Goal: Task Accomplishment & Management: Use online tool/utility

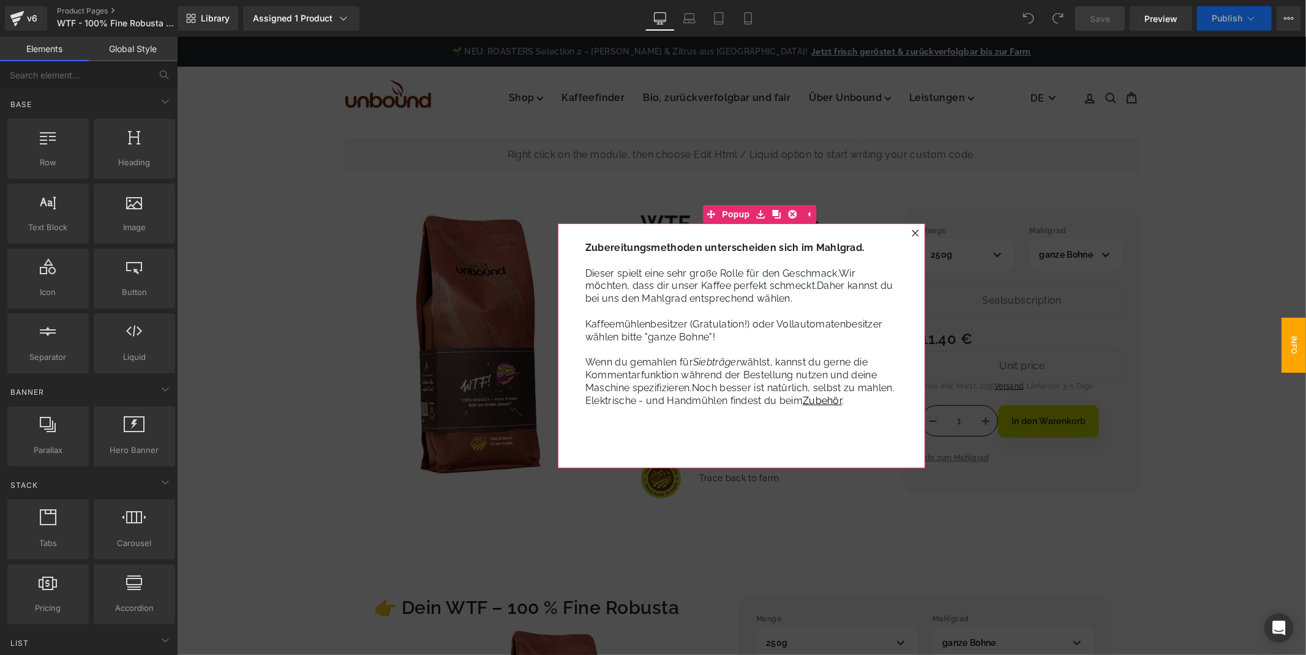
click at [909, 230] on div at bounding box center [914, 232] width 15 height 15
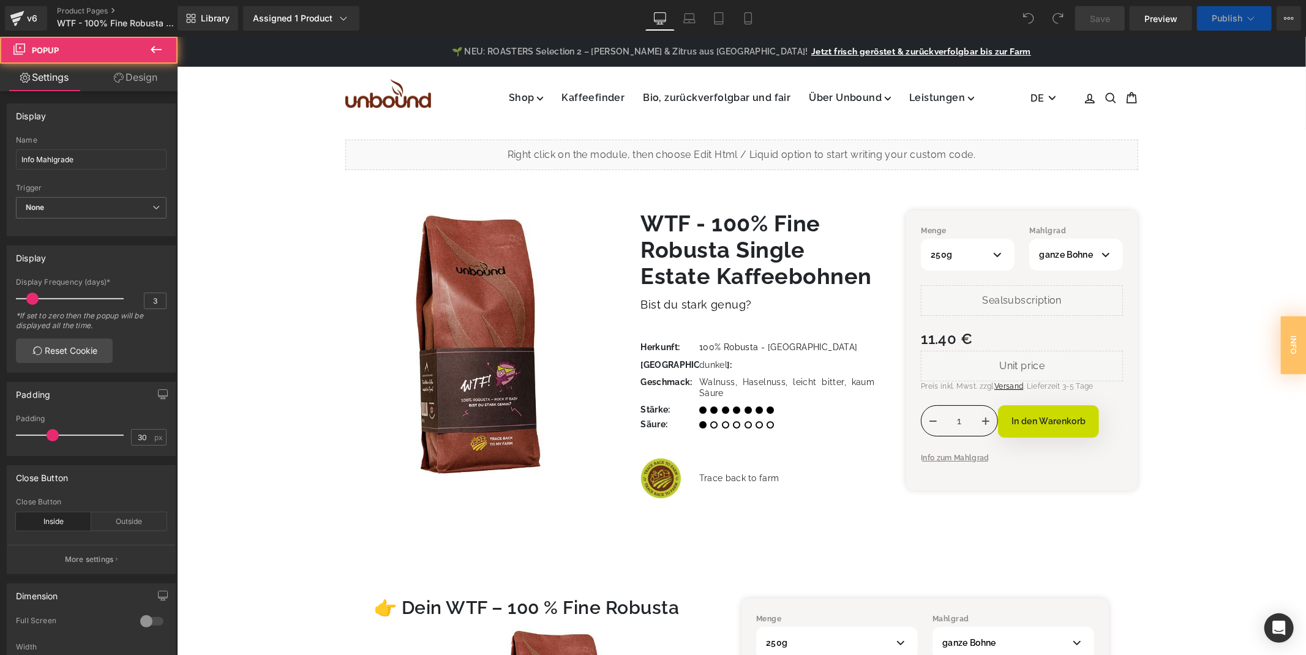
click at [911, 228] on div "Menge 250g 500g Mahlgrad ganze Bohne Siebträger Espresso-Kocher Liquid" at bounding box center [1021, 350] width 231 height 280
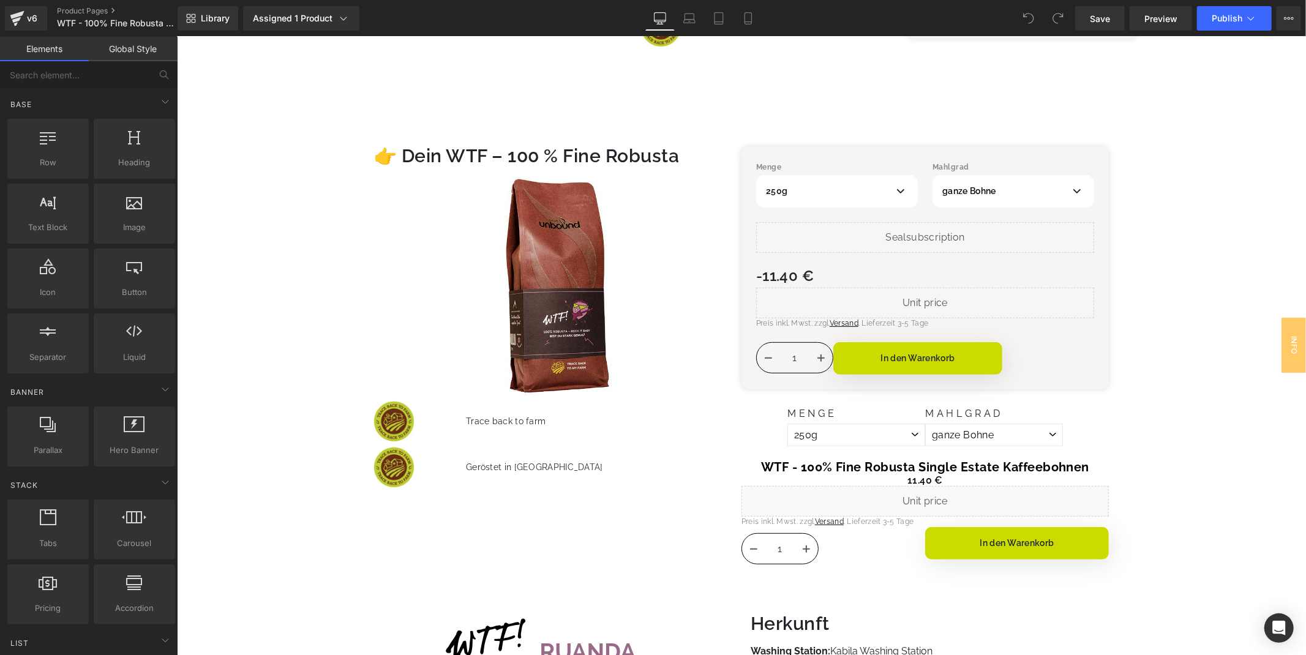
scroll to position [476, 0]
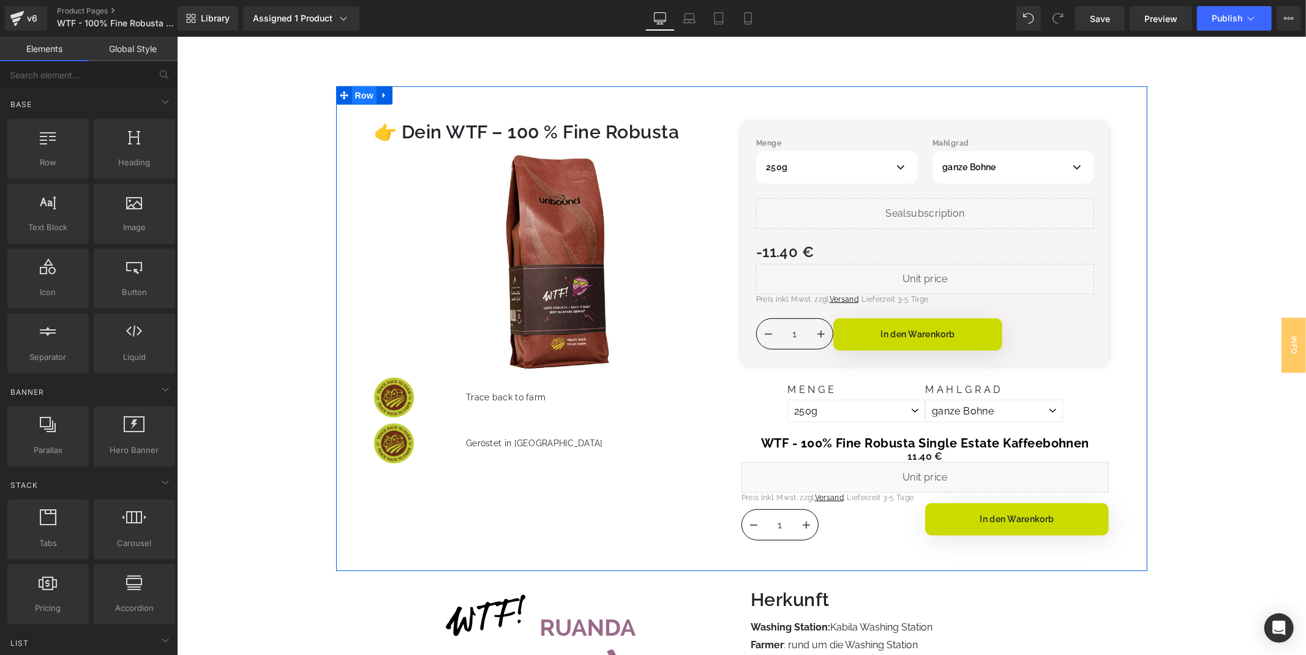
click at [361, 89] on span "Row" at bounding box center [363, 95] width 24 height 18
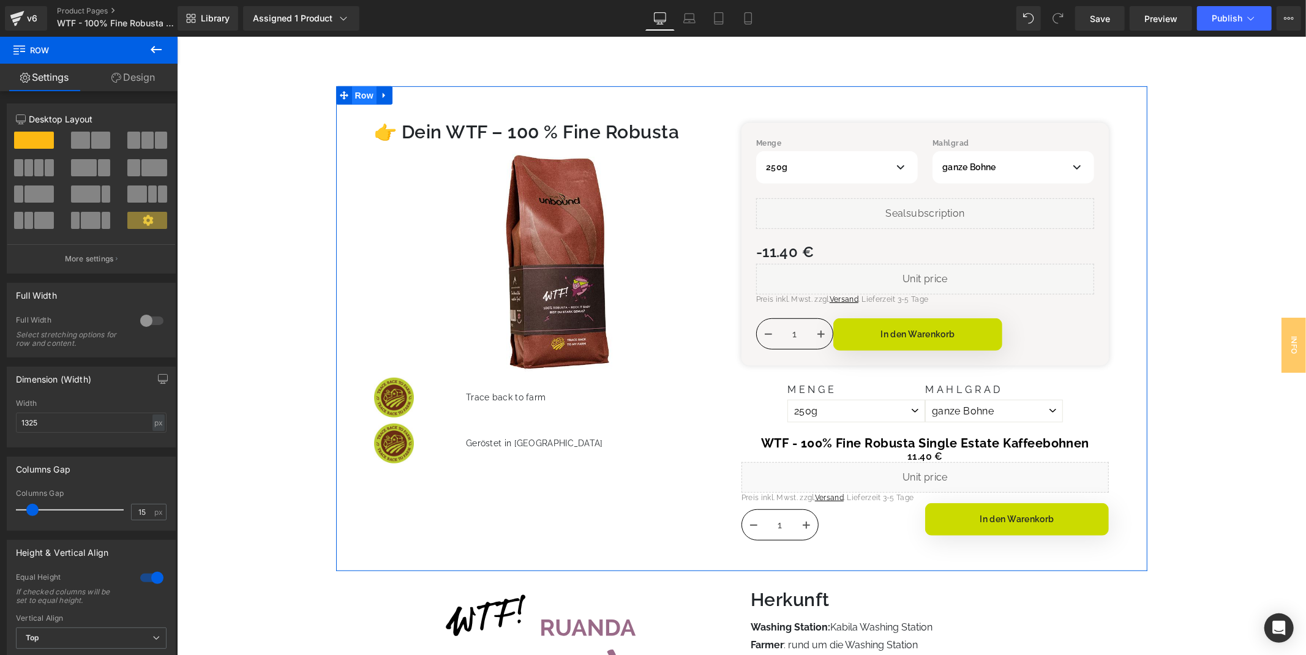
click at [369, 92] on span "Row" at bounding box center [363, 95] width 24 height 18
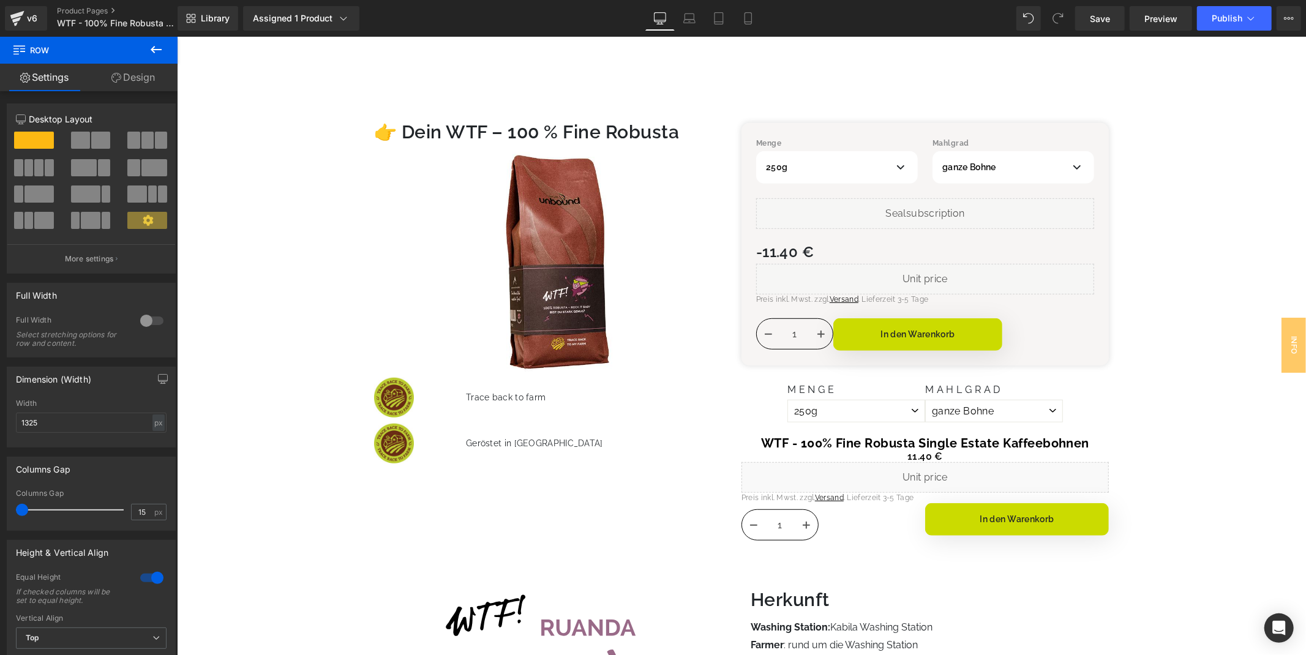
drag, startPoint x: 29, startPoint y: 508, endPoint x: -32, endPoint y: 498, distance: 62.1
click at [0, 498] on html "Row You are previewing how the will restyle your page. You can not edit Element…" at bounding box center [653, 327] width 1306 height 655
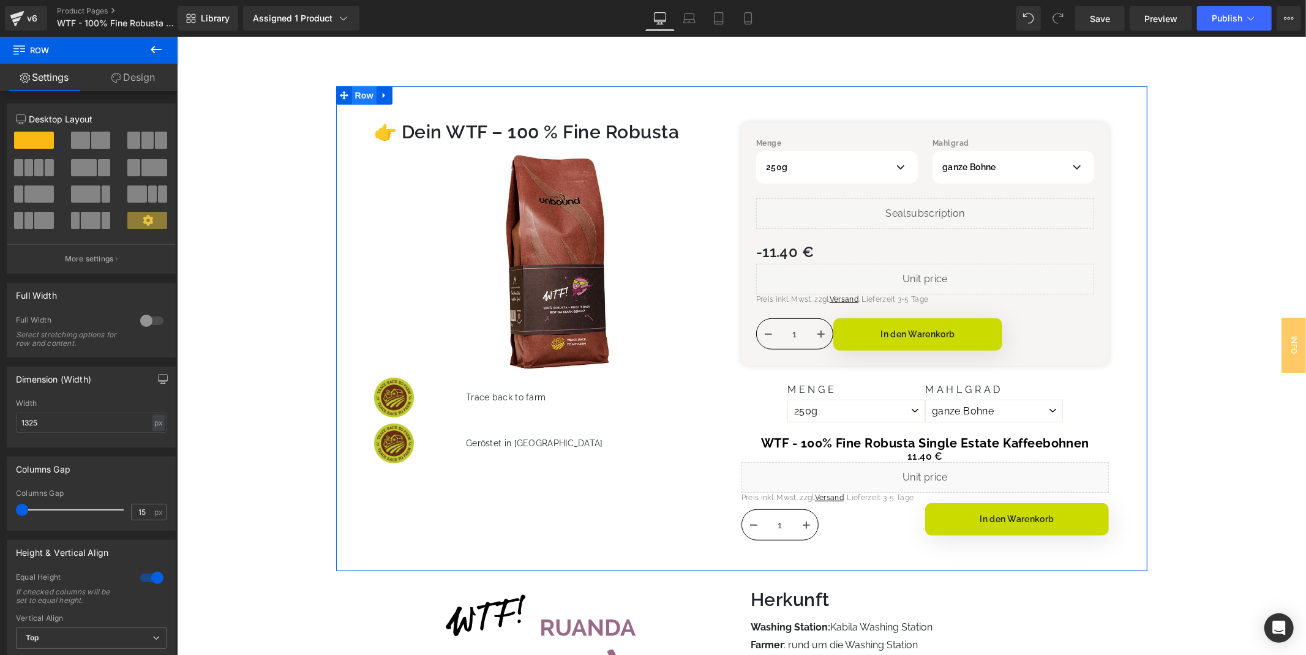
click at [352, 97] on span "Row" at bounding box center [363, 95] width 24 height 18
click at [727, 90] on span "Product" at bounding box center [747, 95] width 82 height 18
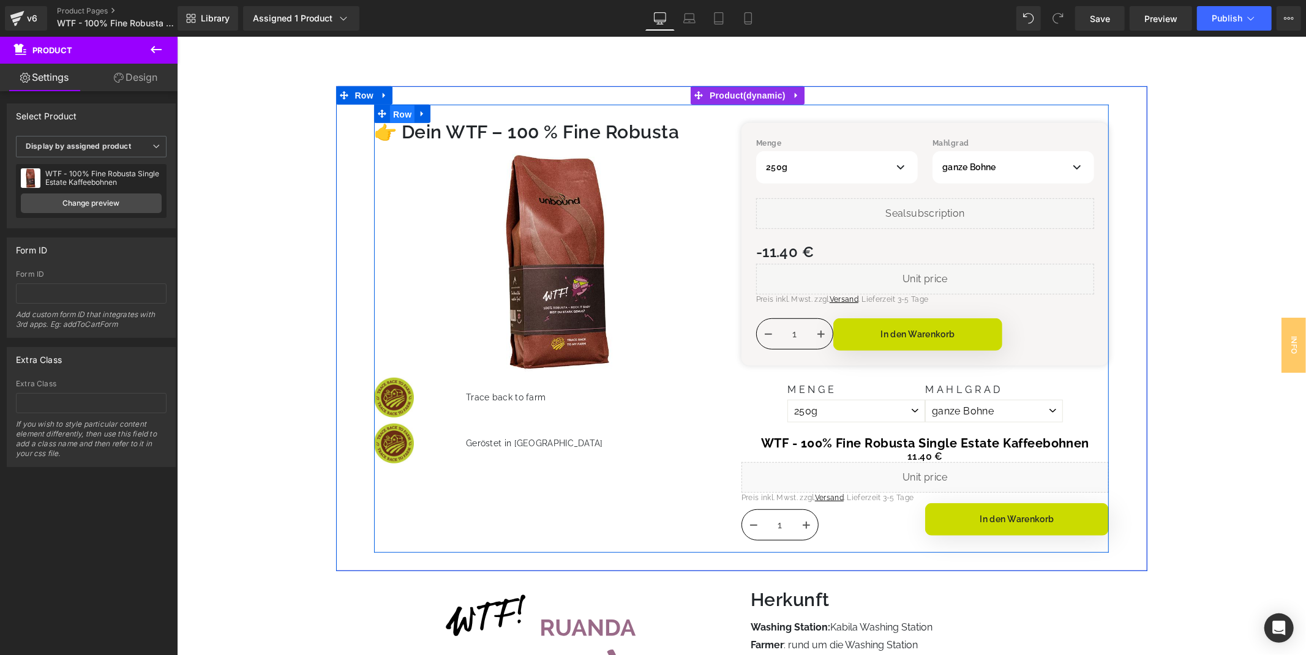
click at [402, 108] on span "Row" at bounding box center [401, 114] width 24 height 18
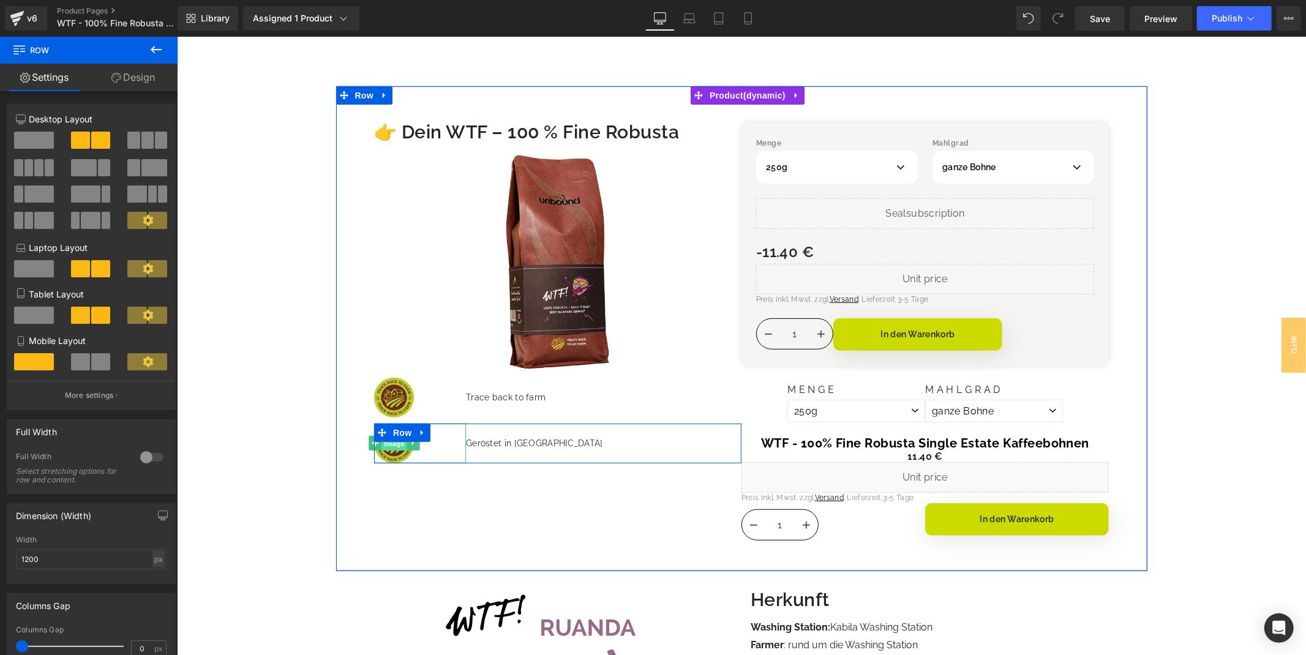
click at [392, 447] on span "Image" at bounding box center [394, 443] width 26 height 15
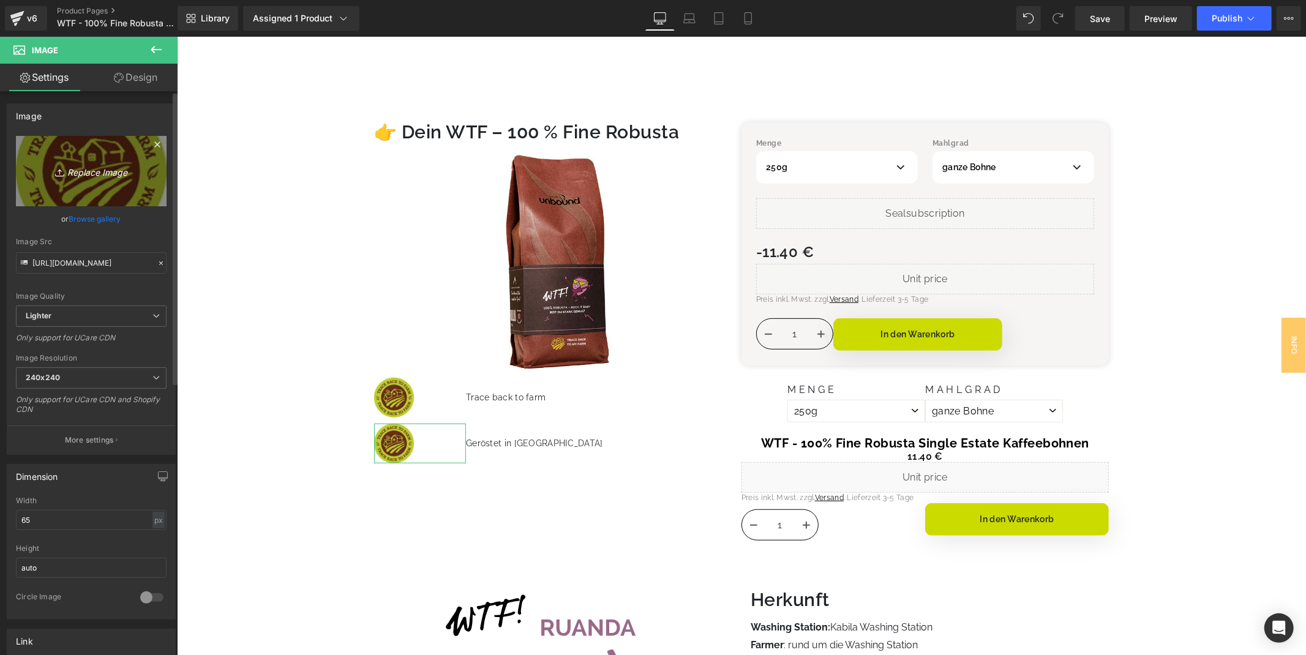
click at [104, 174] on icon "Replace Image" at bounding box center [91, 170] width 98 height 15
type input "C:\fakepath\GeröstetinTirol_web_braun_ohneText (1).webp"
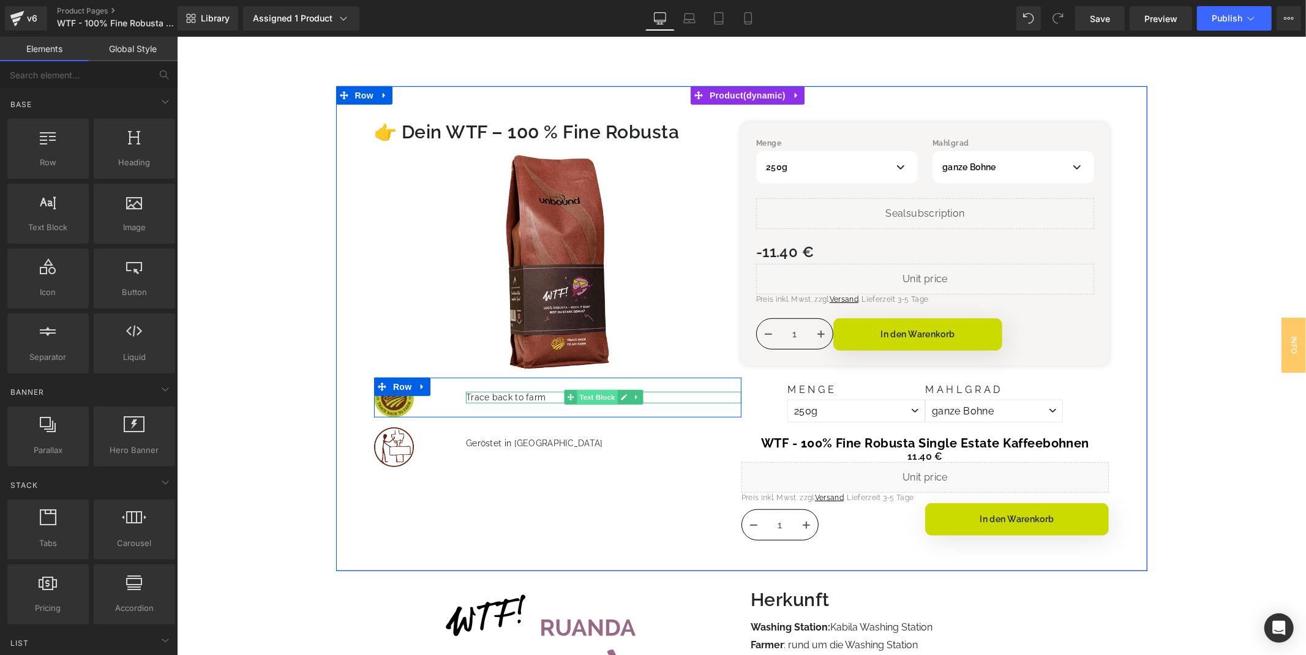
click at [592, 395] on span "Text Block" at bounding box center [596, 396] width 40 height 15
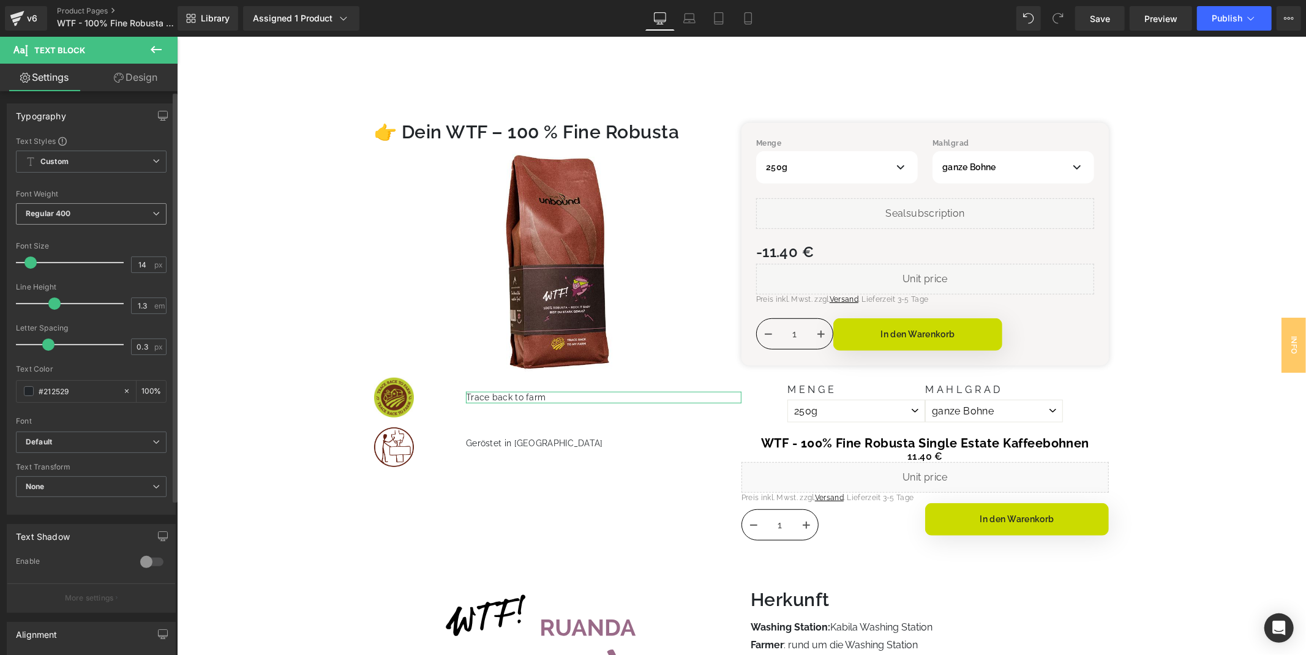
click at [144, 219] on span "Regular 400" at bounding box center [91, 213] width 151 height 21
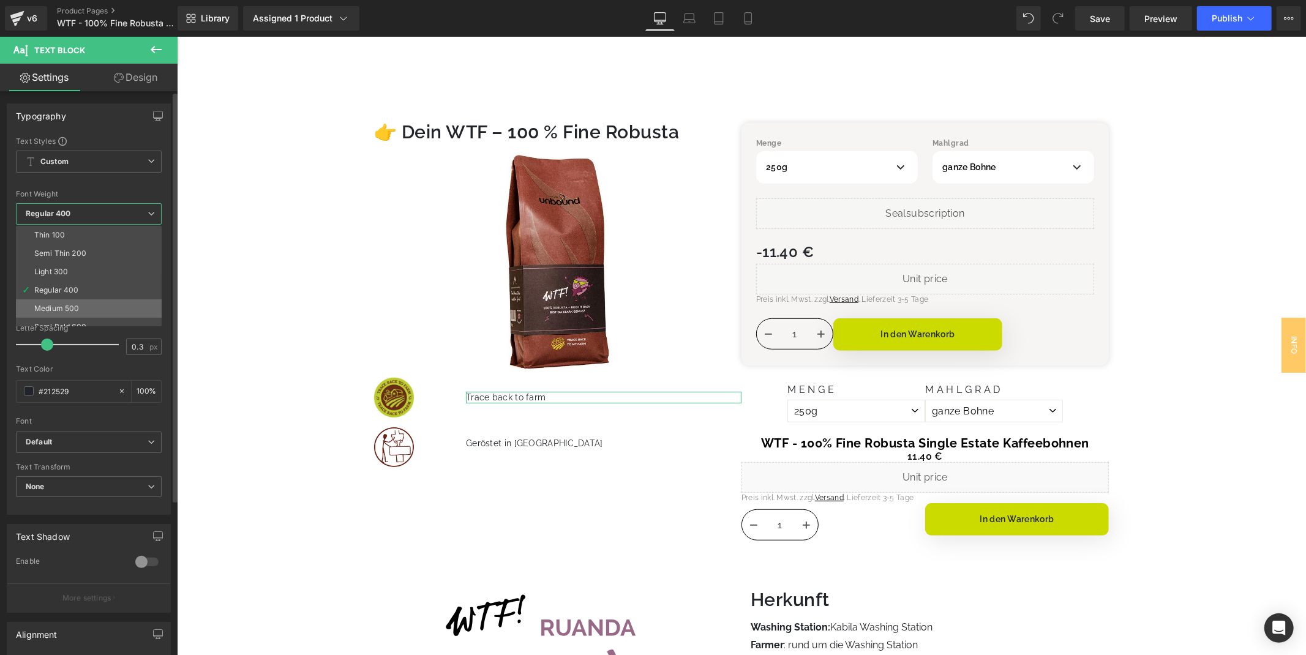
click at [82, 303] on li "Medium 500" at bounding box center [91, 308] width 151 height 18
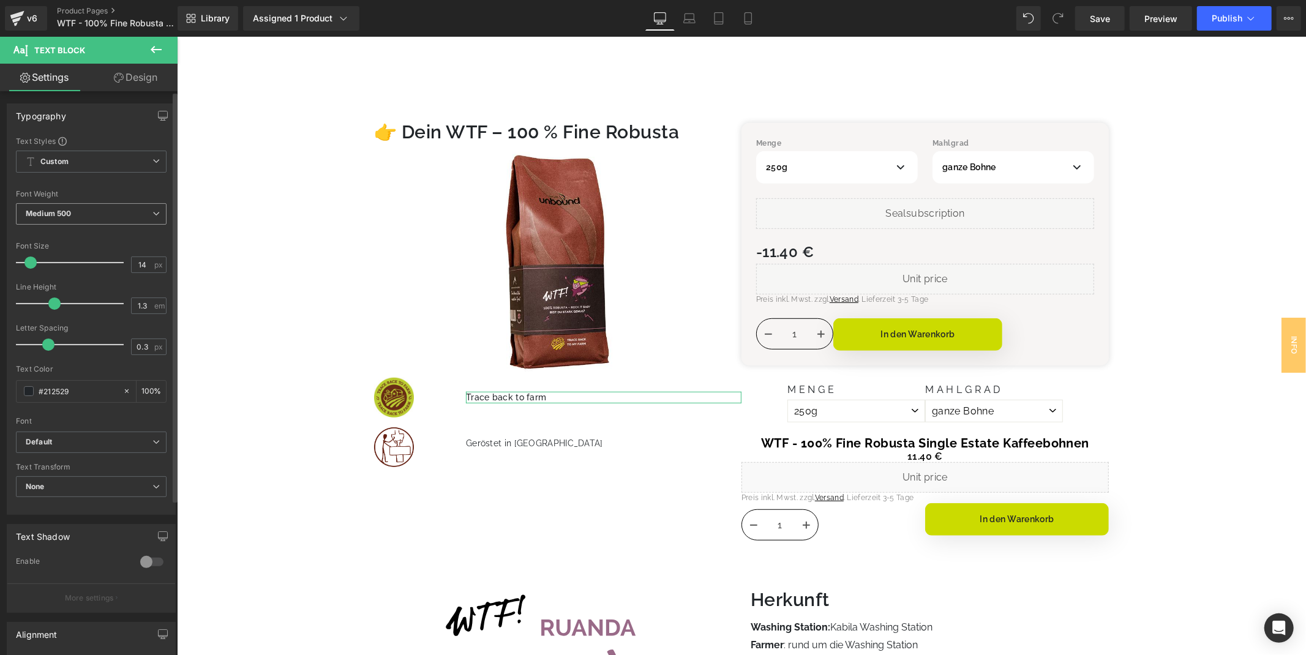
click at [126, 206] on span "Medium 500" at bounding box center [91, 213] width 151 height 21
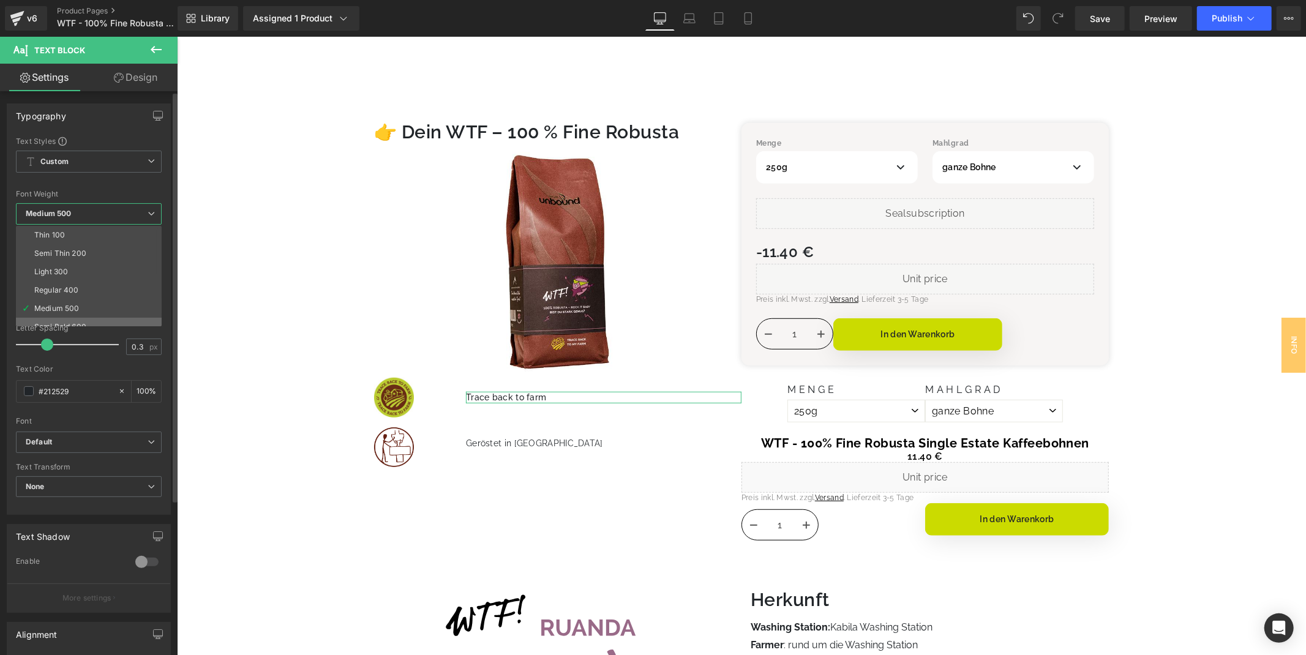
click at [86, 318] on li "Semi Bold 600" at bounding box center [91, 327] width 151 height 18
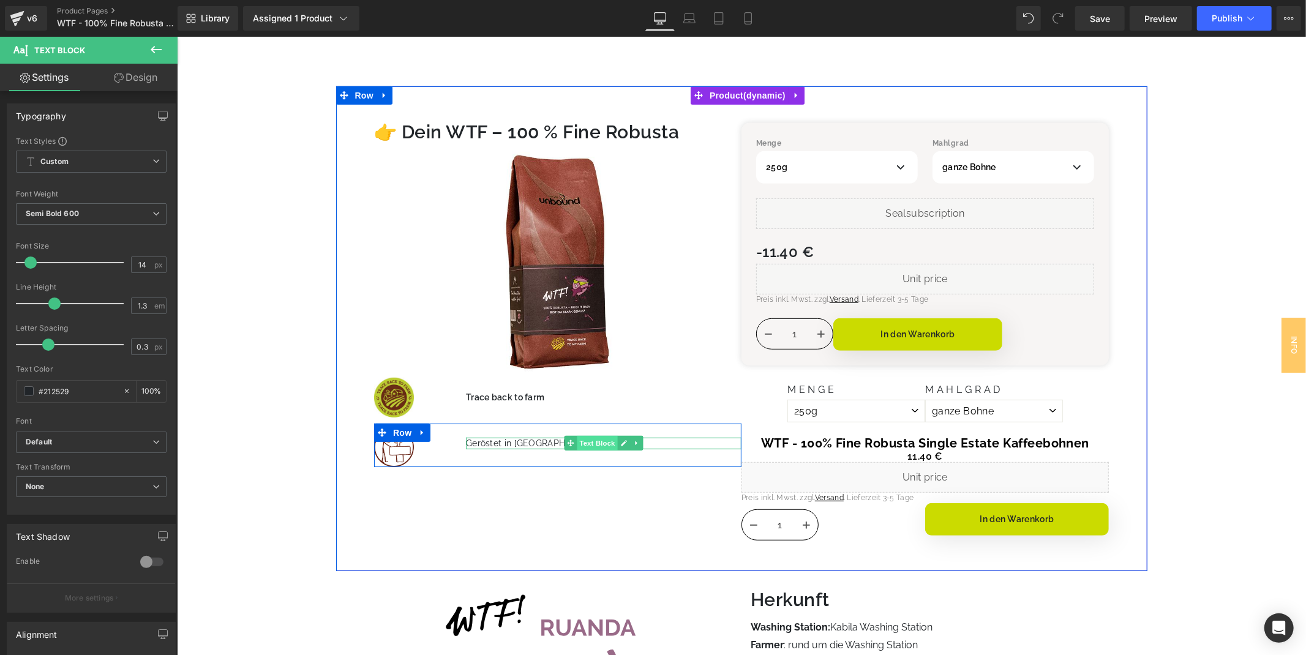
click at [588, 443] on span "Text Block" at bounding box center [596, 442] width 40 height 15
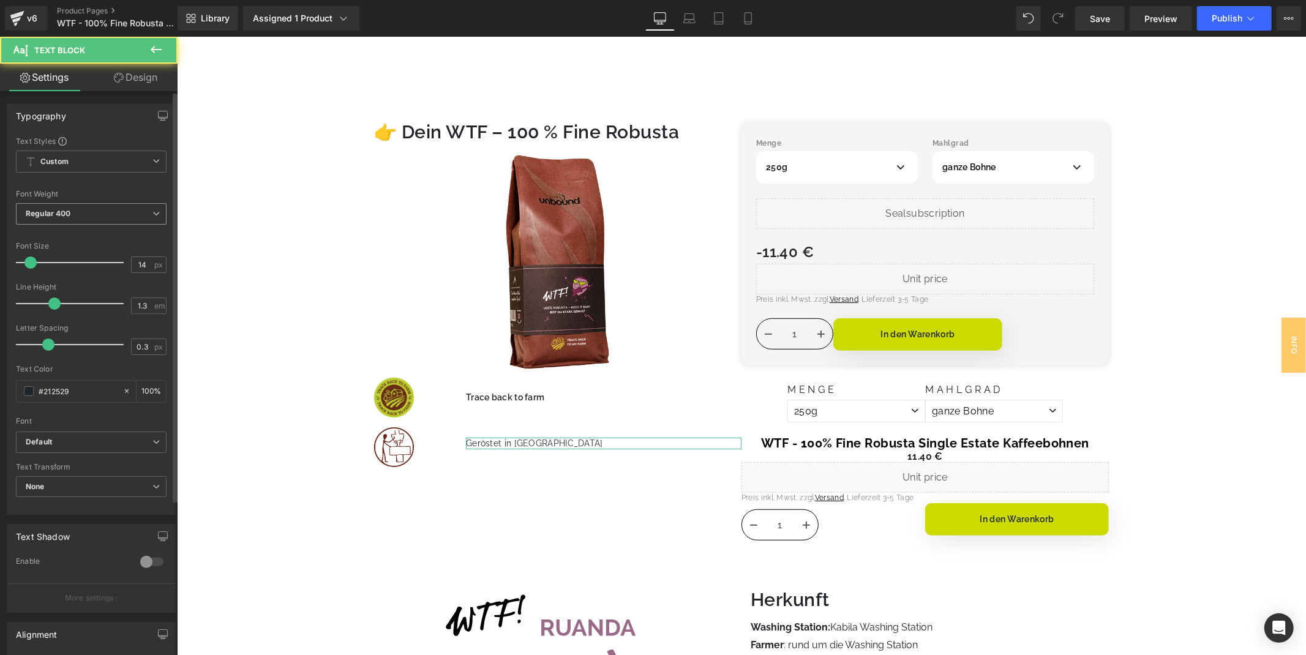
click at [118, 210] on span "Regular 400" at bounding box center [91, 213] width 151 height 21
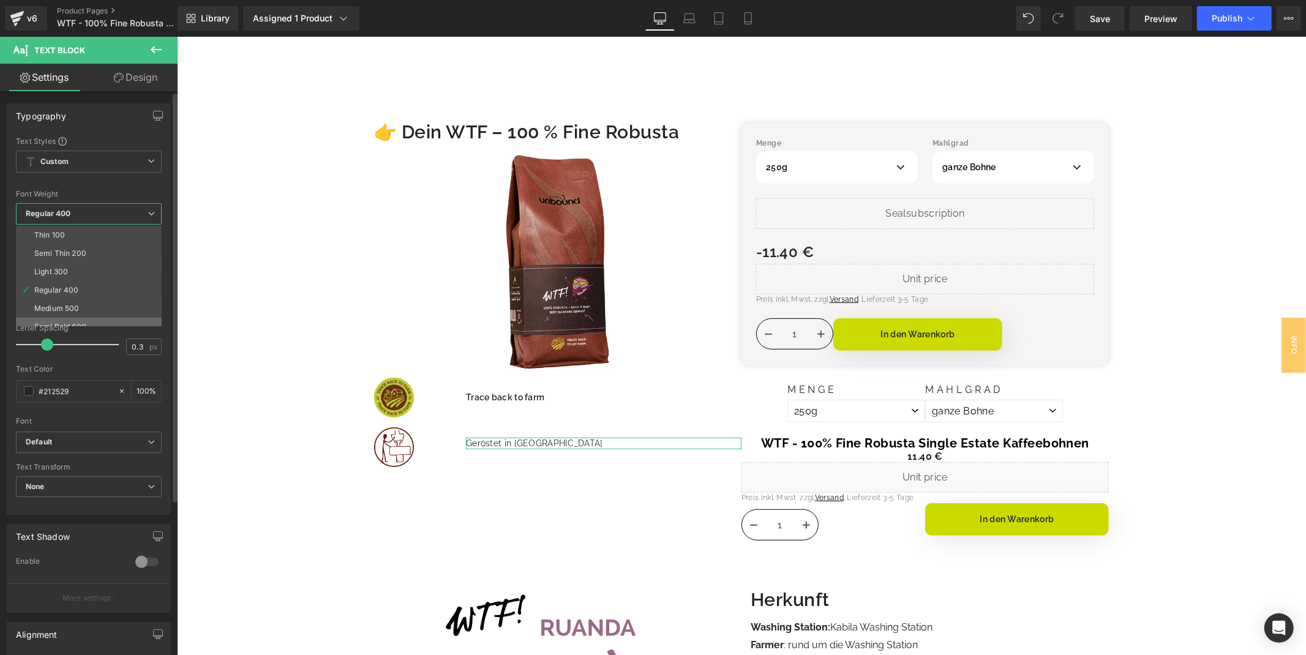
click at [111, 320] on li "Semi Bold 600" at bounding box center [91, 327] width 151 height 18
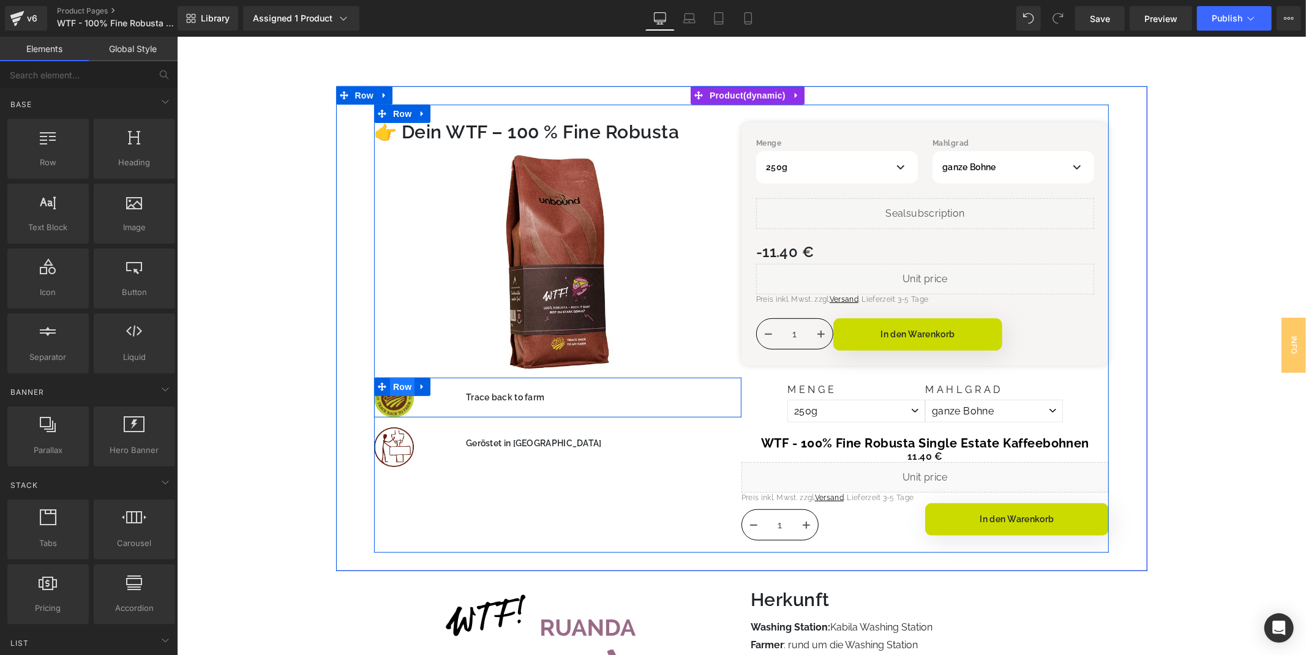
click at [400, 381] on span "Row" at bounding box center [401, 386] width 24 height 18
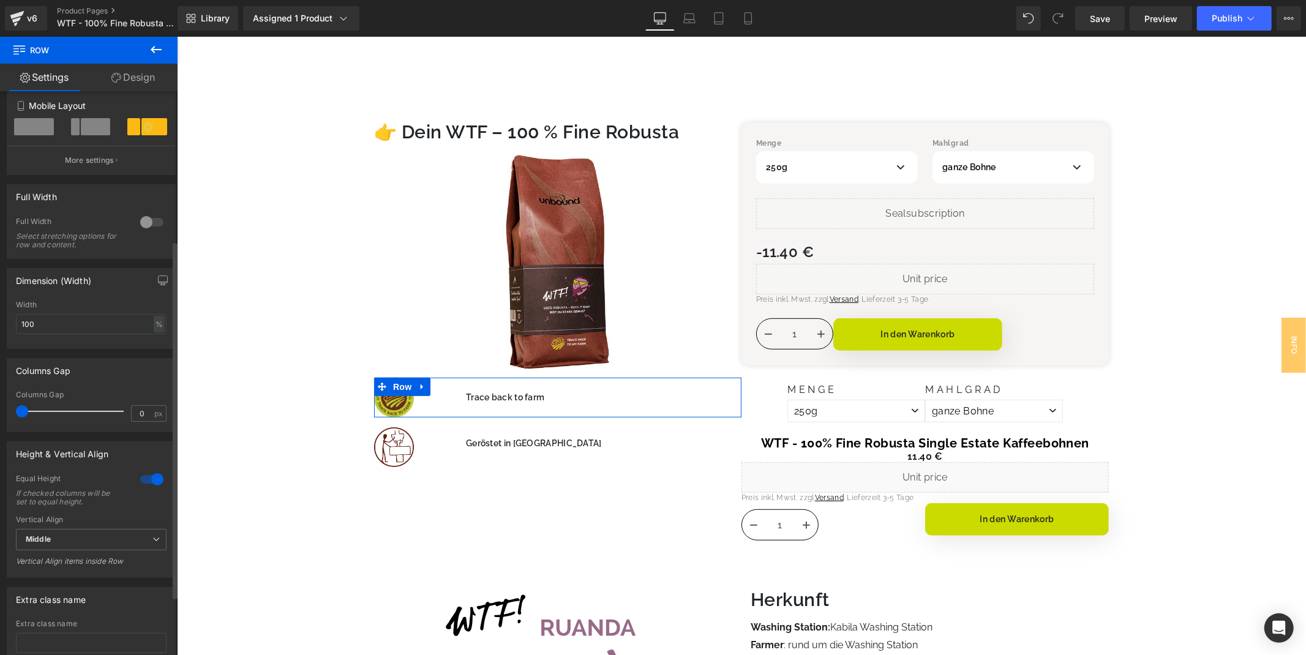
scroll to position [328, 0]
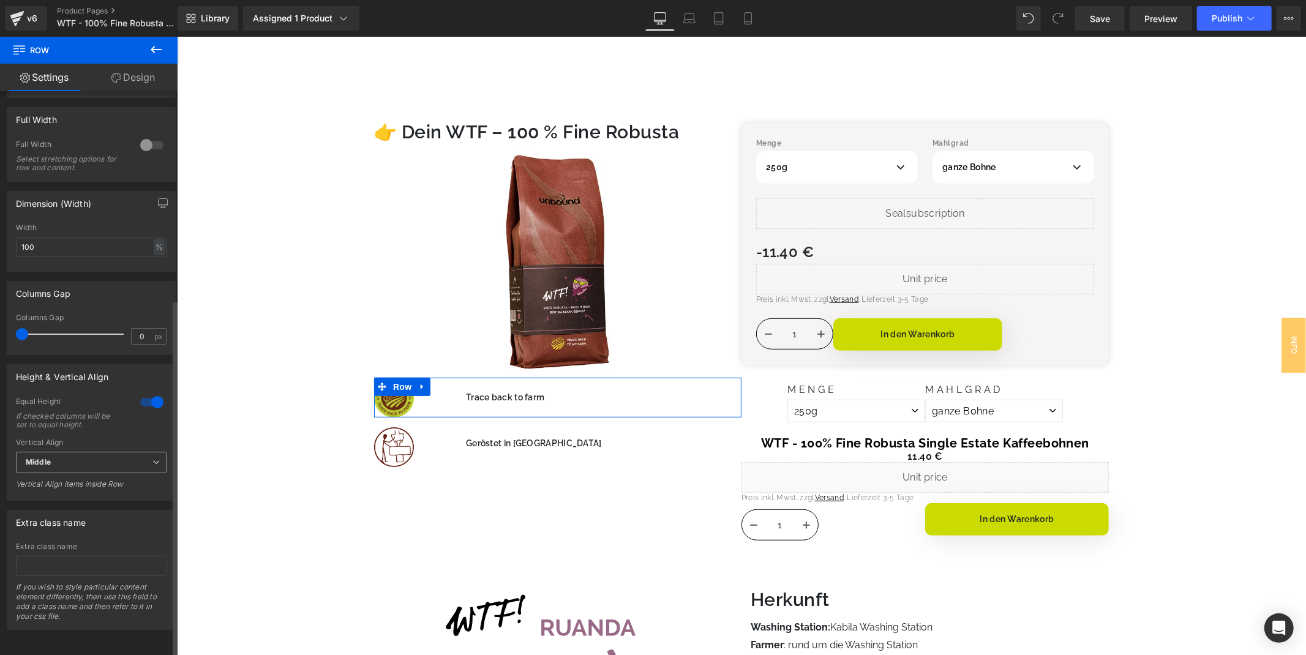
click at [86, 452] on span "Middle" at bounding box center [91, 462] width 151 height 21
click at [86, 452] on span "Middle" at bounding box center [89, 462] width 146 height 21
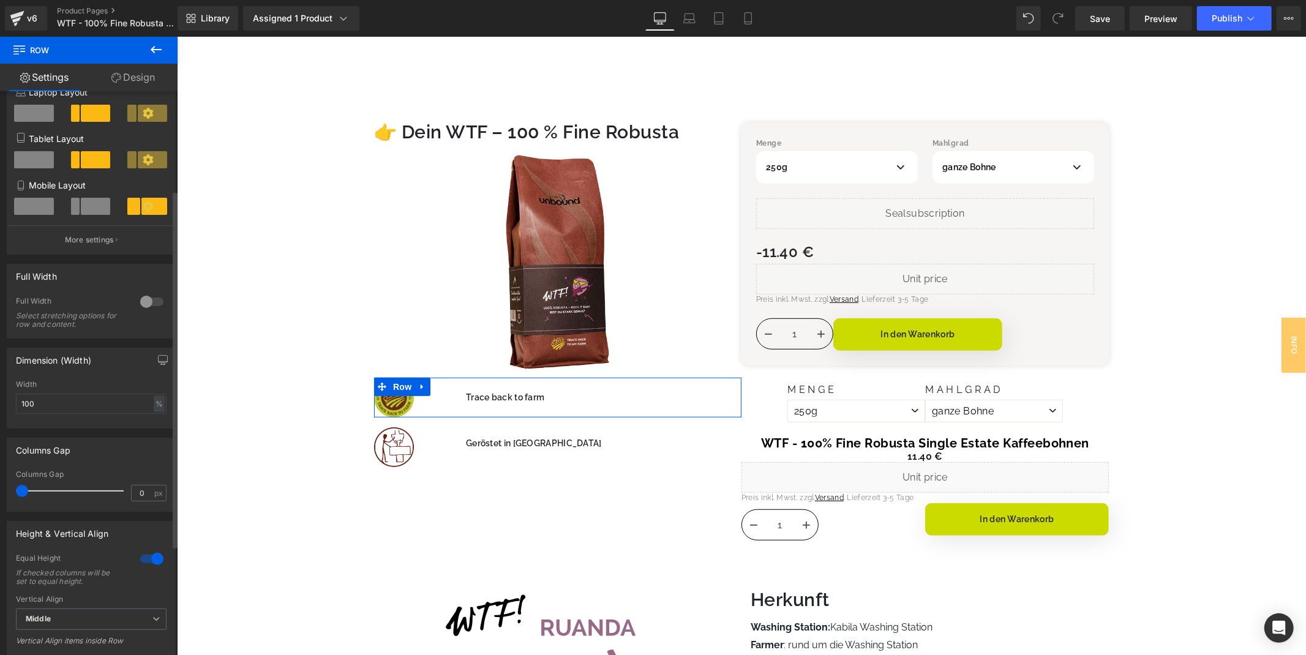
scroll to position [124, 0]
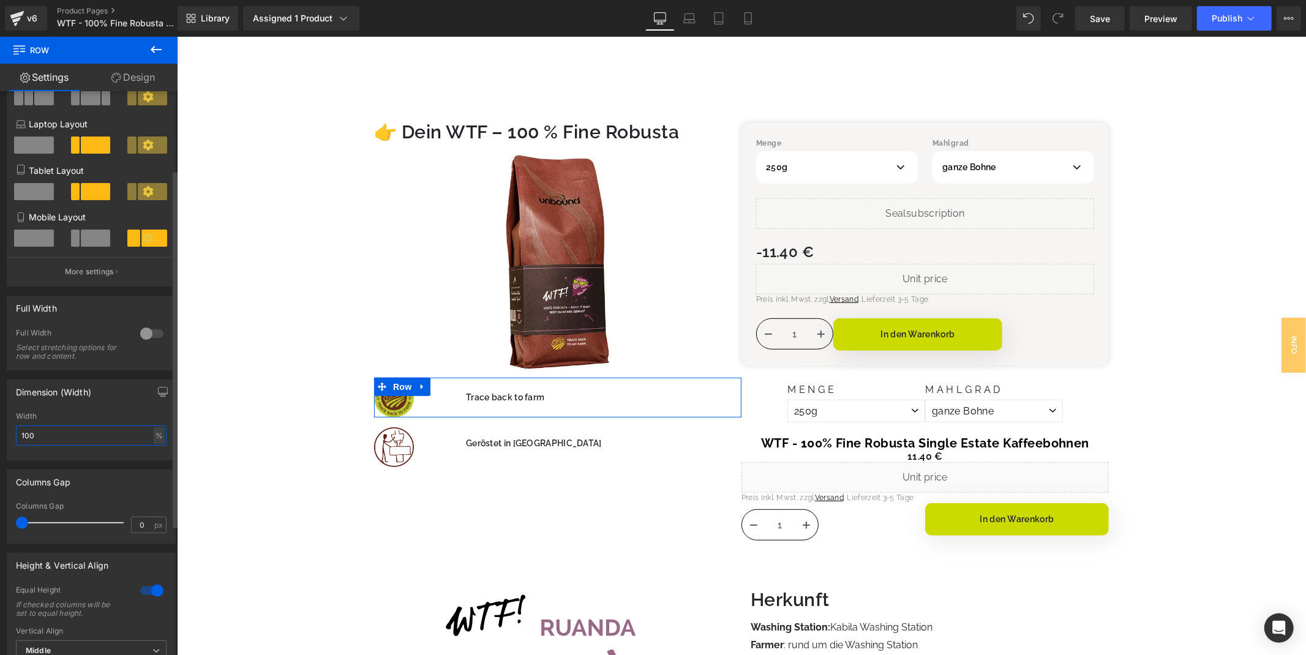
click at [103, 439] on input "100" at bounding box center [91, 436] width 151 height 20
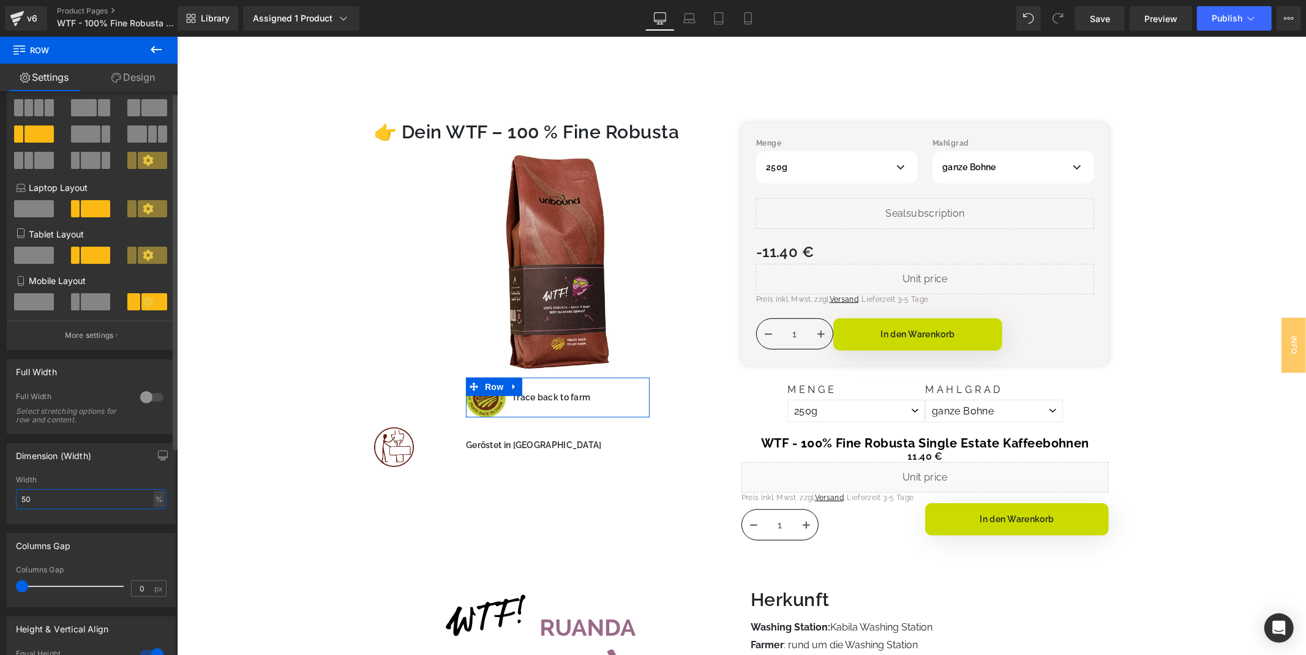
scroll to position [0, 0]
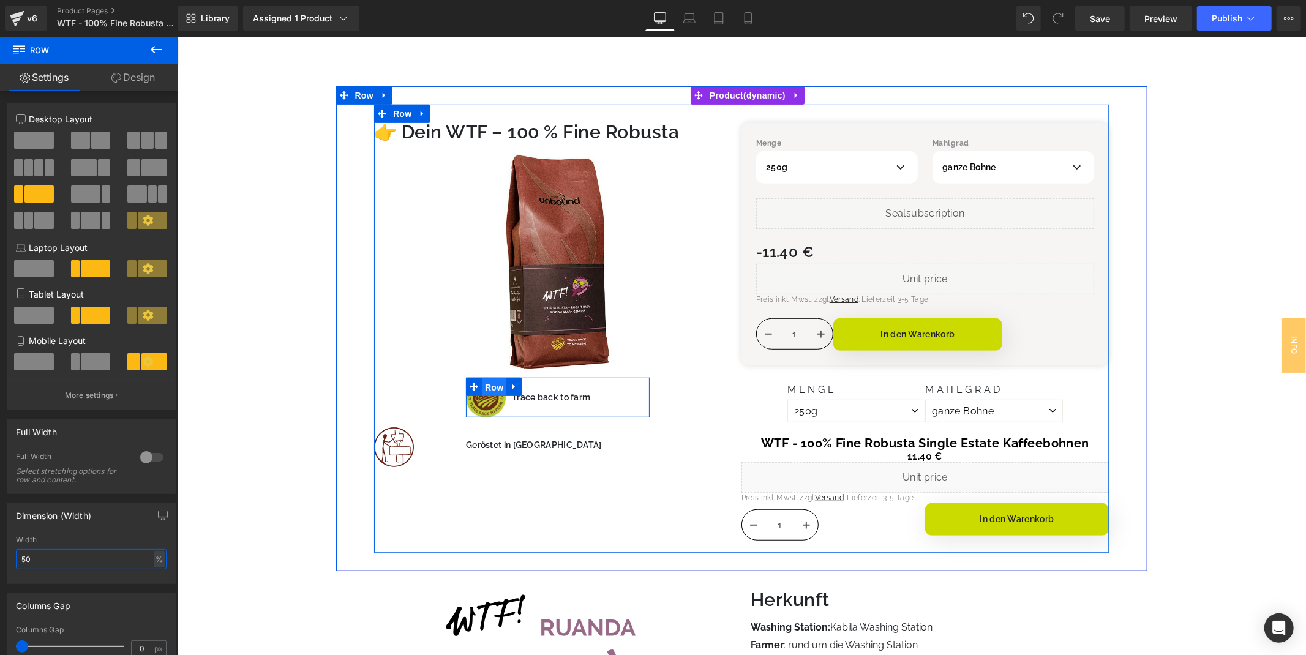
click at [489, 389] on span "Row" at bounding box center [493, 387] width 24 height 18
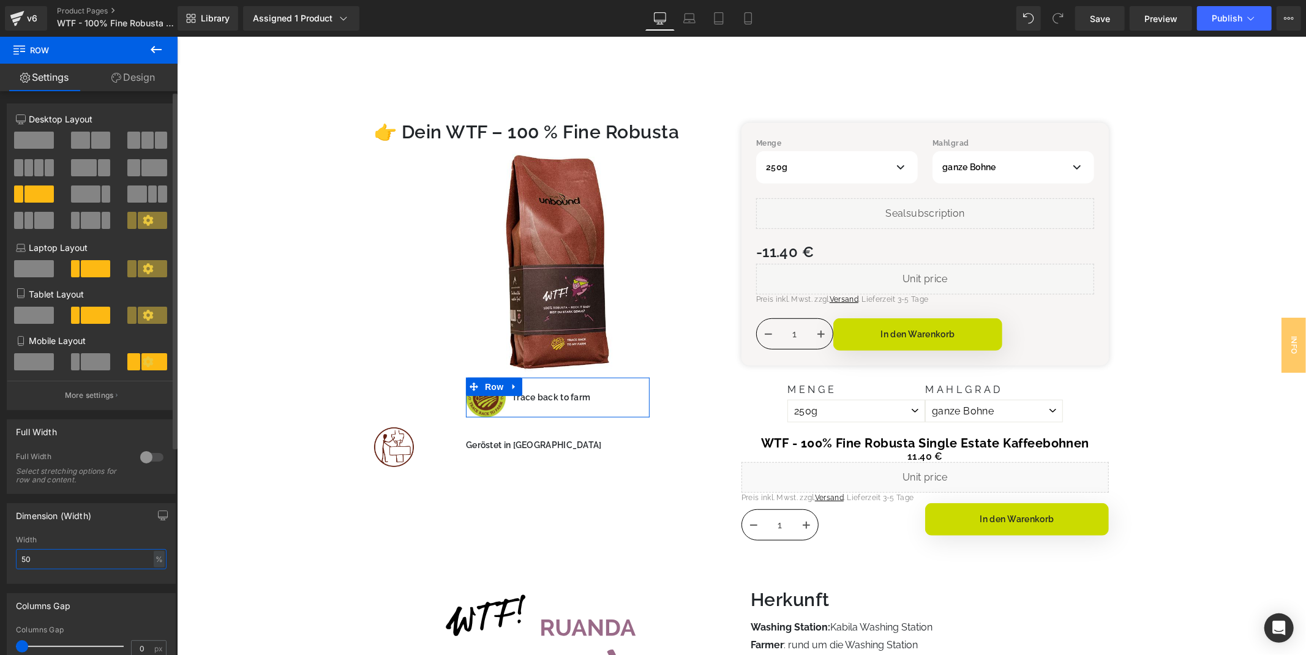
type input "50"
click at [148, 217] on icon at bounding box center [148, 220] width 11 height 11
click at [143, 219] on icon at bounding box center [148, 220] width 10 height 10
click at [143, 274] on icon at bounding box center [148, 268] width 10 height 10
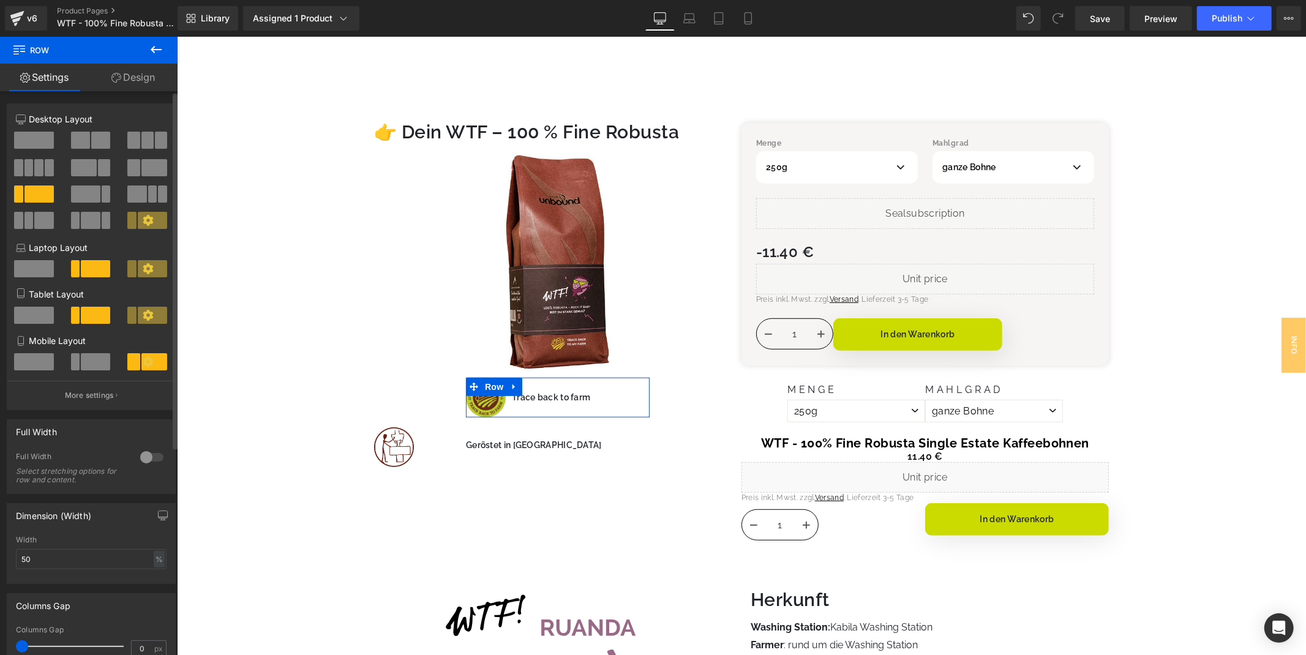
scroll to position [819, 0]
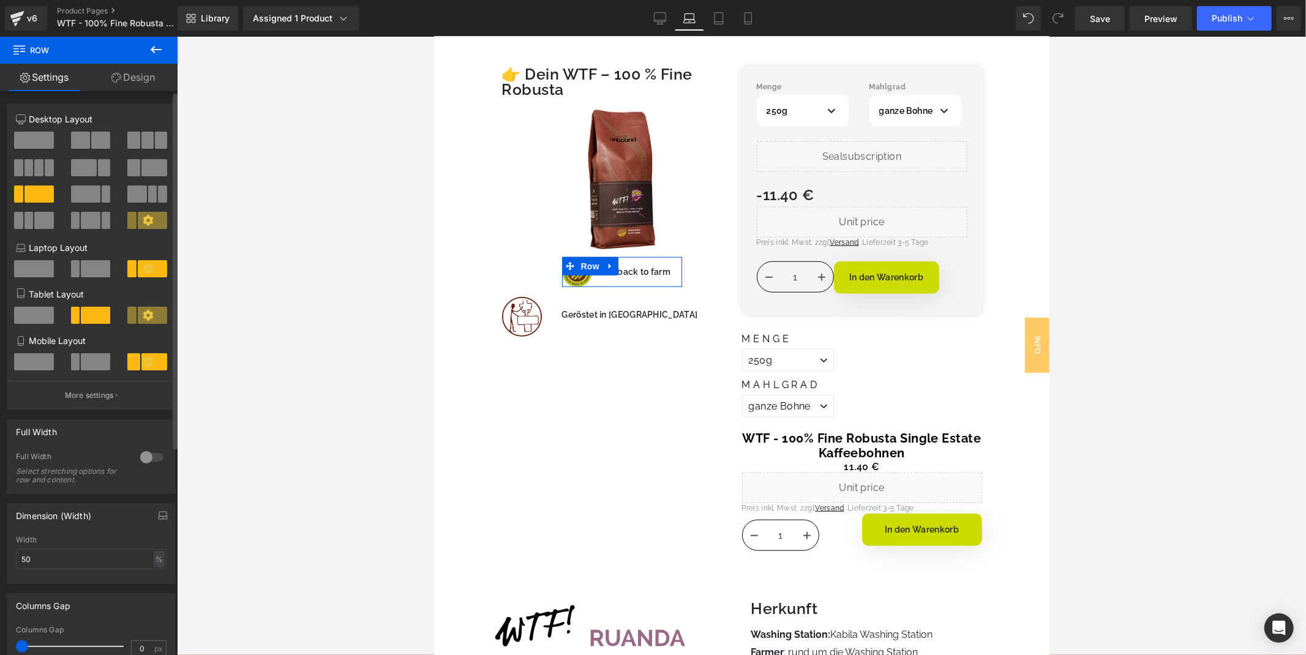
click at [143, 222] on icon at bounding box center [148, 220] width 11 height 11
click at [33, 191] on span at bounding box center [38, 194] width 29 height 17
click at [145, 224] on icon at bounding box center [148, 220] width 10 height 10
click at [143, 219] on icon at bounding box center [148, 220] width 11 height 11
click at [659, 20] on icon at bounding box center [660, 18] width 12 height 12
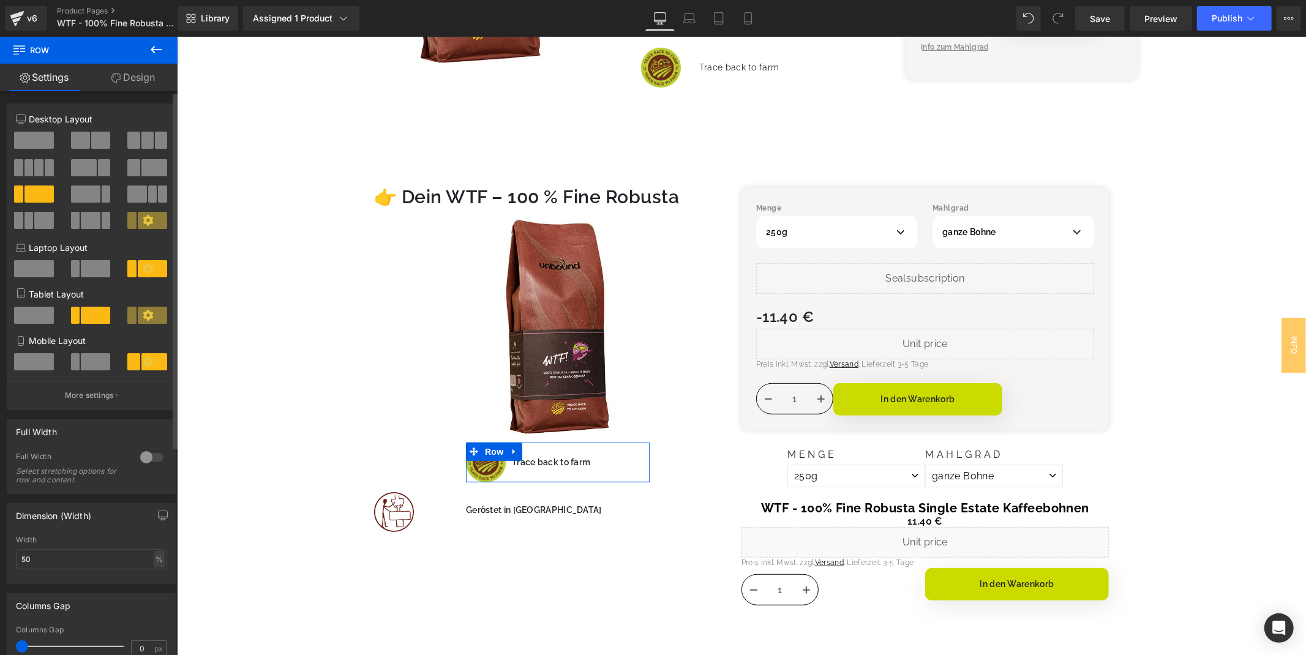
scroll to position [405, 0]
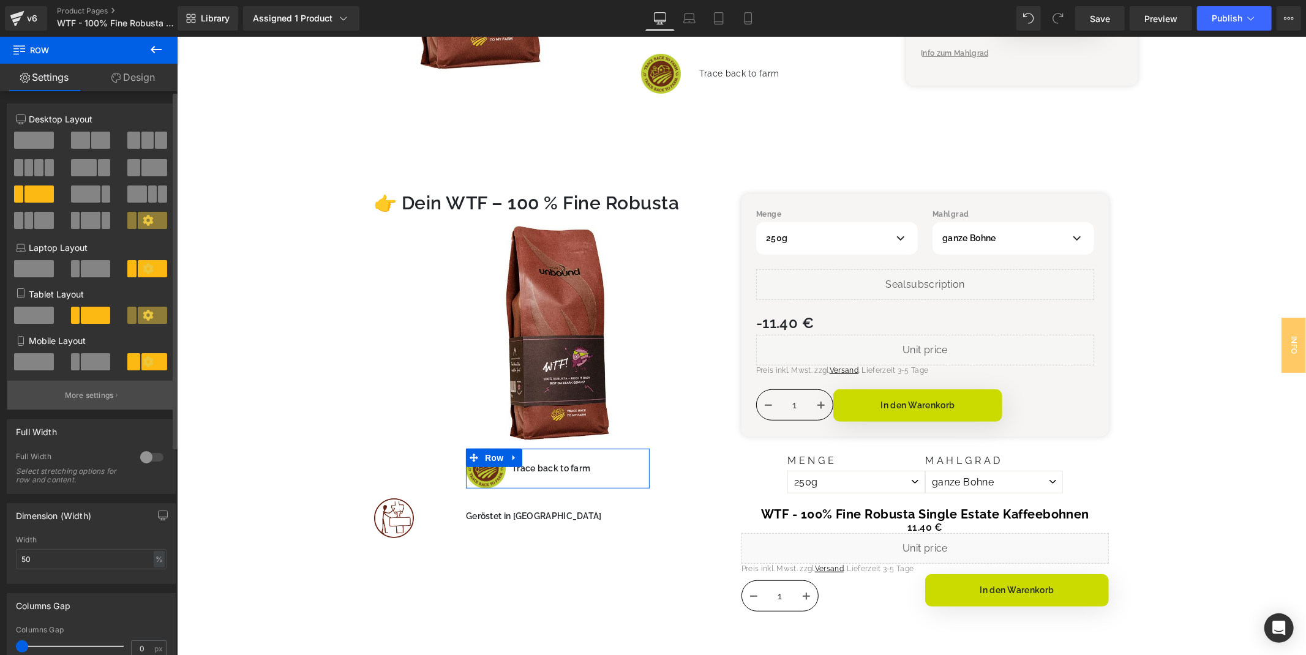
click at [98, 401] on p "More settings" at bounding box center [89, 395] width 49 height 11
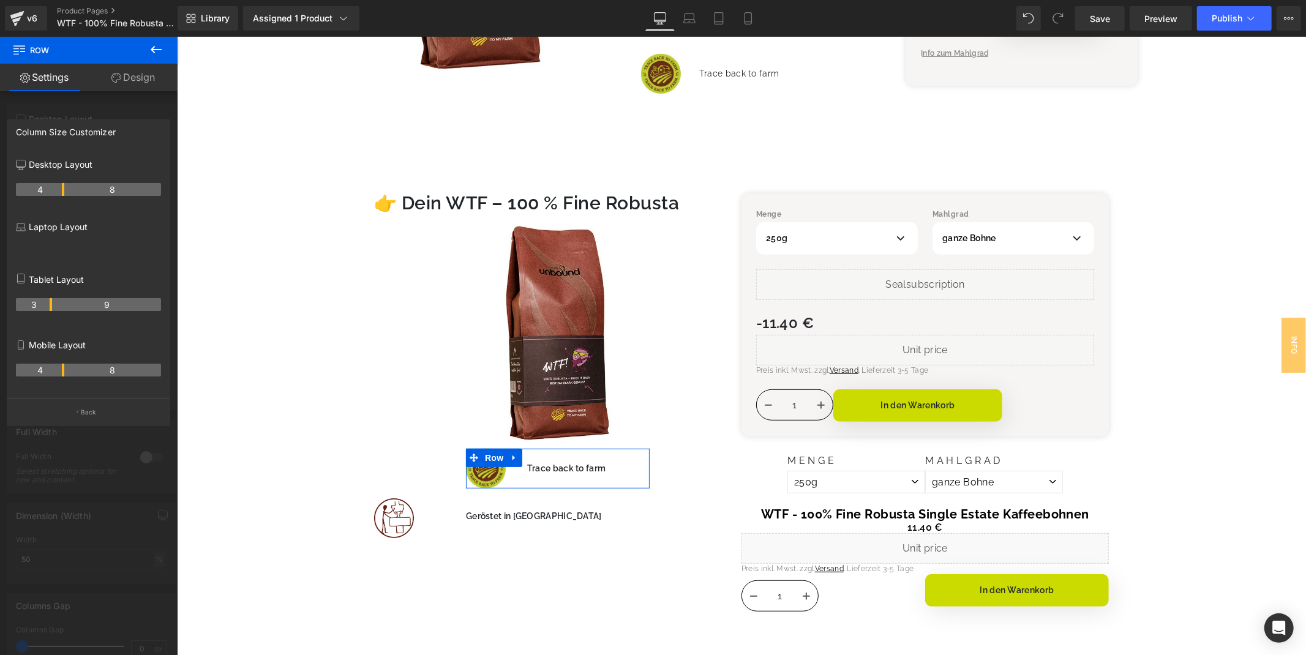
drag, startPoint x: 50, startPoint y: 191, endPoint x: 66, endPoint y: 193, distance: 16.0
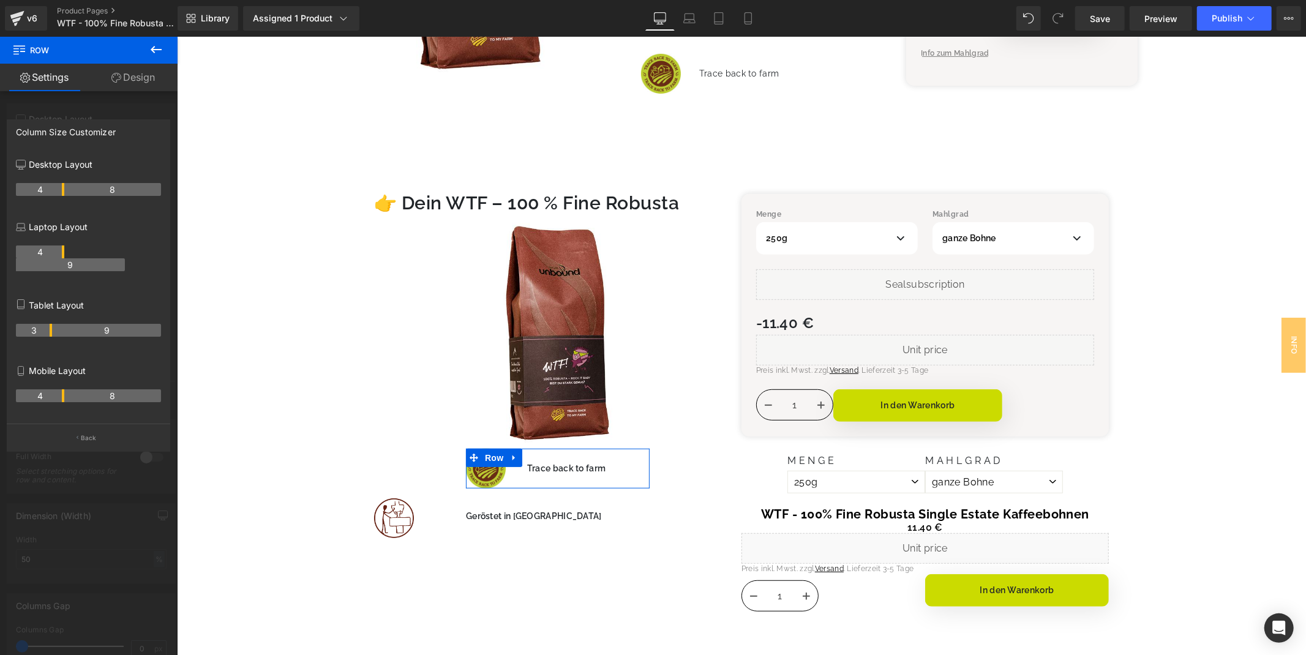
scroll to position [615, 0]
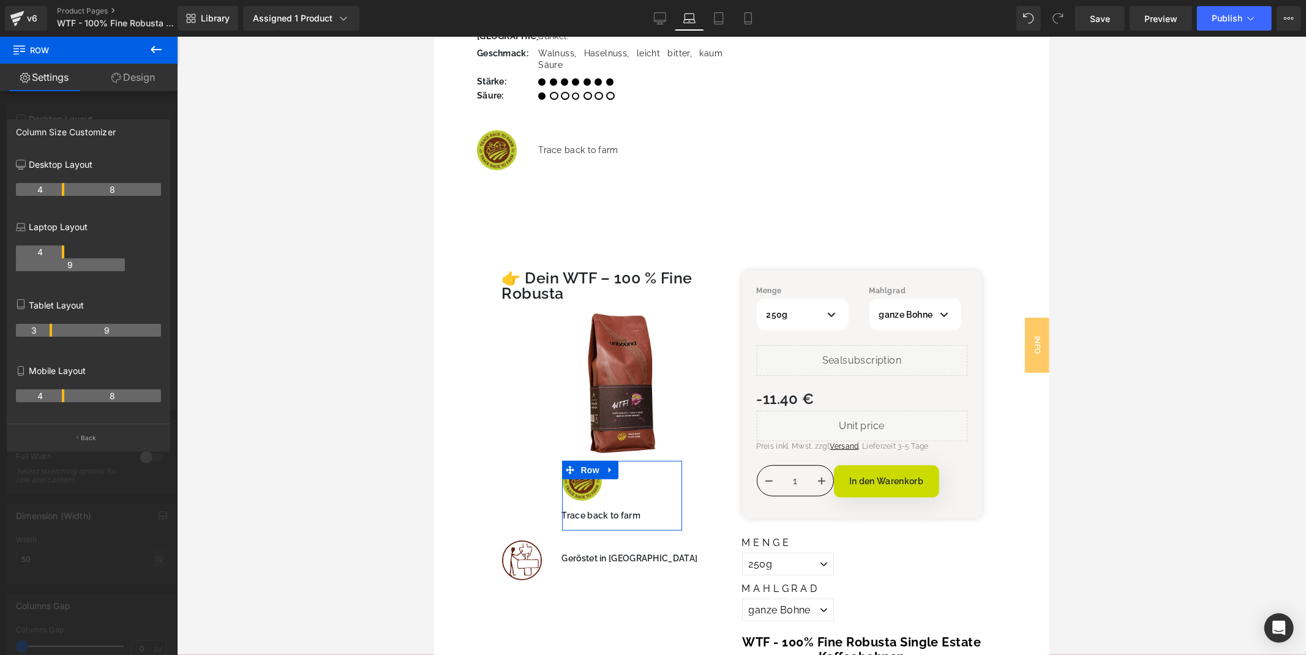
click at [63, 256] on th "4" at bounding box center [40, 252] width 48 height 13
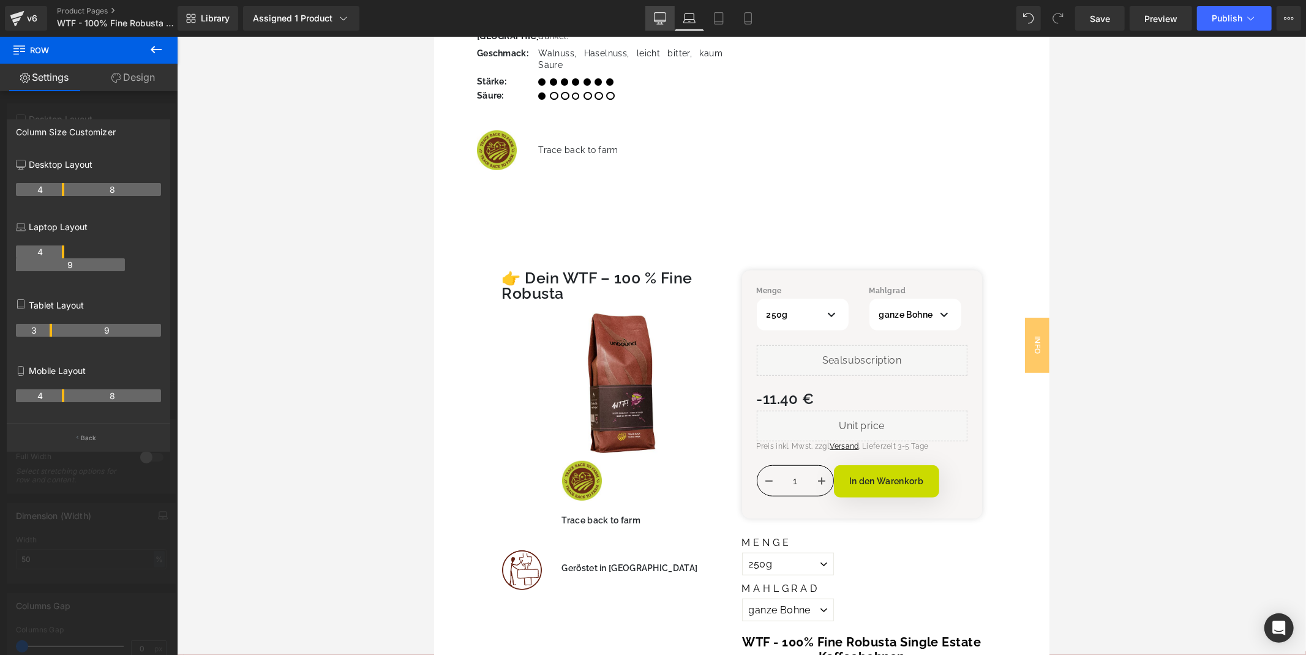
click at [658, 15] on icon at bounding box center [660, 18] width 12 height 12
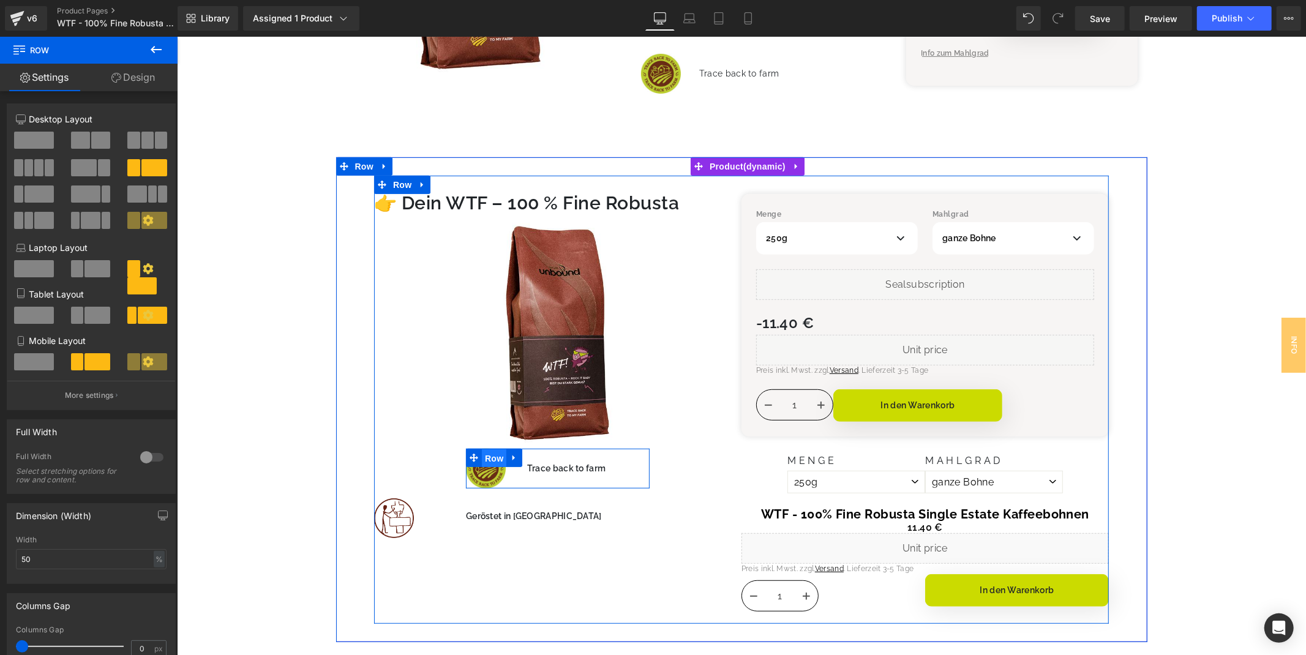
click at [490, 454] on span "Row" at bounding box center [493, 458] width 24 height 18
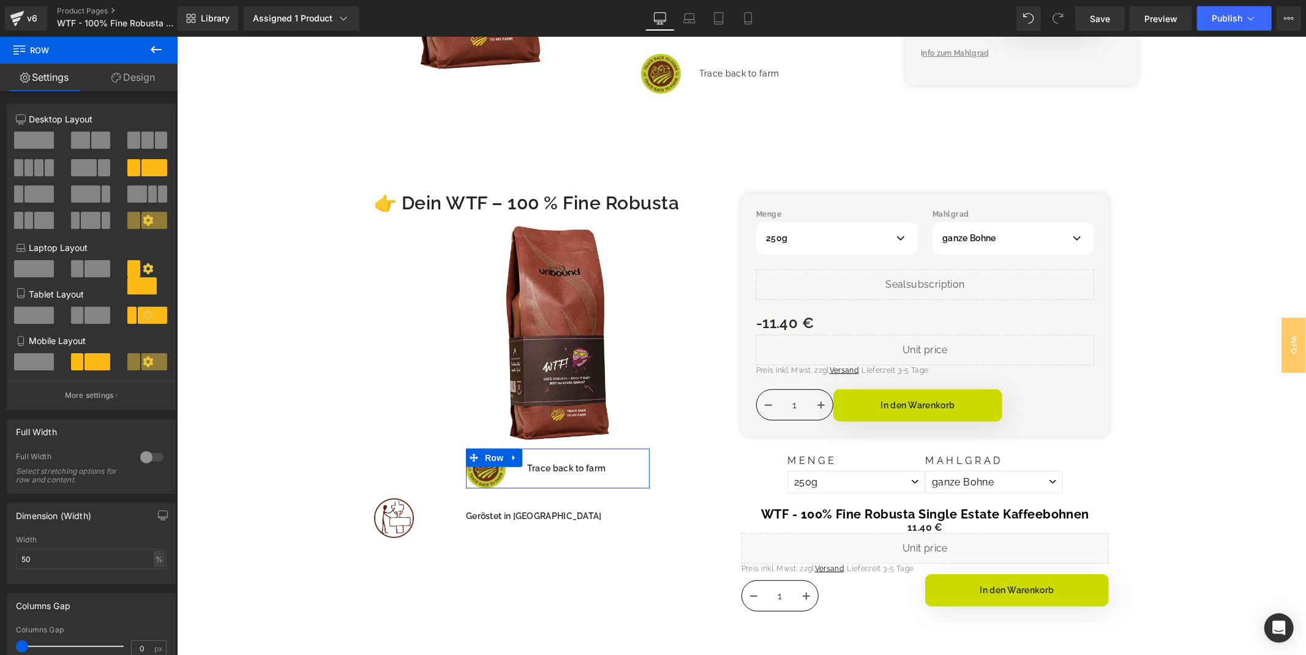
click at [130, 84] on link "Design" at bounding box center [133, 78] width 89 height 28
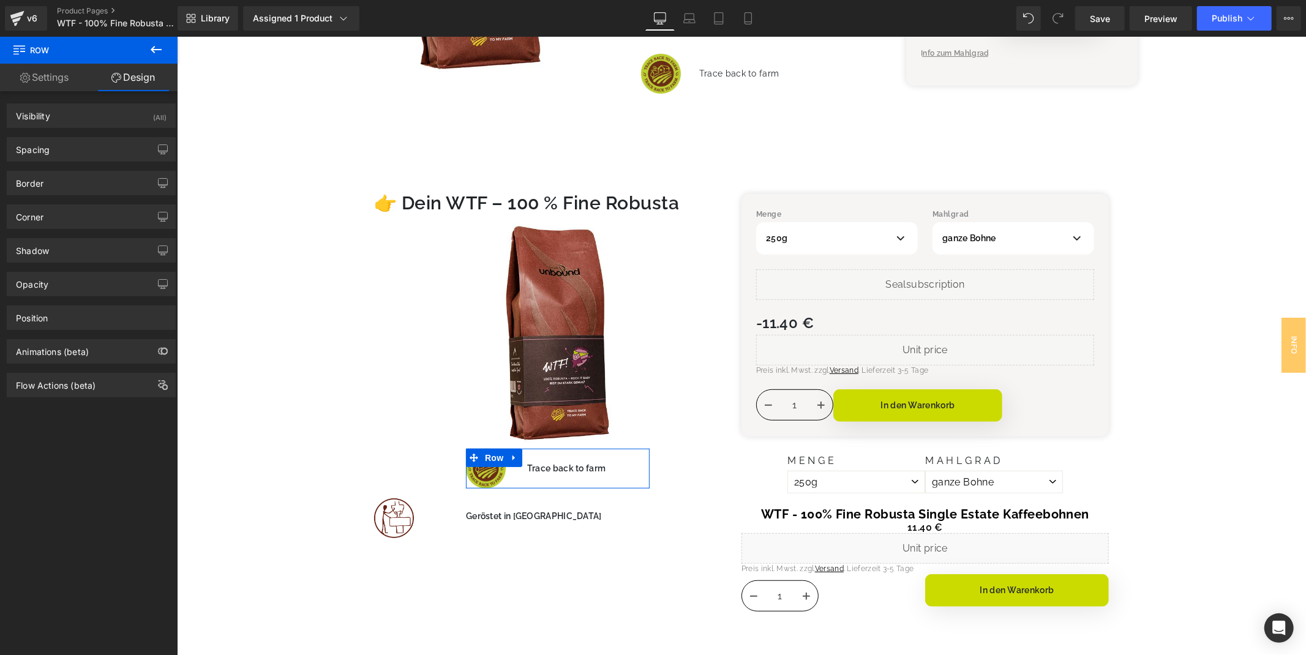
click at [64, 162] on div "Border Border Style Custom Custom Setup Global Style Custom Setup Global Style …" at bounding box center [91, 179] width 183 height 34
click at [70, 154] on div "Spacing" at bounding box center [91, 149] width 168 height 23
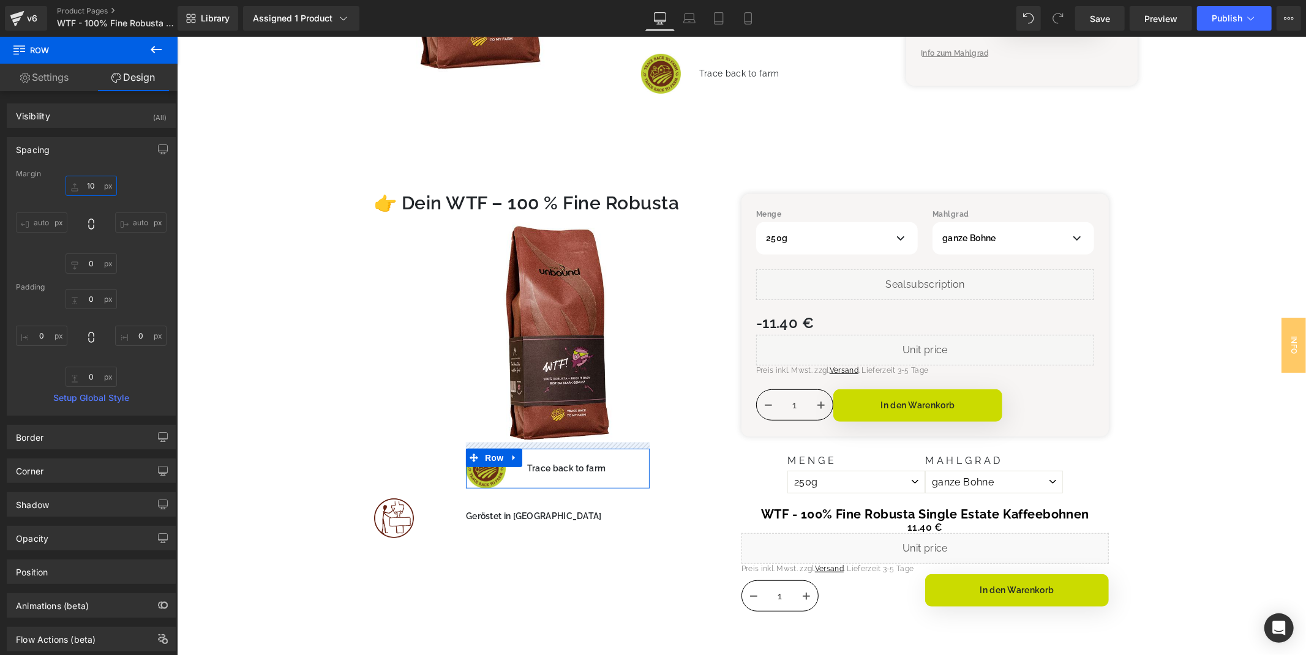
click at [83, 181] on input "10" at bounding box center [91, 186] width 51 height 20
type input "24"
click at [149, 173] on div "Margin" at bounding box center [91, 174] width 151 height 9
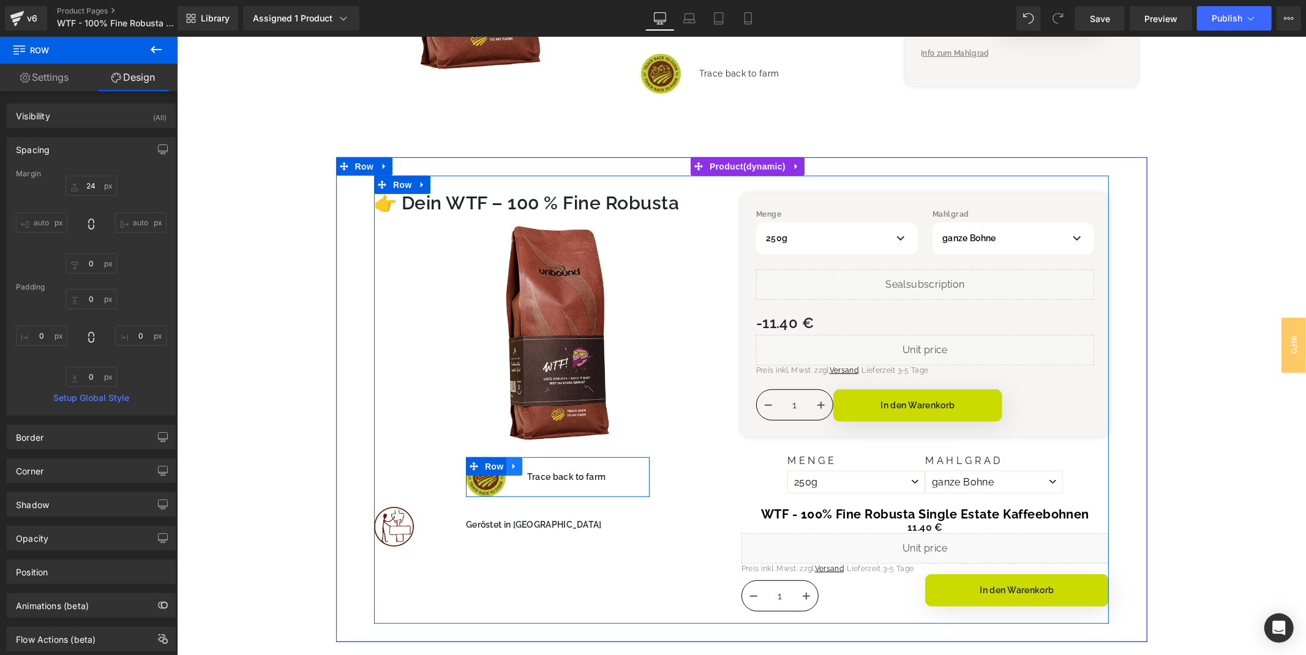
click at [513, 465] on icon at bounding box center [513, 467] width 2 height 6
click at [492, 467] on span "Row" at bounding box center [493, 466] width 24 height 18
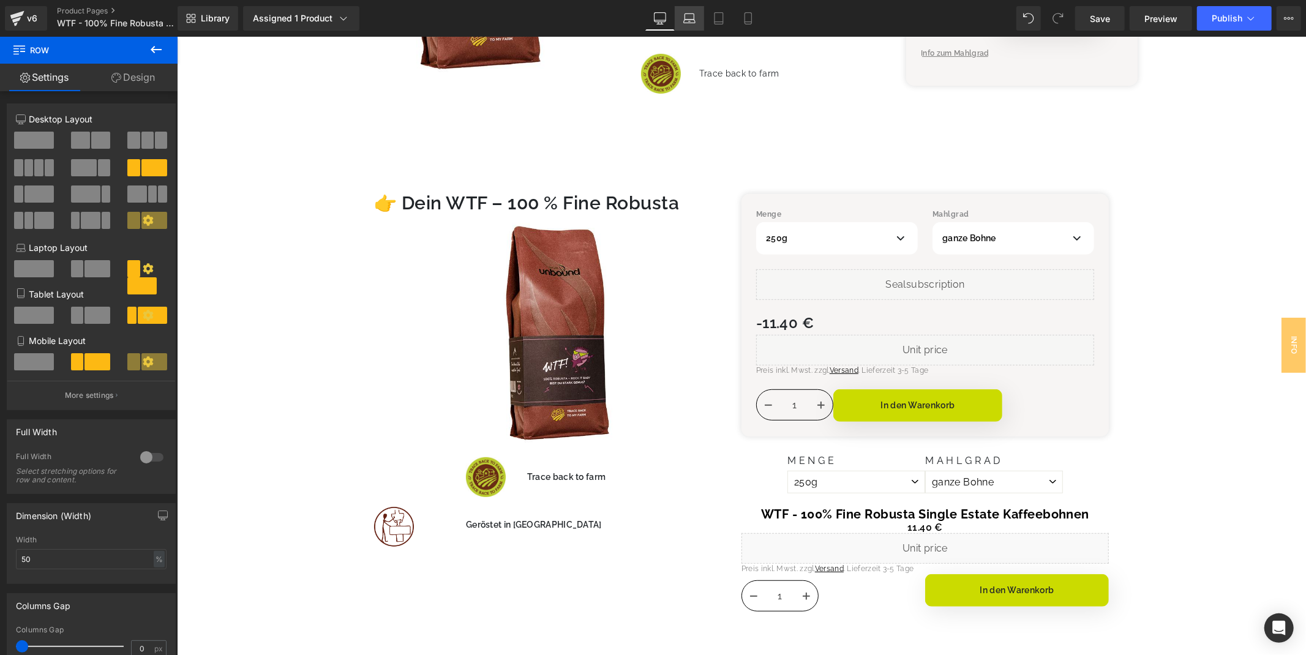
click at [691, 14] on icon at bounding box center [689, 18] width 12 height 12
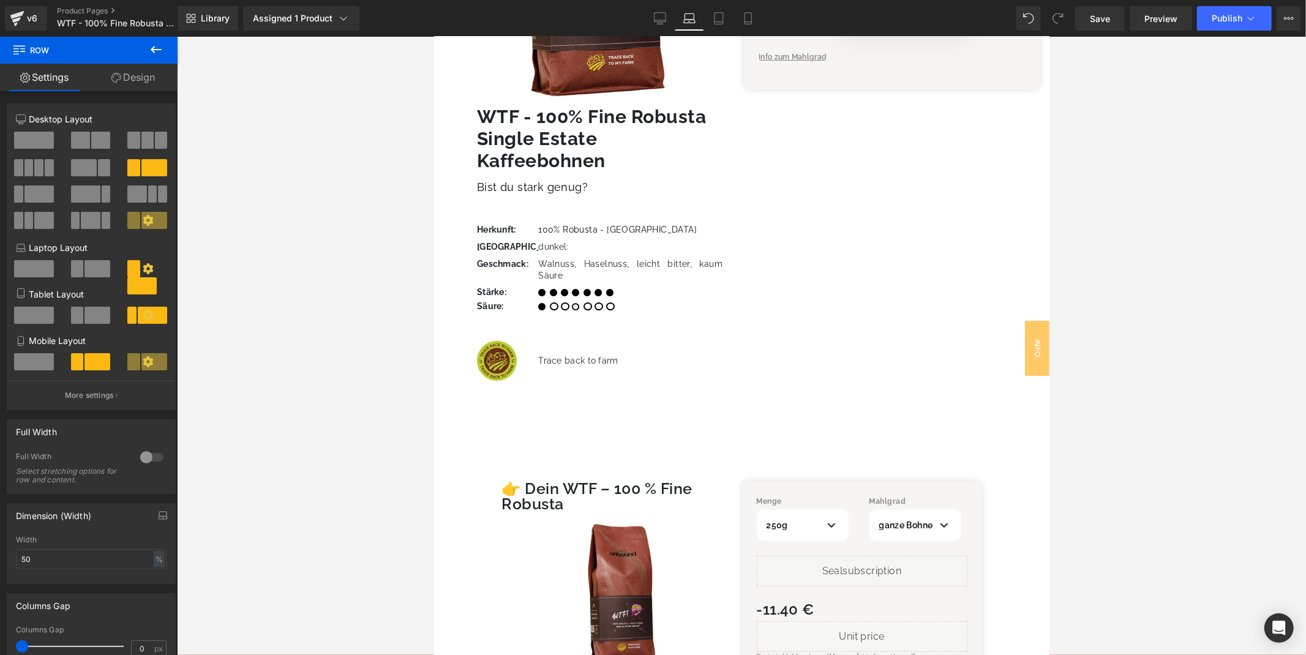
scroll to position [615, 0]
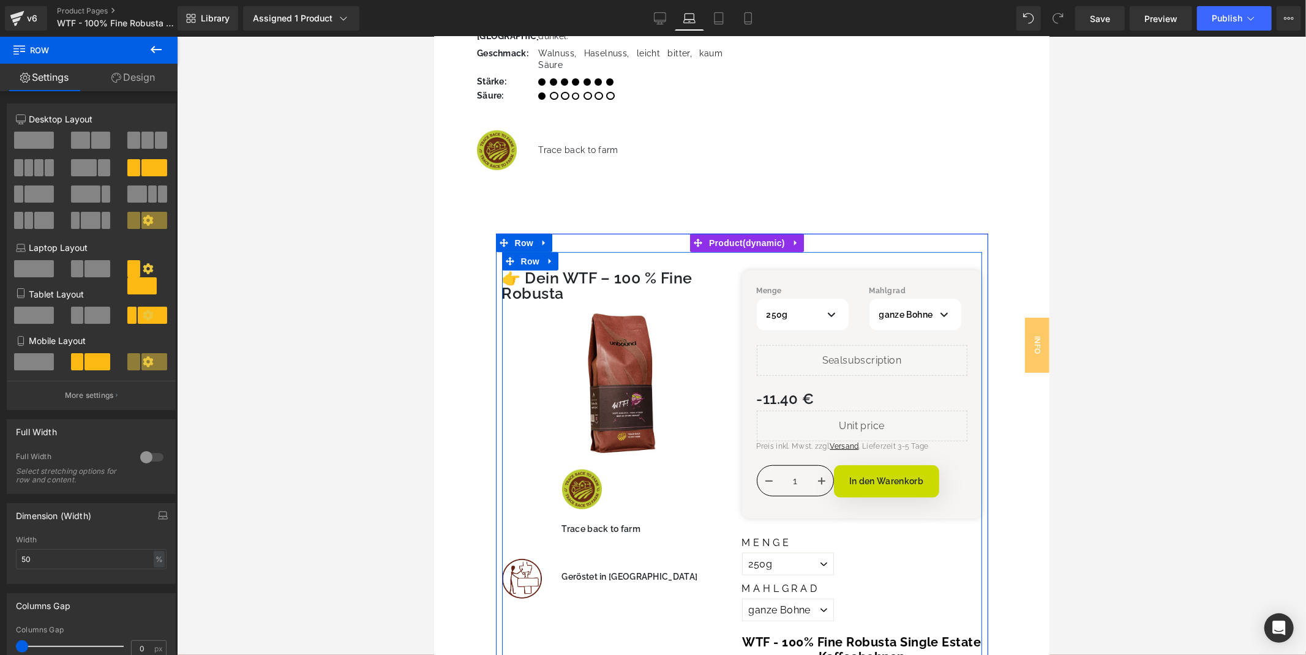
click at [588, 455] on div "👉 Dein WTF – 100 % Fine Robusta Heading Sale Off (P) Image Image Trace back to …" at bounding box center [622, 434] width 240 height 328
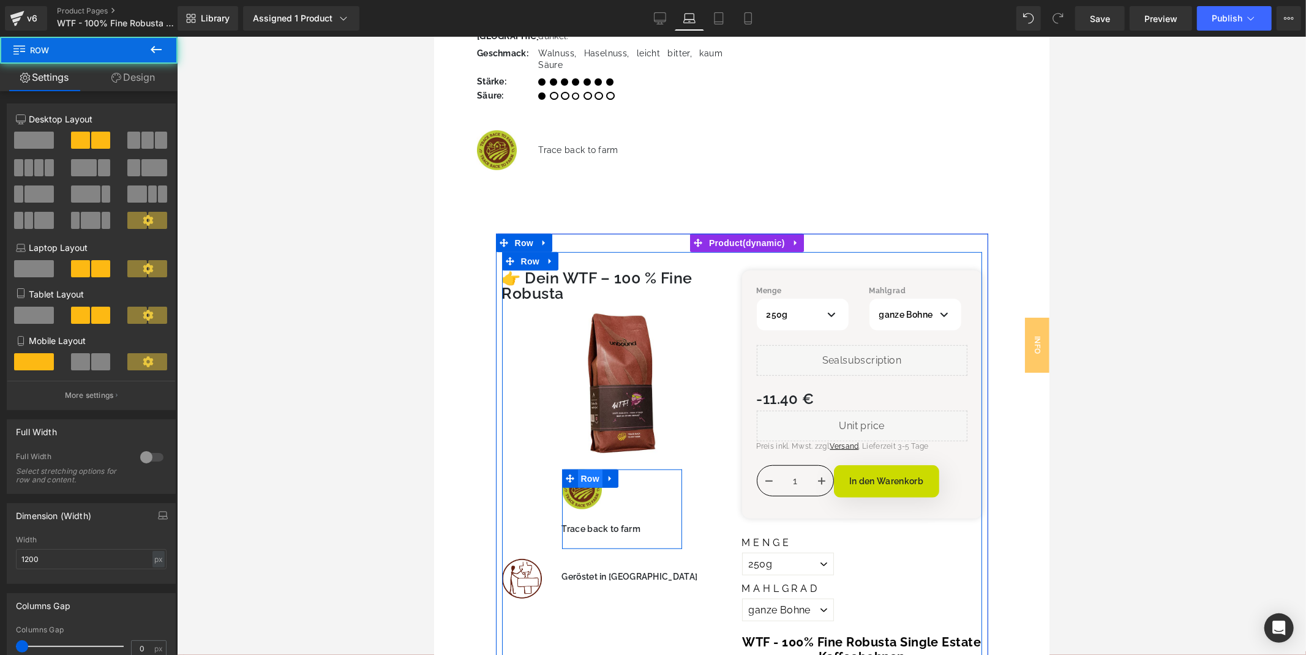
click at [591, 469] on span "Row" at bounding box center [589, 478] width 24 height 18
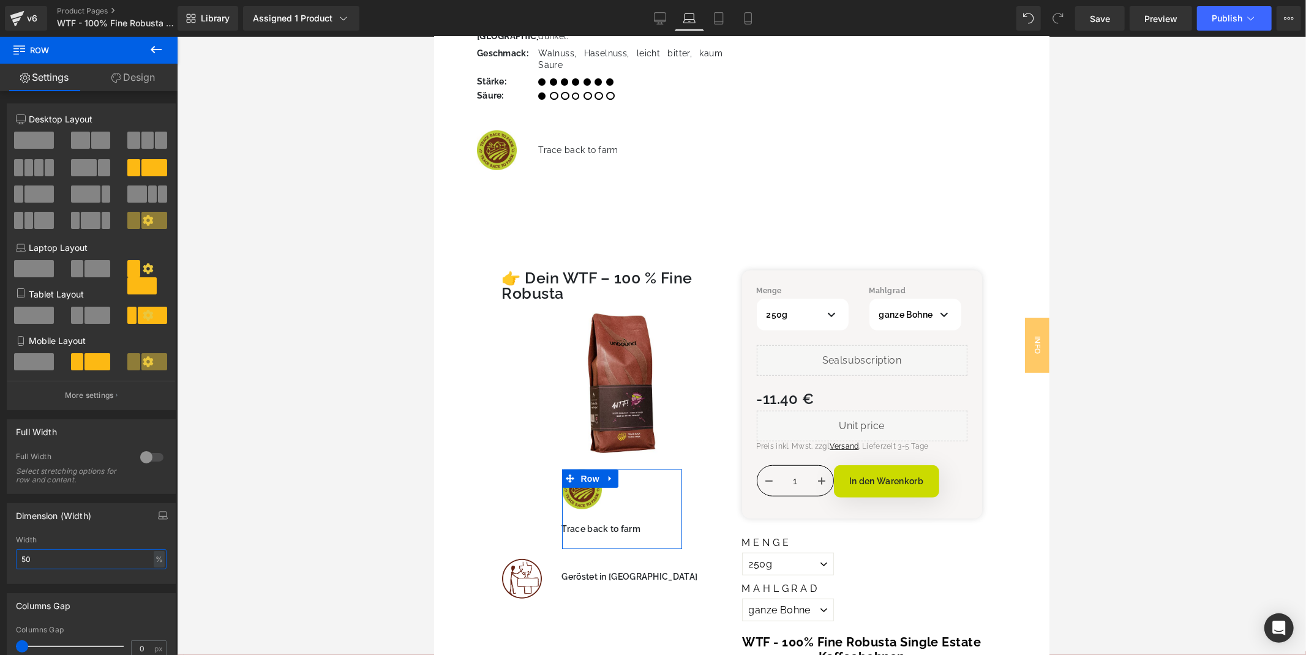
click at [58, 565] on input "50" at bounding box center [91, 559] width 151 height 20
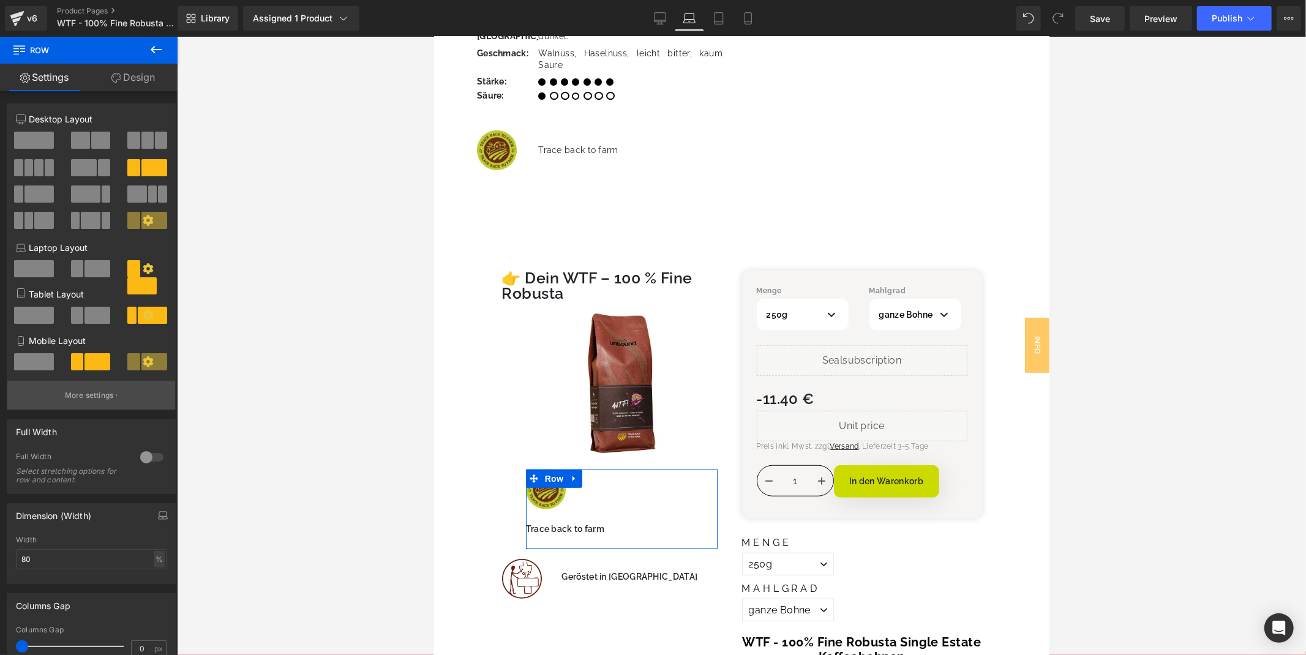
click at [63, 408] on button "More settings" at bounding box center [91, 395] width 168 height 29
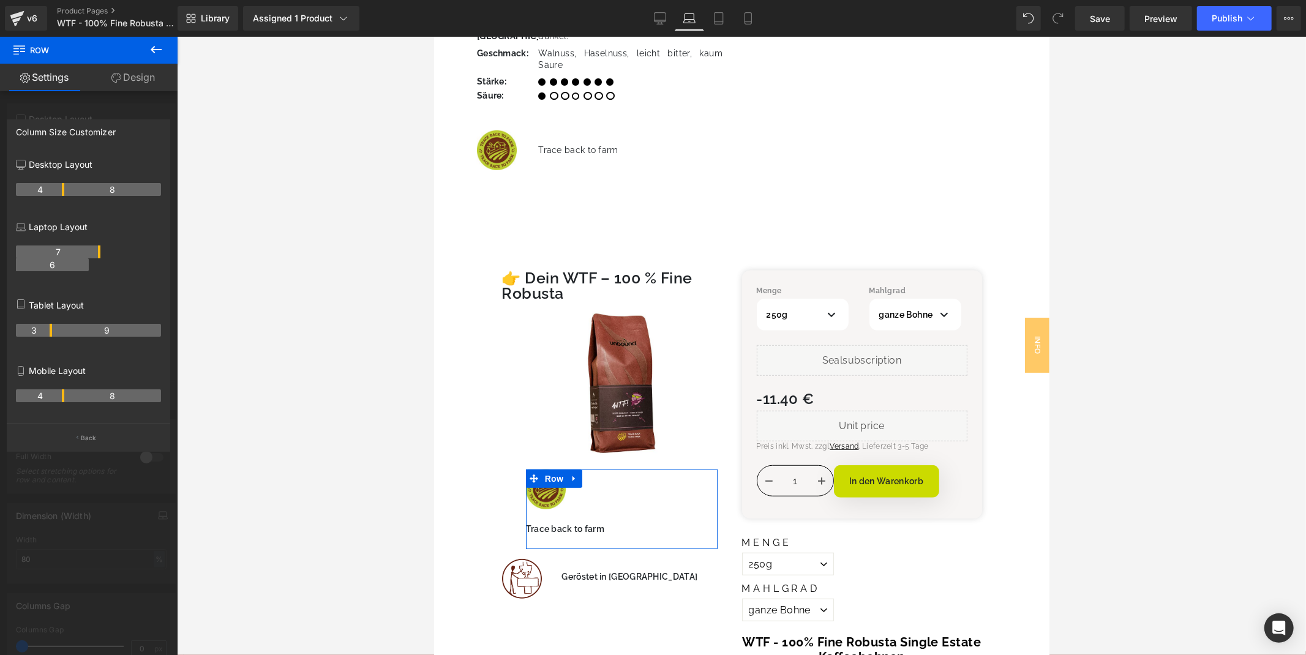
drag, startPoint x: 62, startPoint y: 254, endPoint x: 94, endPoint y: 254, distance: 31.8
click at [94, 254] on th "7" at bounding box center [58, 252] width 85 height 13
click at [55, 267] on th "6" at bounding box center [52, 264] width 73 height 13
click at [119, 103] on div at bounding box center [89, 349] width 178 height 625
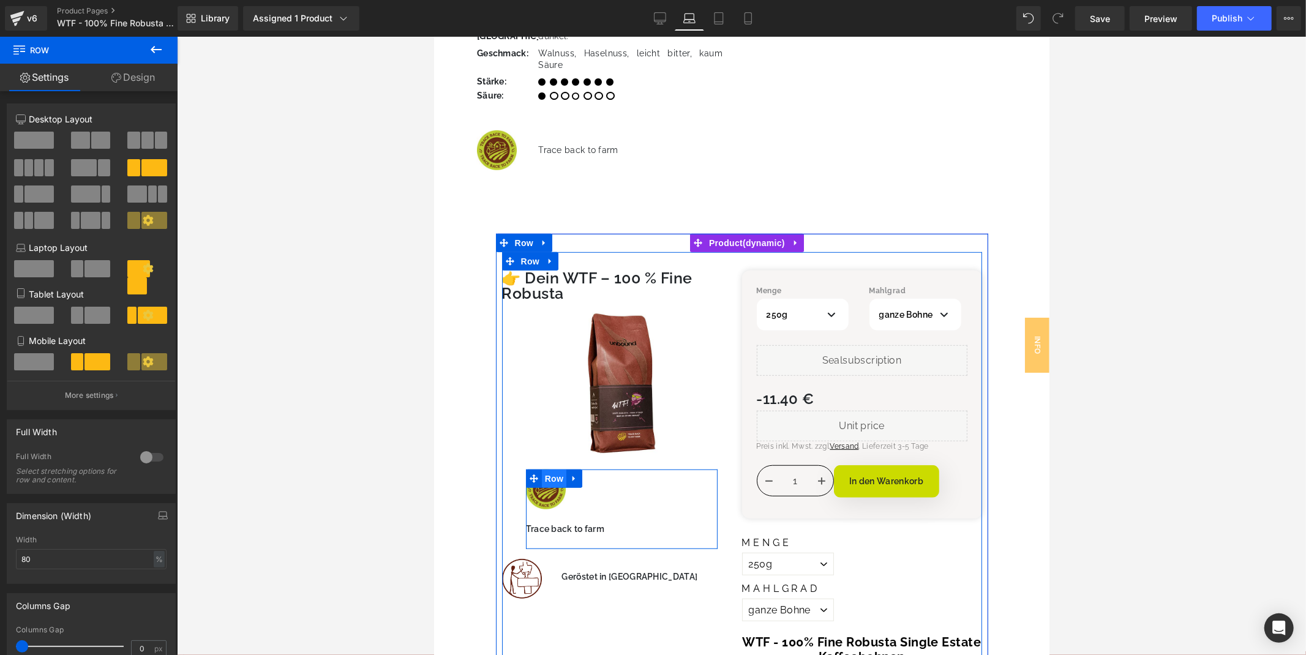
click at [552, 469] on span "Row" at bounding box center [553, 478] width 24 height 18
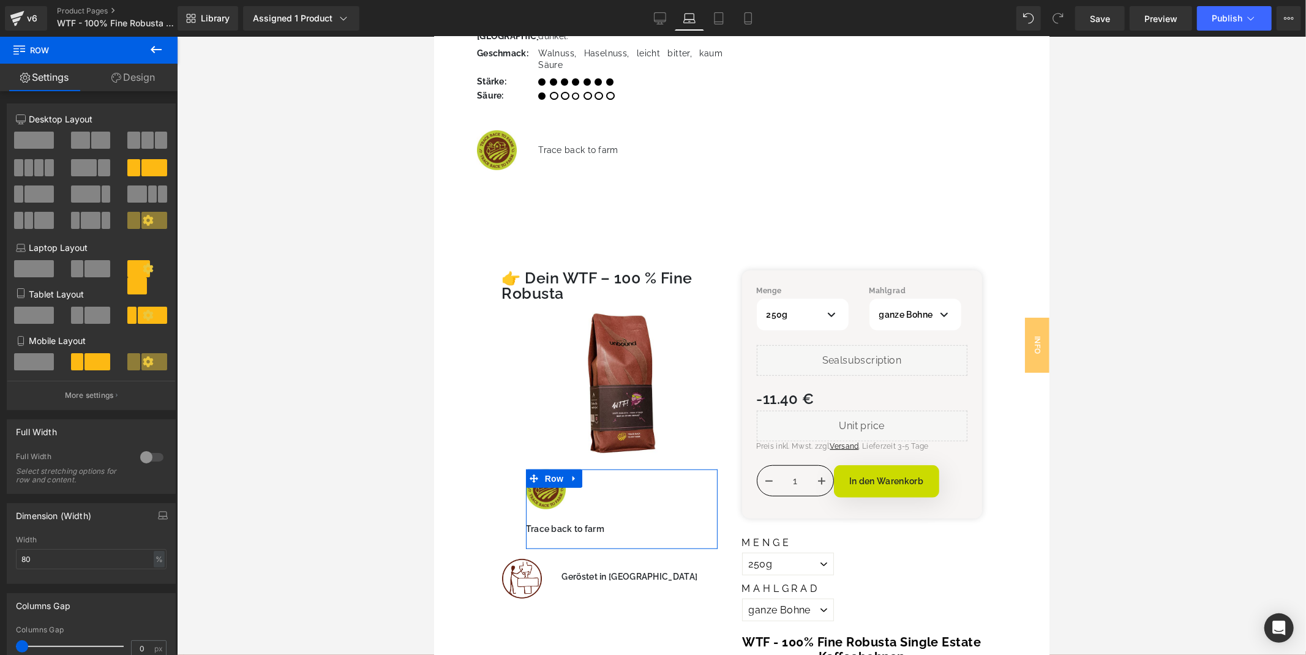
click at [145, 273] on icon at bounding box center [148, 268] width 10 height 10
click at [99, 396] on p "More settings" at bounding box center [89, 395] width 49 height 11
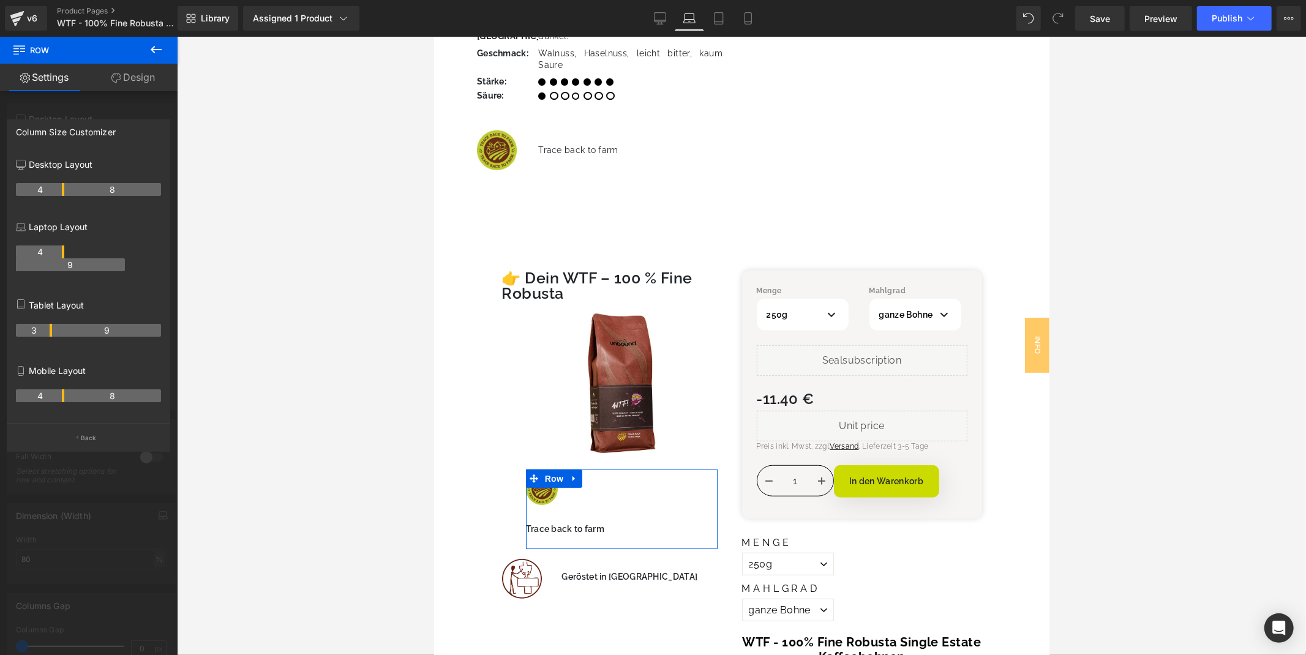
drag, startPoint x: 100, startPoint y: 254, endPoint x: 62, endPoint y: 255, distance: 38.0
click at [62, 255] on th "4" at bounding box center [40, 252] width 48 height 13
drag, startPoint x: 55, startPoint y: 265, endPoint x: 89, endPoint y: 252, distance: 35.8
click at [89, 252] on tr "4 9" at bounding box center [88, 259] width 145 height 26
drag, startPoint x: 89, startPoint y: 252, endPoint x: 89, endPoint y: 265, distance: 12.9
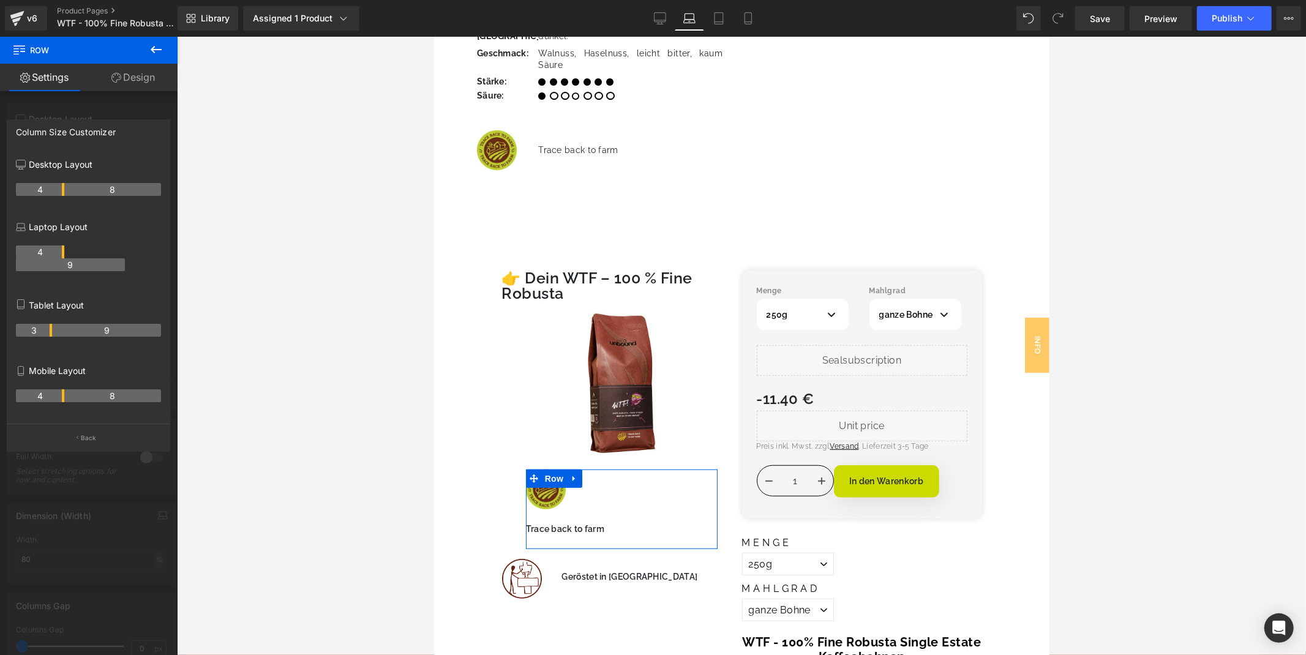
click at [89, 265] on tr "4 9" at bounding box center [88, 259] width 145 height 26
drag, startPoint x: 85, startPoint y: 268, endPoint x: 96, endPoint y: 248, distance: 23.3
click at [96, 248] on tr "4 9" at bounding box center [88, 259] width 145 height 26
click at [156, 107] on div at bounding box center [89, 349] width 178 height 625
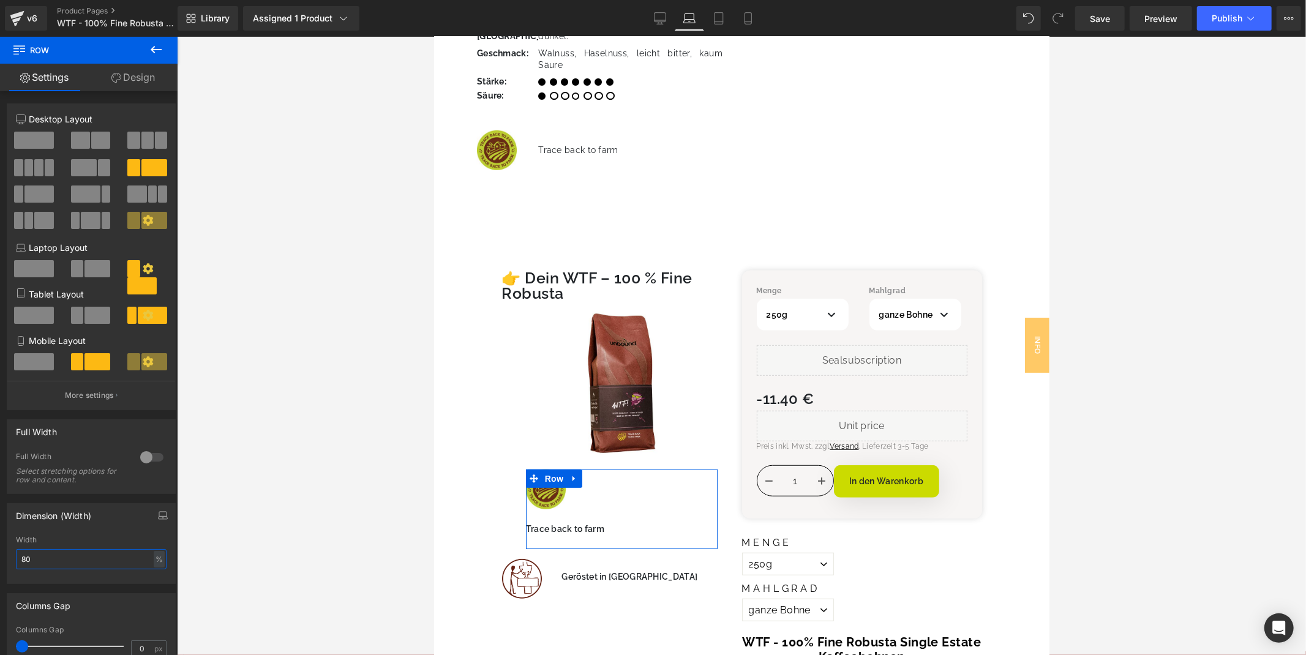
click at [65, 560] on input "80" at bounding box center [91, 559] width 151 height 20
type input "100"
click at [84, 541] on div "Width" at bounding box center [91, 540] width 151 height 9
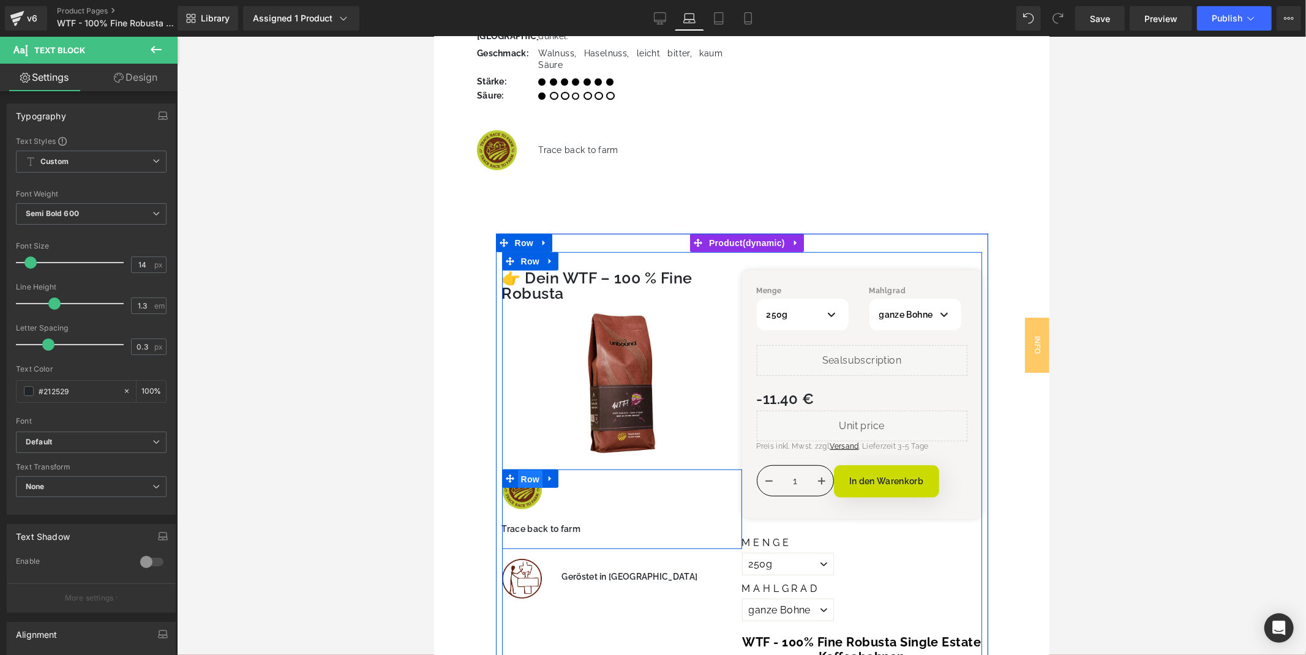
click at [532, 470] on span "Row" at bounding box center [529, 479] width 24 height 18
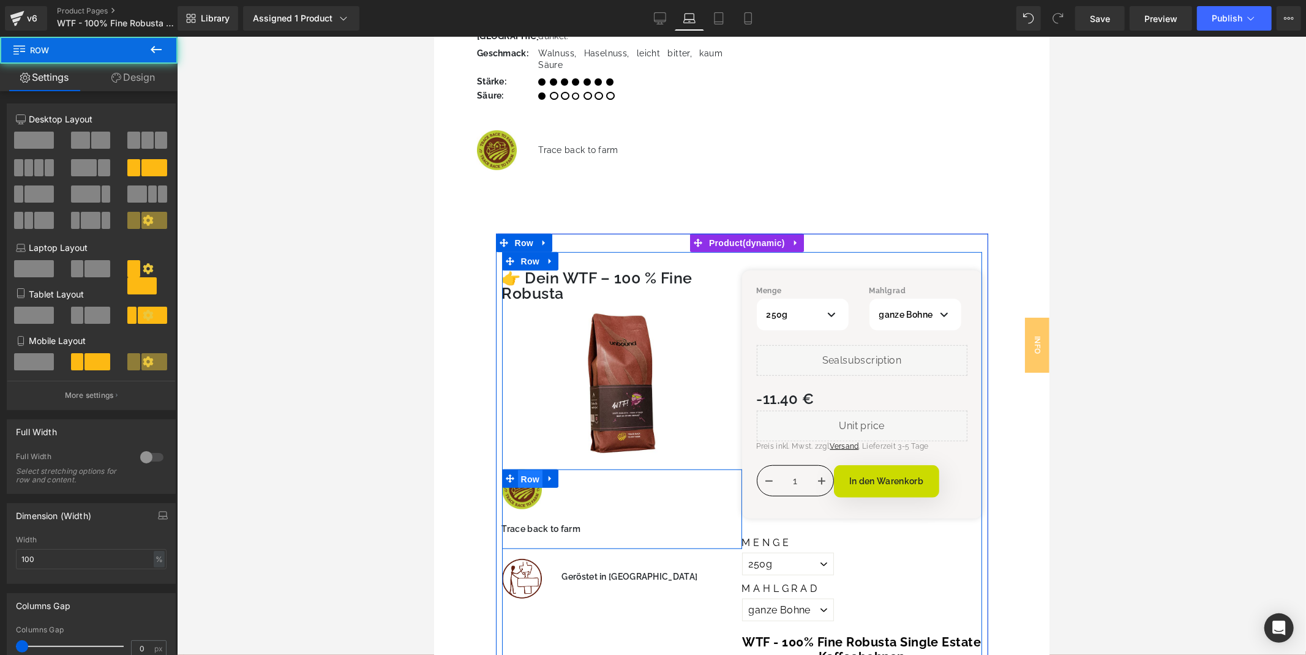
click at [532, 470] on span "Row" at bounding box center [529, 479] width 24 height 18
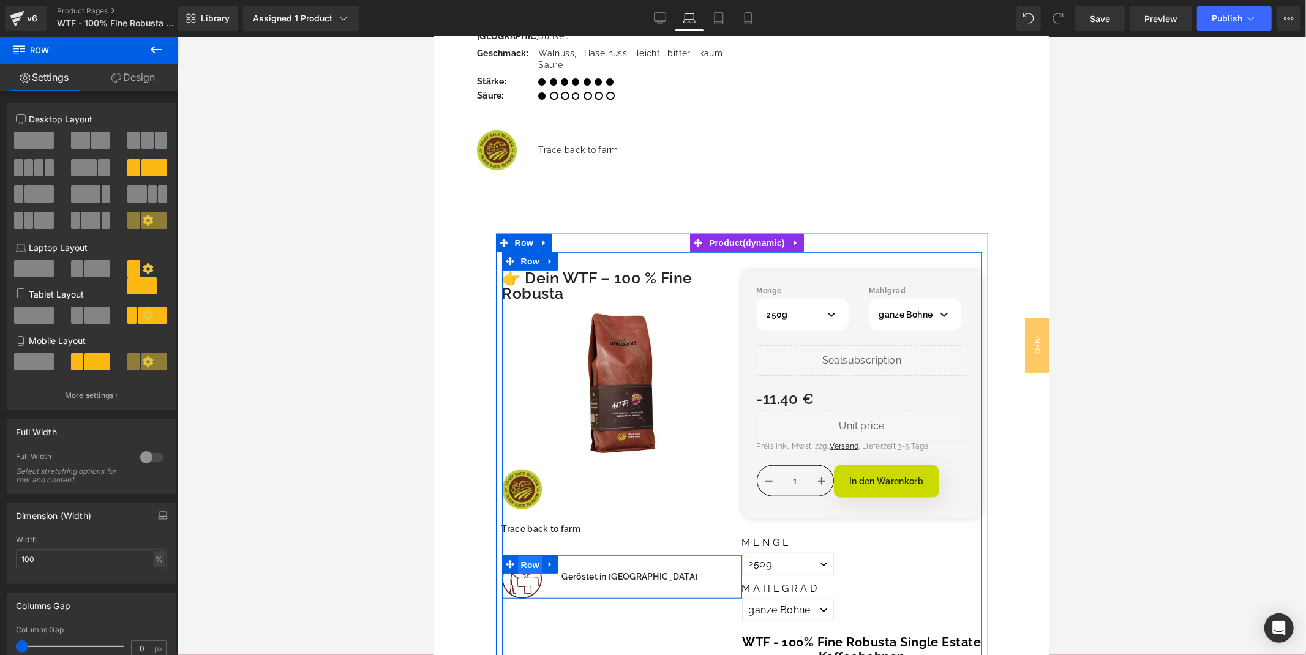
click at [532, 555] on span "Row" at bounding box center [529, 564] width 24 height 18
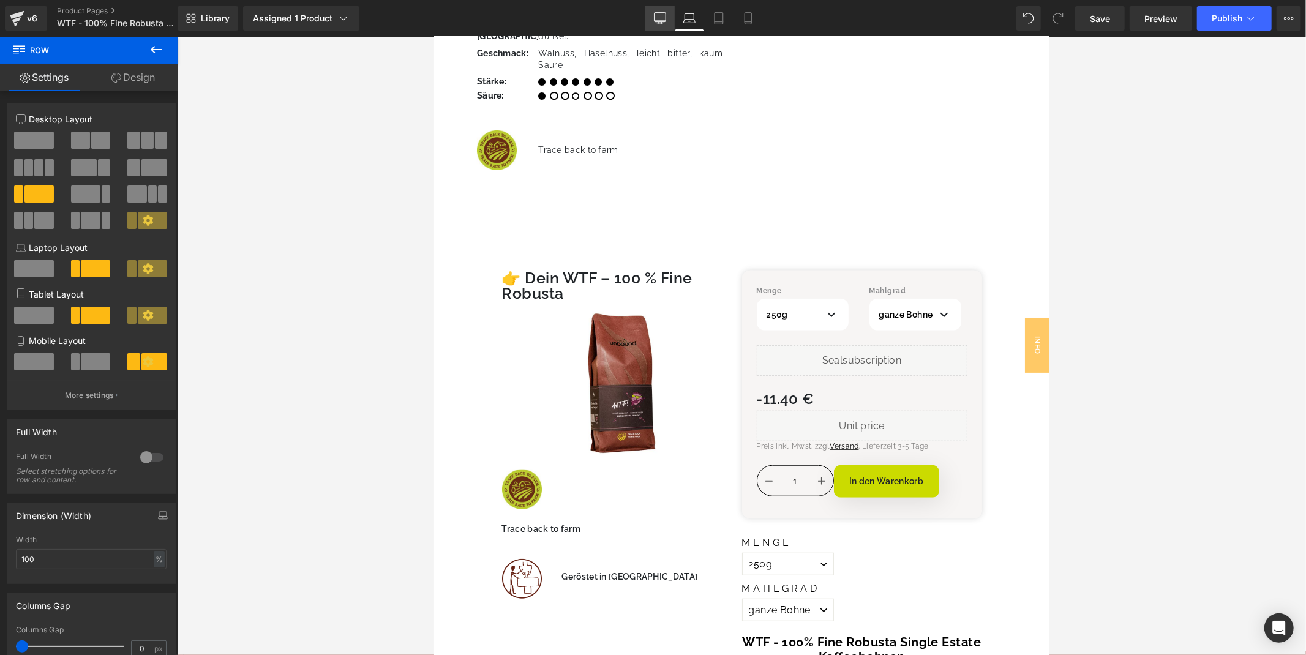
click at [659, 17] on icon at bounding box center [660, 18] width 12 height 12
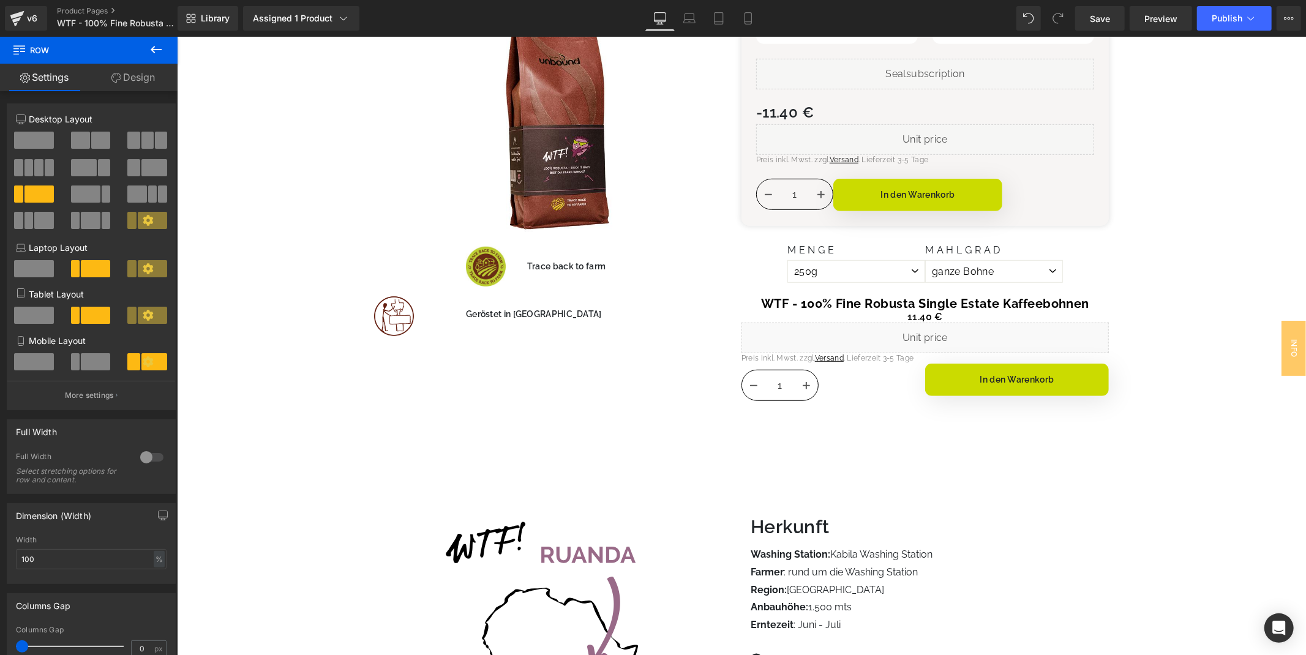
scroll to position [364, 0]
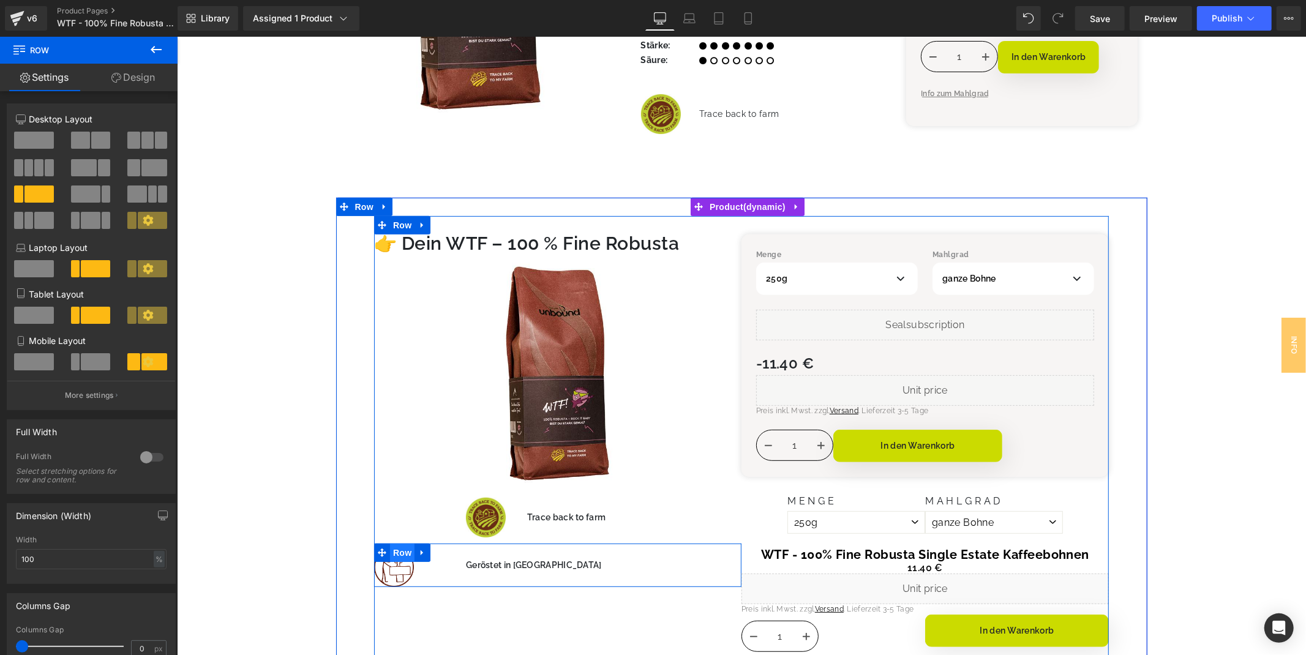
click at [398, 553] on span "Row" at bounding box center [401, 552] width 24 height 18
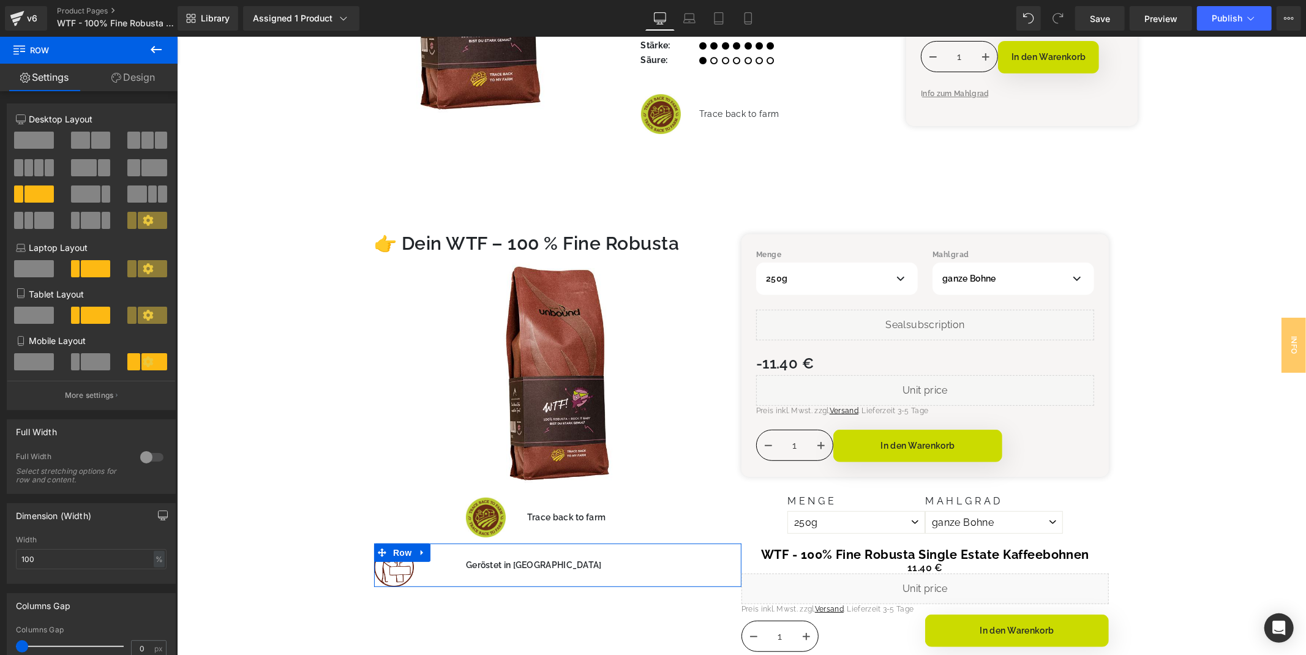
click at [158, 520] on icon "button" at bounding box center [163, 516] width 10 height 10
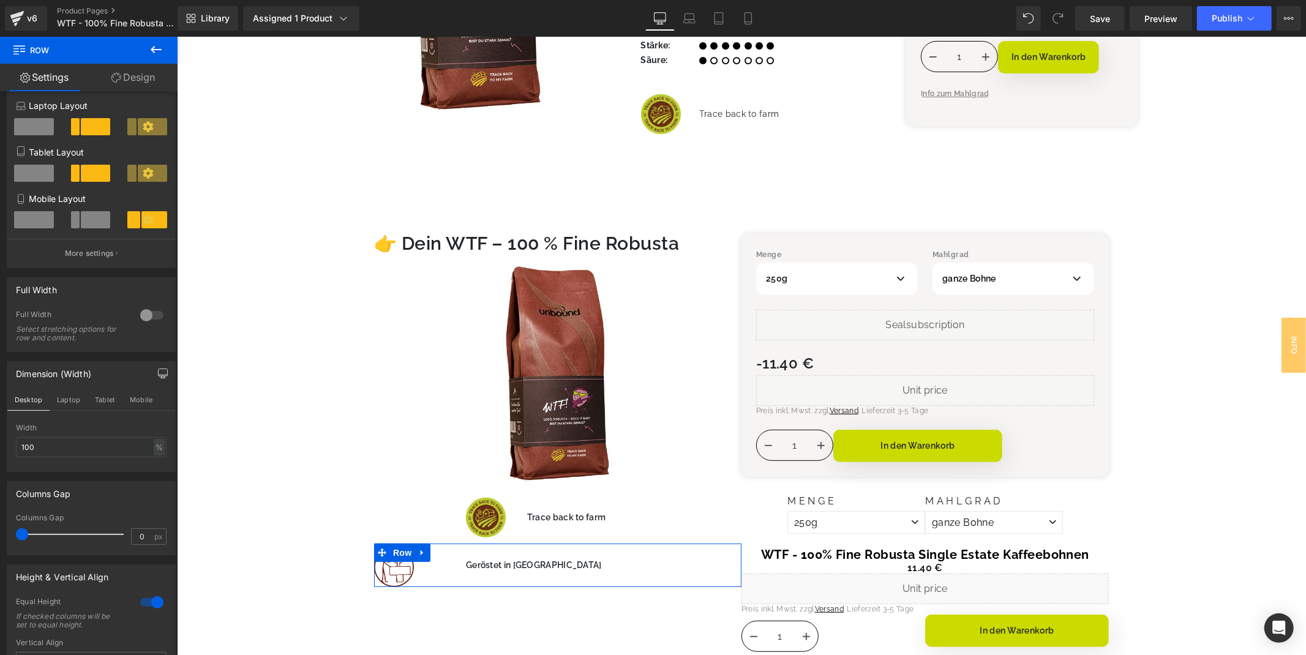
scroll to position [204, 0]
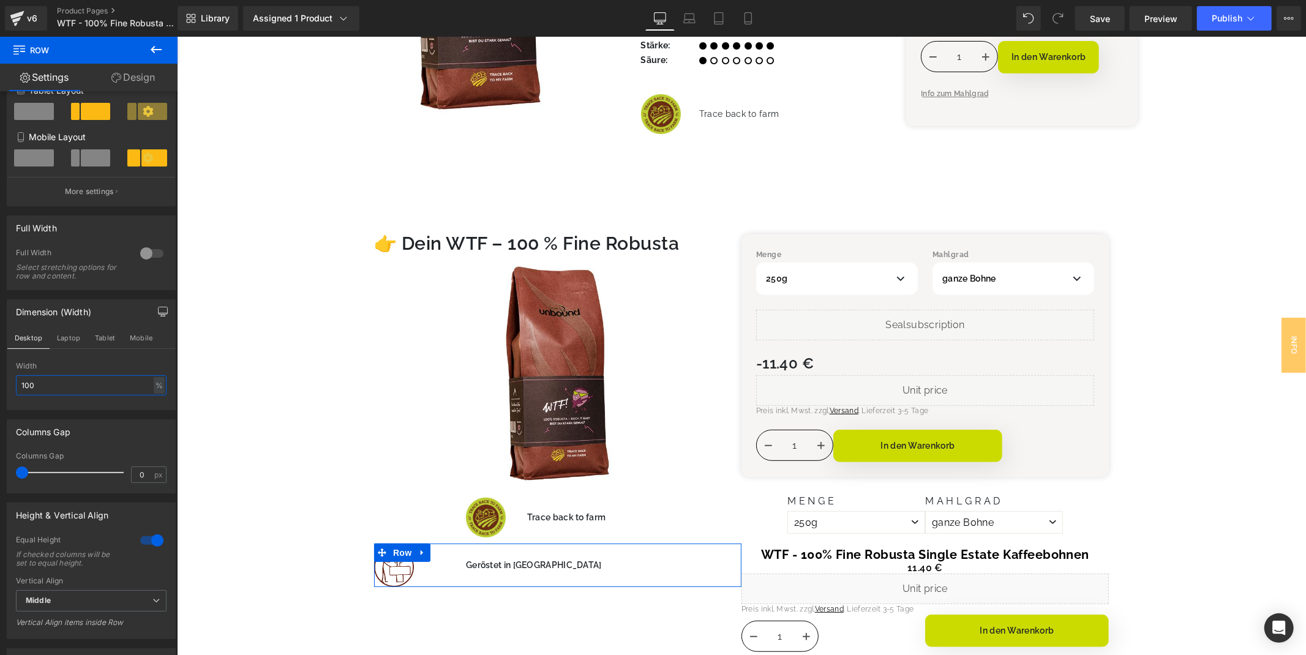
click at [66, 390] on input "100" at bounding box center [91, 385] width 151 height 20
click at [78, 370] on div "Width" at bounding box center [91, 366] width 151 height 9
click at [66, 345] on button "Laptop" at bounding box center [69, 338] width 38 height 21
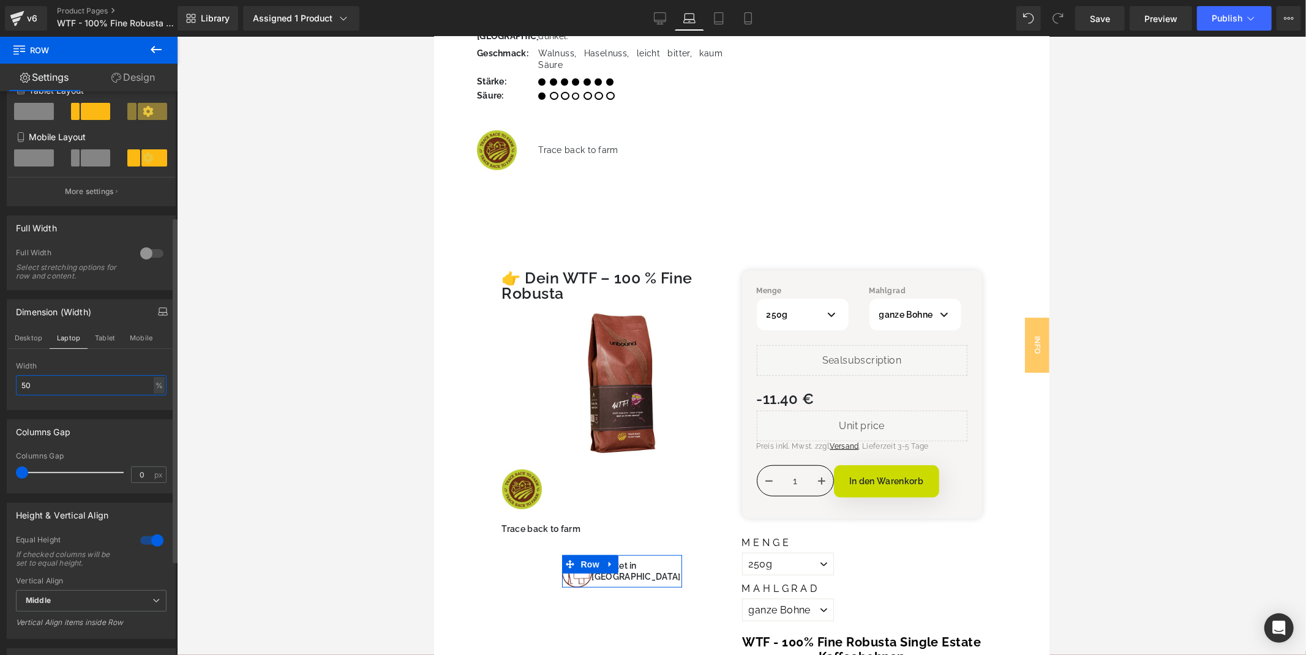
click at [66, 386] on input "50" at bounding box center [91, 385] width 151 height 20
click at [94, 348] on button "Tablet" at bounding box center [105, 338] width 35 height 21
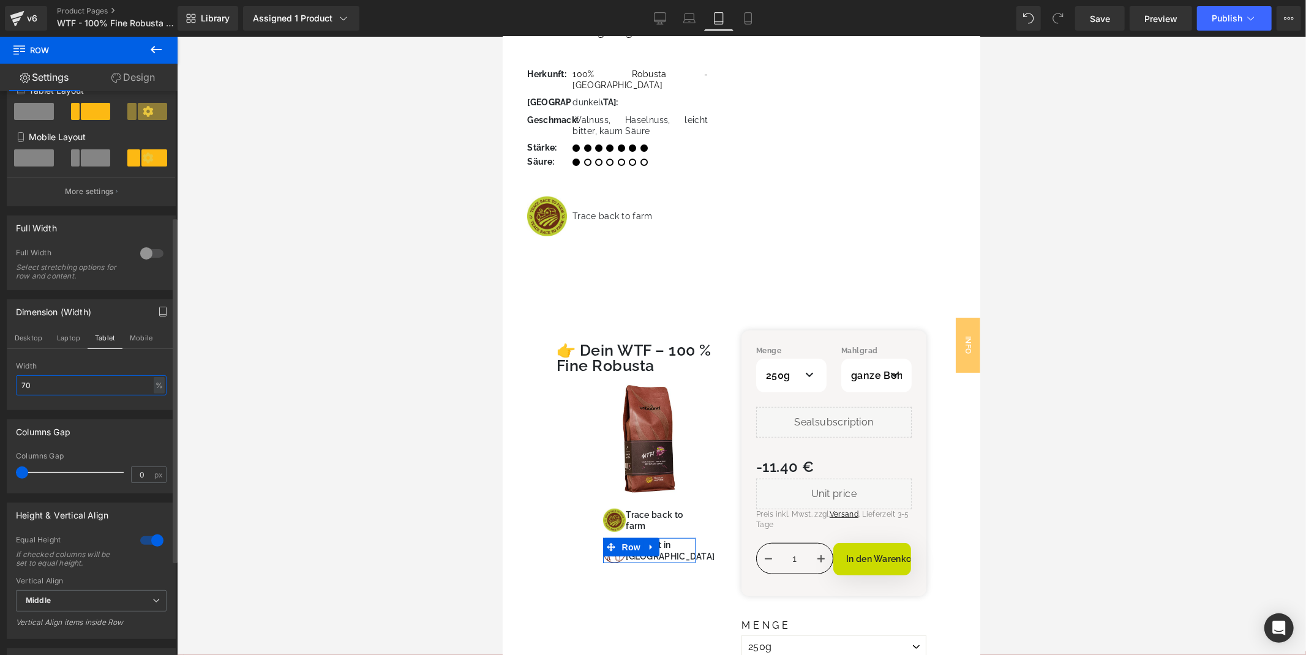
click at [74, 393] on input "70" at bounding box center [91, 385] width 151 height 20
type input "1"
click at [135, 341] on button "Mobile" at bounding box center [140, 338] width 37 height 21
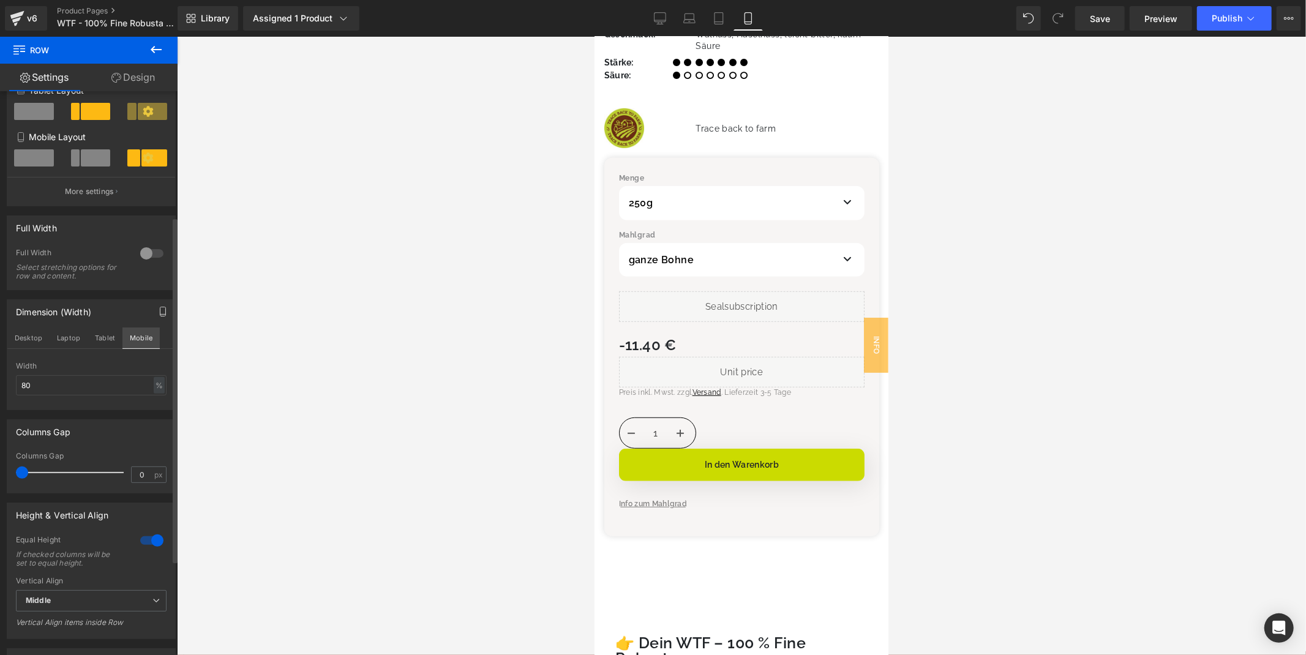
scroll to position [953, 0]
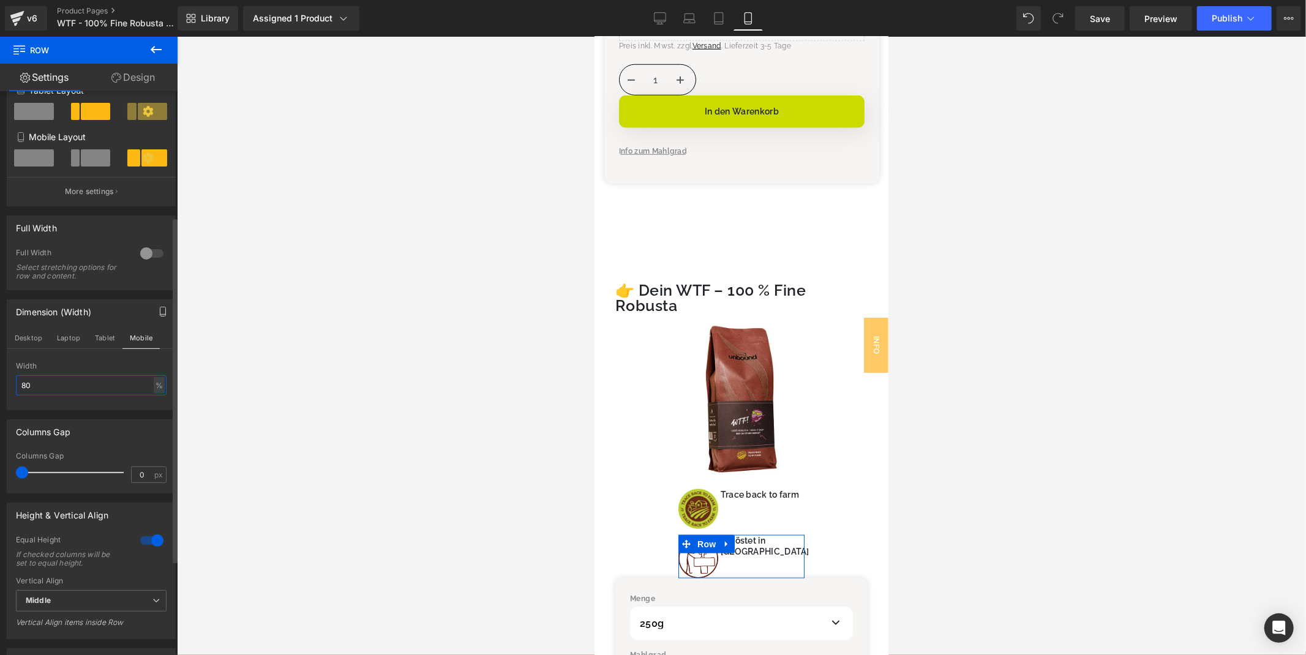
click at [54, 389] on input "80" at bounding box center [91, 385] width 151 height 20
type input "9"
type input "8"
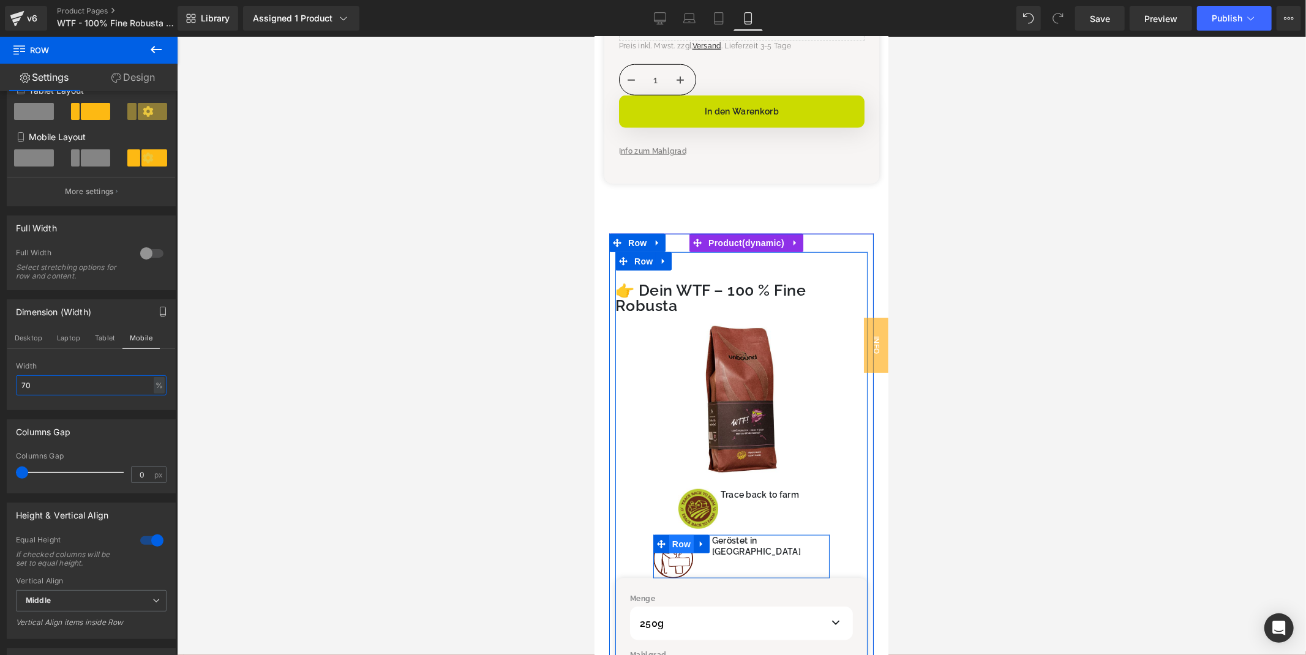
click at [685, 535] on span "Row" at bounding box center [681, 544] width 24 height 18
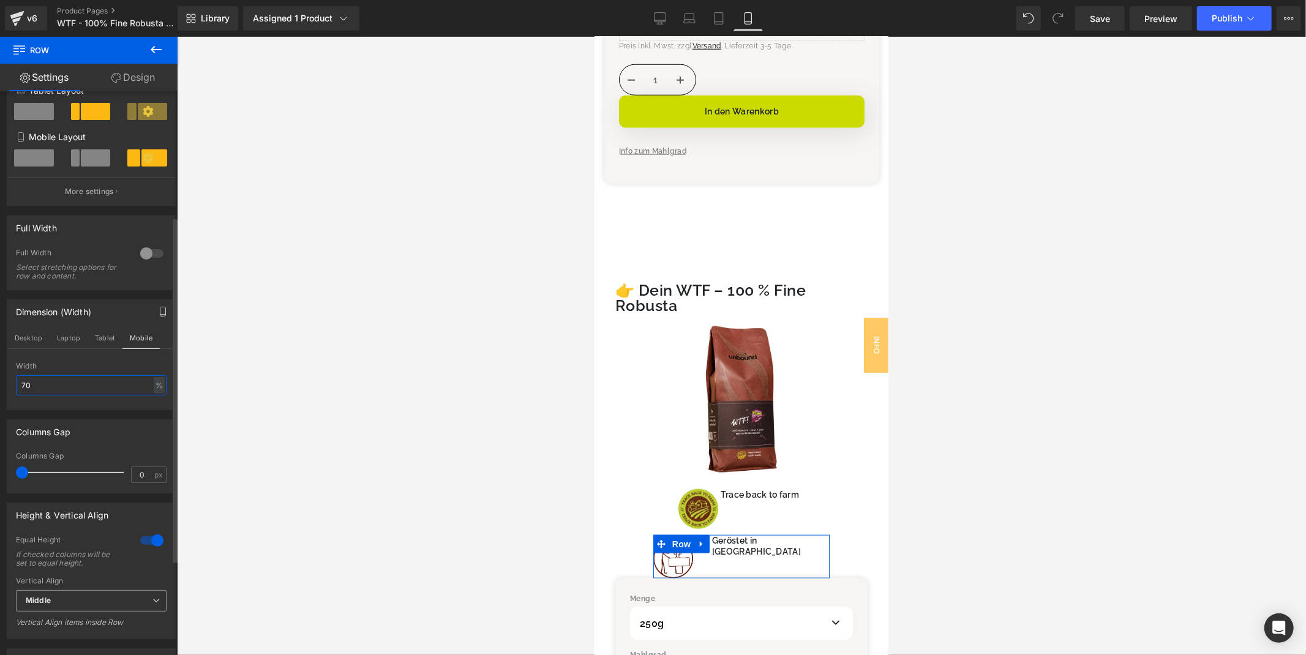
type input "70"
click at [64, 604] on span "Middle" at bounding box center [91, 600] width 151 height 21
click at [56, 625] on li "Top" at bounding box center [89, 623] width 146 height 18
click at [58, 607] on span "Top" at bounding box center [91, 600] width 151 height 21
click at [64, 639] on li "Middle" at bounding box center [89, 641] width 146 height 18
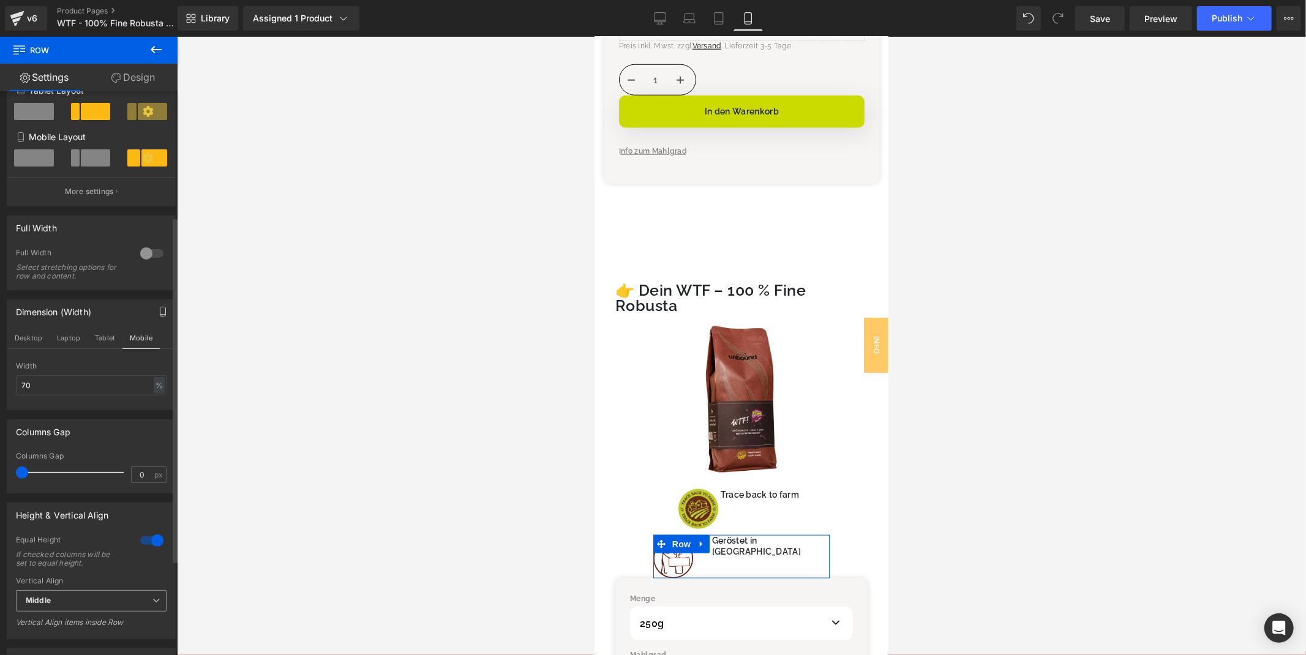
click at [81, 611] on span "Middle" at bounding box center [91, 600] width 151 height 21
click at [129, 434] on div "Columns Gap" at bounding box center [88, 431] width 163 height 23
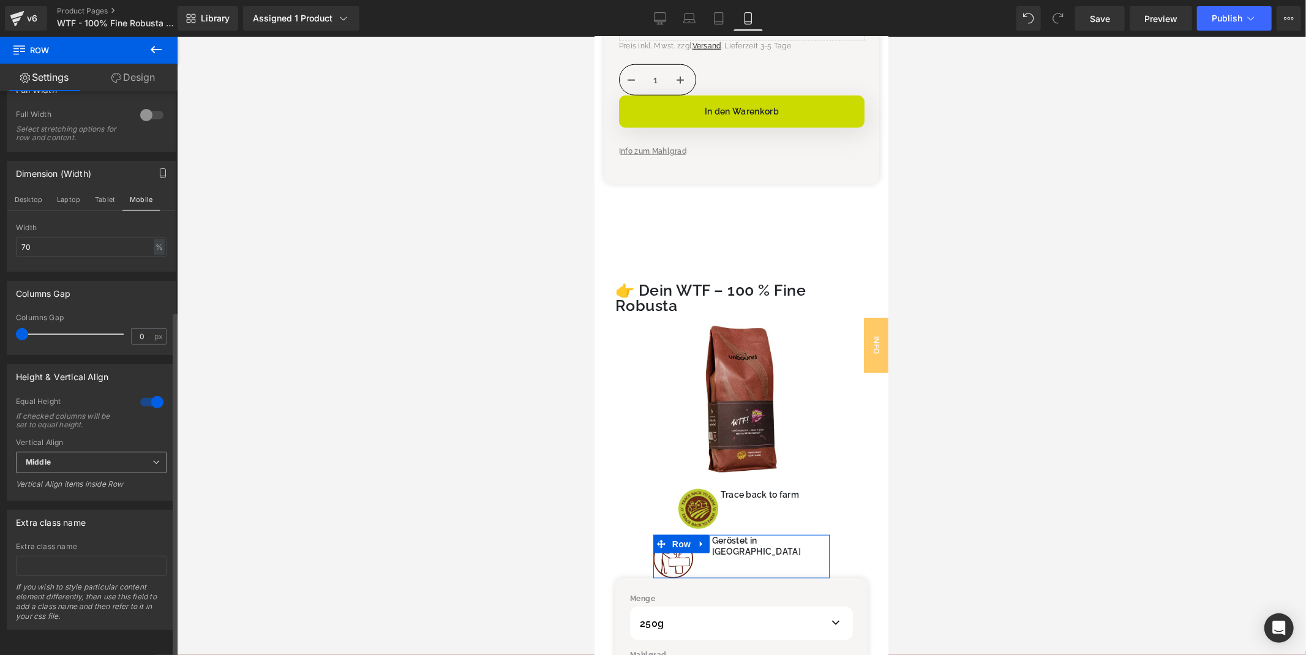
click at [100, 458] on span "Middle" at bounding box center [91, 462] width 151 height 21
click at [91, 513] on li "Bottom" at bounding box center [89, 521] width 146 height 18
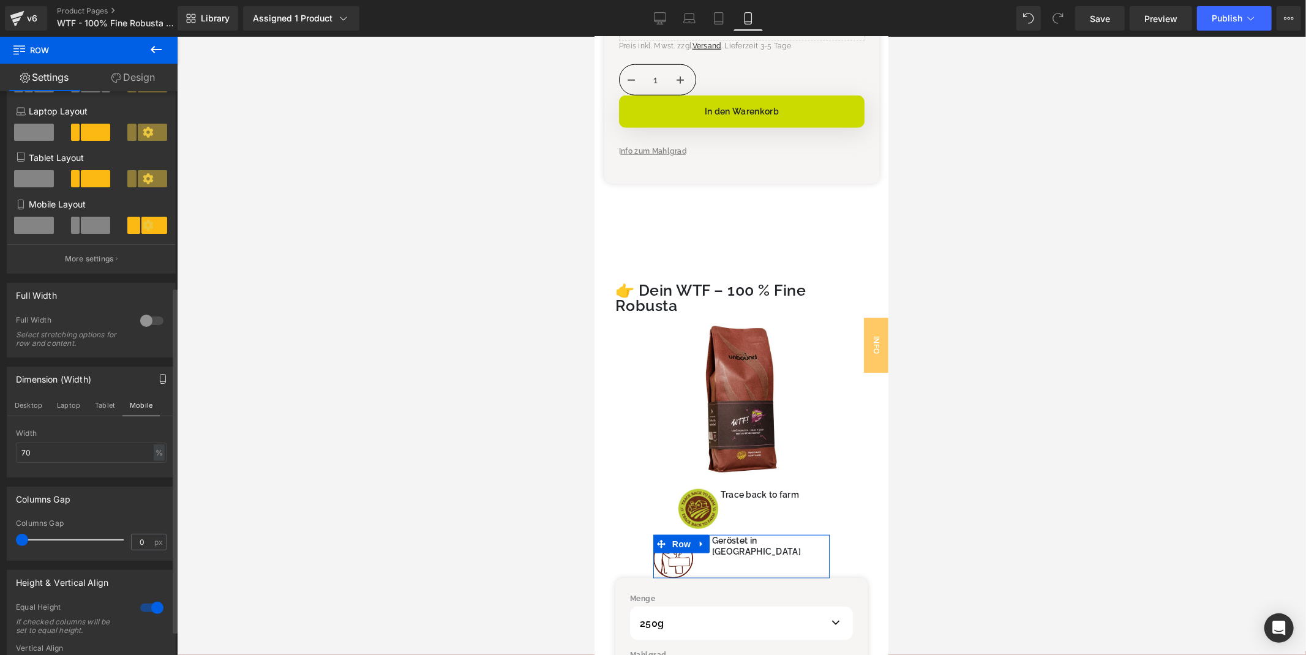
scroll to position [0, 0]
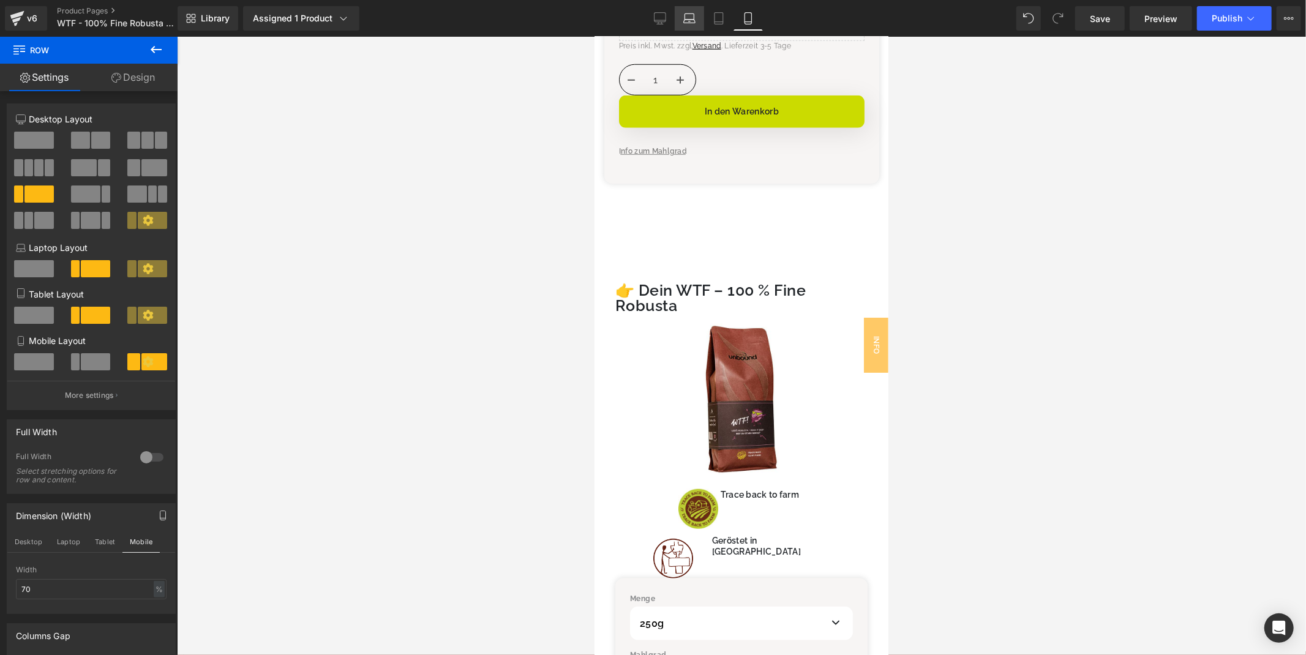
click at [701, 20] on link "Laptop" at bounding box center [689, 18] width 29 height 24
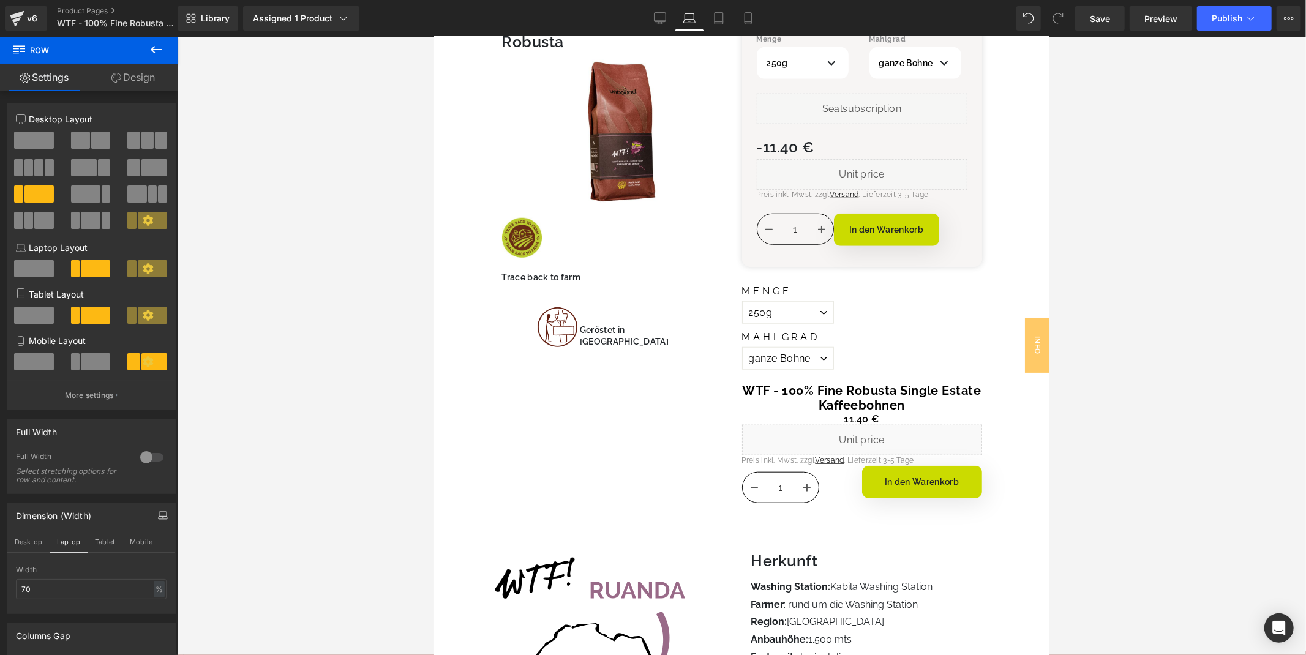
scroll to position [882, 0]
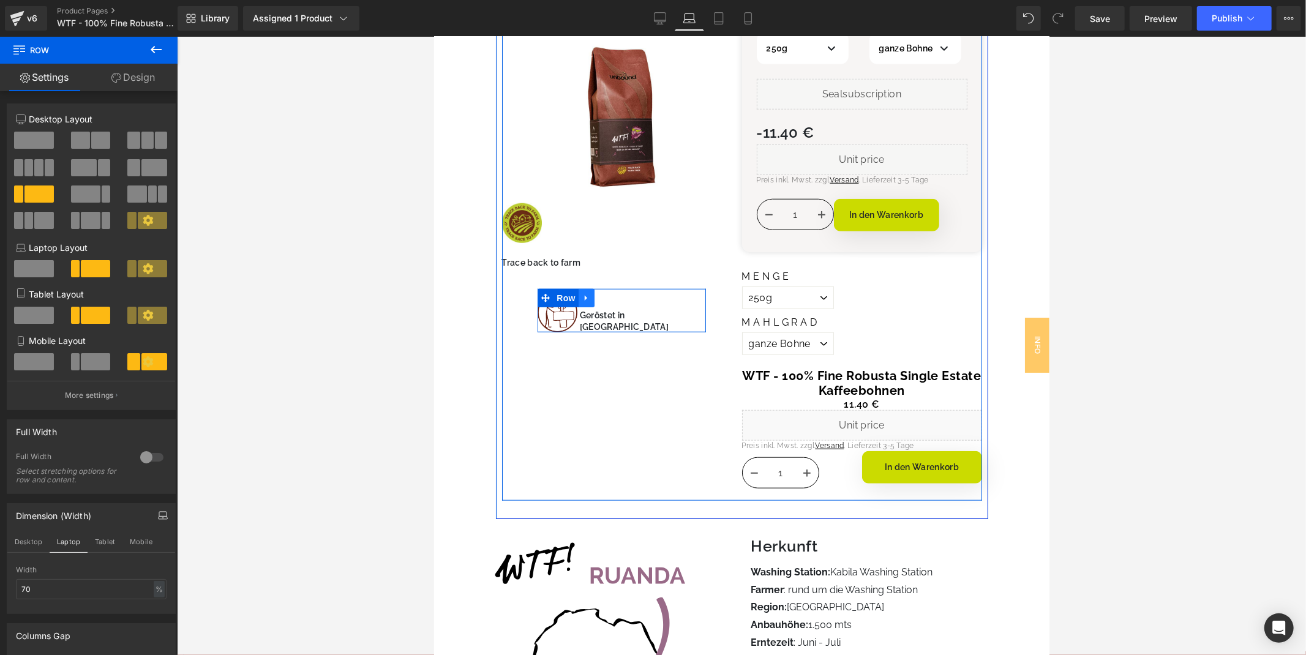
click at [584, 295] on icon at bounding box center [585, 298] width 2 height 6
click at [570, 288] on span "Row" at bounding box center [565, 297] width 24 height 18
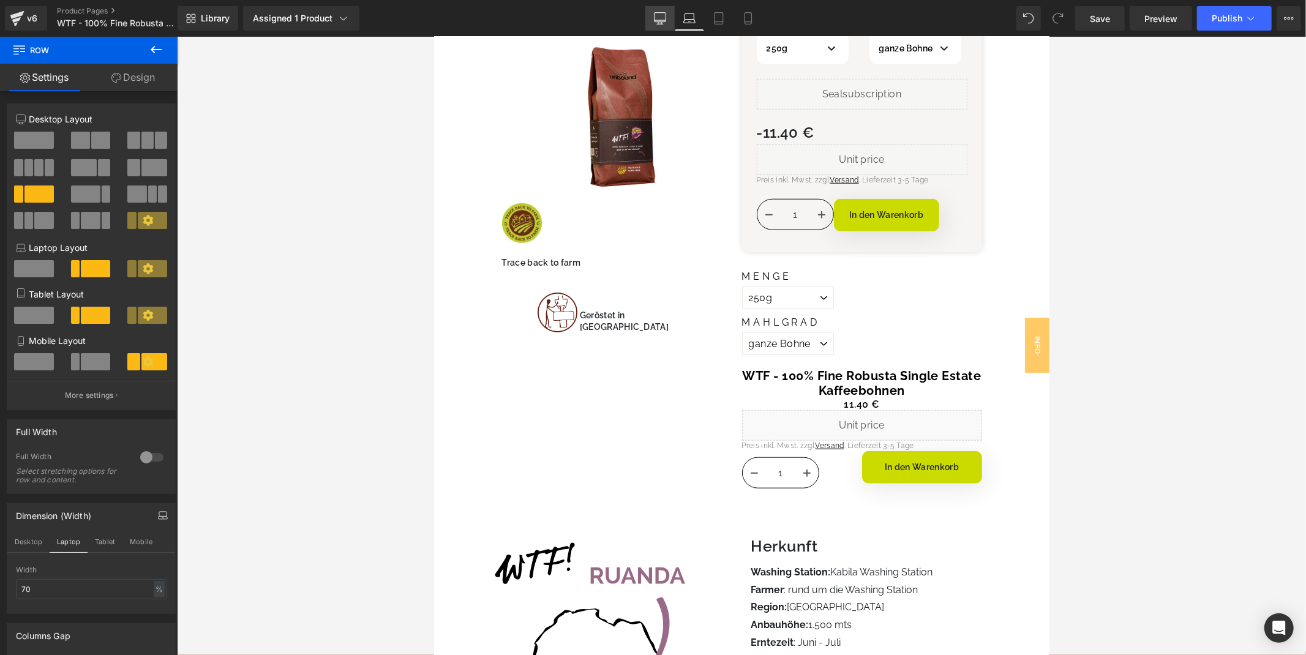
click at [653, 9] on link "Desktop" at bounding box center [659, 18] width 29 height 24
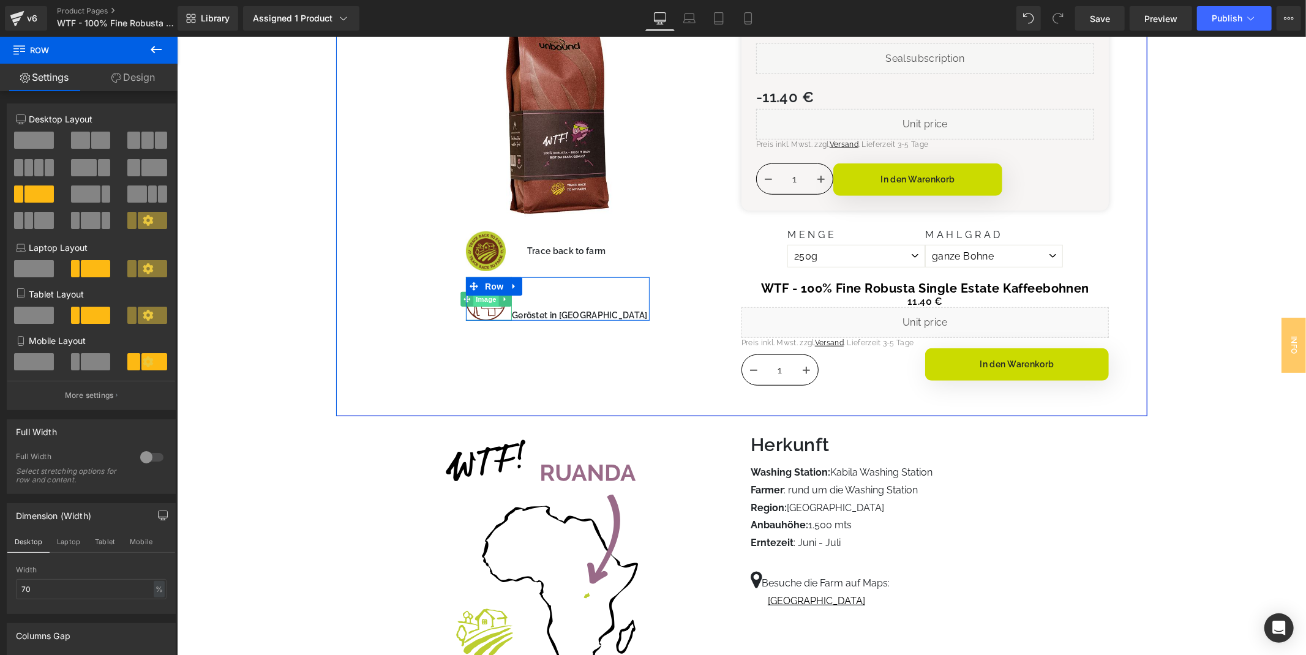
click at [490, 295] on span "Image" at bounding box center [486, 298] width 26 height 15
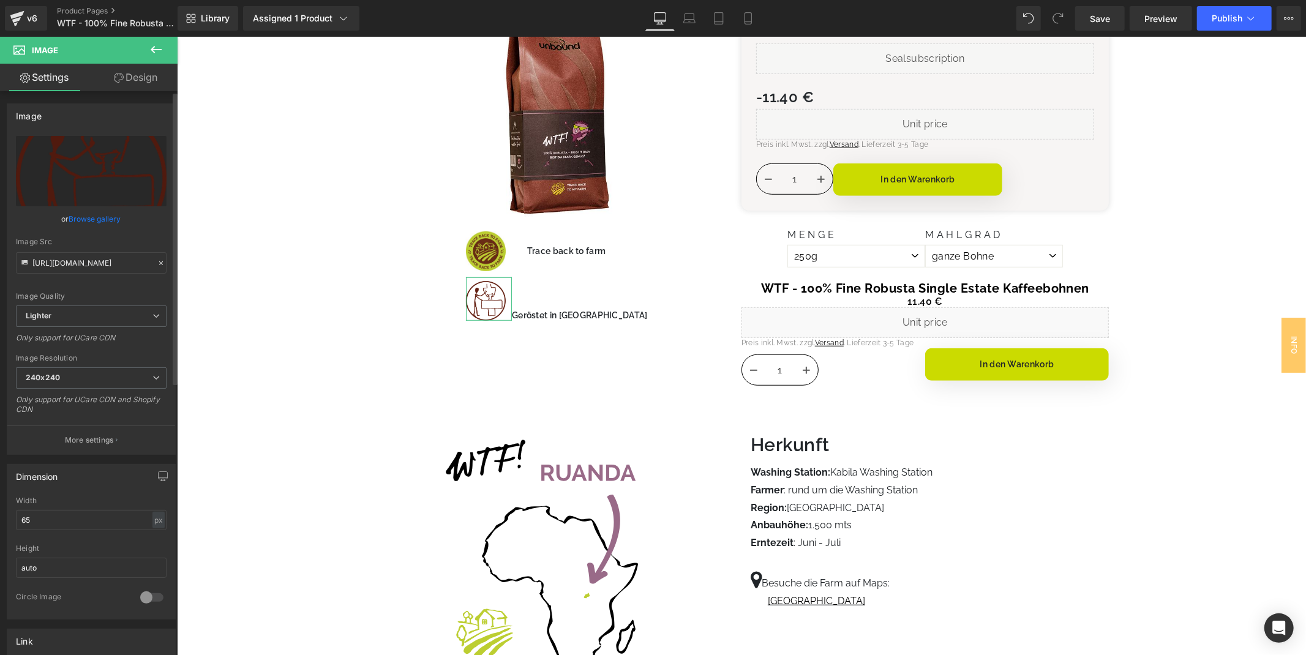
scroll to position [204, 0]
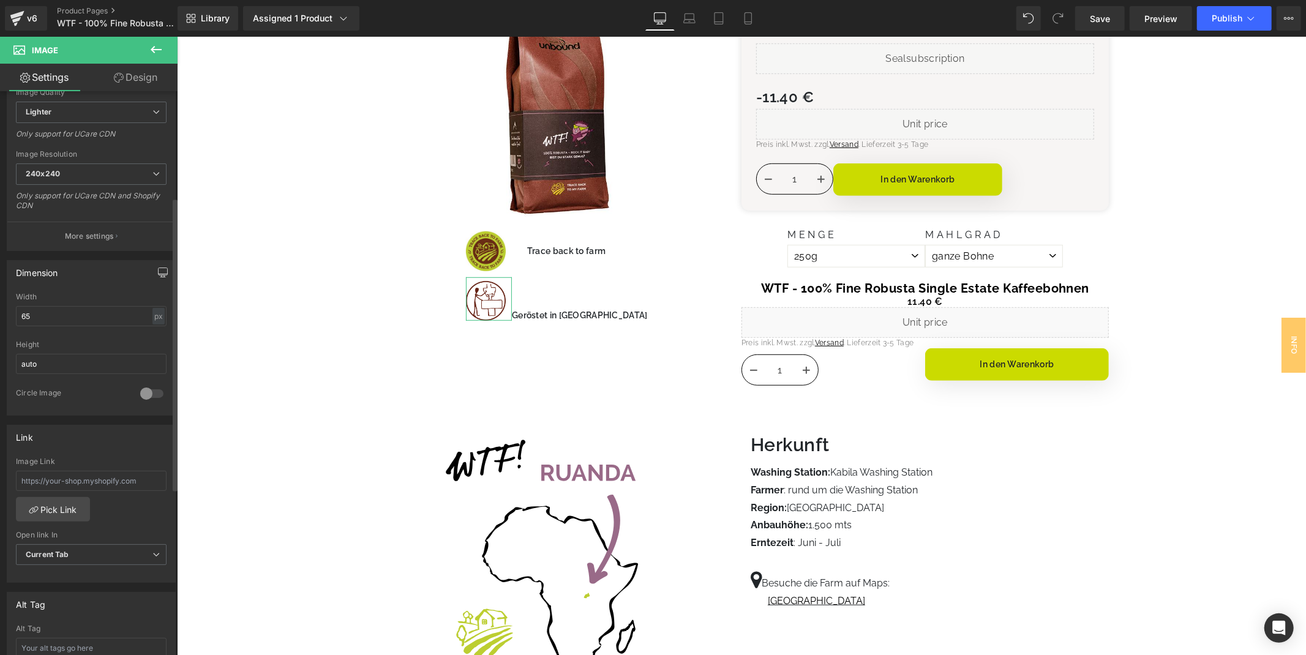
click at [160, 276] on icon "button" at bounding box center [163, 273] width 10 height 10
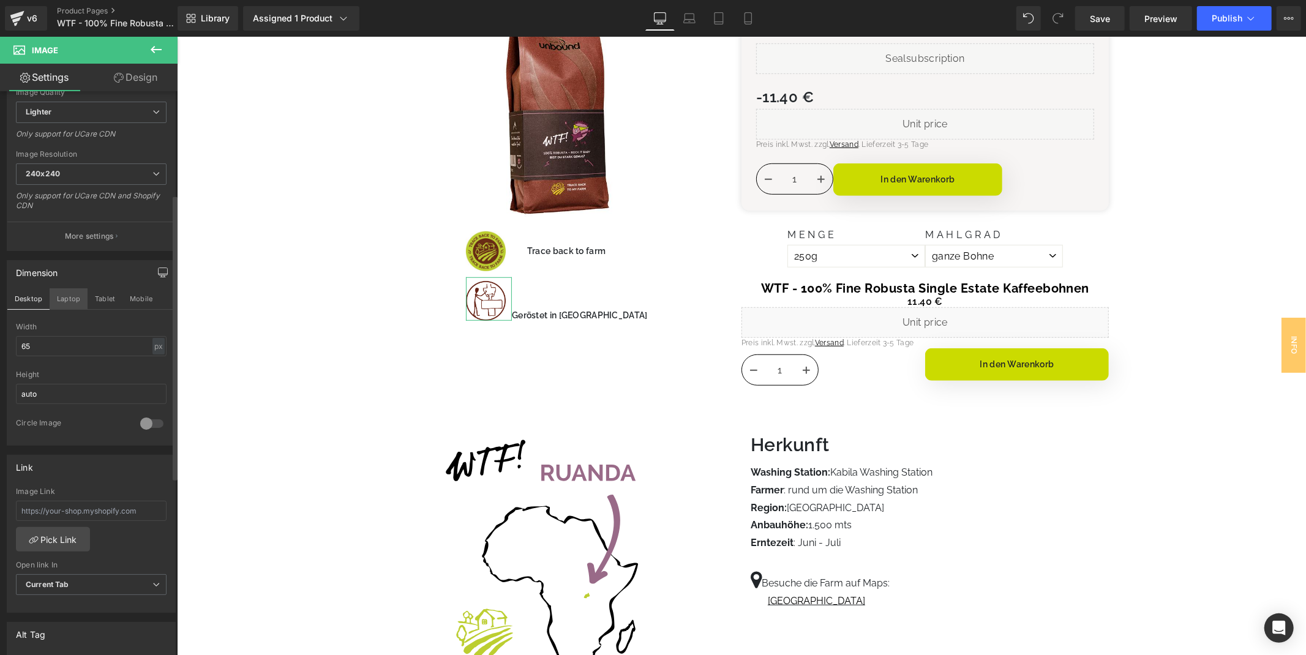
click at [65, 306] on button "Laptop" at bounding box center [69, 298] width 38 height 21
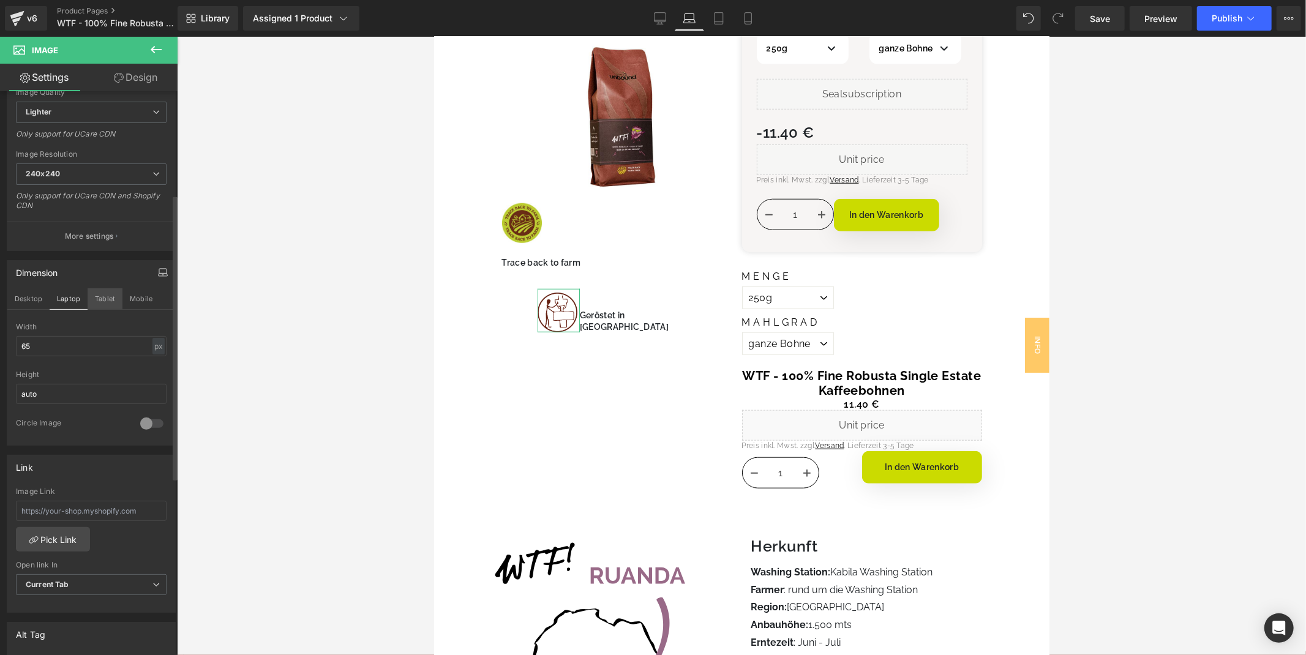
click at [99, 297] on button "Tablet" at bounding box center [105, 298] width 35 height 21
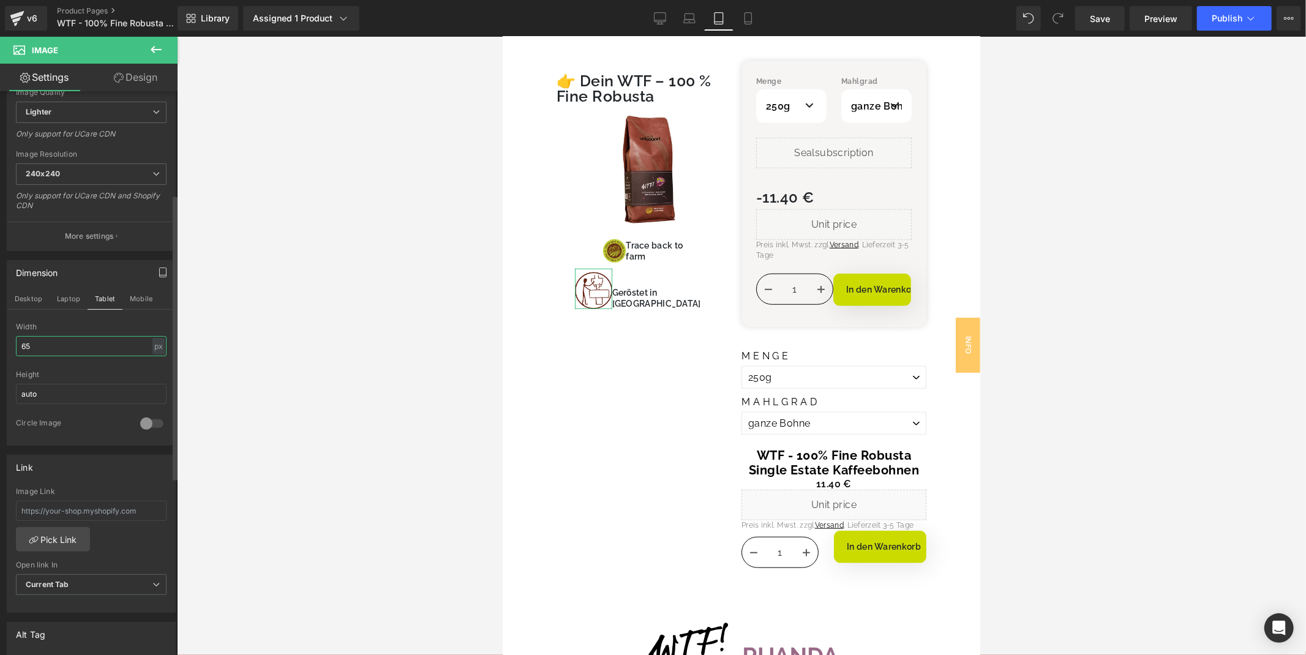
click at [72, 341] on input "65" at bounding box center [91, 346] width 151 height 20
type input "4"
click at [132, 300] on button "Mobile" at bounding box center [140, 298] width 37 height 21
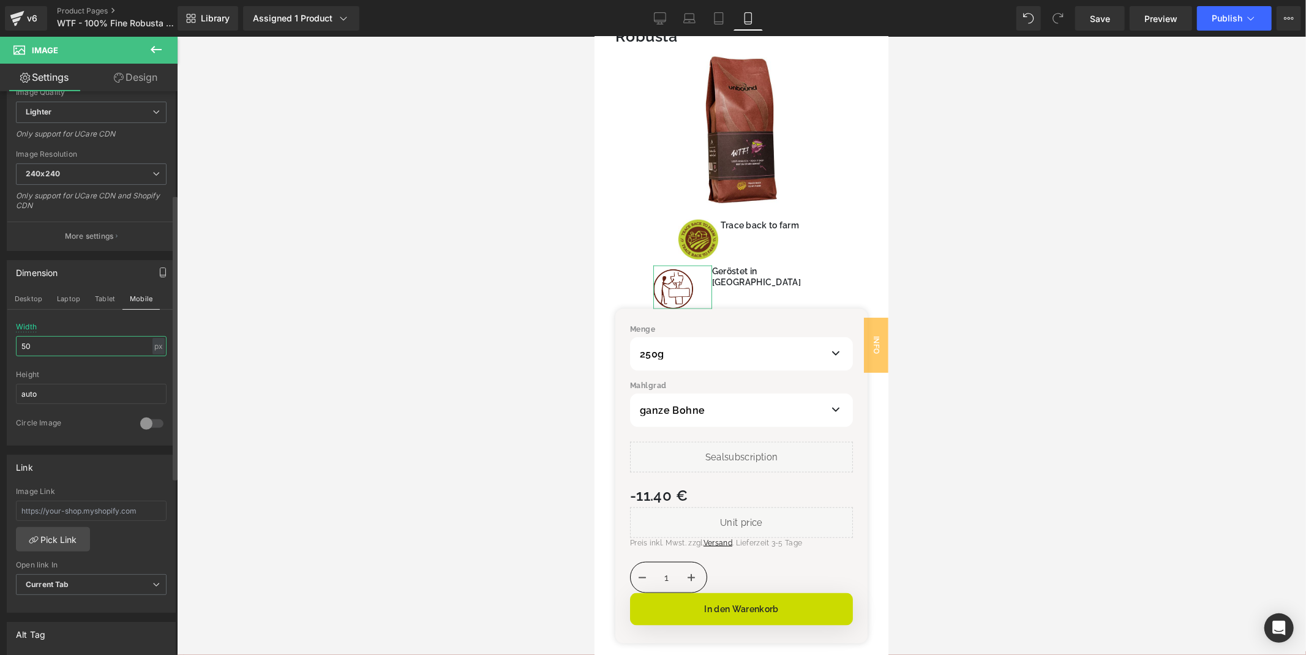
click at [62, 343] on input "50" at bounding box center [91, 346] width 151 height 20
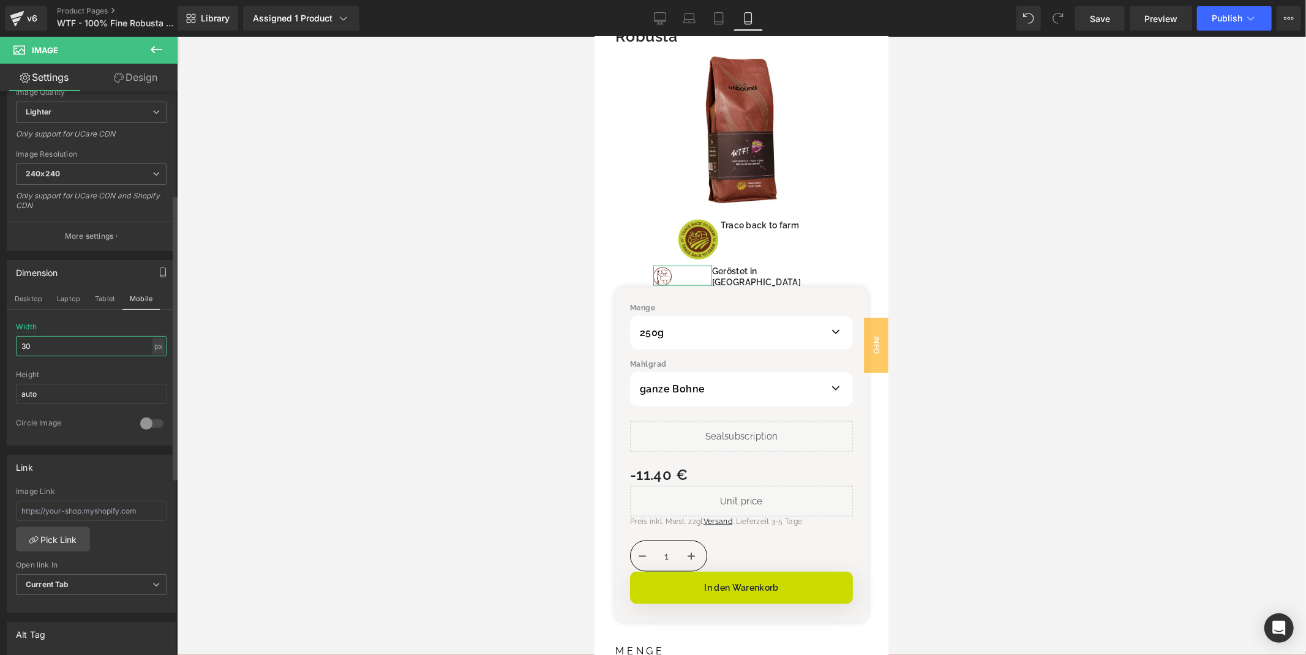
type input "3"
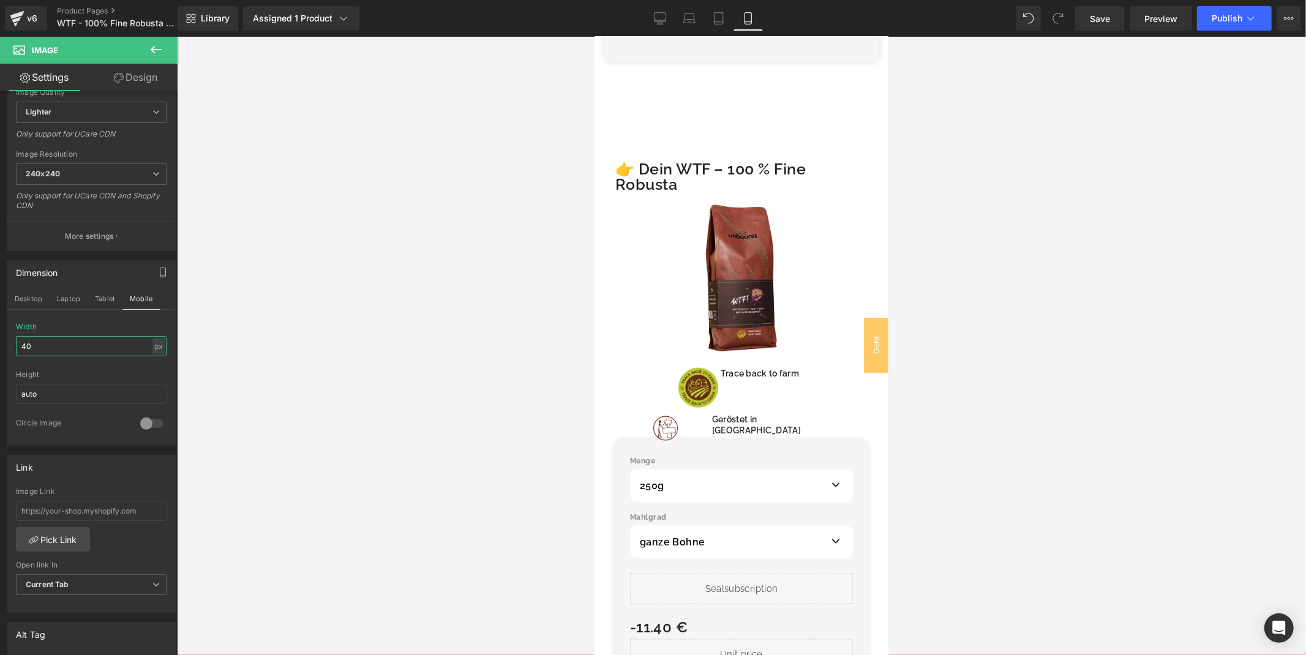
scroll to position [1086, 0]
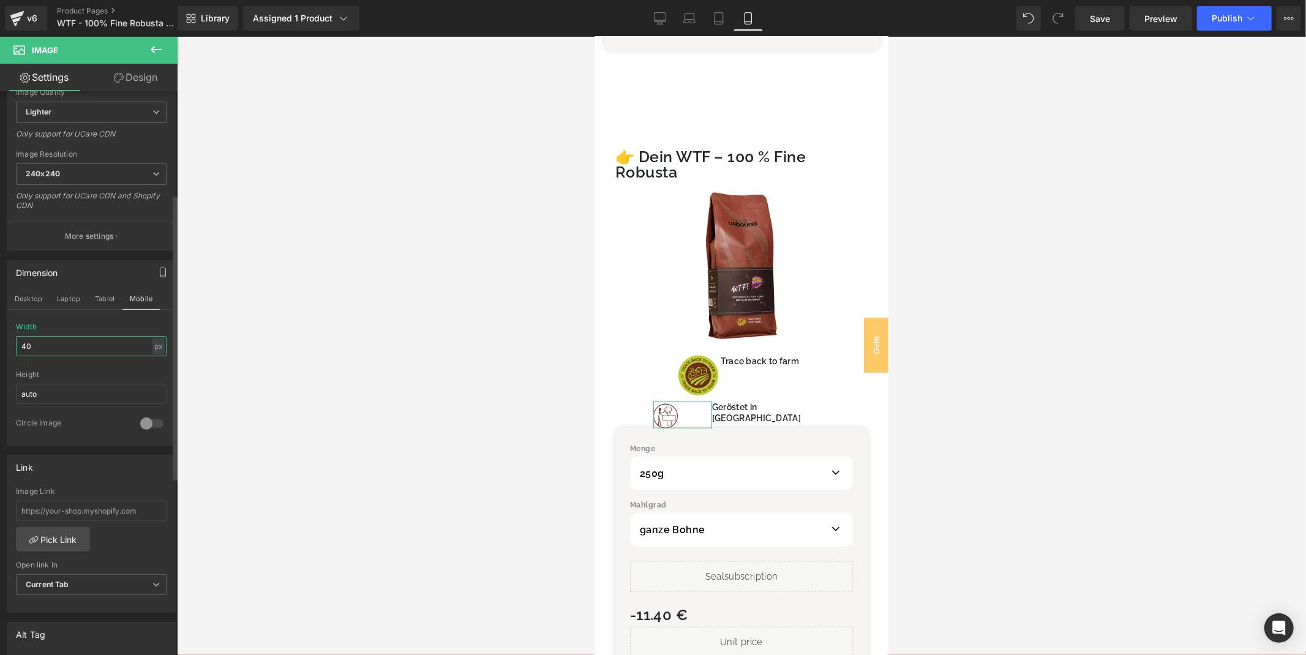
type input "40"
click at [106, 372] on div "Height" at bounding box center [91, 374] width 151 height 9
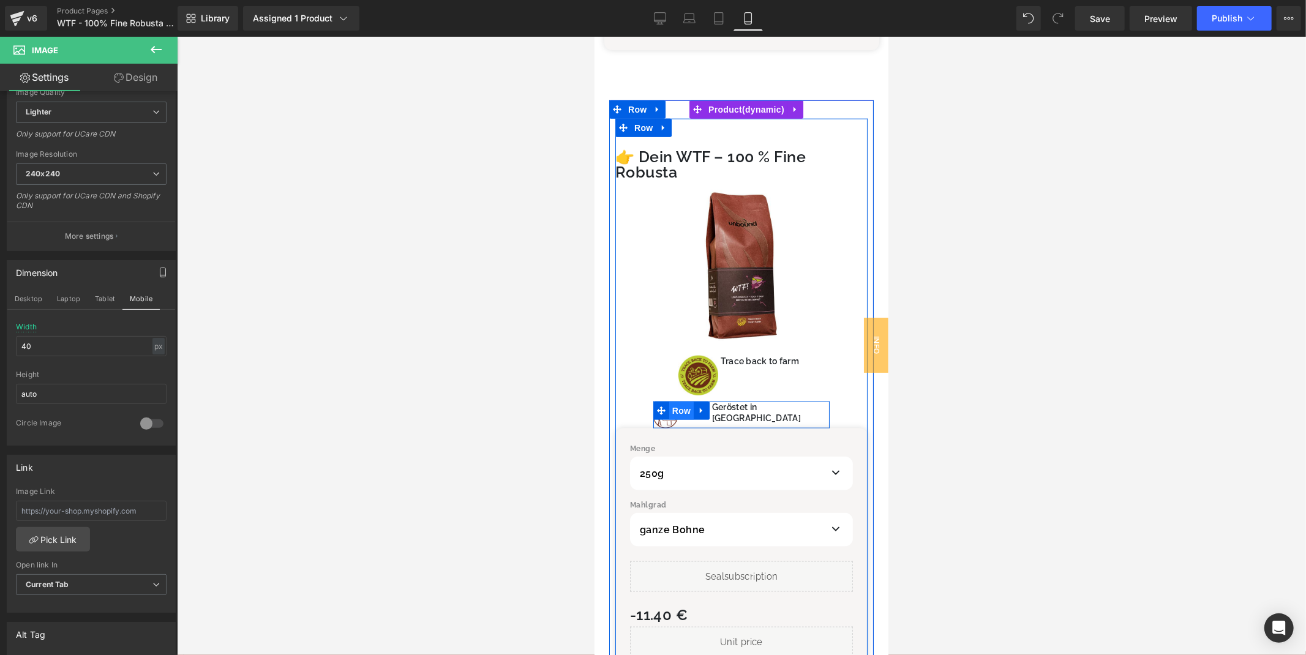
click at [677, 401] on span "Row" at bounding box center [681, 410] width 24 height 18
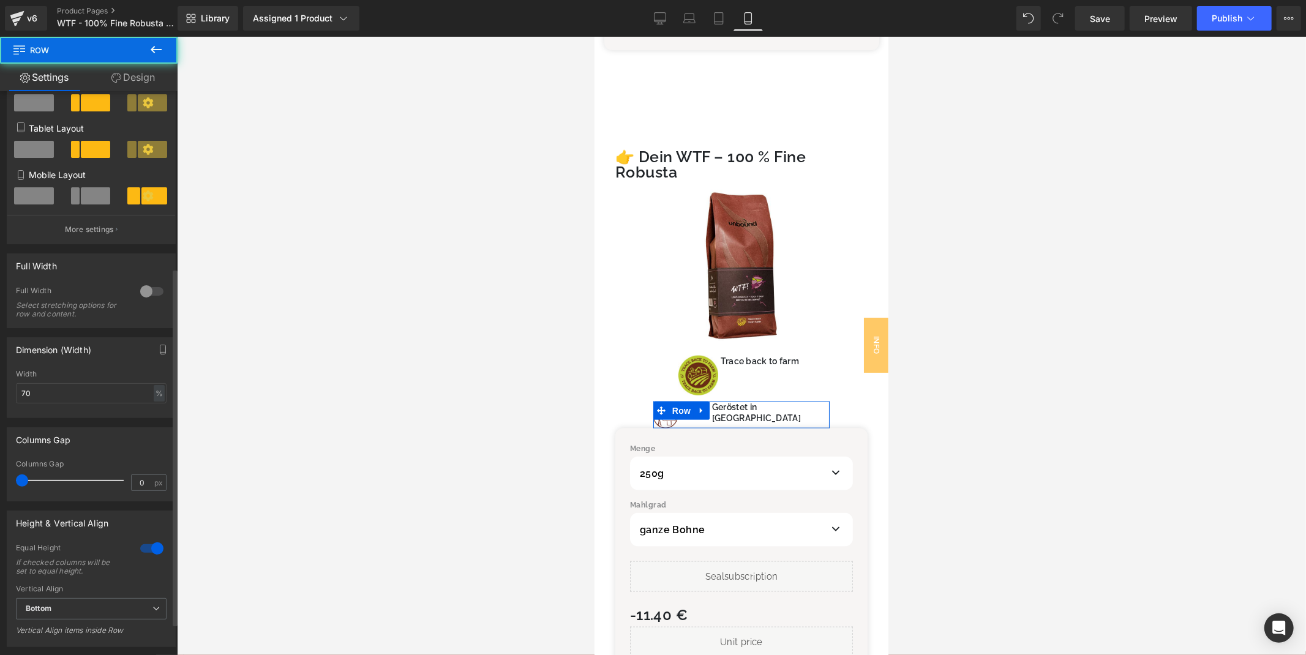
scroll to position [328, 0]
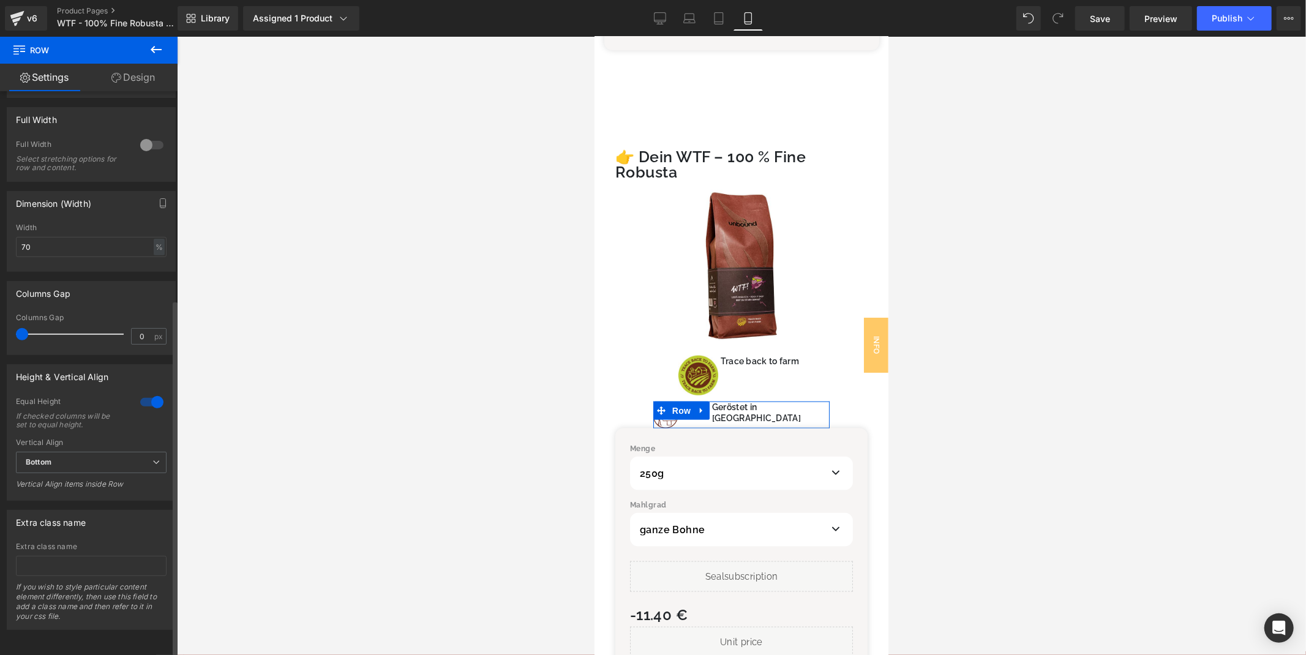
click at [137, 394] on div at bounding box center [151, 403] width 29 height 20
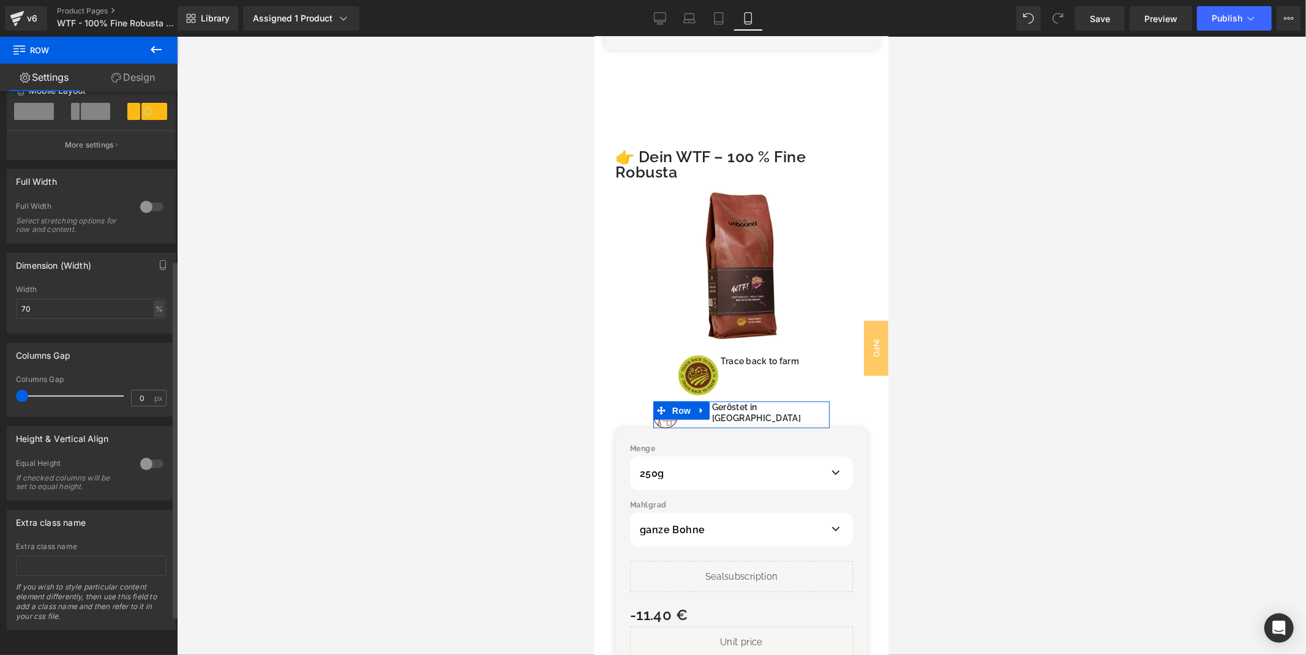
scroll to position [266, 0]
click at [148, 455] on div at bounding box center [151, 464] width 29 height 20
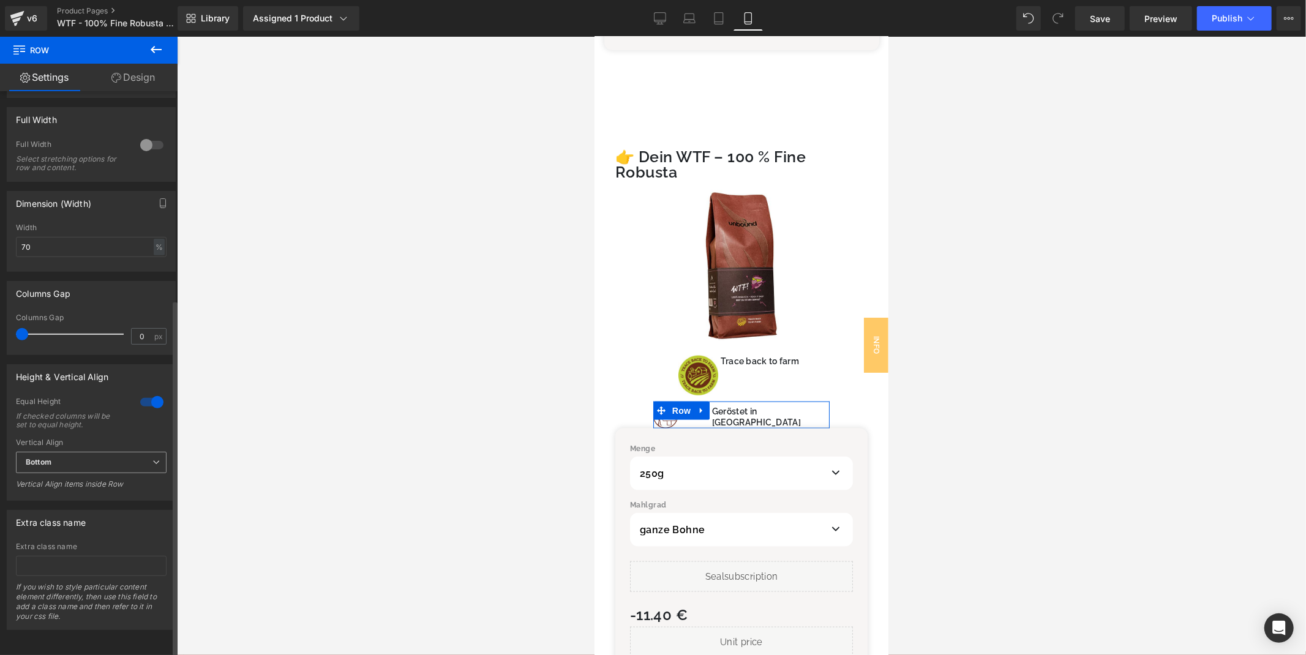
click at [126, 452] on span "Bottom" at bounding box center [91, 462] width 151 height 21
click at [75, 494] on li "Middle" at bounding box center [89, 503] width 146 height 18
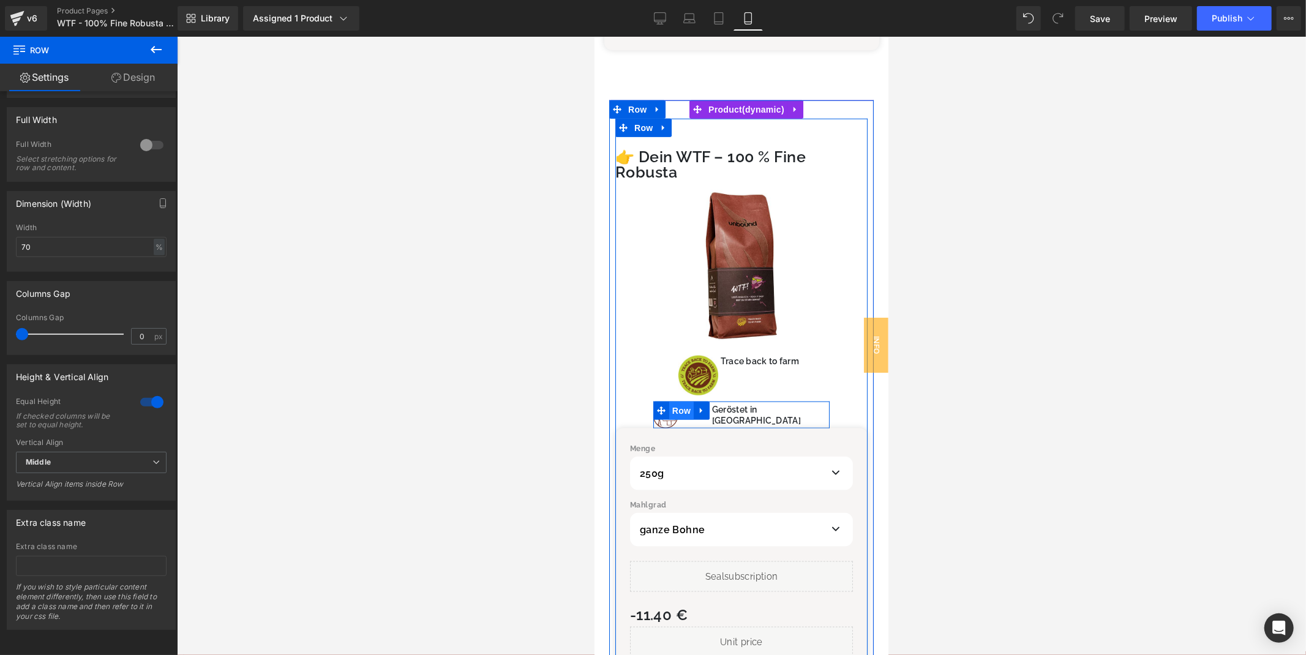
click at [682, 401] on span "Row" at bounding box center [681, 410] width 24 height 18
click at [686, 402] on span "Row" at bounding box center [681, 411] width 24 height 18
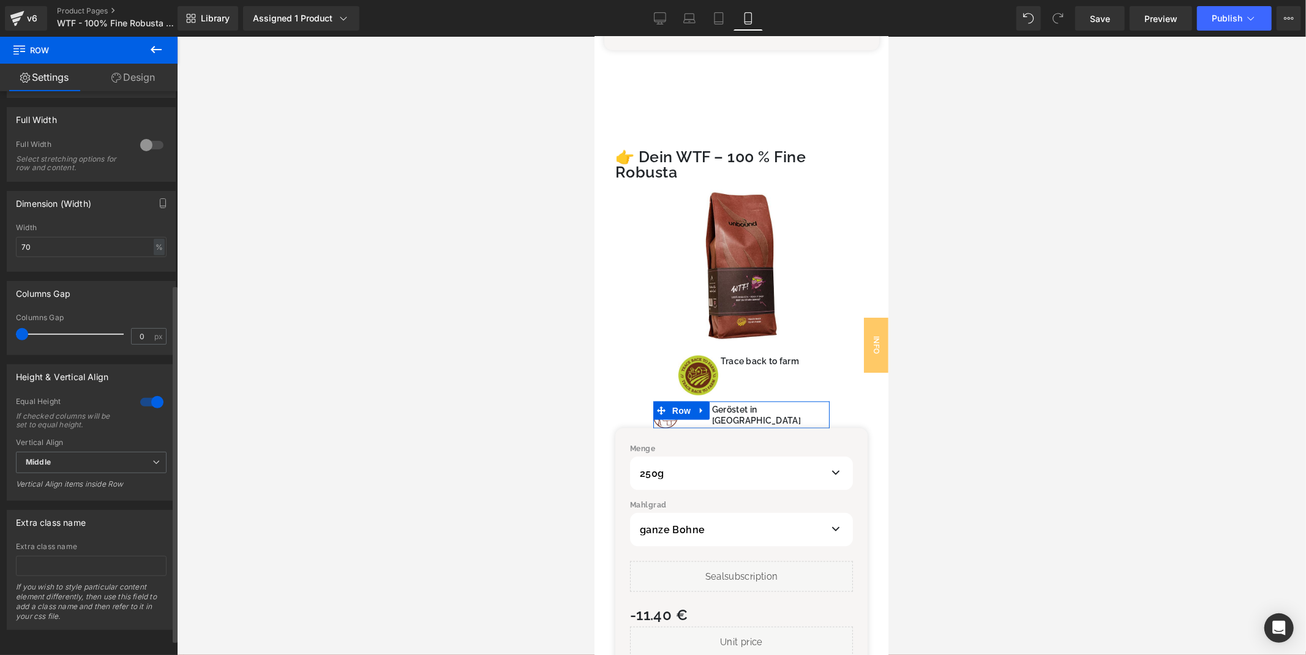
scroll to position [0, 0]
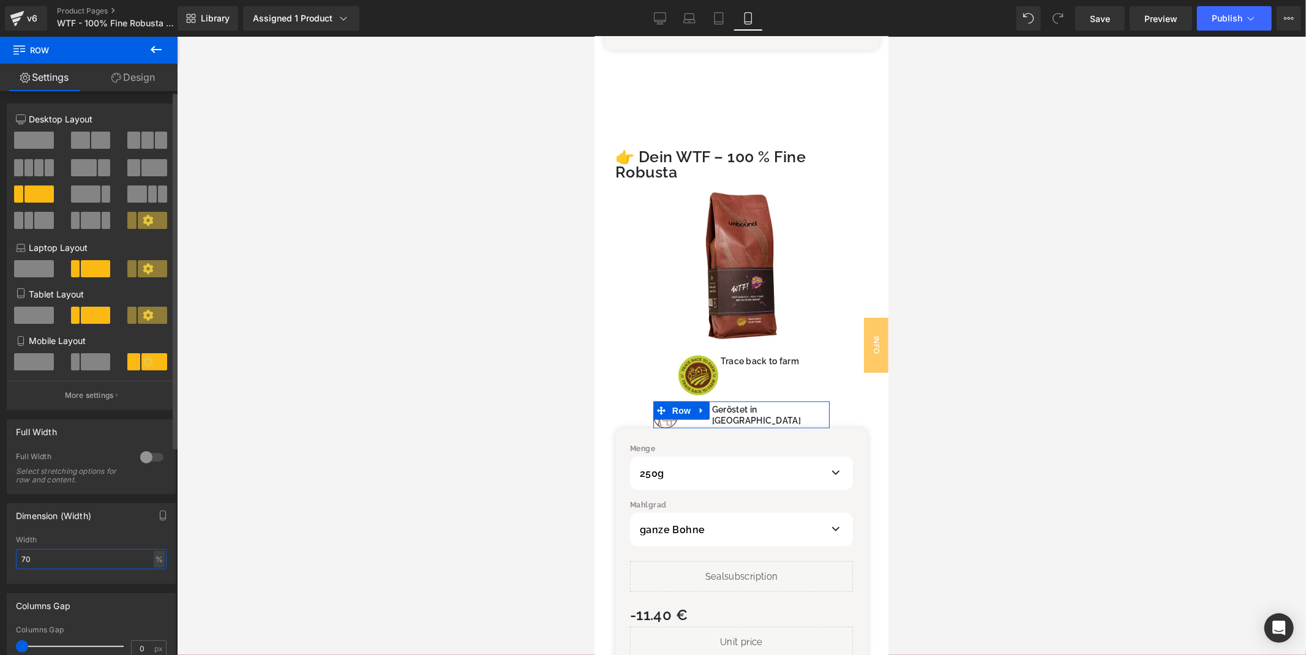
click at [80, 555] on input "70" at bounding box center [91, 559] width 151 height 20
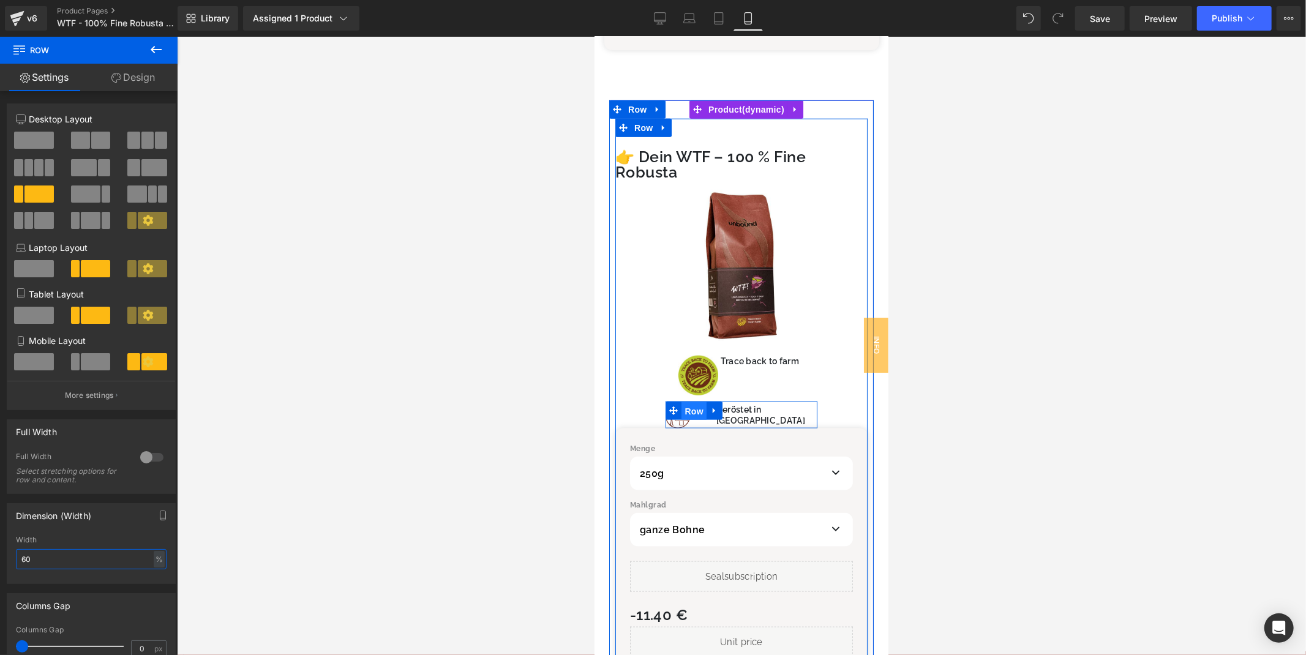
click at [695, 402] on span "Row" at bounding box center [693, 411] width 24 height 18
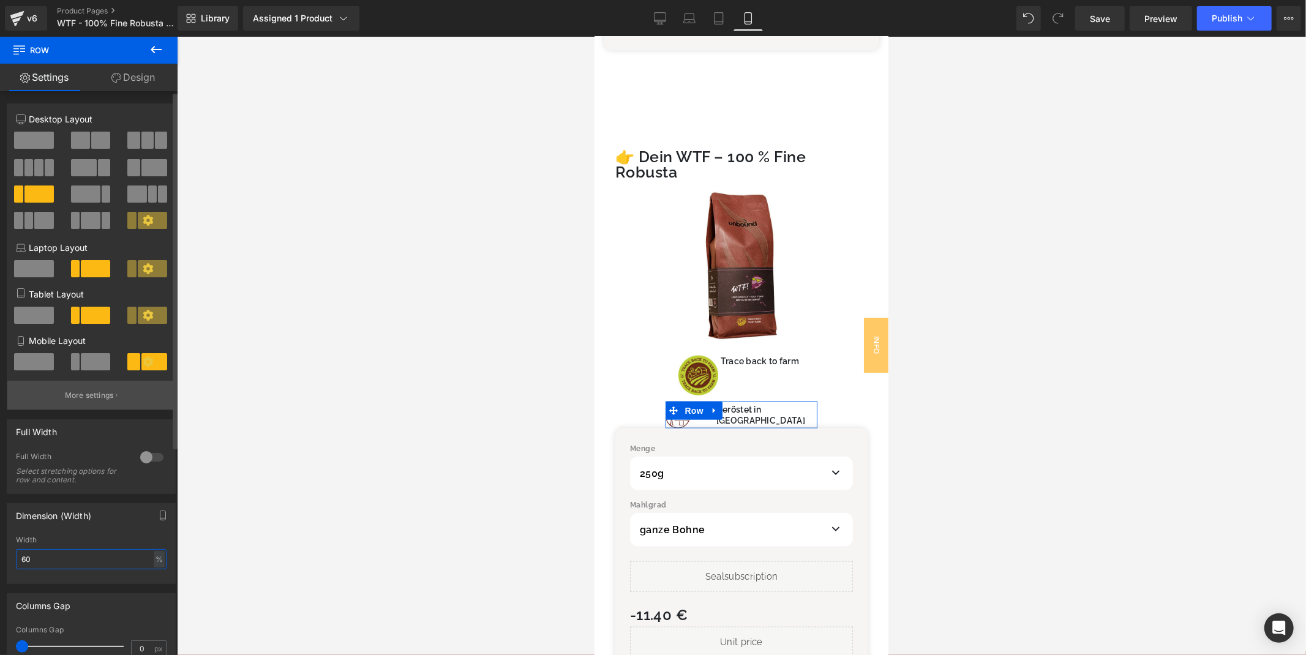
type input "60"
click at [93, 410] on button "More settings" at bounding box center [91, 395] width 168 height 29
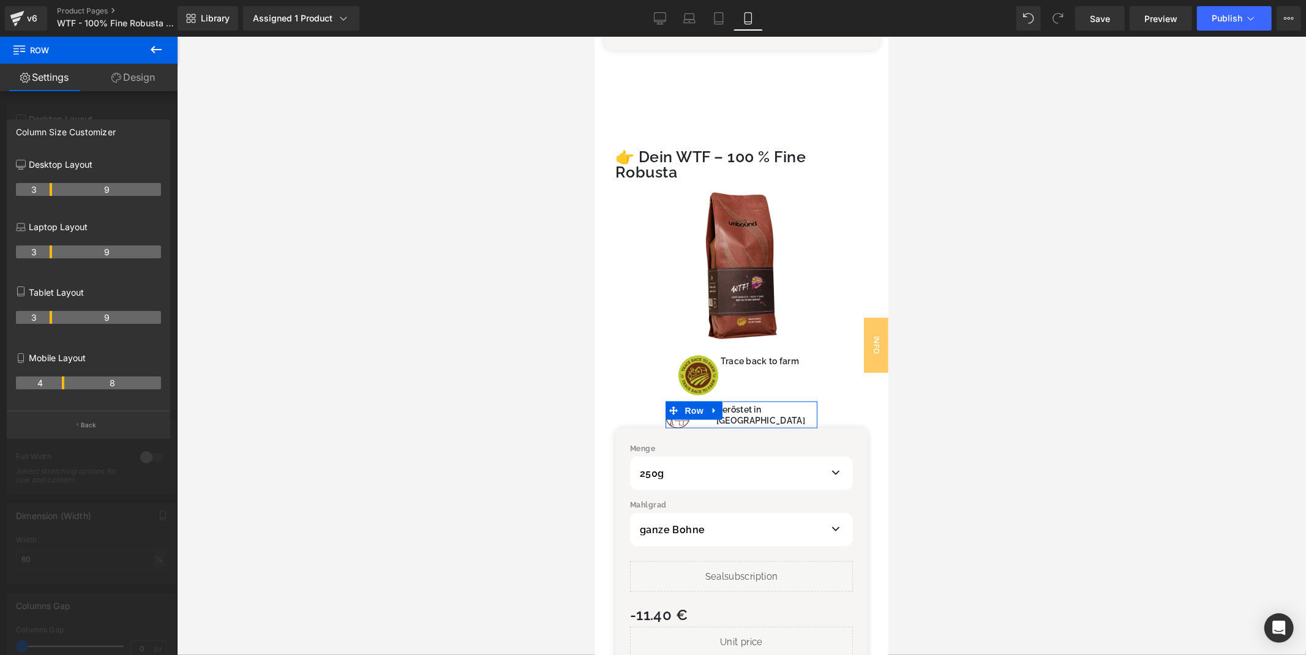
drag, startPoint x: 64, startPoint y: 389, endPoint x: 47, endPoint y: 388, distance: 17.2
click at [47, 388] on tr "4 8" at bounding box center [88, 383] width 145 height 13
drag, startPoint x: 62, startPoint y: 383, endPoint x: 77, endPoint y: 378, distance: 15.5
click at [77, 378] on div "5 7" at bounding box center [88, 387] width 145 height 34
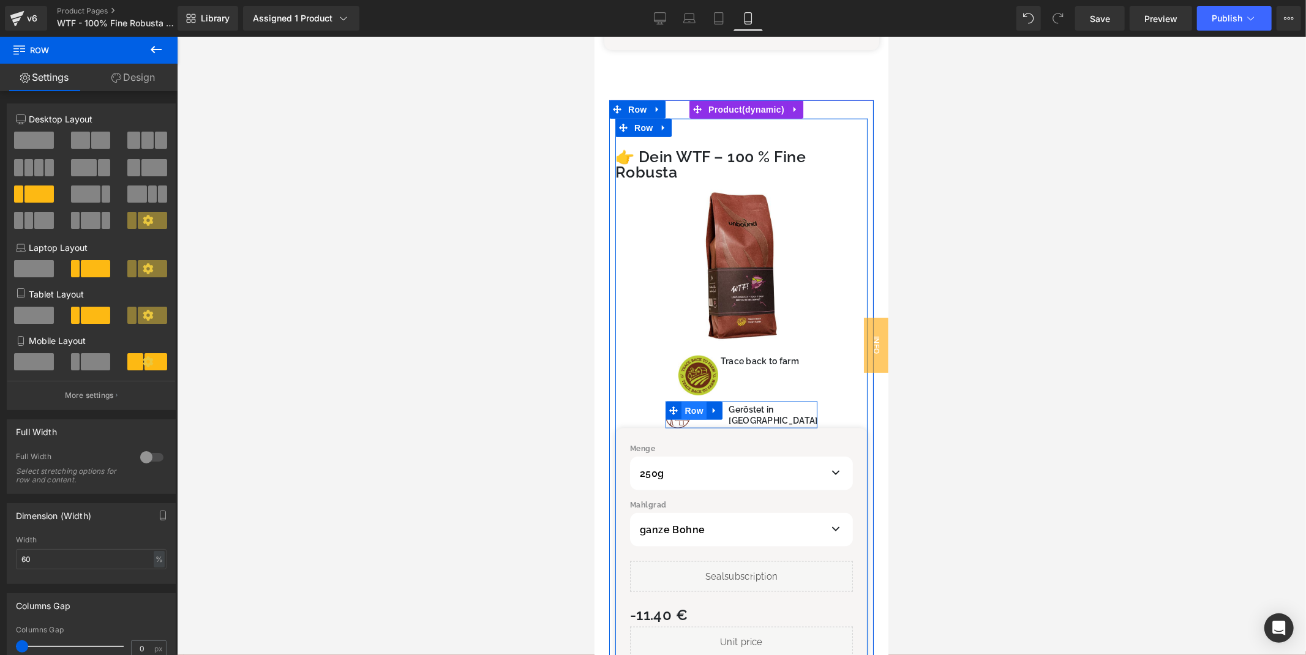
click at [688, 401] on span "Row" at bounding box center [693, 410] width 24 height 18
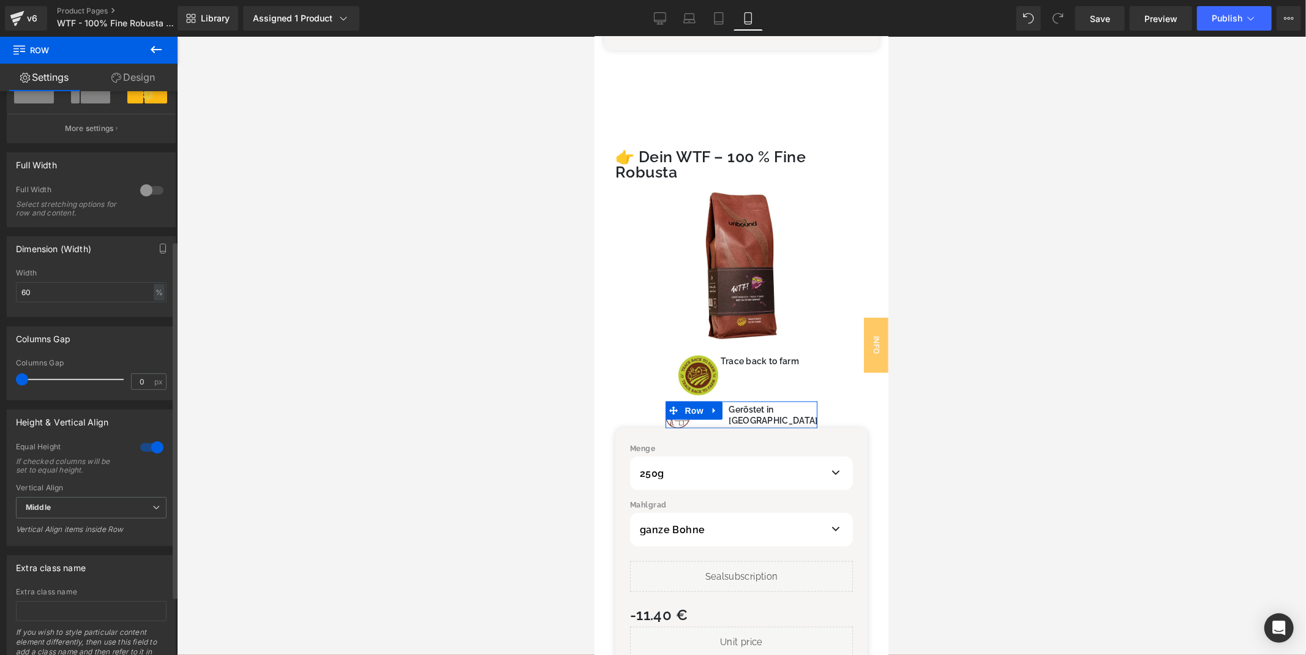
scroll to position [328, 0]
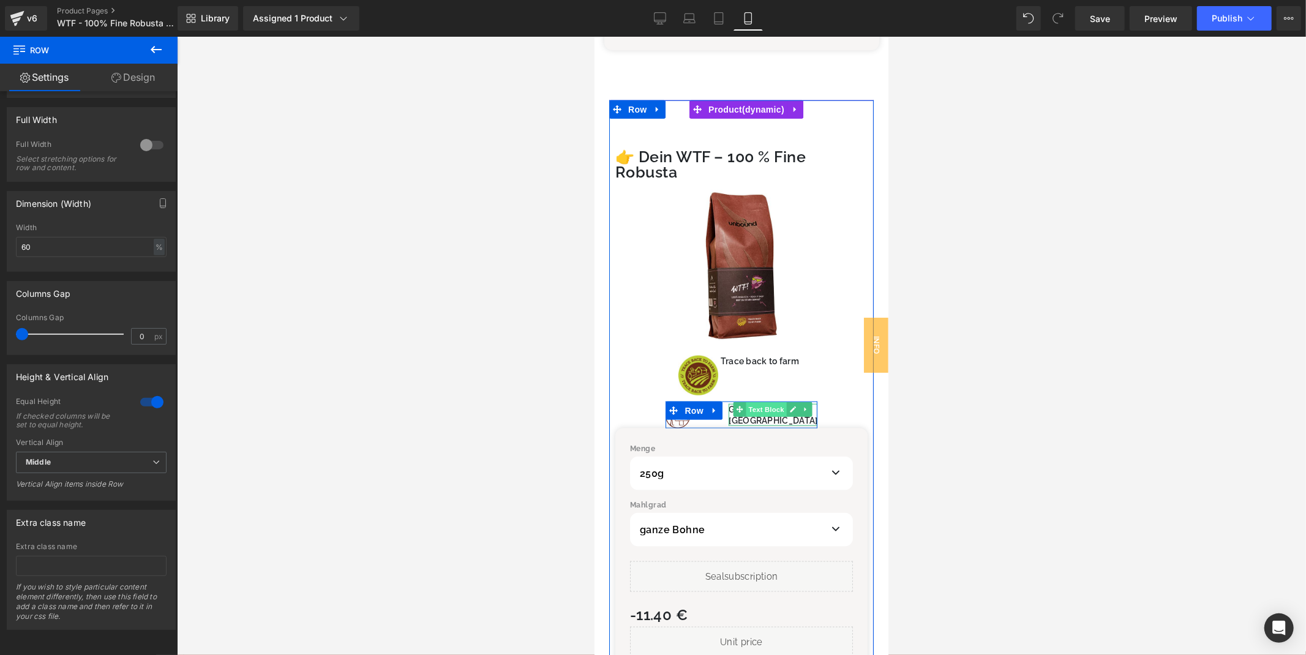
click at [756, 402] on span "Text Block" at bounding box center [765, 409] width 40 height 15
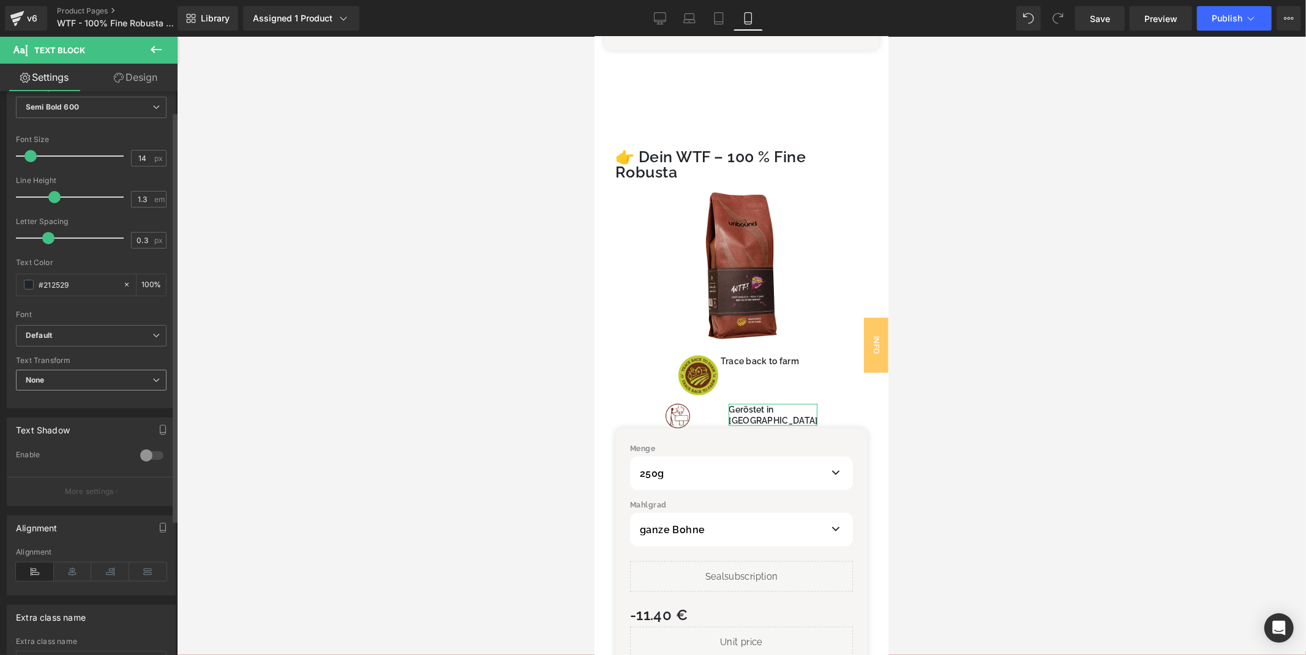
scroll to position [212, 0]
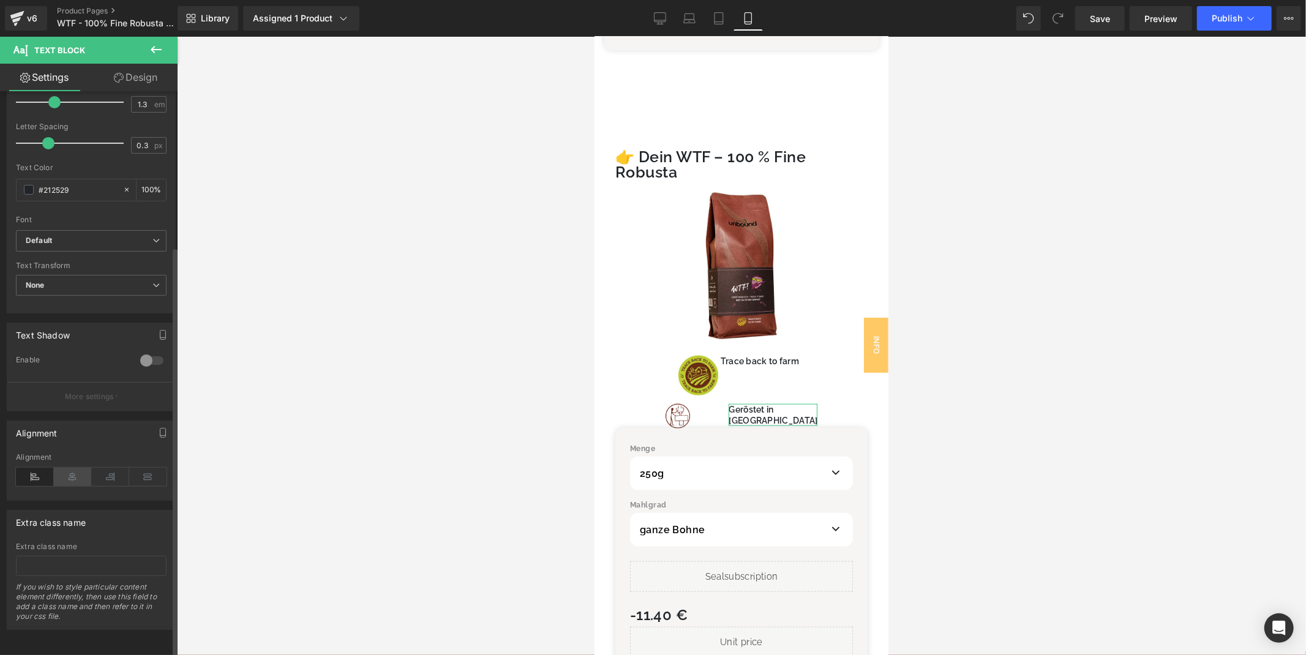
click at [72, 468] on icon at bounding box center [73, 477] width 38 height 18
click at [16, 468] on icon at bounding box center [35, 477] width 38 height 18
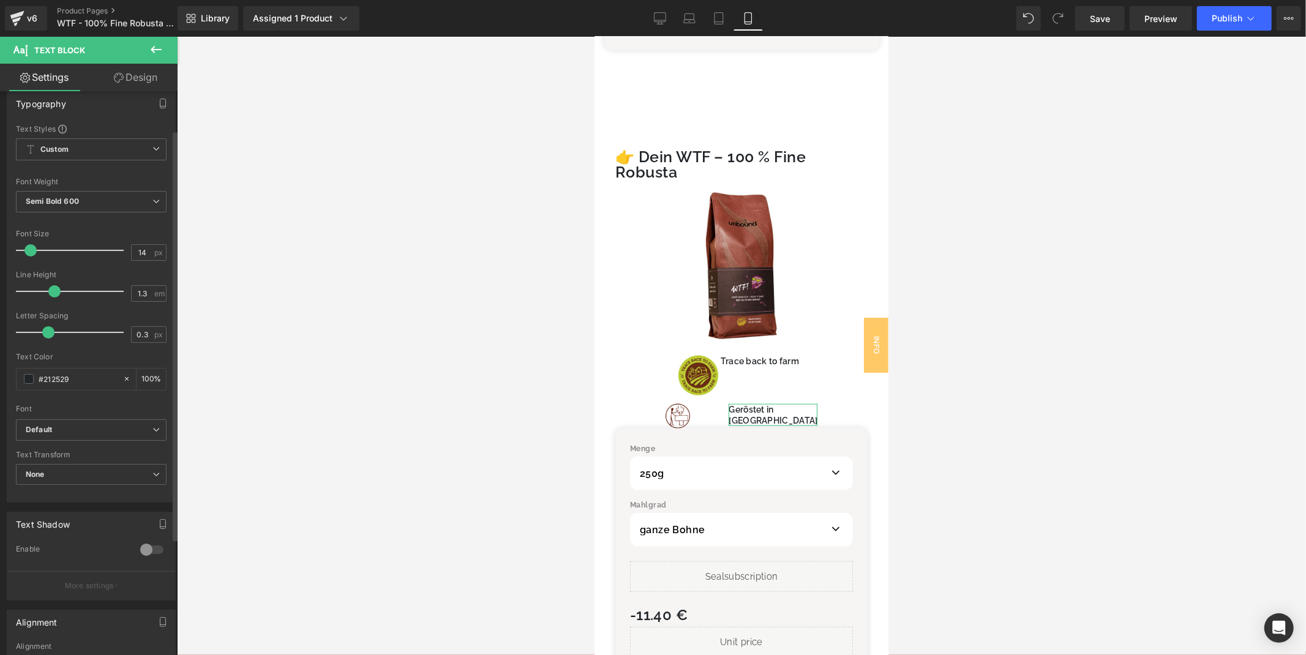
scroll to position [0, 0]
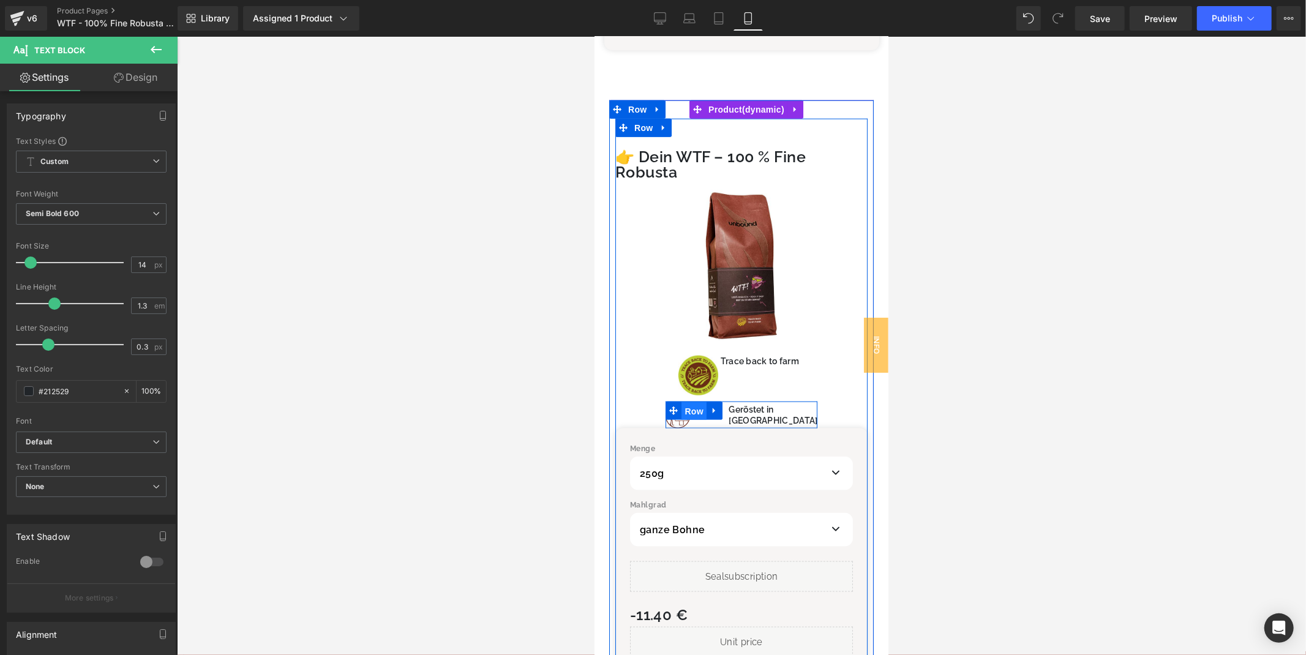
click at [693, 402] on span "Row" at bounding box center [693, 411] width 24 height 18
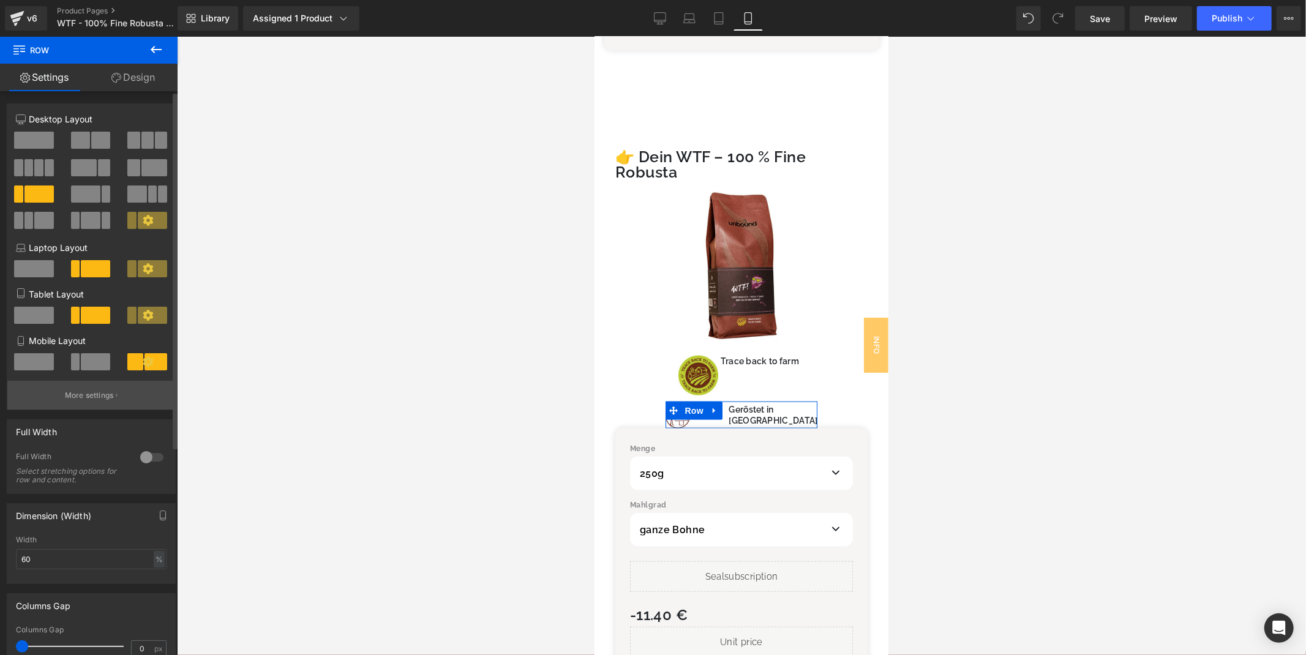
click at [116, 392] on button "More settings" at bounding box center [91, 395] width 168 height 29
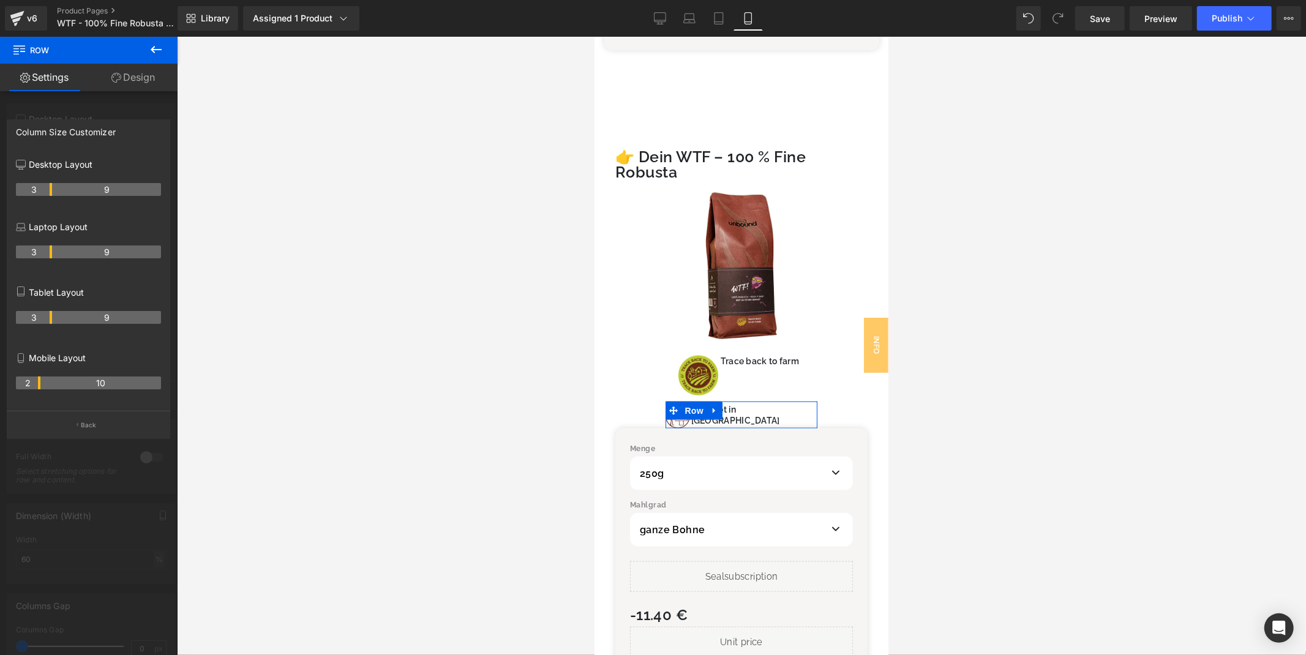
drag, startPoint x: 73, startPoint y: 385, endPoint x: 254, endPoint y: 346, distance: 184.7
click at [37, 387] on th "2" at bounding box center [28, 383] width 24 height 13
drag, startPoint x: 39, startPoint y: 385, endPoint x: 49, endPoint y: 383, distance: 9.9
click at [49, 383] on th "3" at bounding box center [34, 383] width 36 height 13
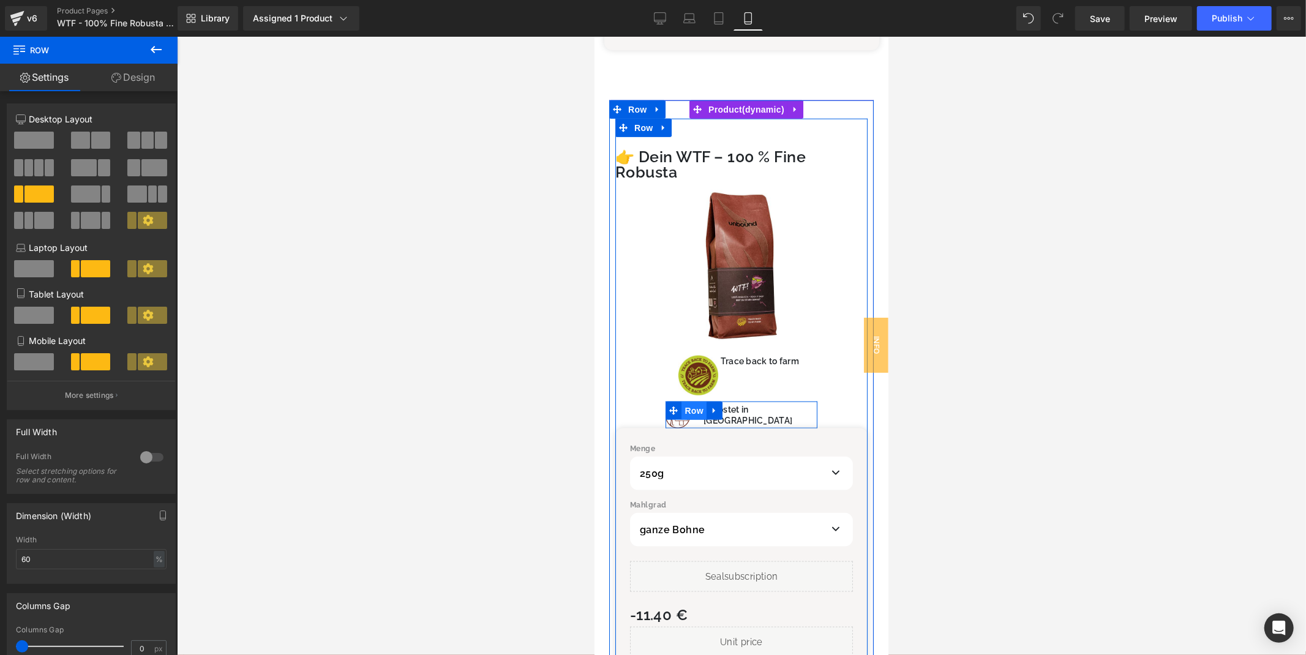
click at [693, 401] on span "Row" at bounding box center [693, 410] width 24 height 18
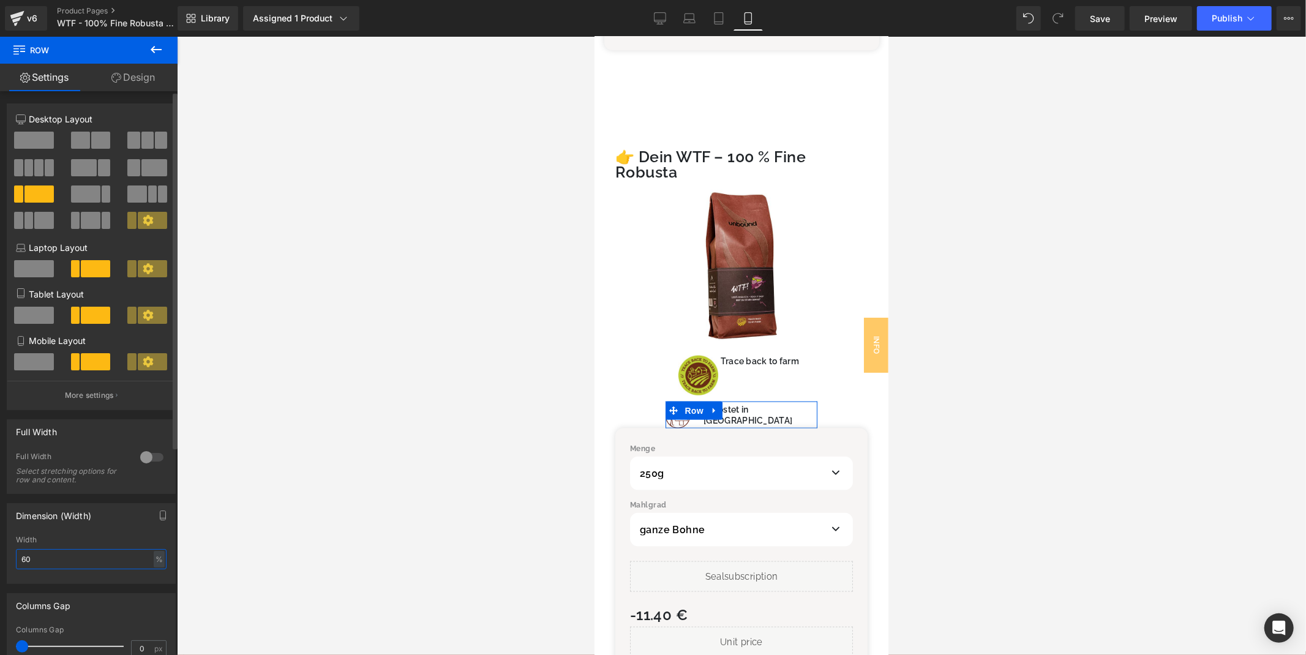
click at [90, 559] on input "60" at bounding box center [91, 559] width 151 height 20
type input "50"
click at [405, 251] on div at bounding box center [741, 346] width 1129 height 618
click at [708, 401] on span "Row" at bounding box center [706, 410] width 24 height 18
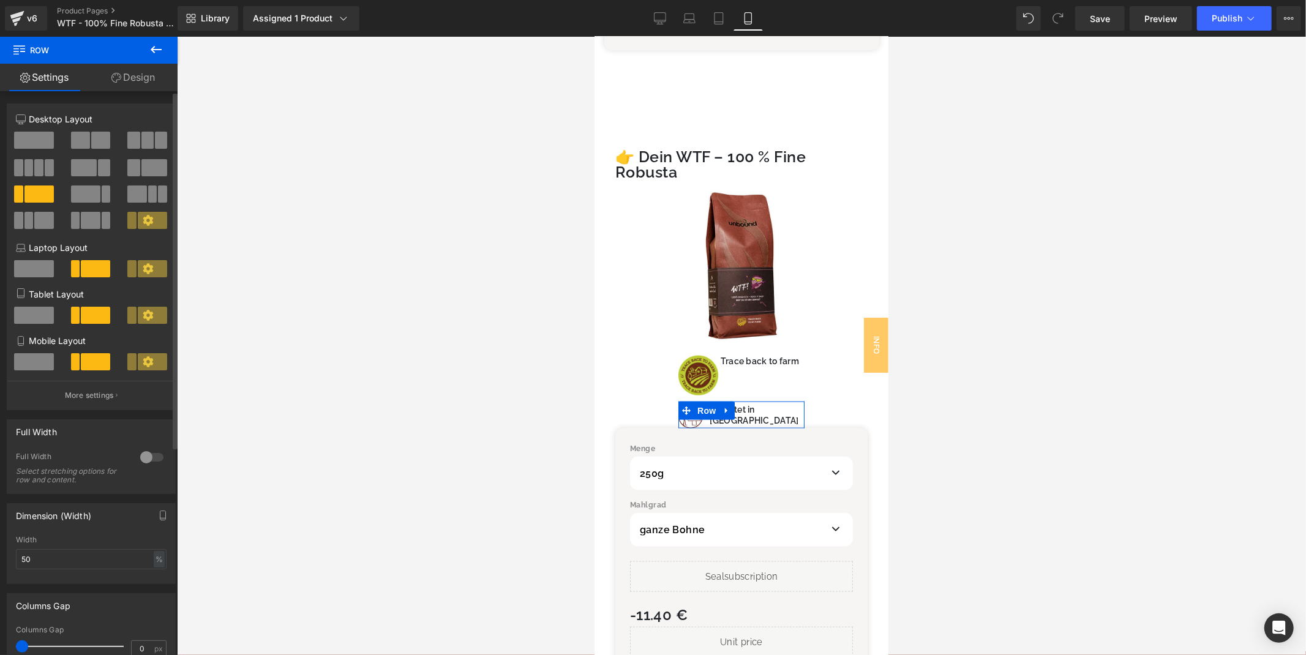
click at [64, 418] on div "Full Width 0 Full Width Select stretching options for row and content." at bounding box center [91, 452] width 183 height 84
click at [64, 408] on button "More settings" at bounding box center [91, 395] width 168 height 29
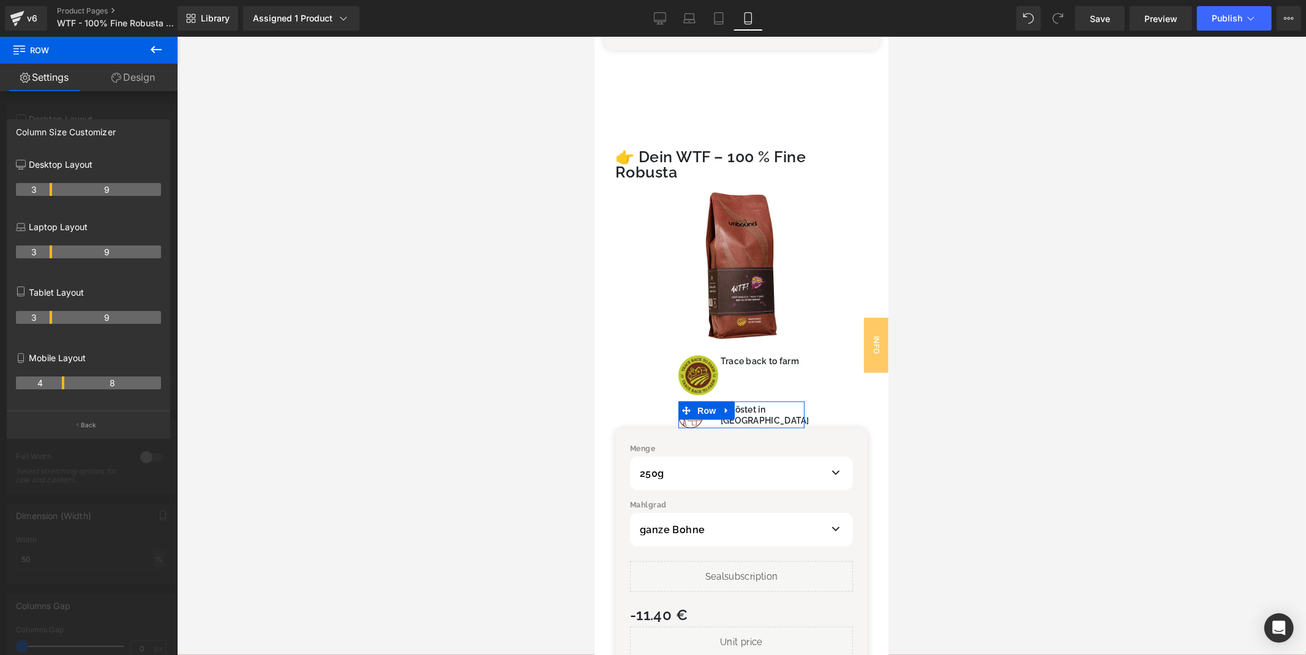
drag, startPoint x: 50, startPoint y: 388, endPoint x: 57, endPoint y: 388, distance: 6.8
click at [57, 388] on th "4" at bounding box center [40, 383] width 48 height 13
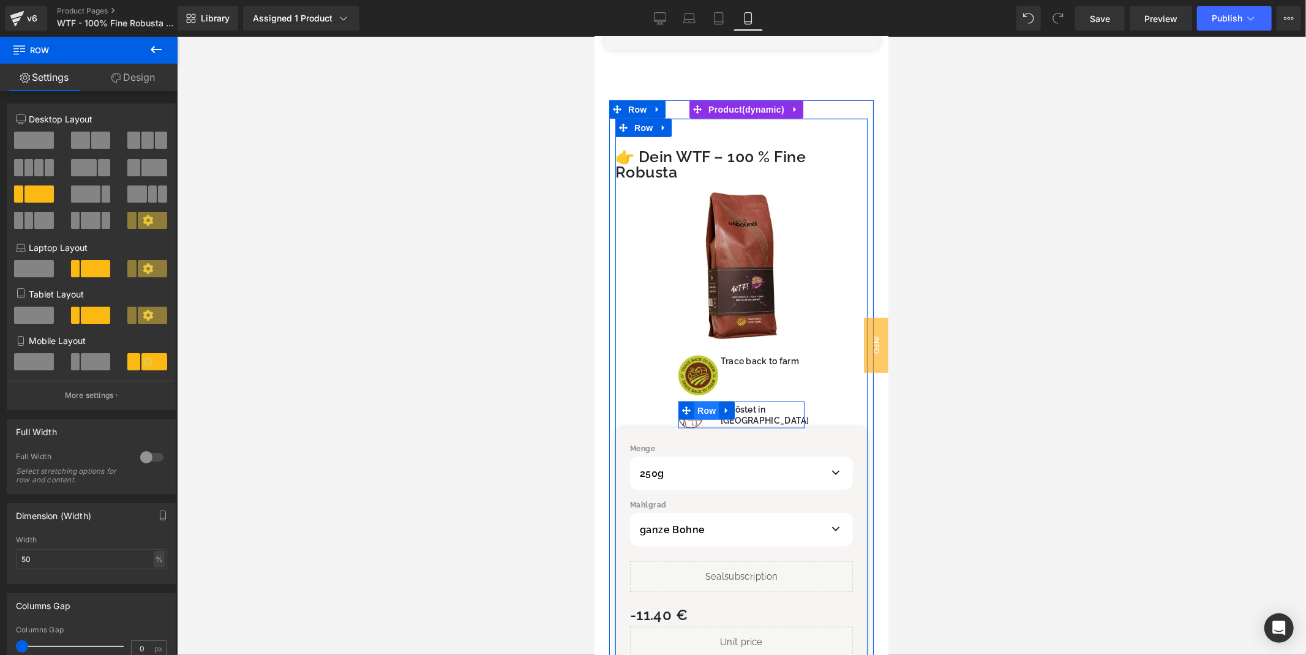
click at [708, 401] on span "Row" at bounding box center [706, 410] width 24 height 18
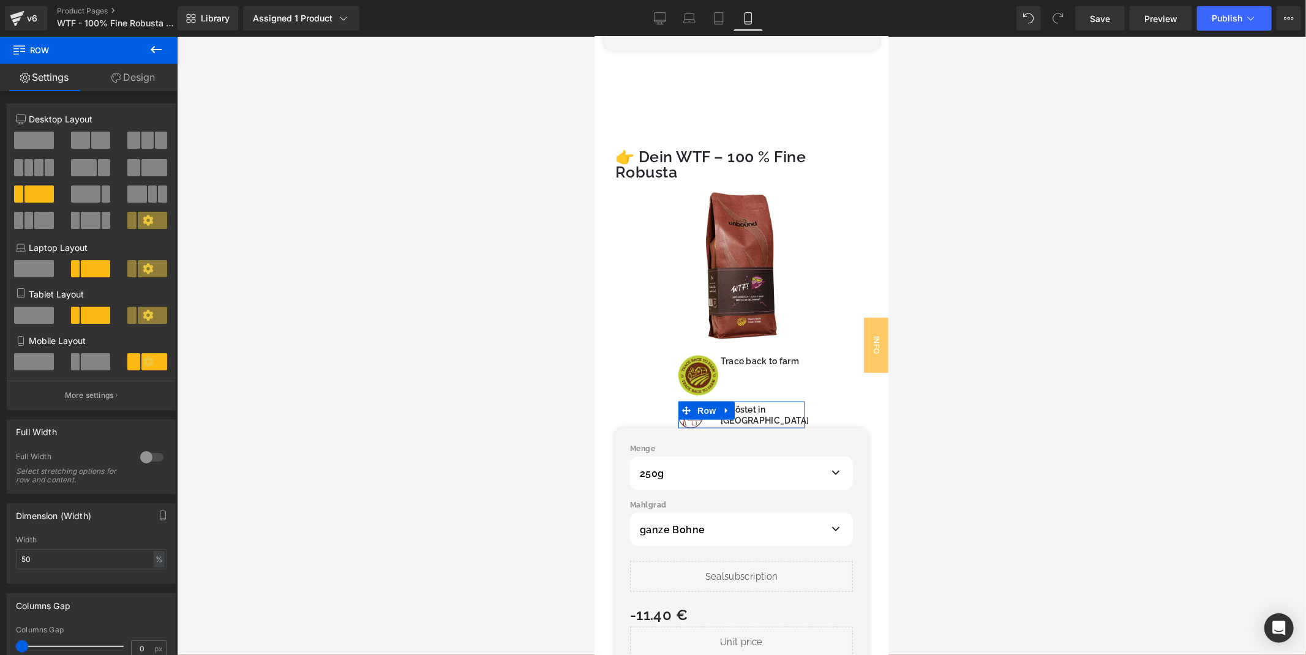
click at [122, 83] on link "Design" at bounding box center [133, 78] width 89 height 28
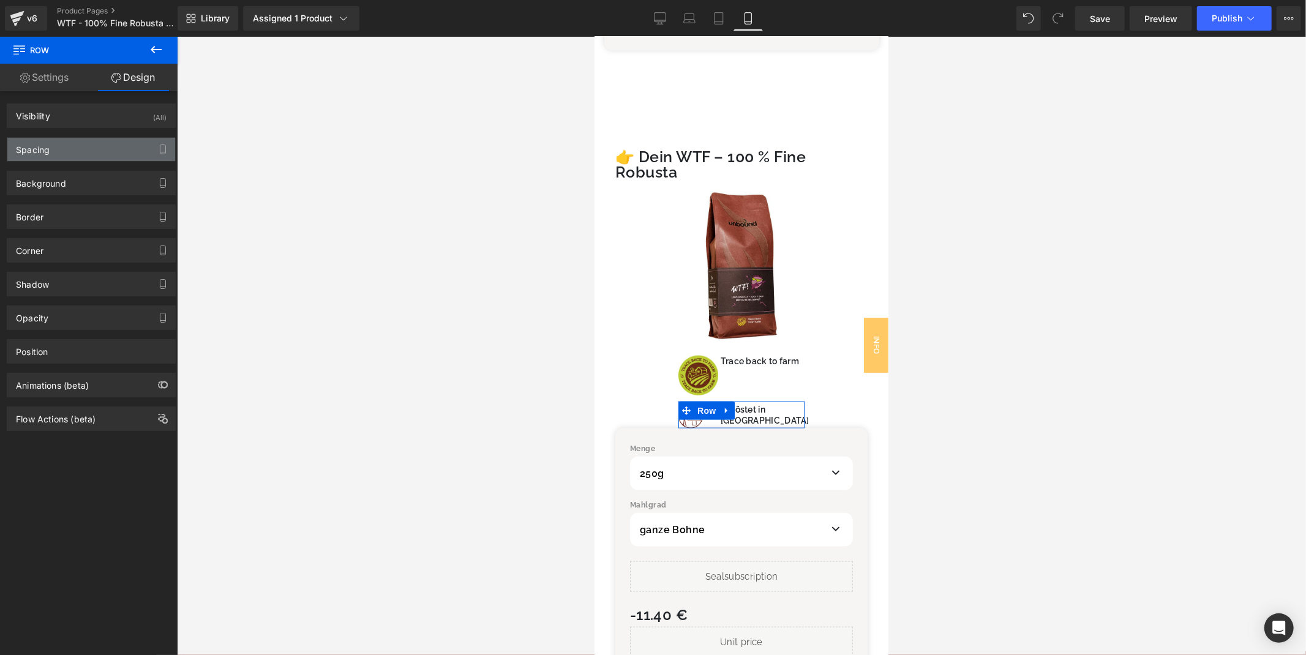
click at [72, 146] on div "Spacing" at bounding box center [91, 149] width 168 height 23
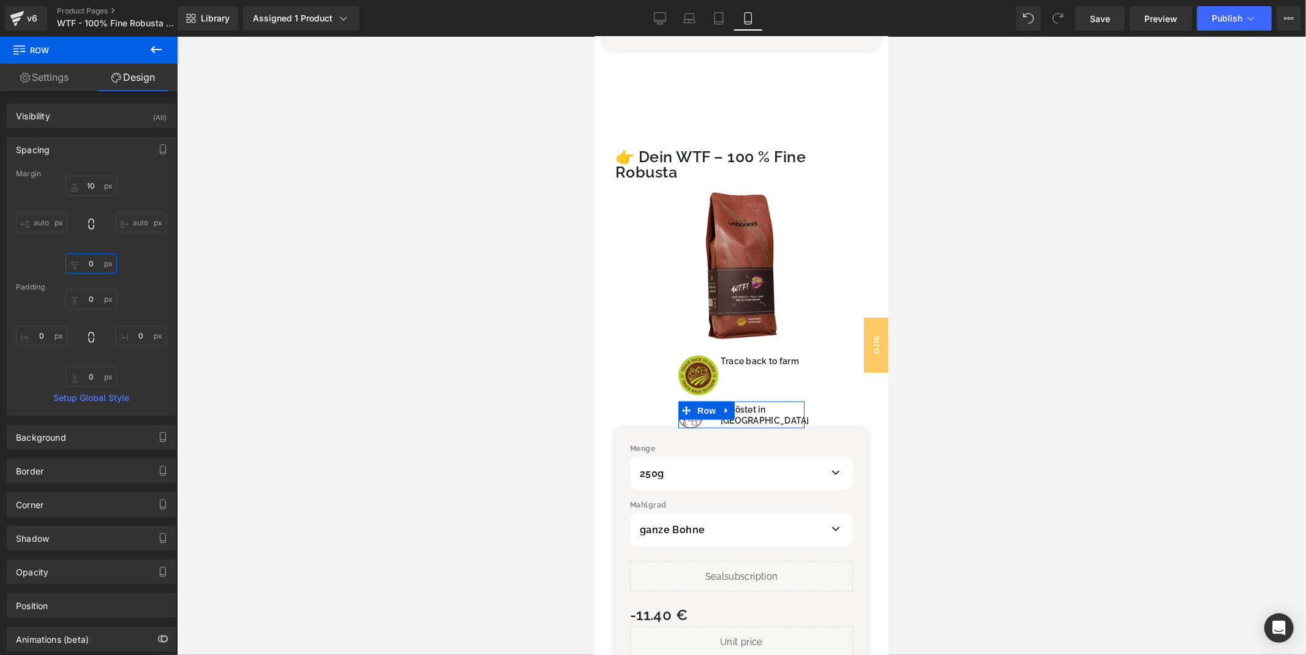
click at [95, 265] on input "0" at bounding box center [91, 264] width 51 height 20
type input "24"
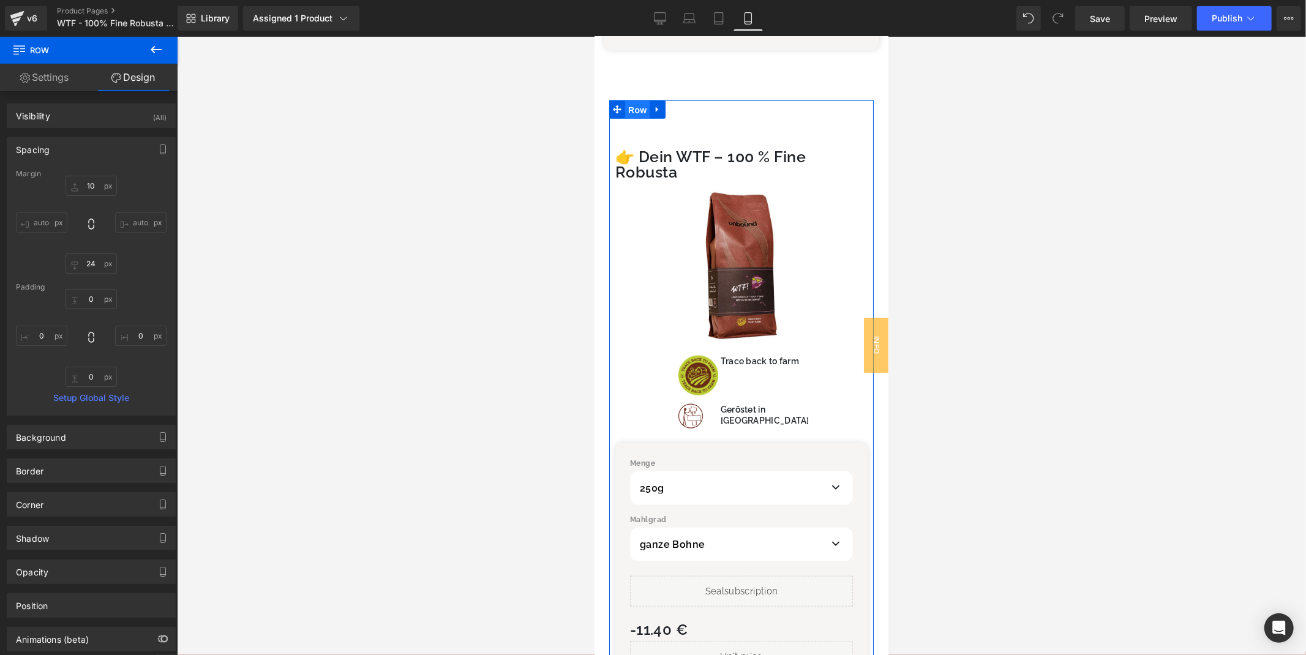
click at [642, 100] on span "Row" at bounding box center [637, 109] width 24 height 18
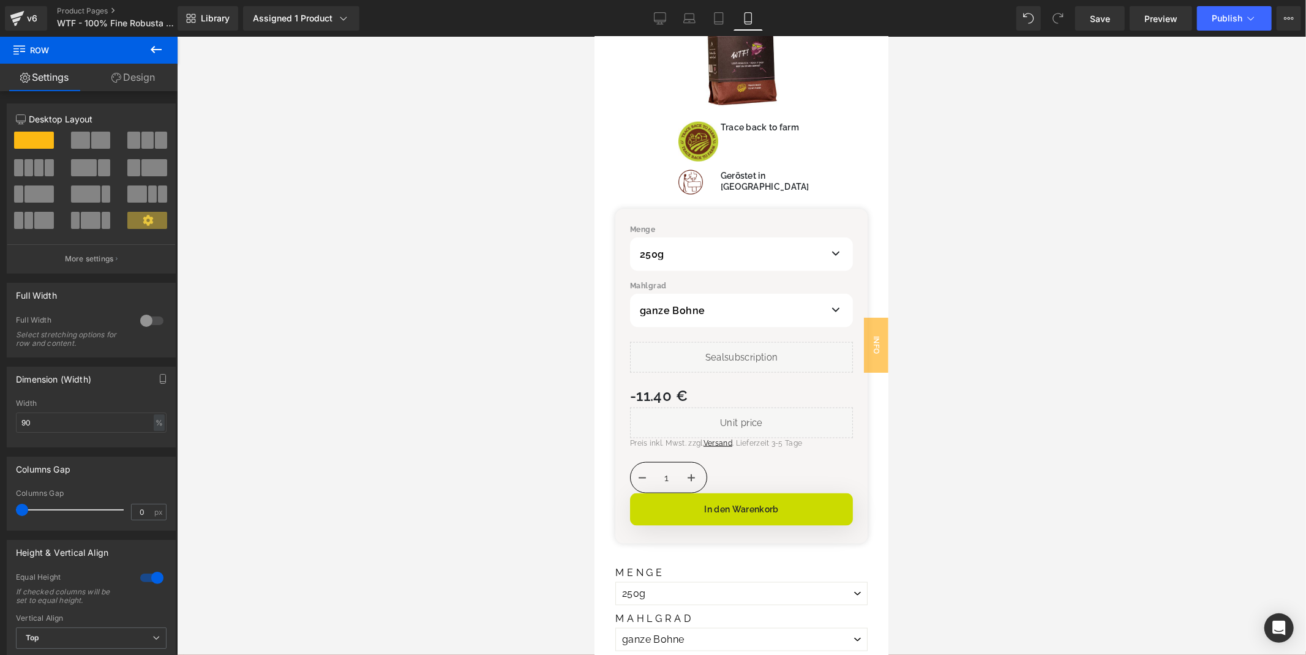
scroll to position [1018, 0]
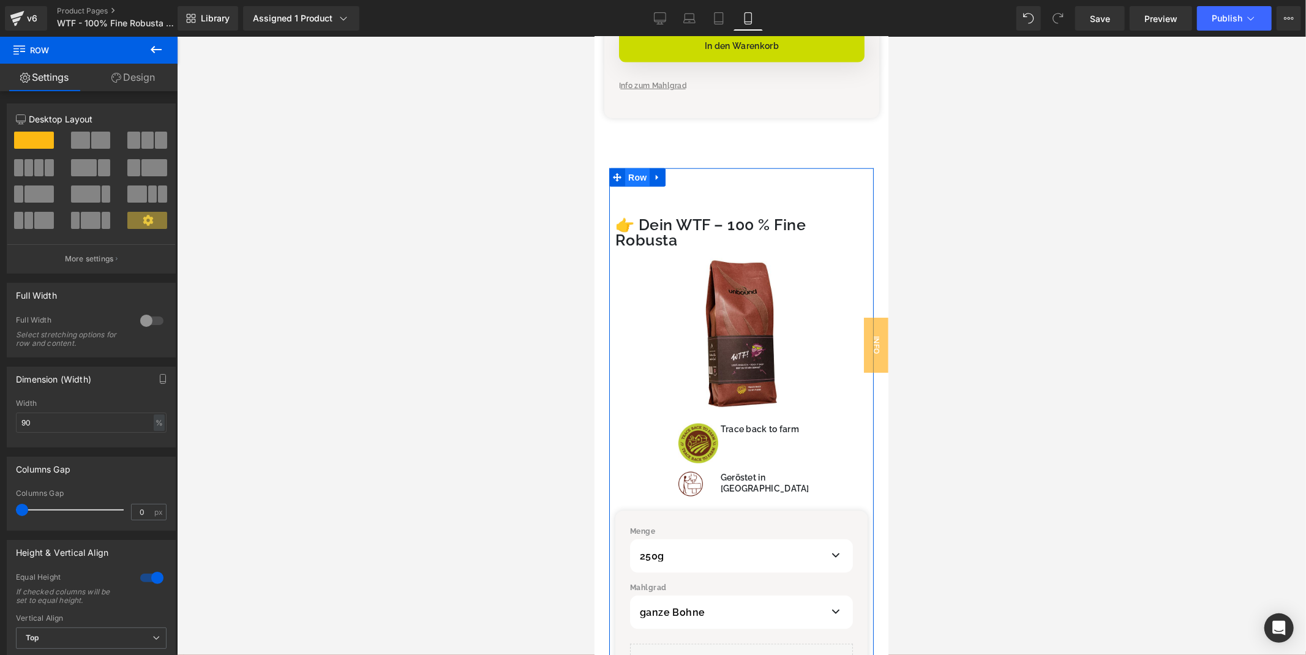
click at [633, 168] on span "Row" at bounding box center [637, 177] width 24 height 18
click at [87, 421] on input "90" at bounding box center [91, 423] width 151 height 20
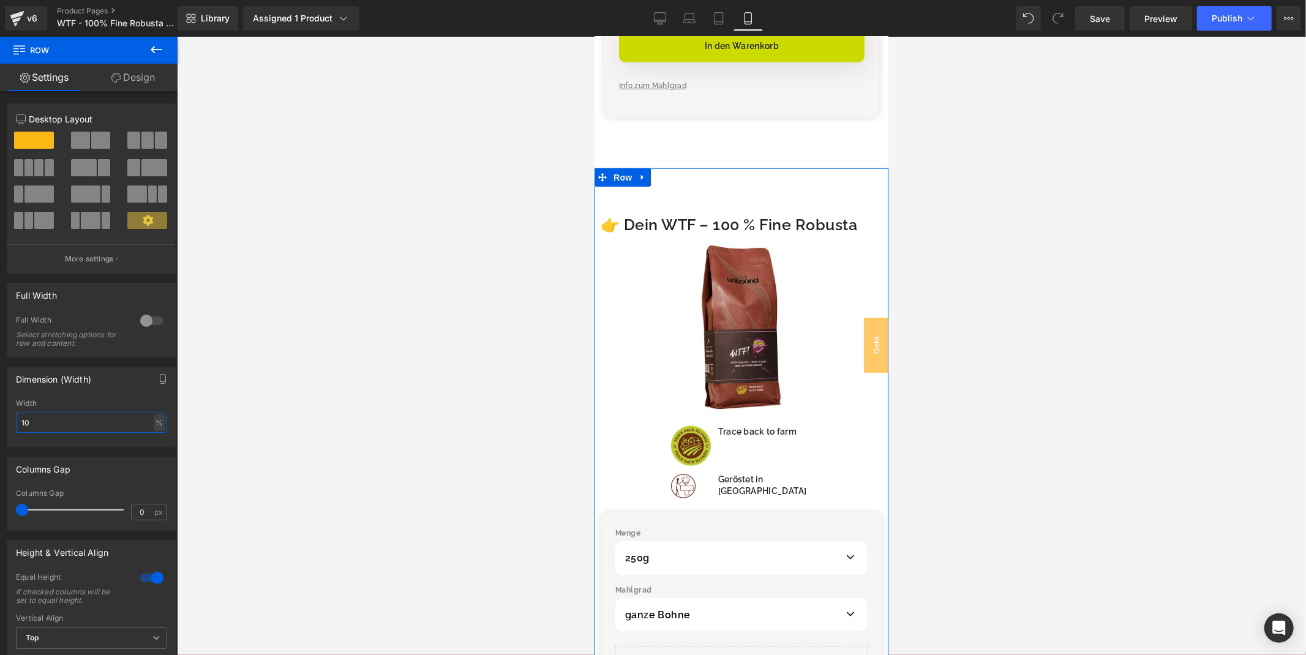
type input "1"
type input "90"
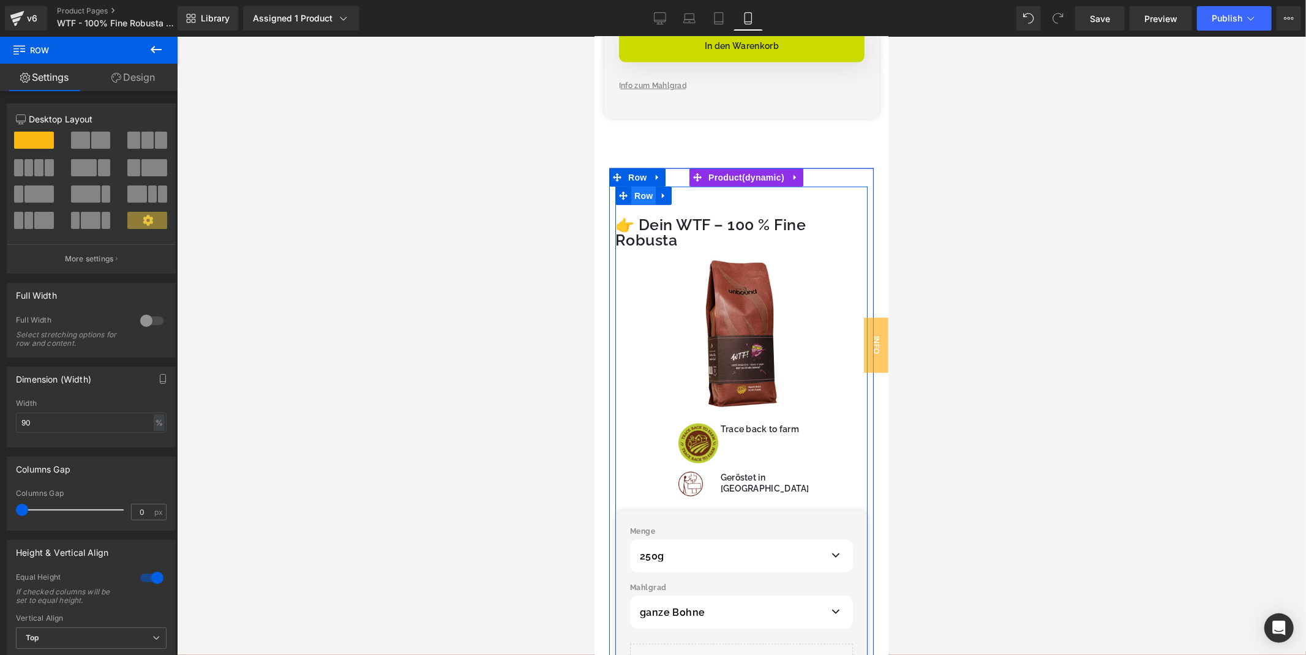
click at [636, 186] on span "Row" at bounding box center [643, 195] width 24 height 18
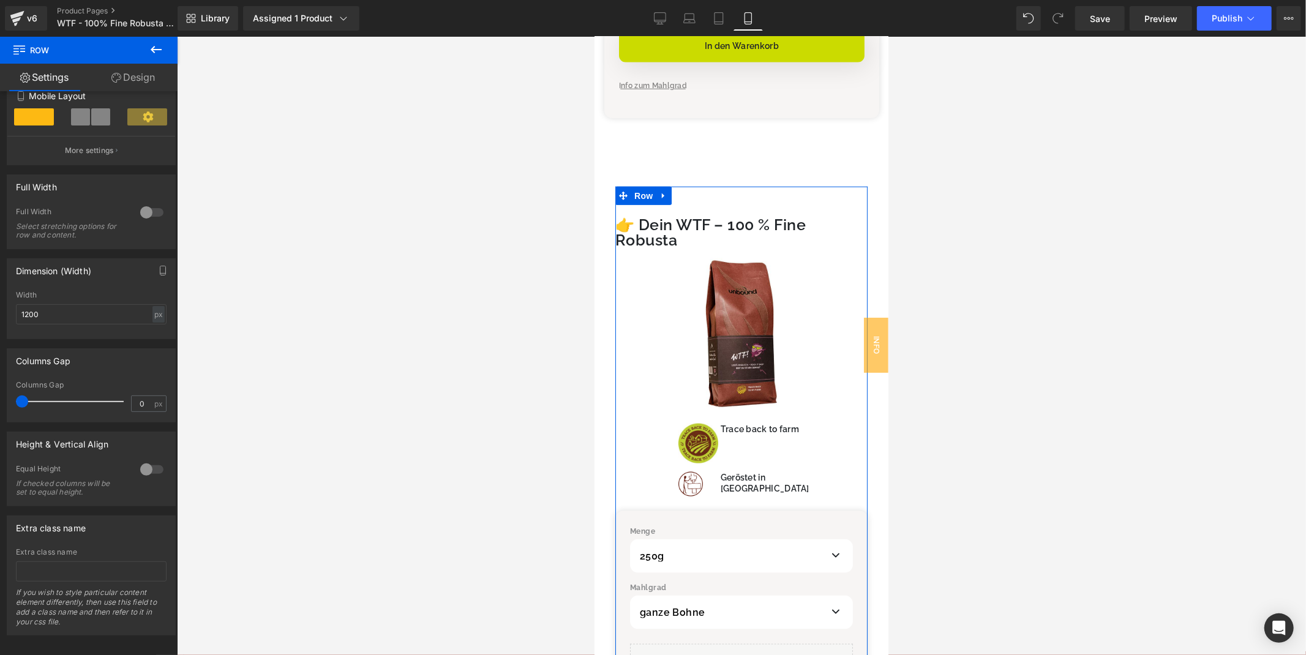
scroll to position [266, 0]
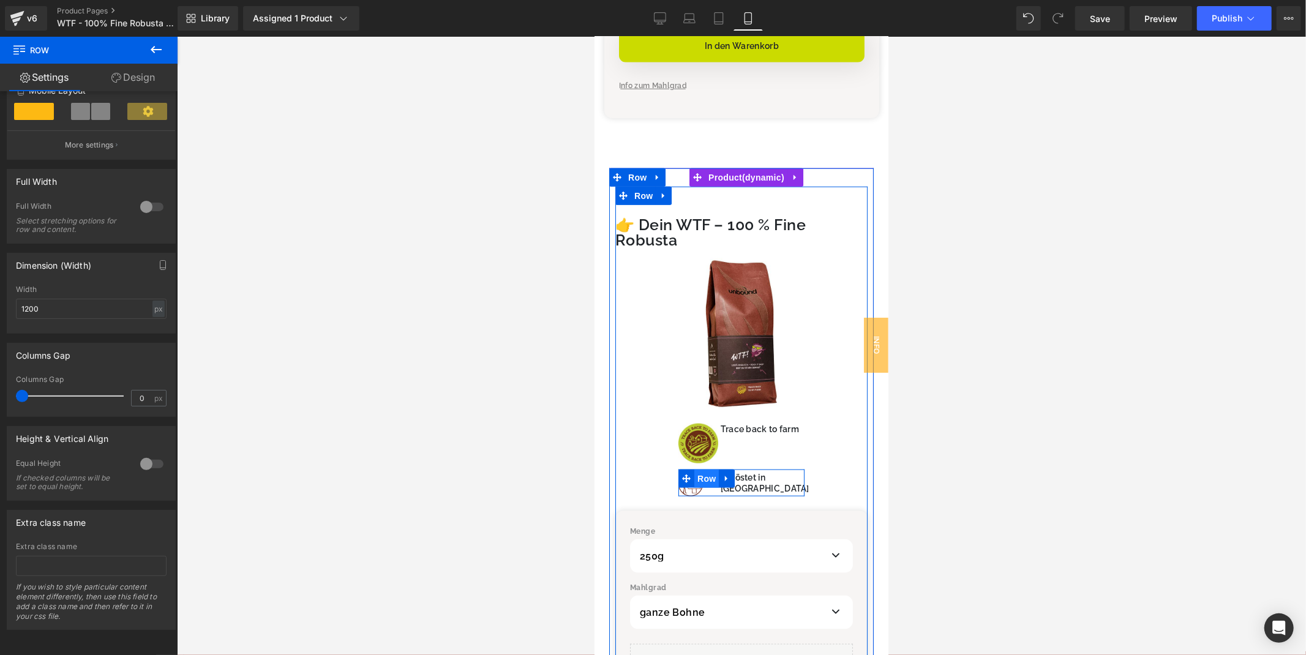
click at [701, 469] on span "Row" at bounding box center [706, 478] width 24 height 18
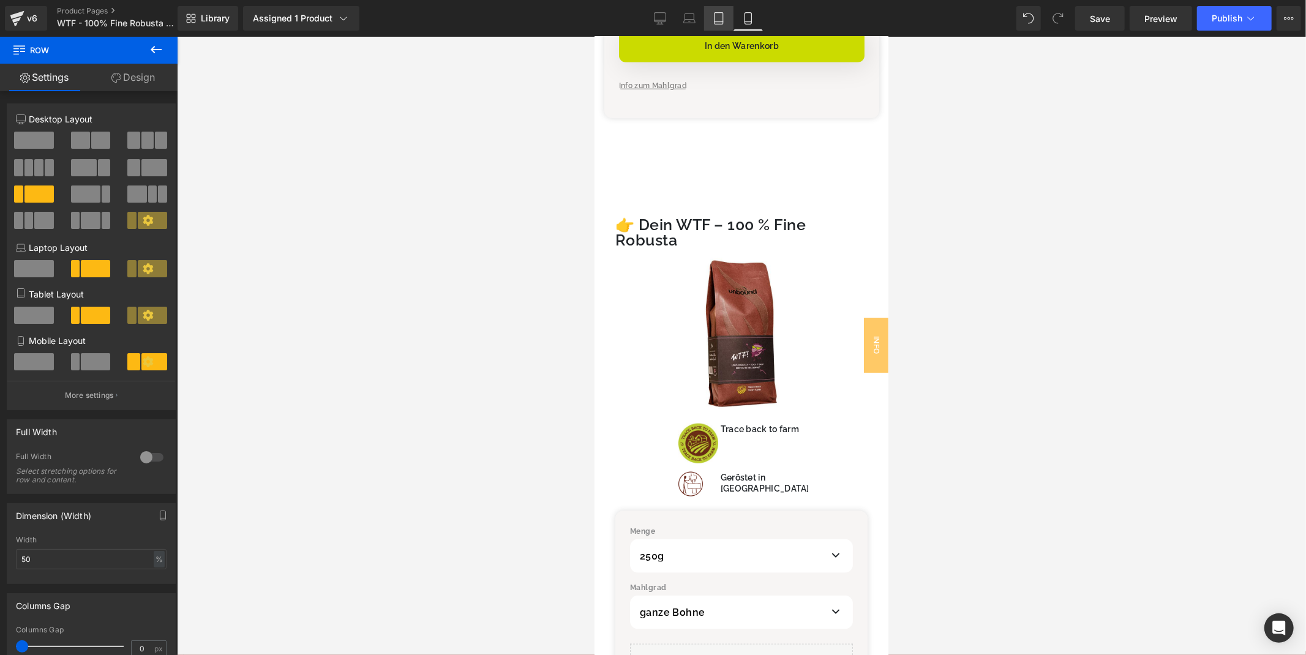
click at [719, 22] on icon at bounding box center [719, 22] width 9 height 0
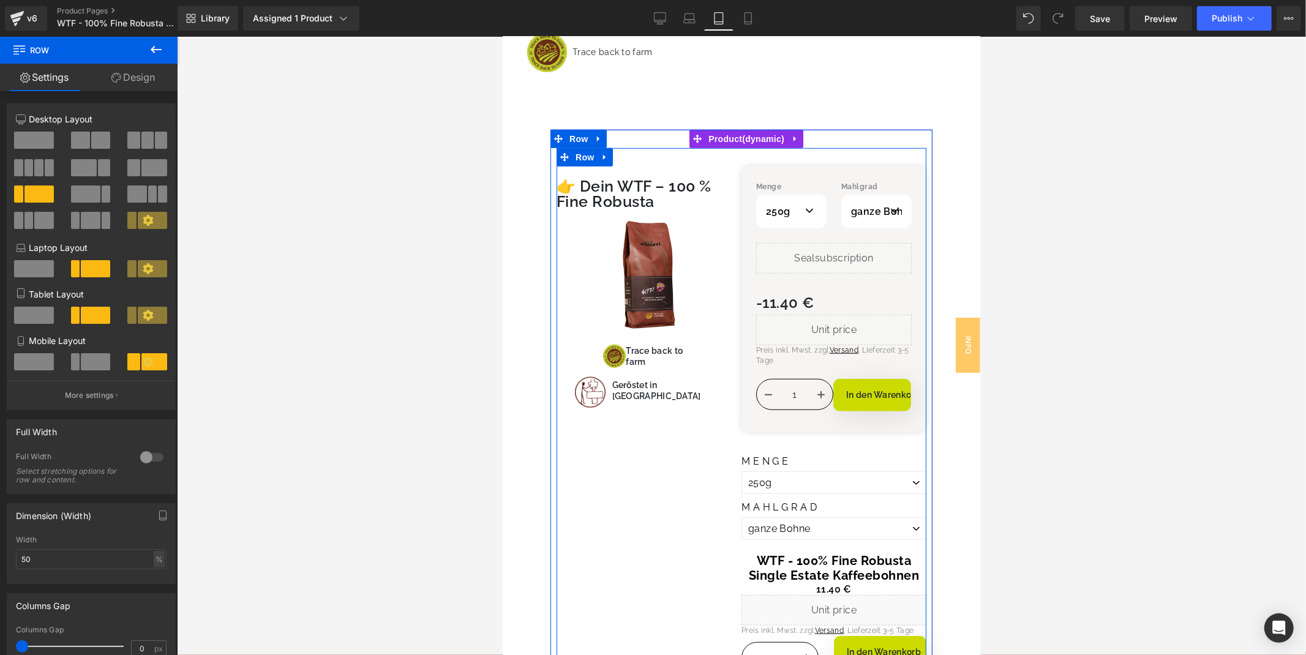
scroll to position [746, 0]
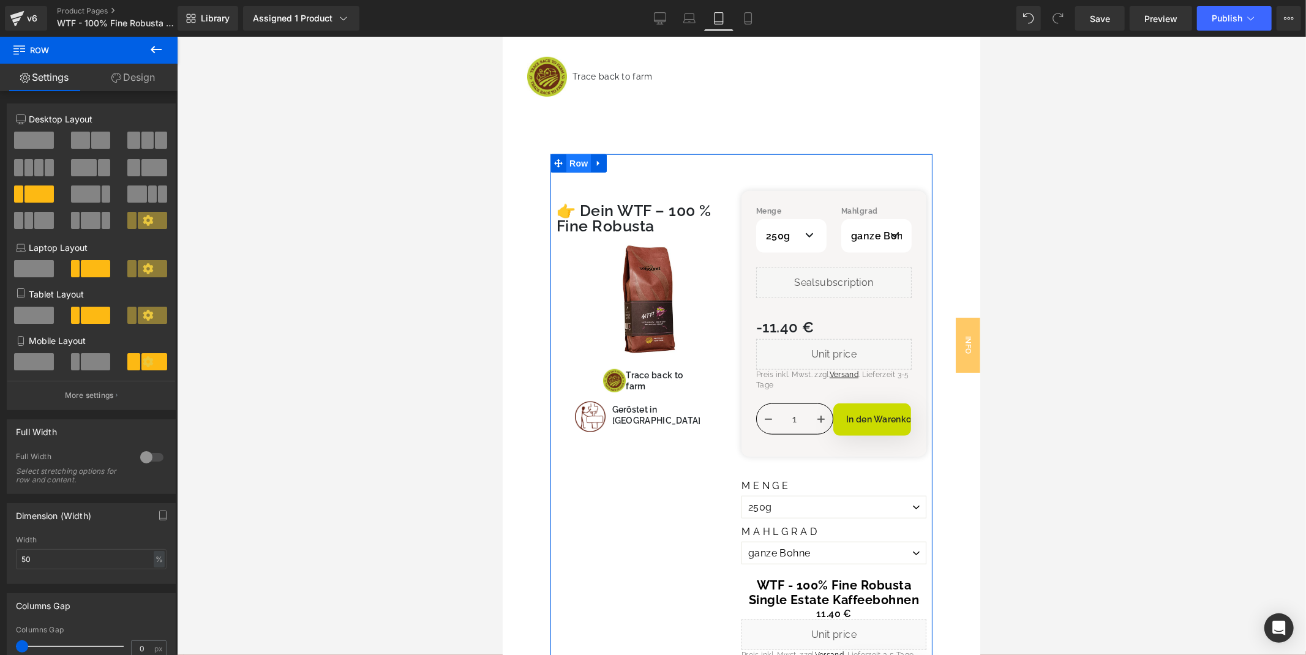
click at [579, 154] on span "Row" at bounding box center [578, 163] width 24 height 18
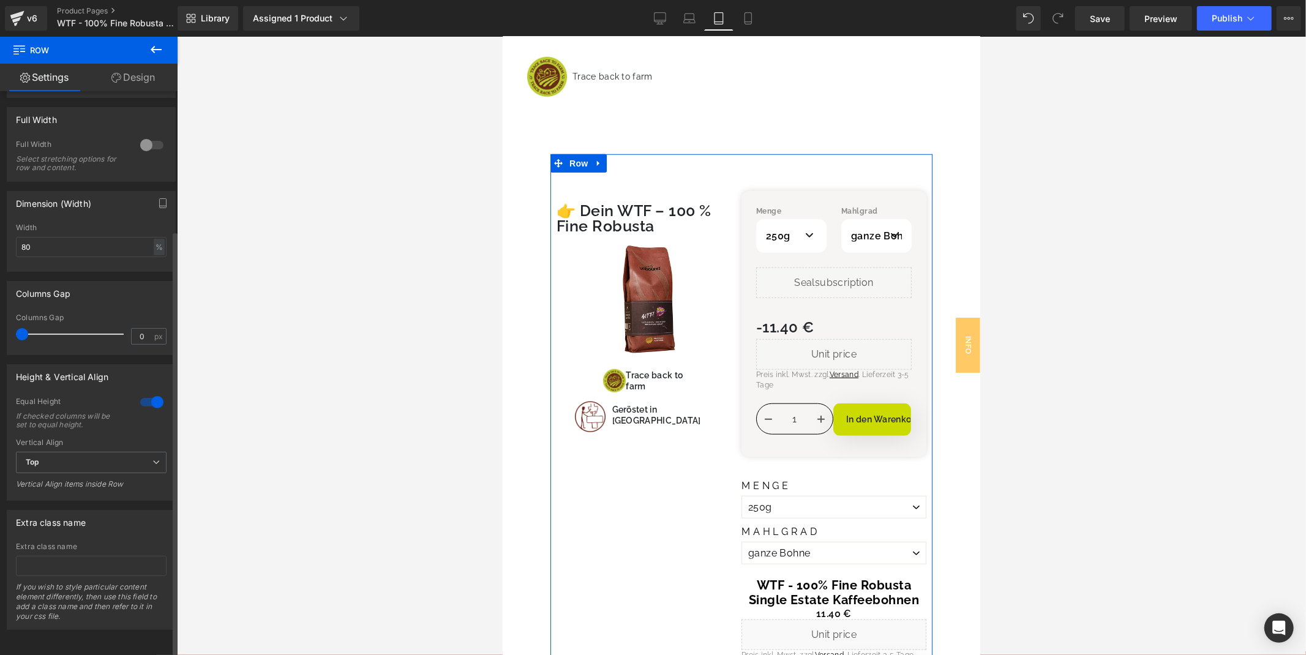
scroll to position [0, 0]
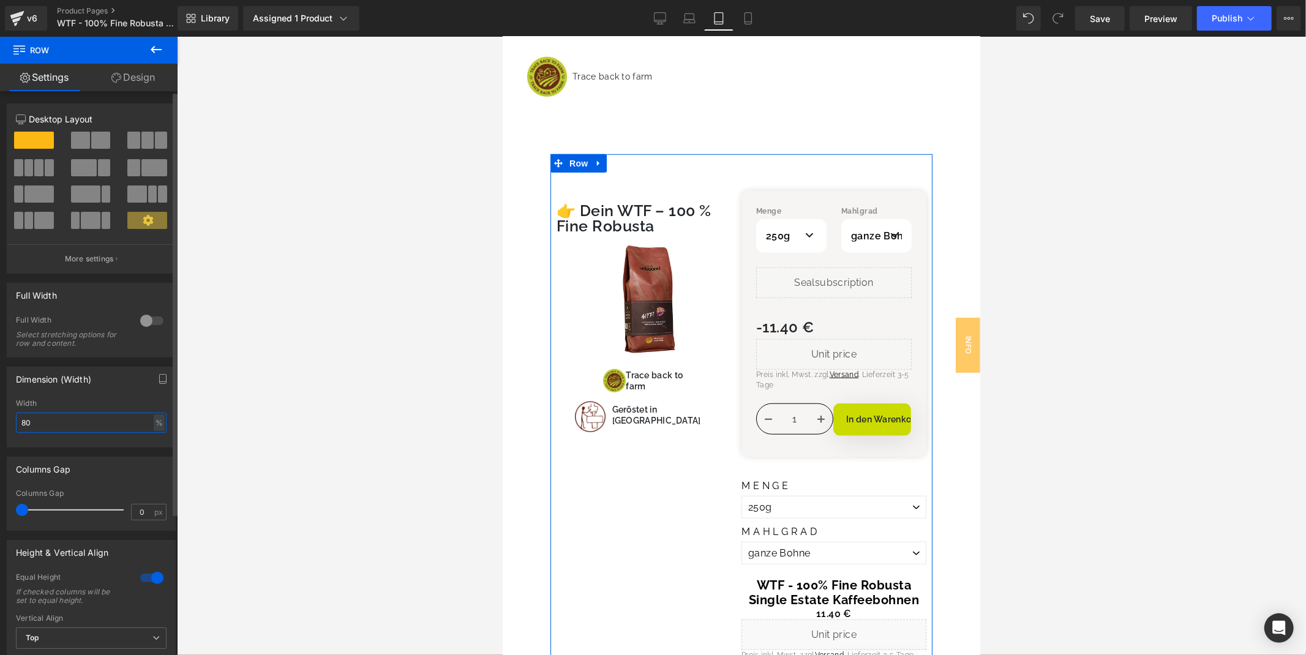
click at [72, 431] on input "80" at bounding box center [91, 423] width 151 height 20
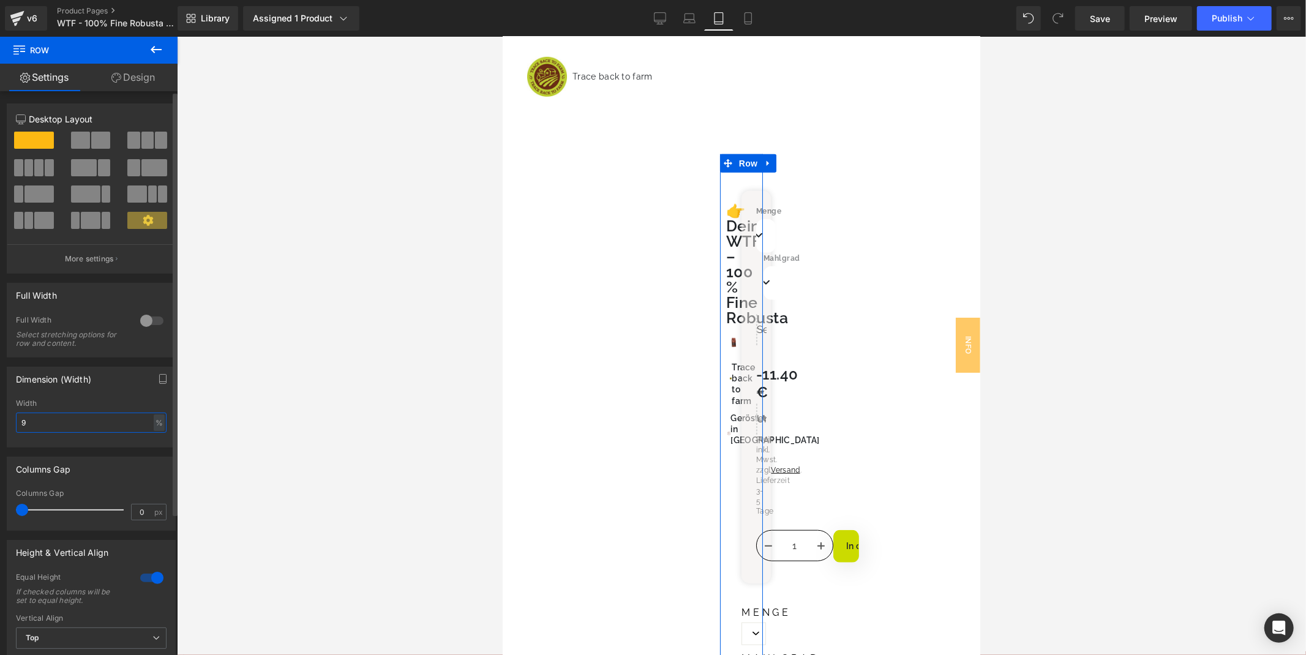
type input "95"
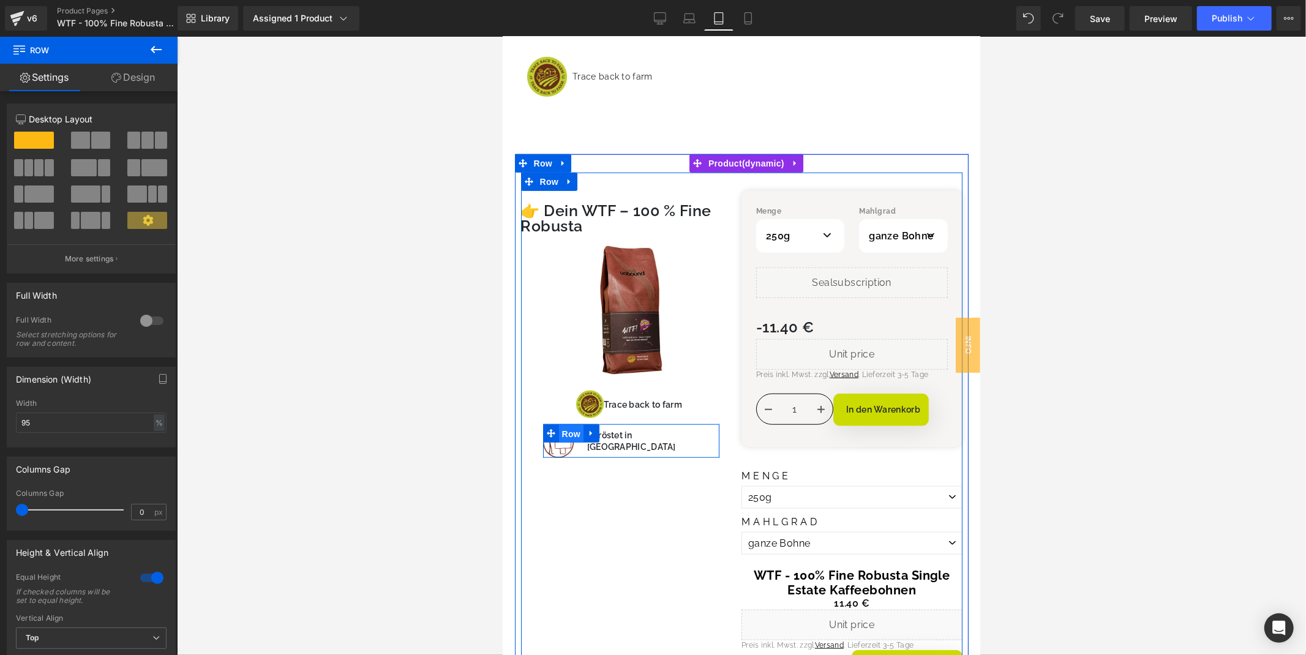
click at [569, 424] on span "Row" at bounding box center [570, 433] width 24 height 18
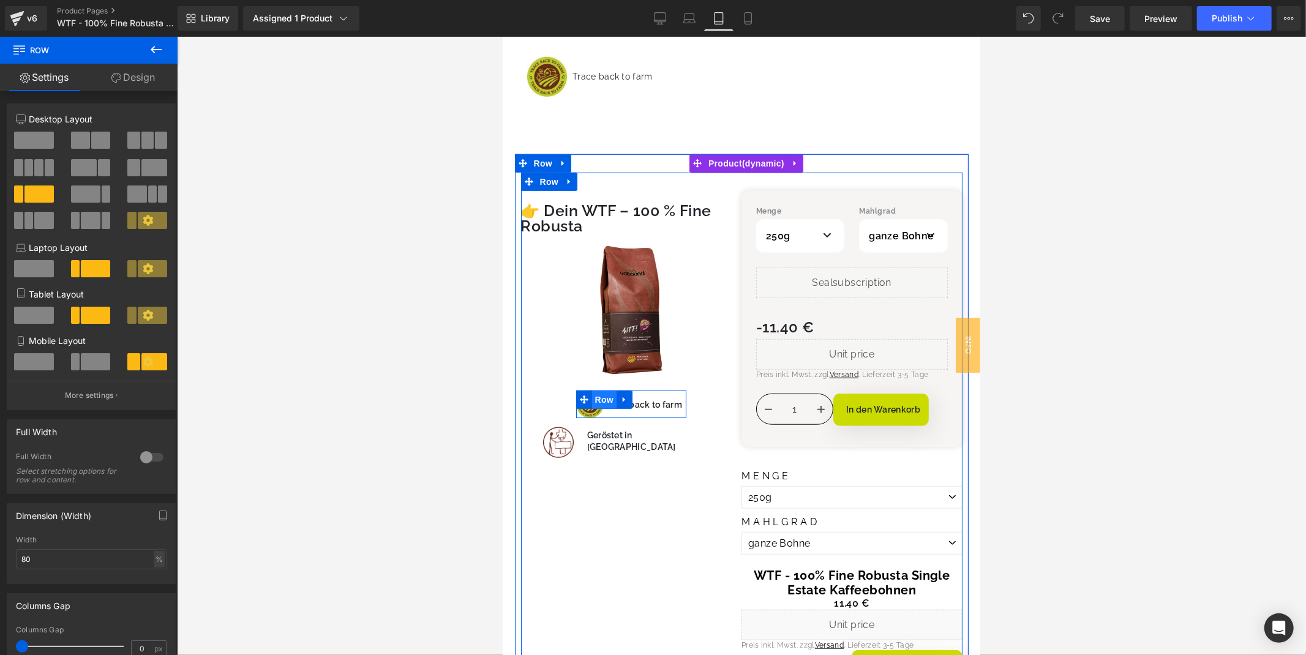
click at [607, 391] on span "Row" at bounding box center [604, 399] width 24 height 18
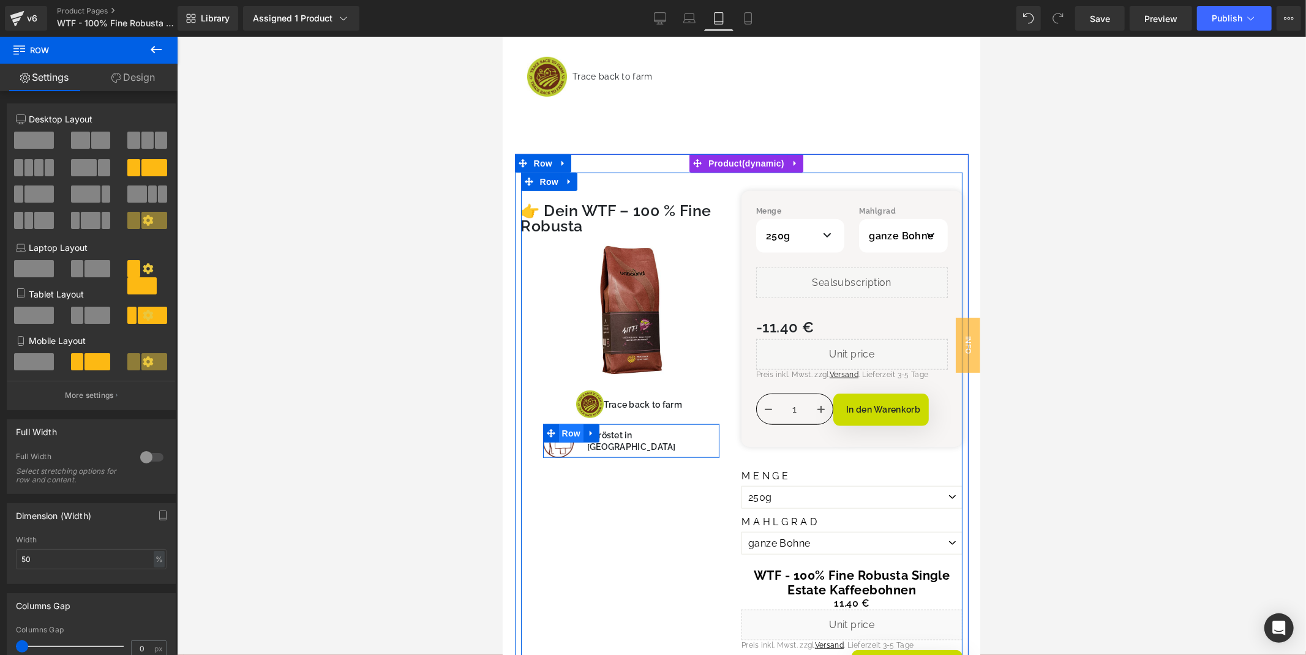
click at [574, 424] on span "Row" at bounding box center [570, 433] width 24 height 18
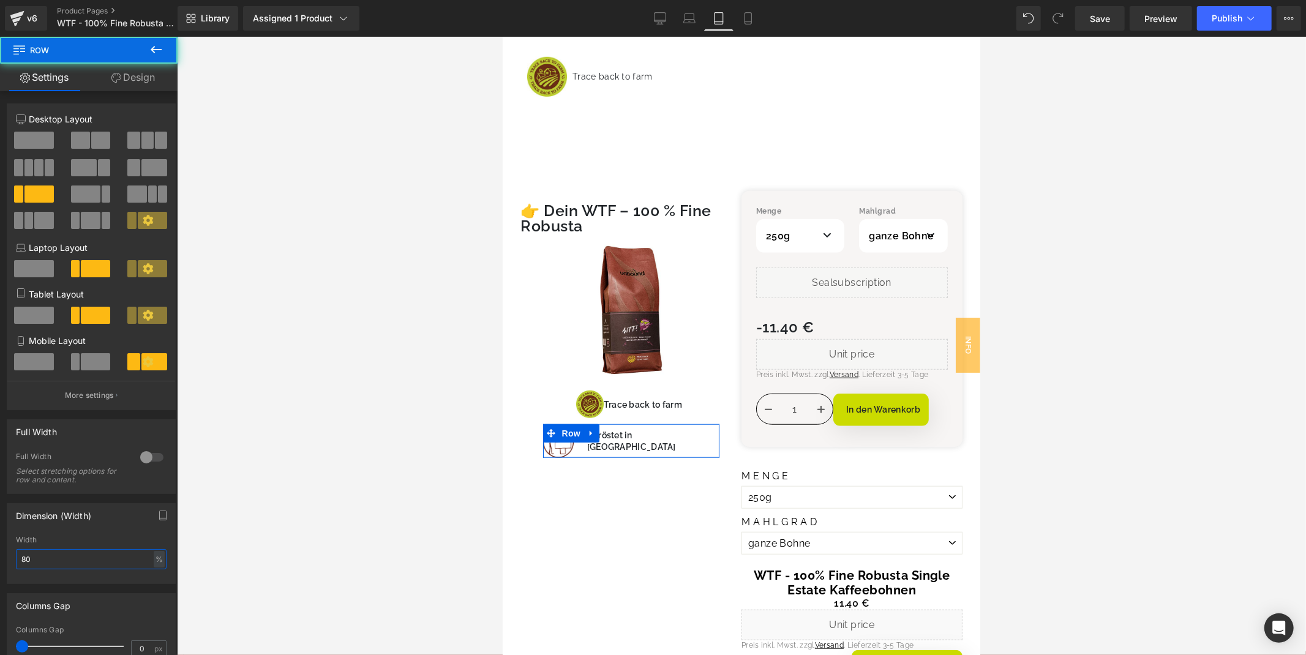
click at [76, 569] on input "80" at bounding box center [91, 559] width 151 height 20
click at [77, 569] on input "80" at bounding box center [91, 559] width 151 height 20
type input "60"
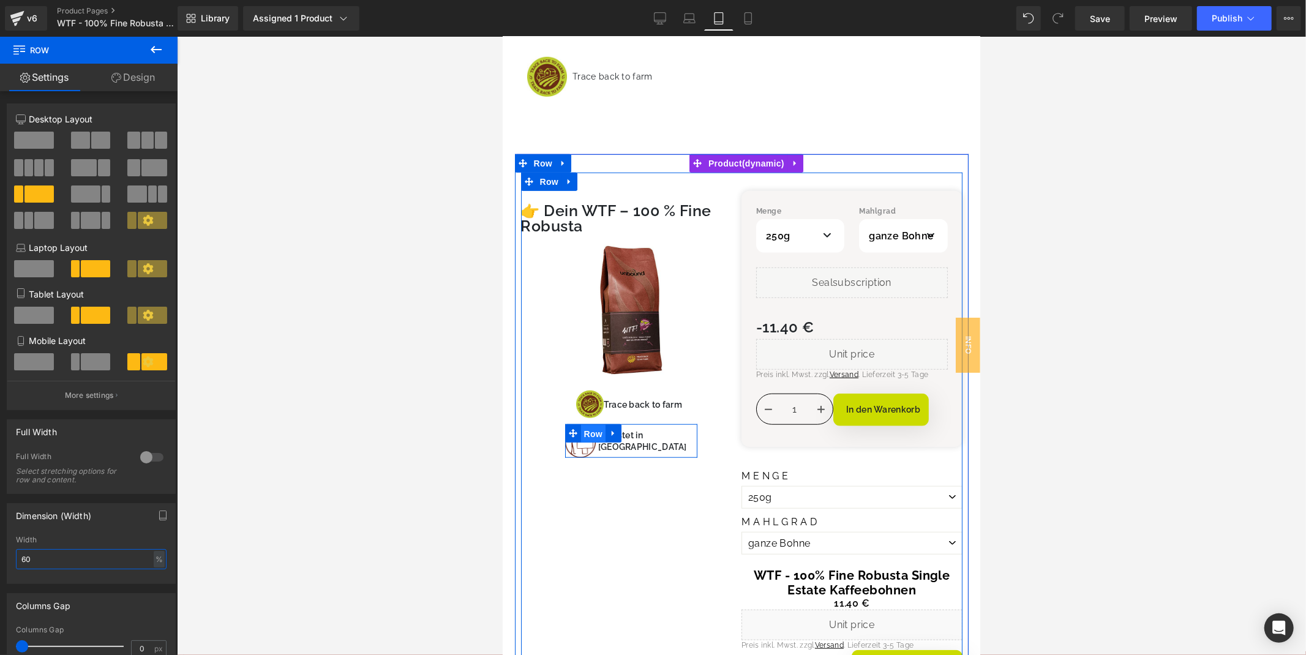
click at [588, 424] on span "Row" at bounding box center [593, 433] width 24 height 18
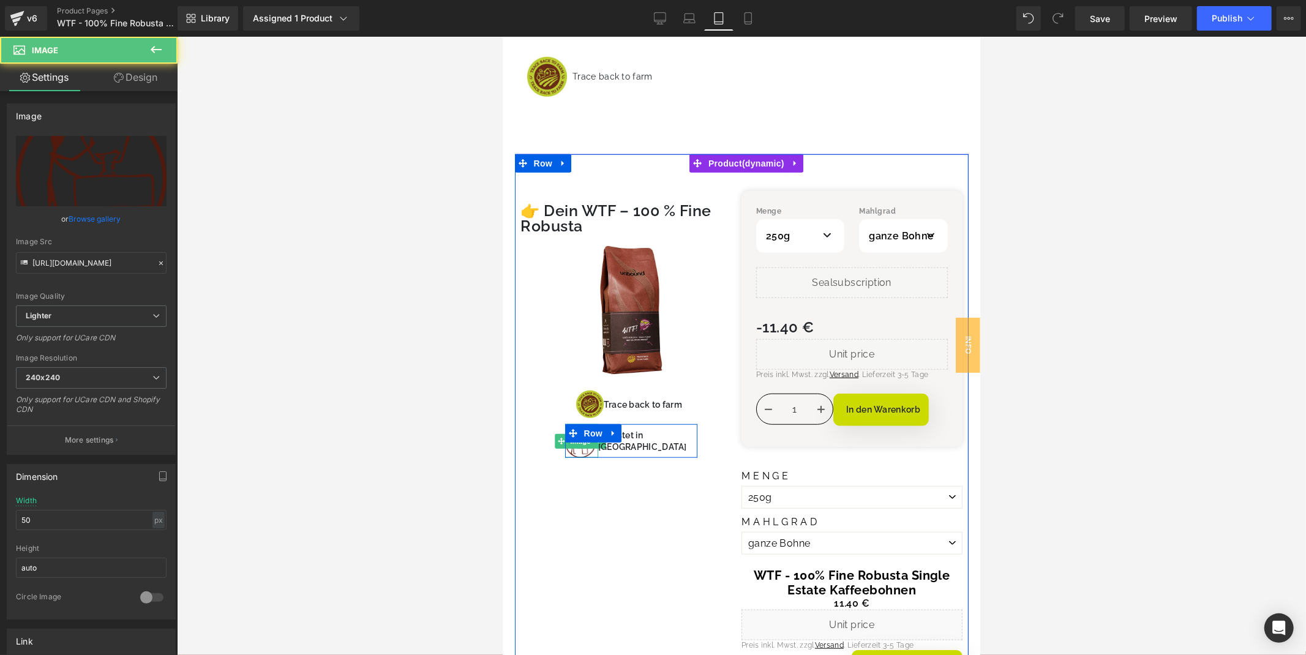
click at [579, 436] on img at bounding box center [580, 441] width 31 height 34
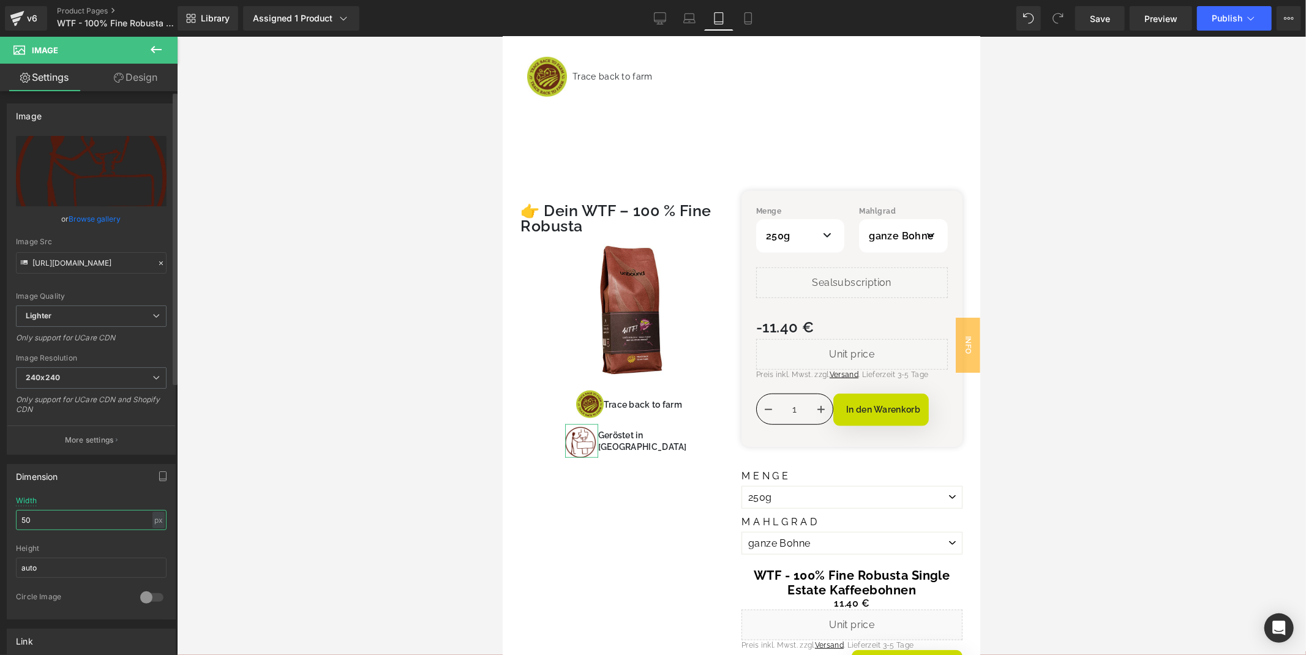
click at [70, 512] on input "50" at bounding box center [91, 520] width 151 height 20
type input "4"
type input "45"
click at [110, 478] on div "Dimension" at bounding box center [91, 476] width 168 height 23
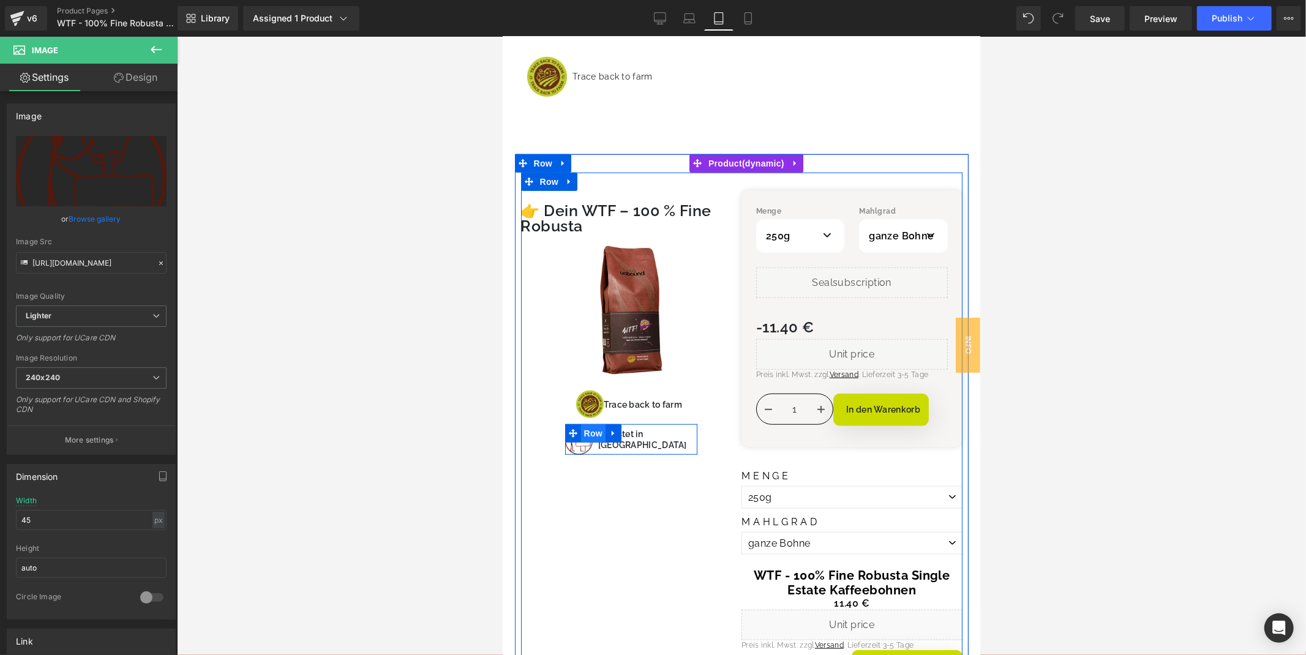
click at [596, 424] on span "Row" at bounding box center [593, 433] width 24 height 18
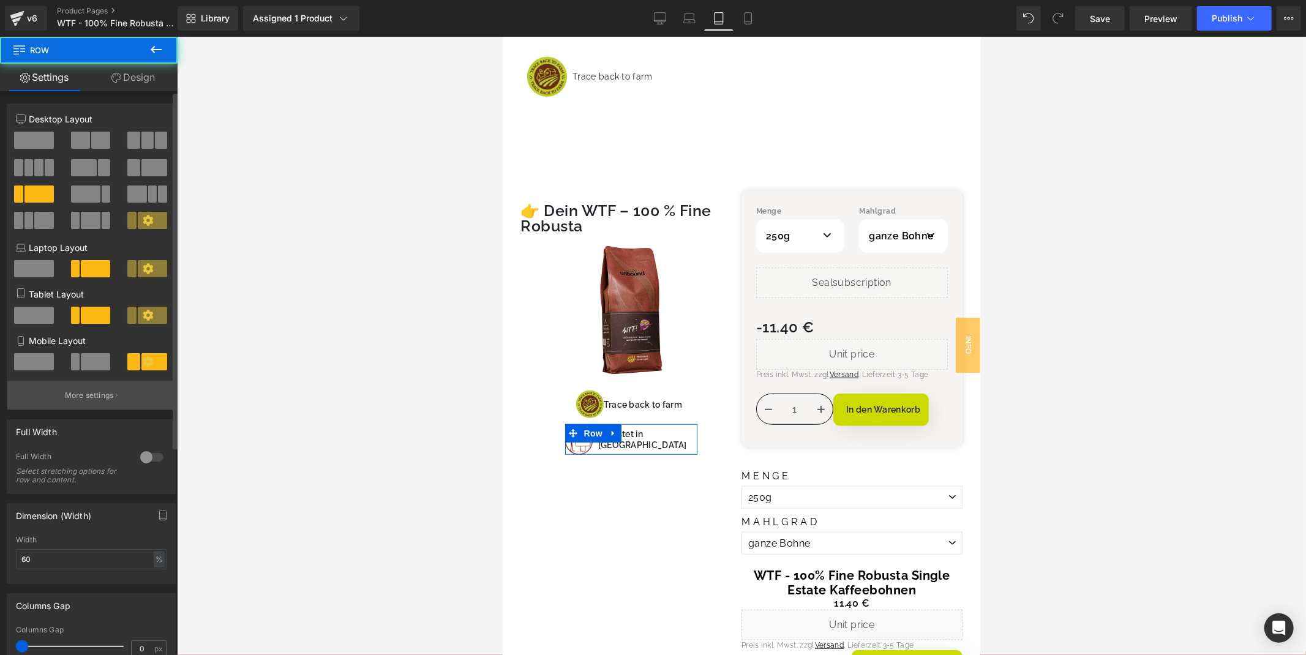
click at [103, 396] on p "More settings" at bounding box center [89, 395] width 49 height 11
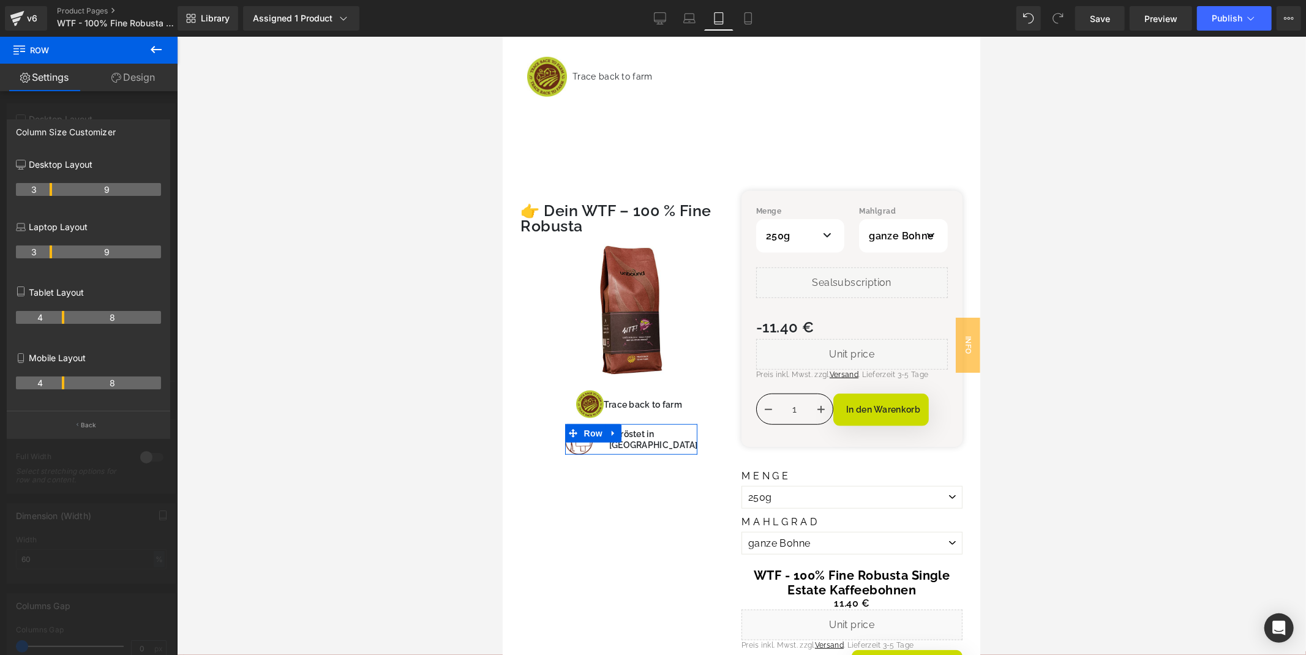
drag, startPoint x: 50, startPoint y: 319, endPoint x: 59, endPoint y: 319, distance: 9.2
click at [59, 319] on th "4" at bounding box center [40, 317] width 48 height 13
click at [686, 19] on icon at bounding box center [689, 17] width 9 height 6
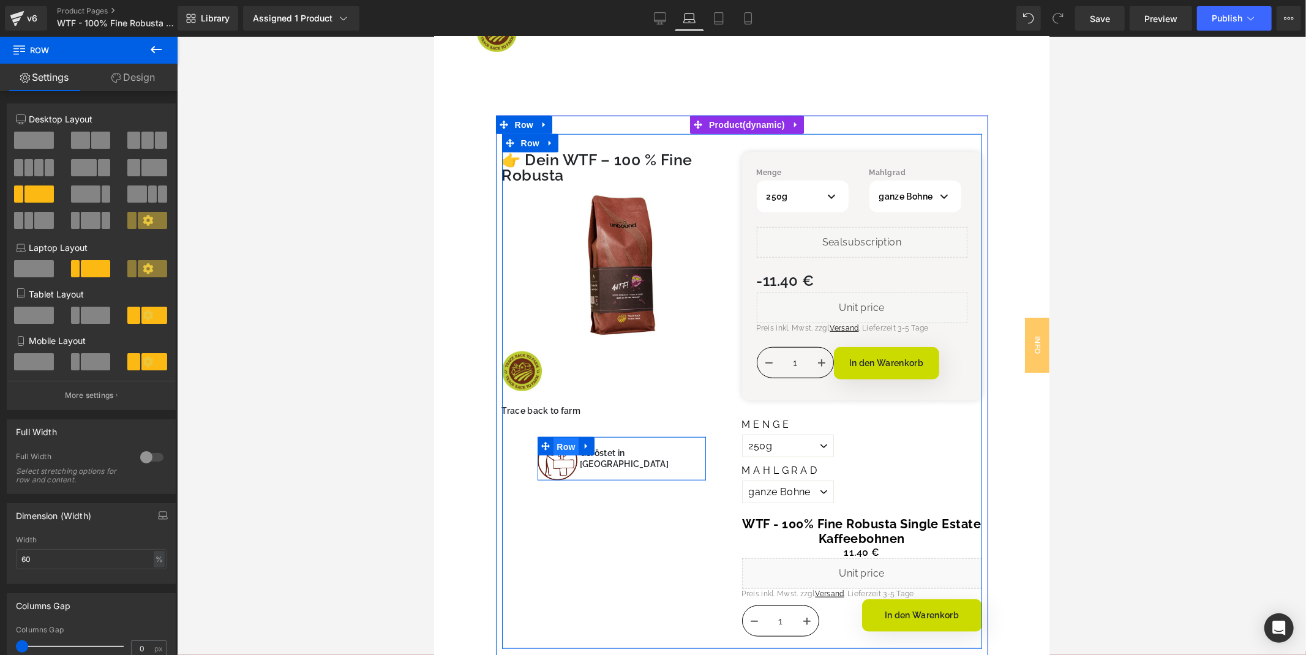
click at [571, 437] on span "Row" at bounding box center [565, 446] width 24 height 18
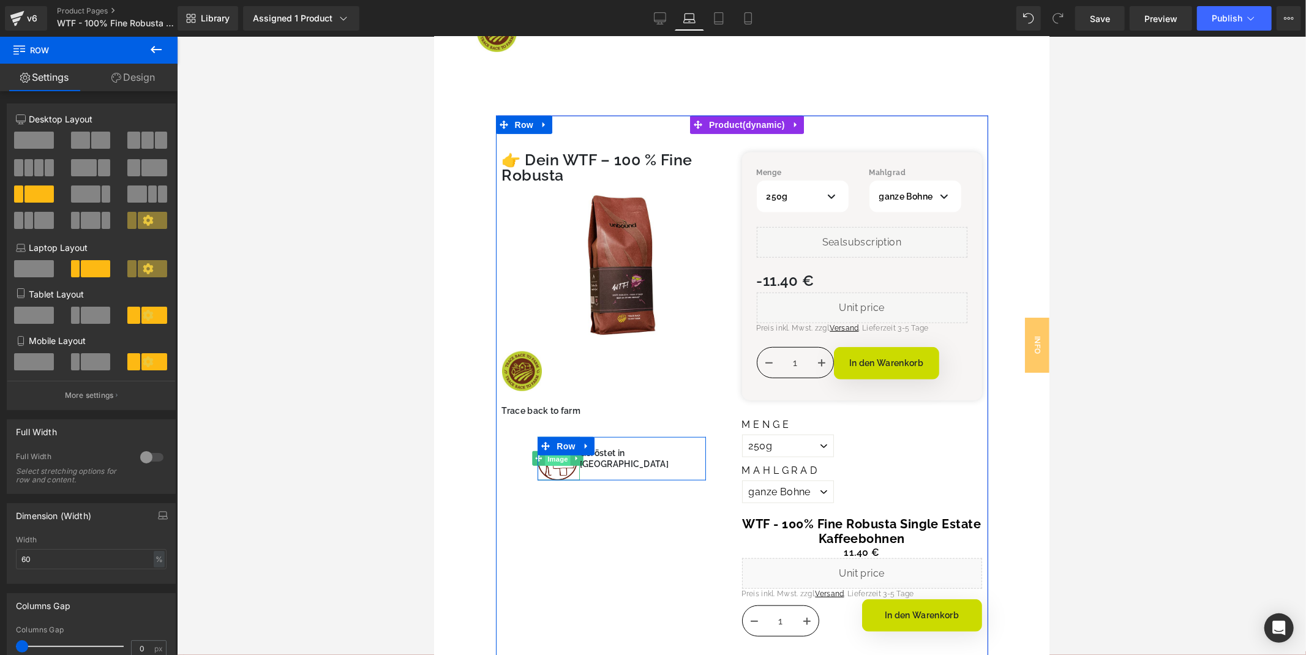
click at [559, 451] on span "Image" at bounding box center [557, 458] width 26 height 15
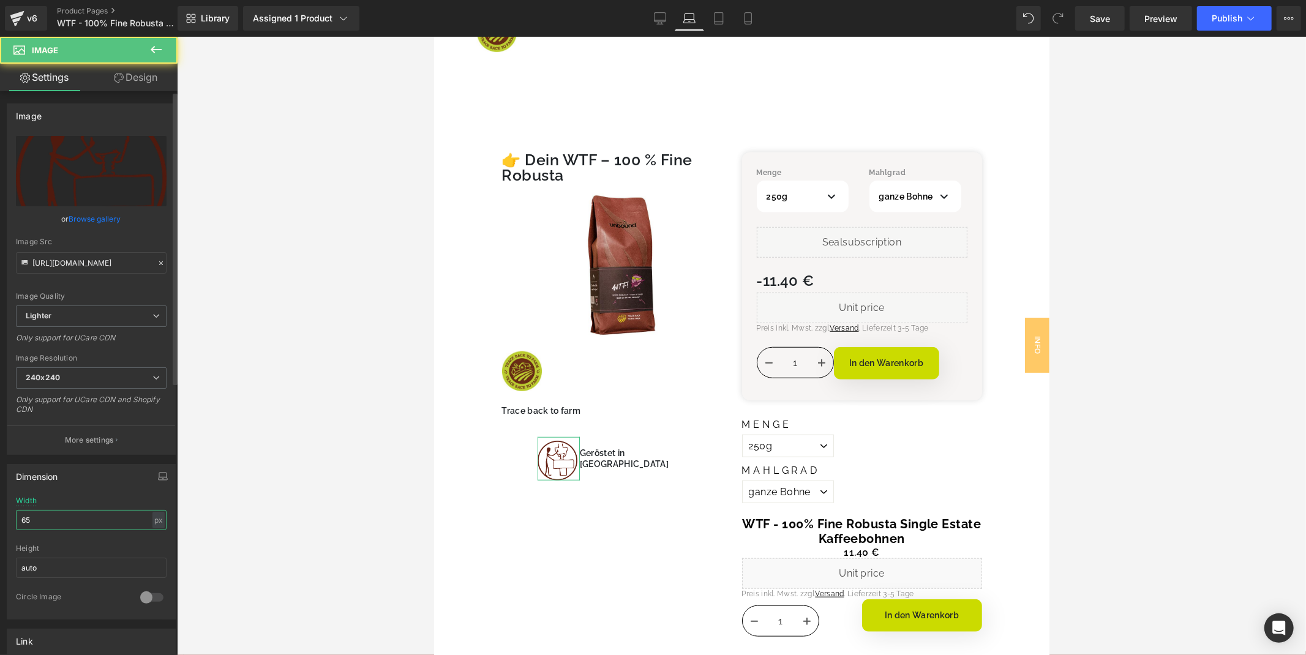
click at [68, 522] on input "65" at bounding box center [91, 520] width 151 height 20
type input "6"
type input "55"
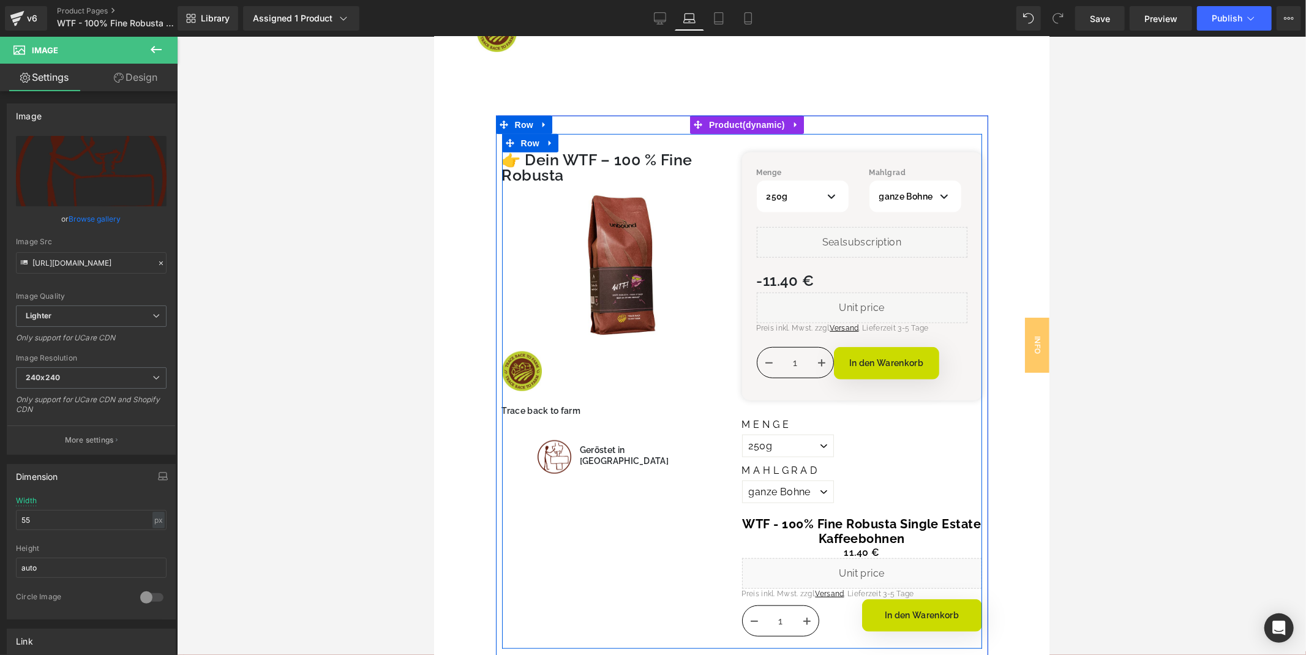
click at [637, 546] on div "👉 Dein WTF – 100 % Fine Robusta Heading Sale Off (P) Image Image Trace back to …" at bounding box center [742, 390] width 480 height 515
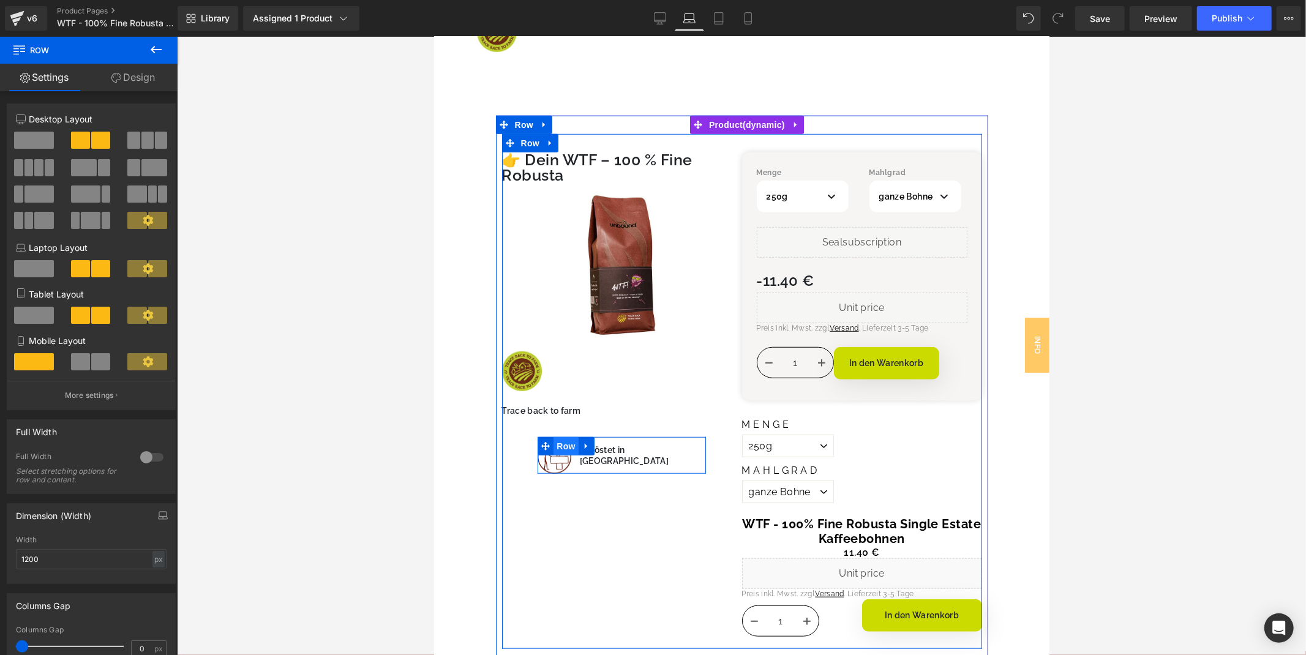
click at [573, 437] on span "Row" at bounding box center [565, 446] width 24 height 18
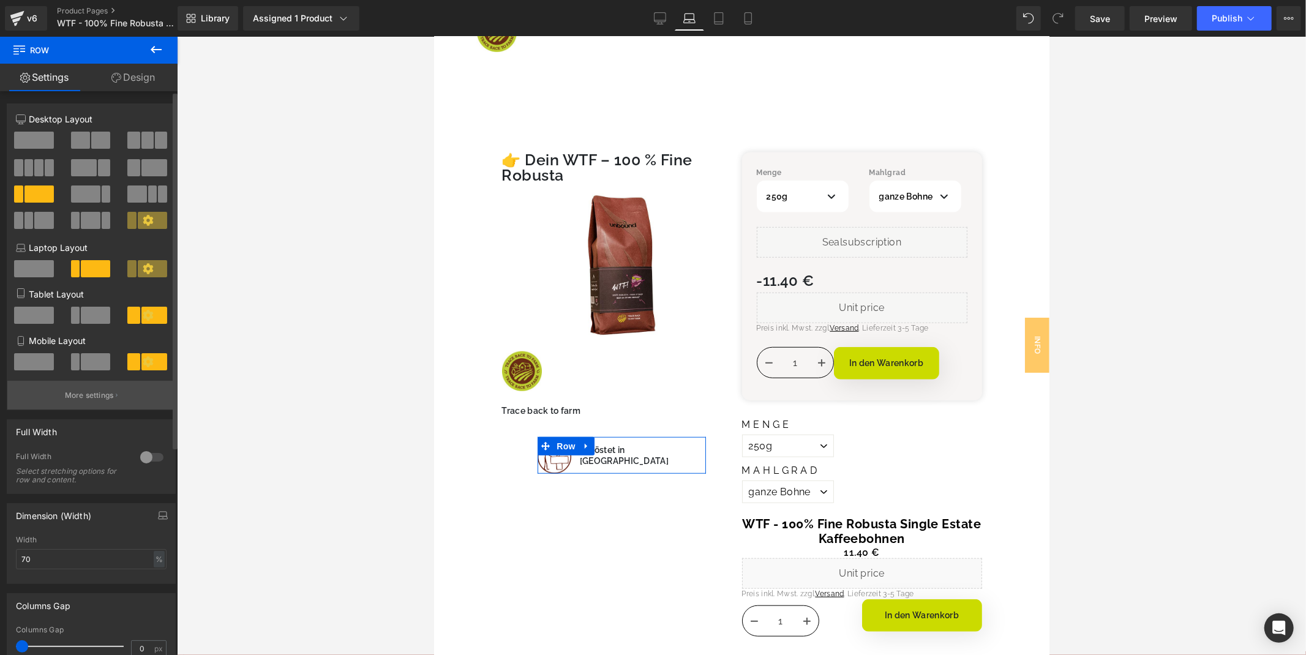
click at [77, 393] on button "More settings" at bounding box center [91, 395] width 168 height 29
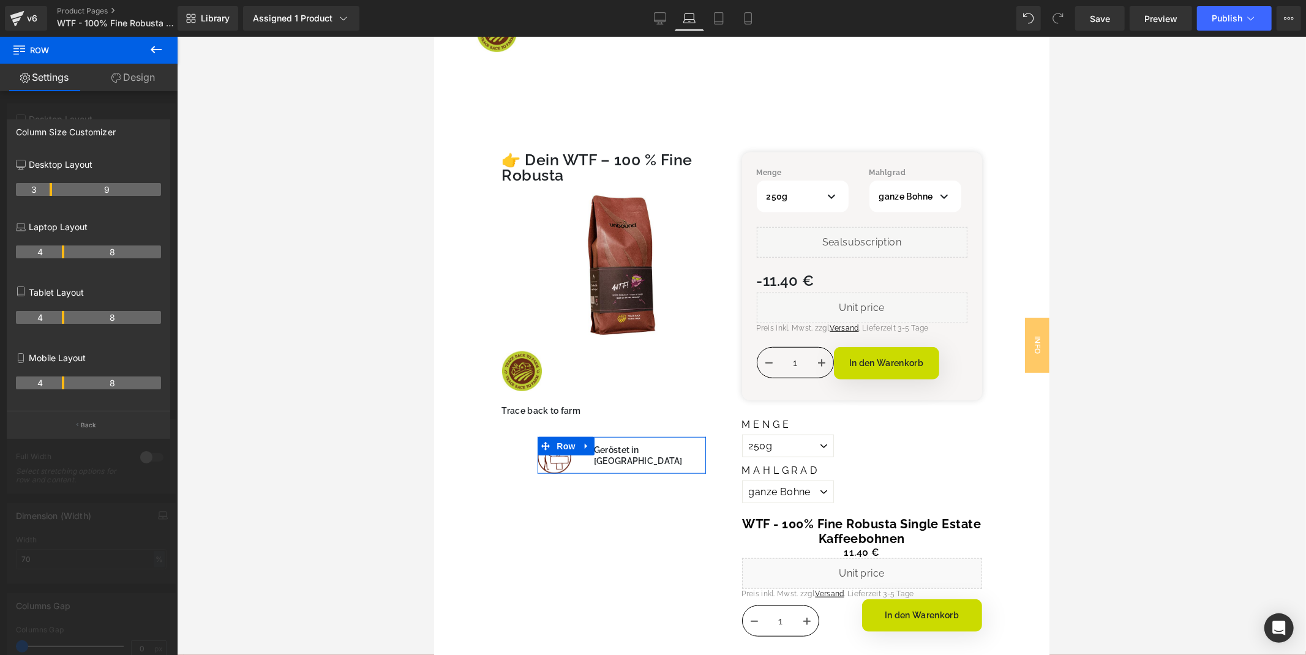
drag, startPoint x: 51, startPoint y: 250, endPoint x: 60, endPoint y: 249, distance: 9.2
click at [60, 249] on th "4" at bounding box center [40, 252] width 48 height 13
click at [70, 456] on div at bounding box center [89, 349] width 178 height 625
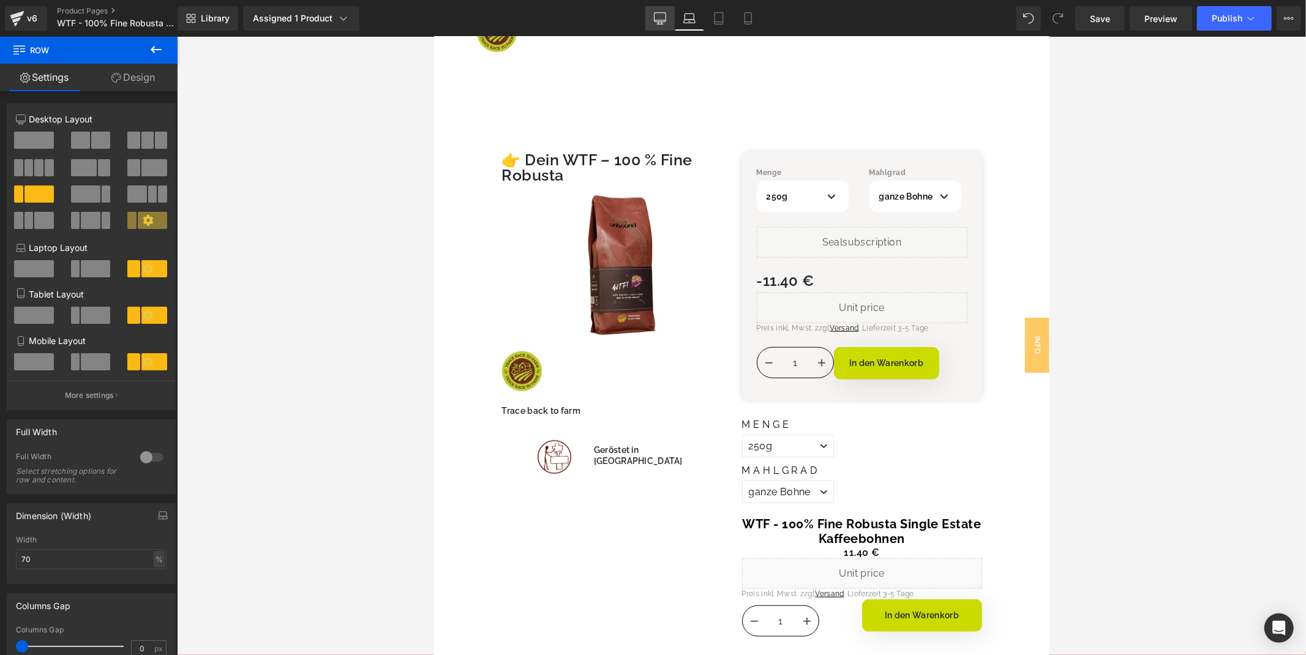
click at [657, 22] on icon at bounding box center [660, 18] width 12 height 12
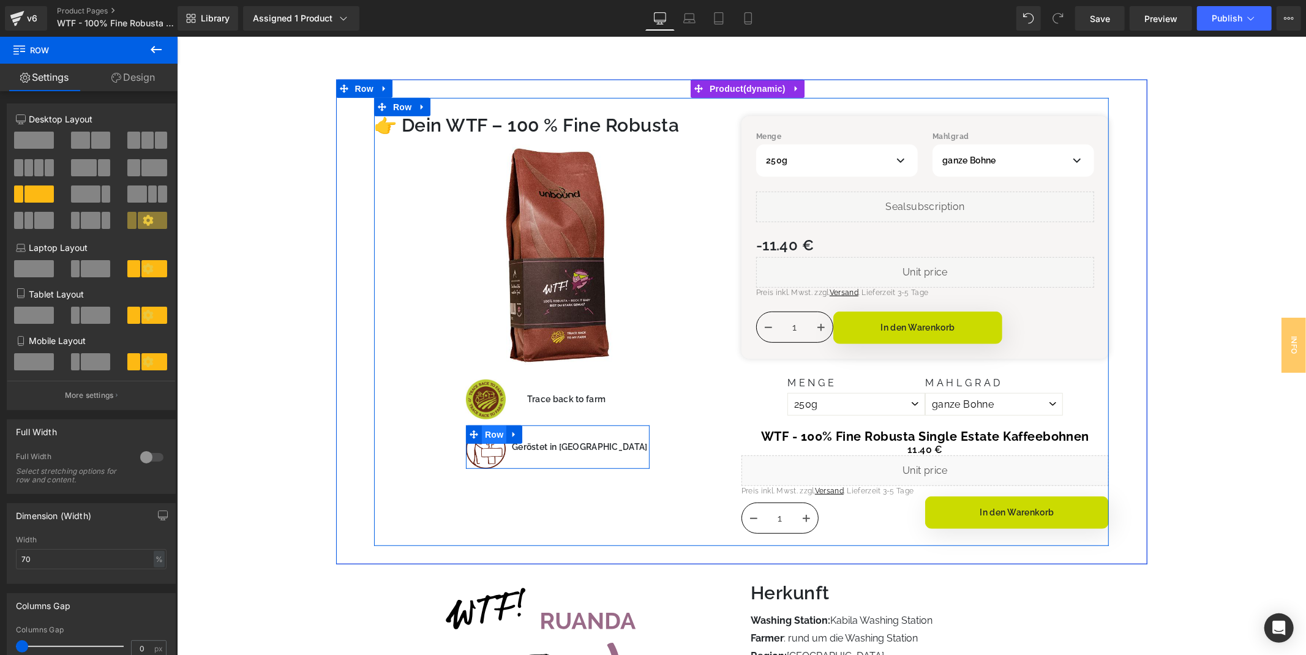
click at [498, 428] on span "Row" at bounding box center [493, 434] width 24 height 18
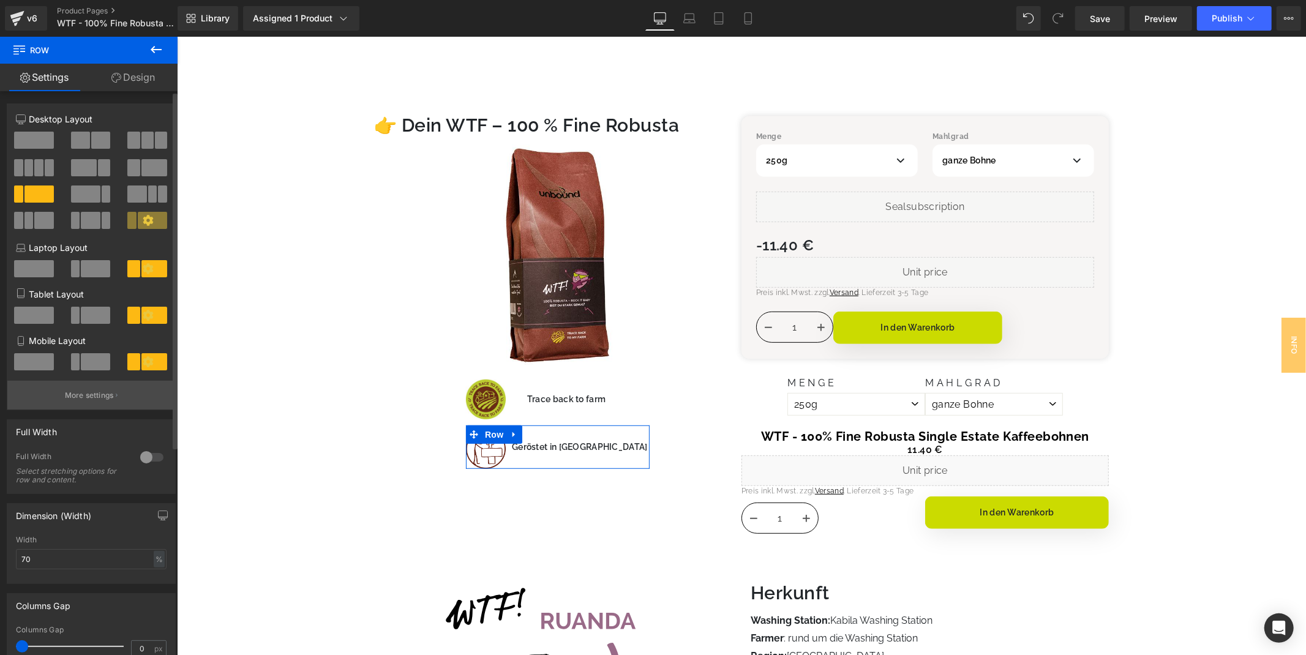
click at [116, 406] on button "More settings" at bounding box center [91, 395] width 168 height 29
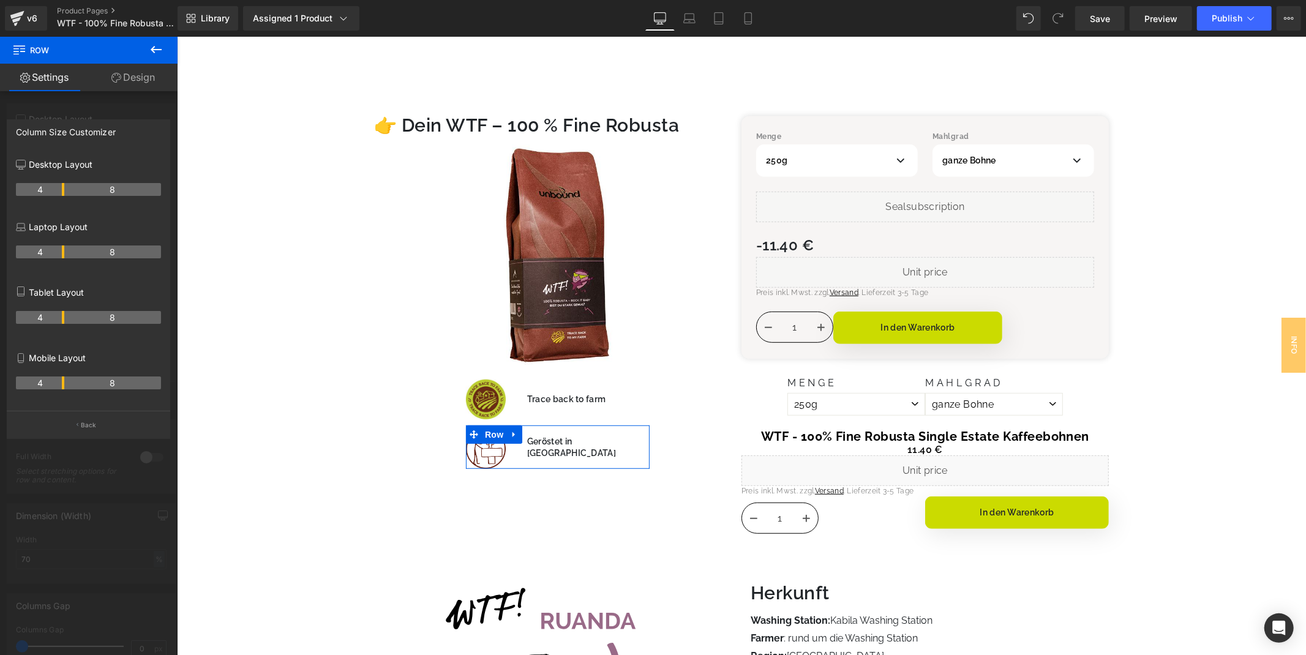
drag, startPoint x: 51, startPoint y: 188, endPoint x: 61, endPoint y: 187, distance: 10.4
click at [121, 215] on div "Desktop Layout 4 8" at bounding box center [88, 185] width 145 height 66
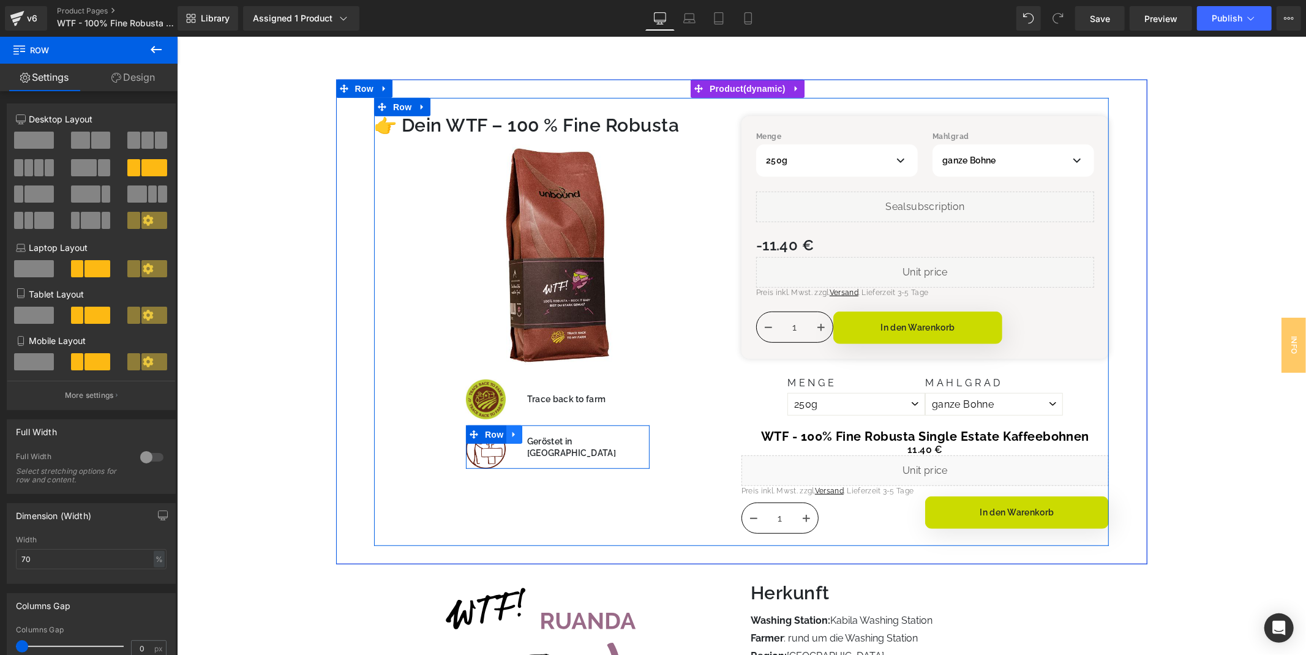
click at [509, 430] on icon at bounding box center [513, 433] width 9 height 9
click at [528, 429] on link at bounding box center [530, 434] width 16 height 18
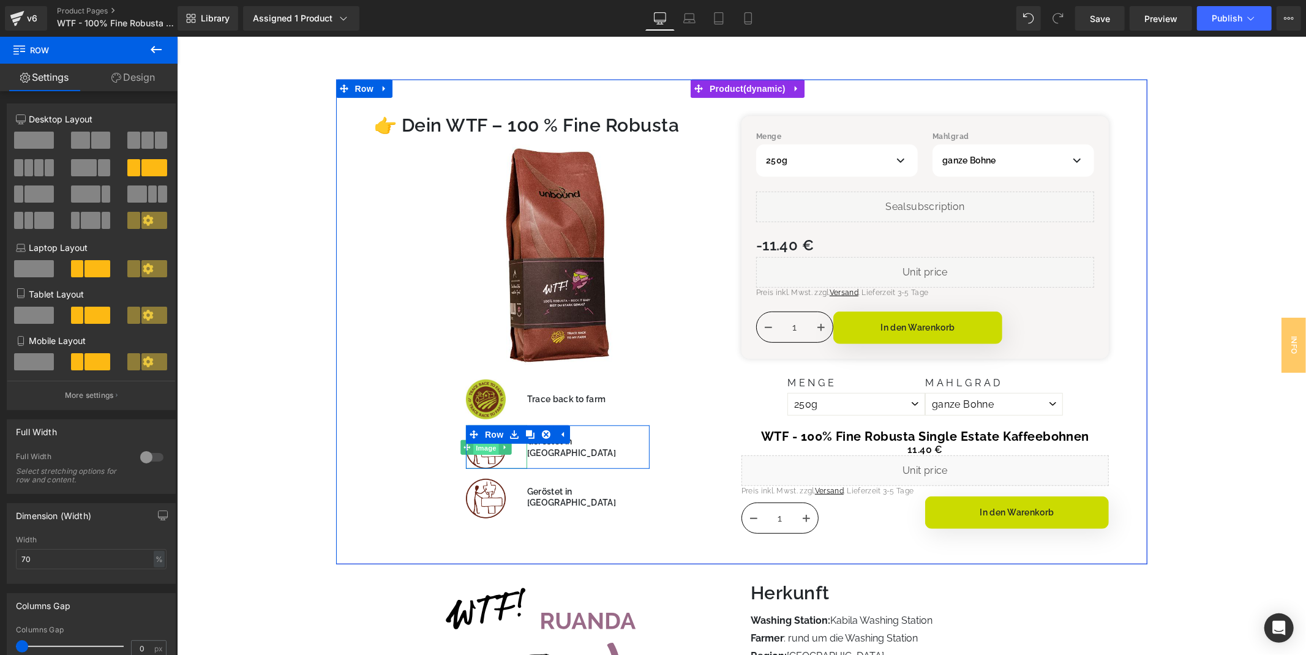
click at [486, 449] on span "Image" at bounding box center [486, 447] width 26 height 15
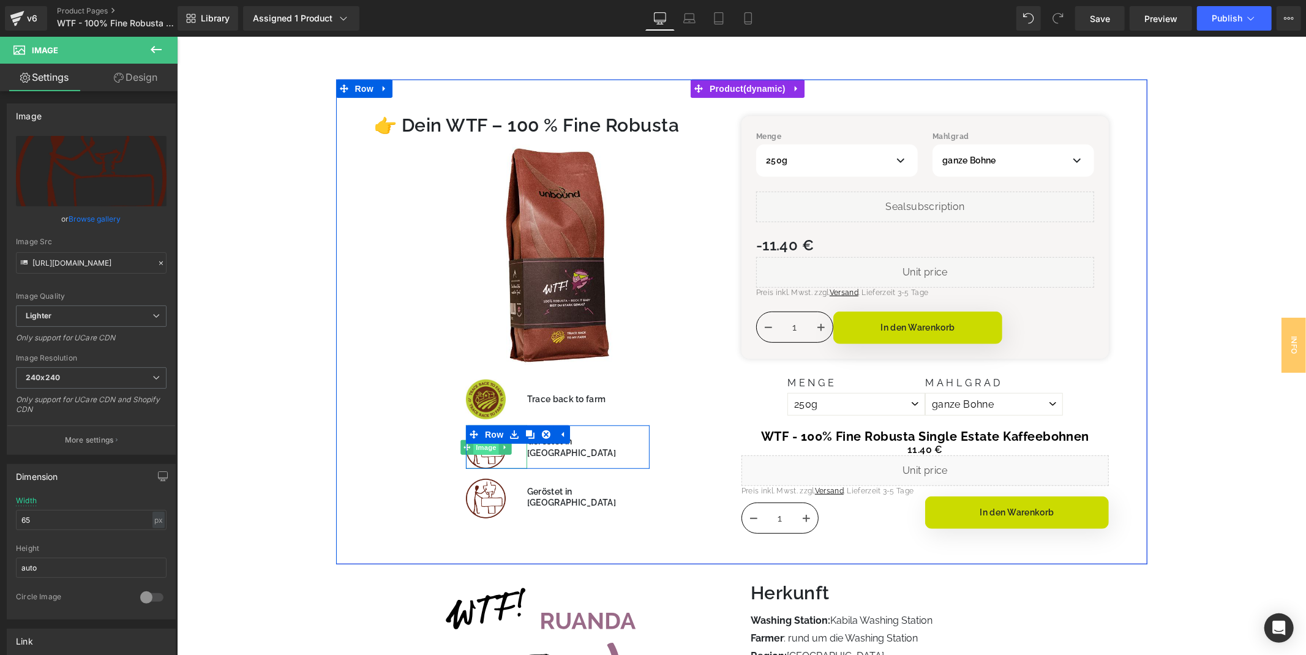
click at [481, 450] on span "Image" at bounding box center [486, 447] width 26 height 15
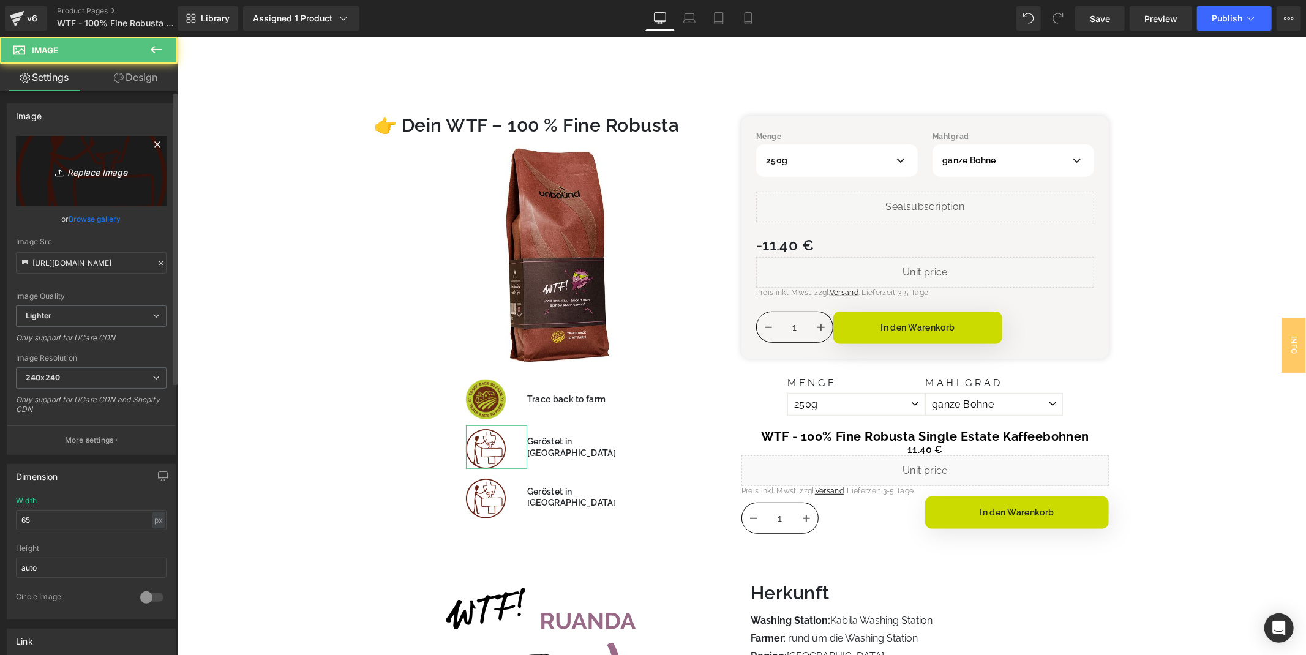
click at [121, 154] on link "Replace Image" at bounding box center [91, 171] width 151 height 70
type input "C:\fakepath\Label_Trace back_print.svg"
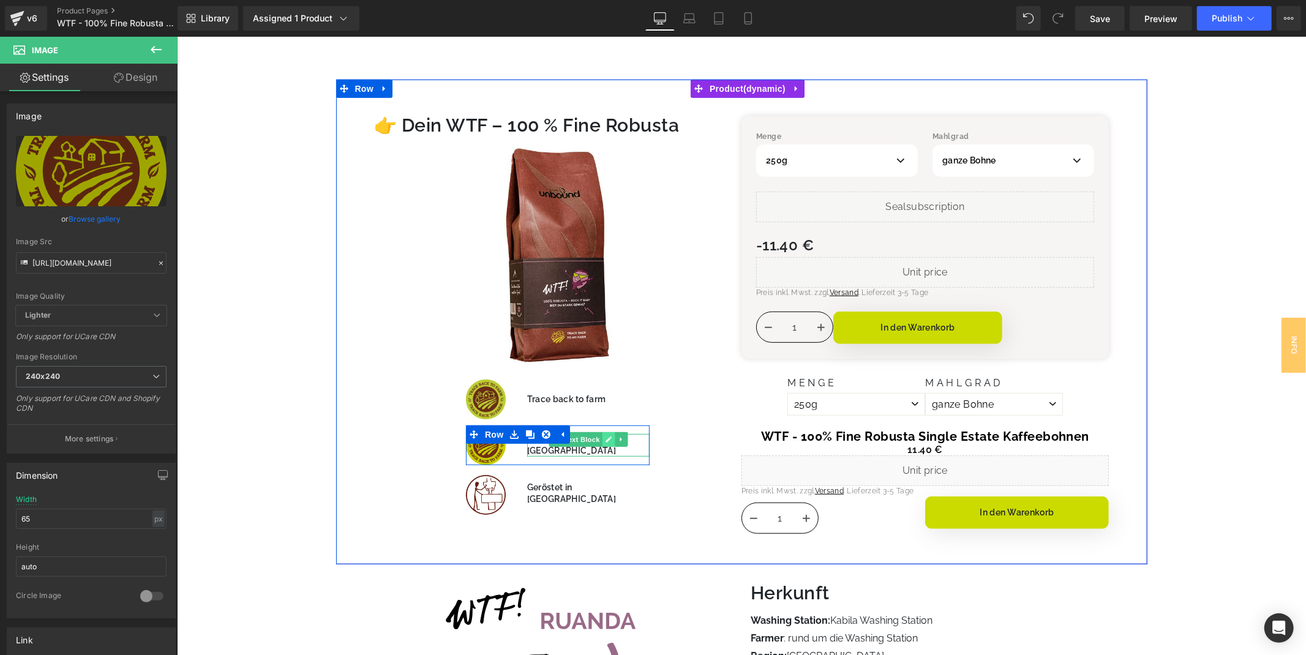
click at [605, 442] on icon at bounding box center [608, 439] width 6 height 6
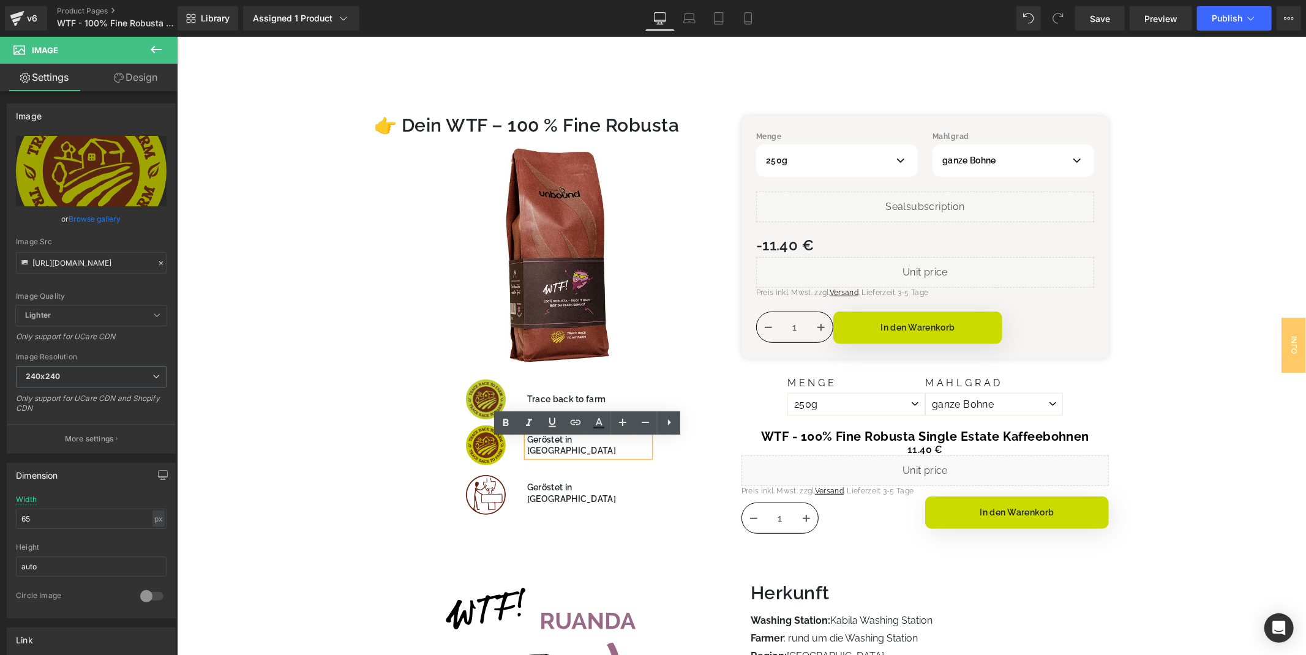
click at [579, 443] on div "Geröstet in Tirol" at bounding box center [588, 445] width 122 height 22
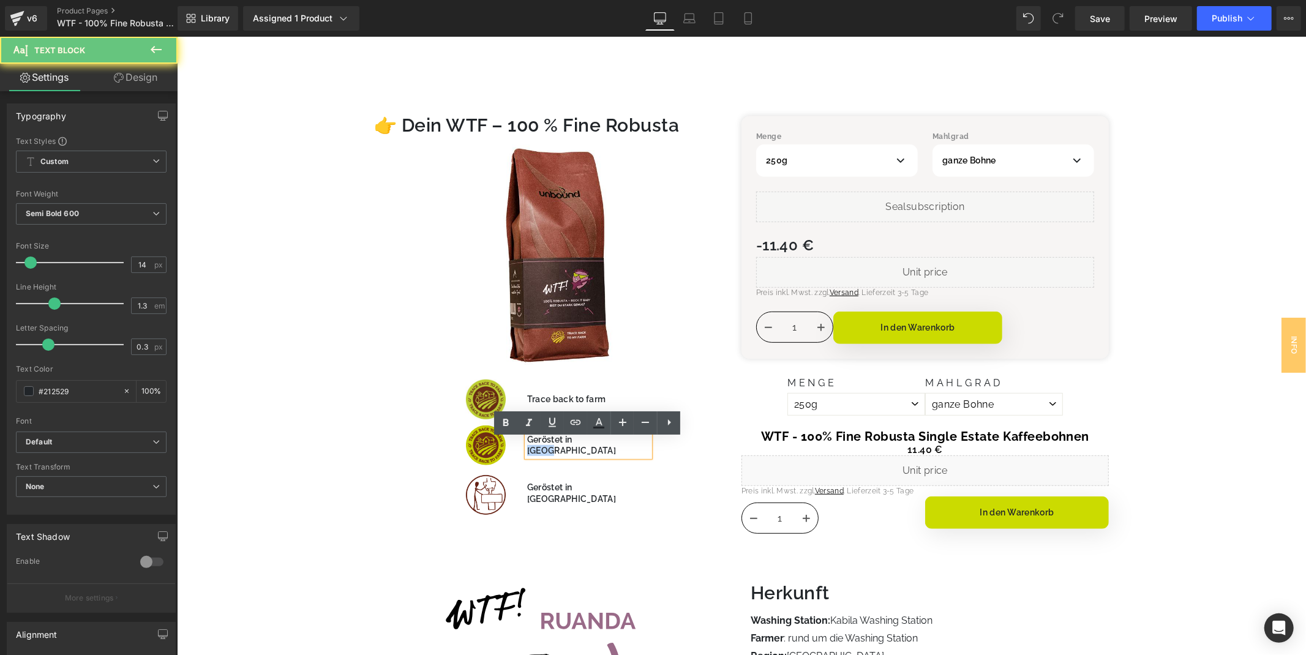
click at [579, 443] on div "Geröstet in Tirol" at bounding box center [588, 445] width 122 height 22
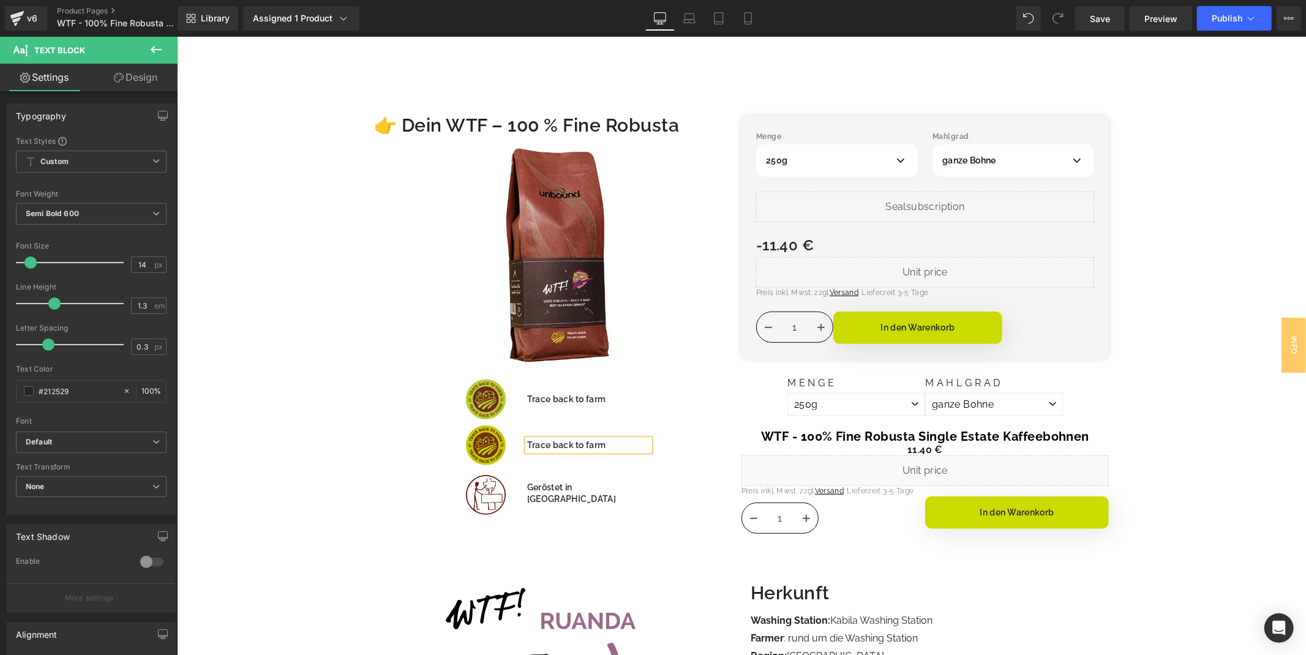
click at [403, 459] on div "👉 Dein WTF – 100 % Fine Robusta Heading Sale Off (P) Image Image Trace back to …" at bounding box center [557, 315] width 367 height 399
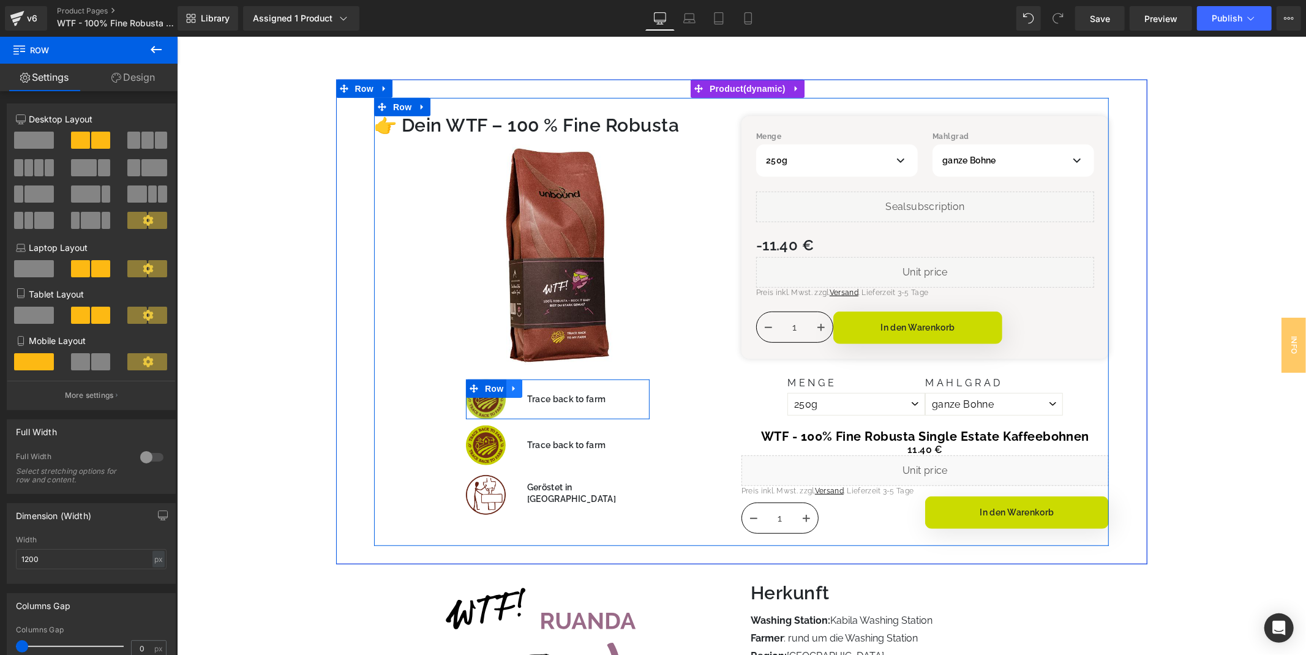
click at [506, 383] on link at bounding box center [514, 388] width 16 height 18
click at [543, 385] on icon at bounding box center [545, 388] width 9 height 9
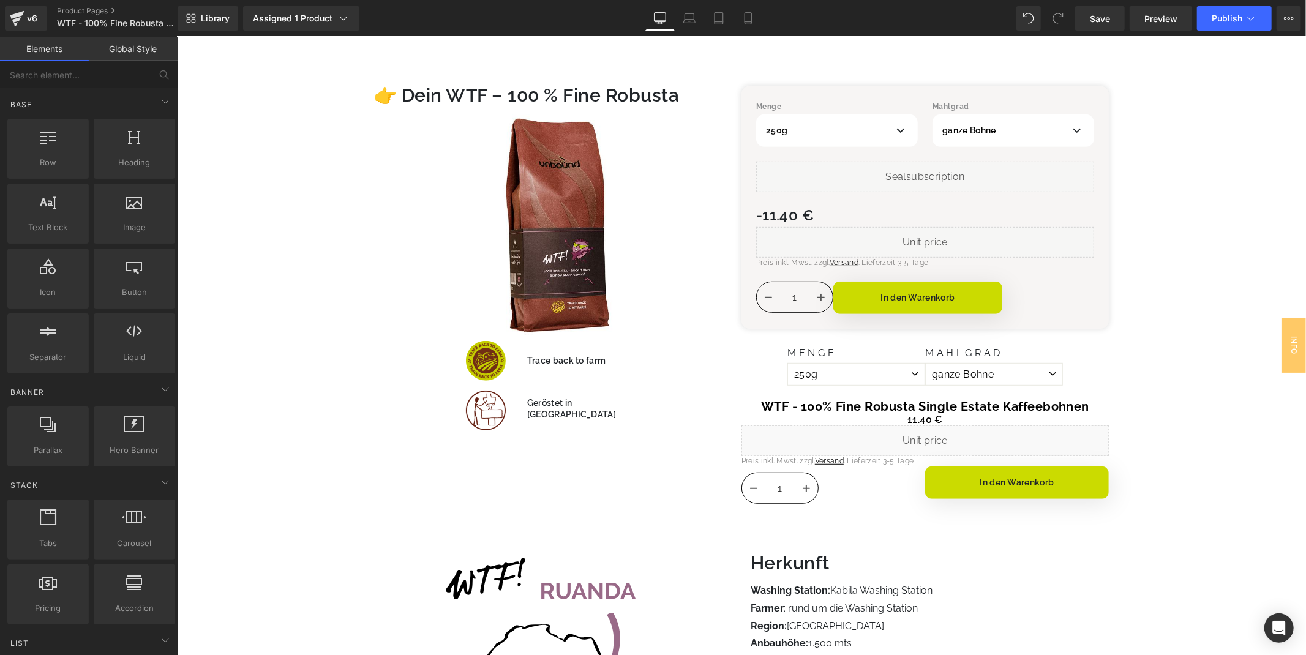
scroll to position [544, 0]
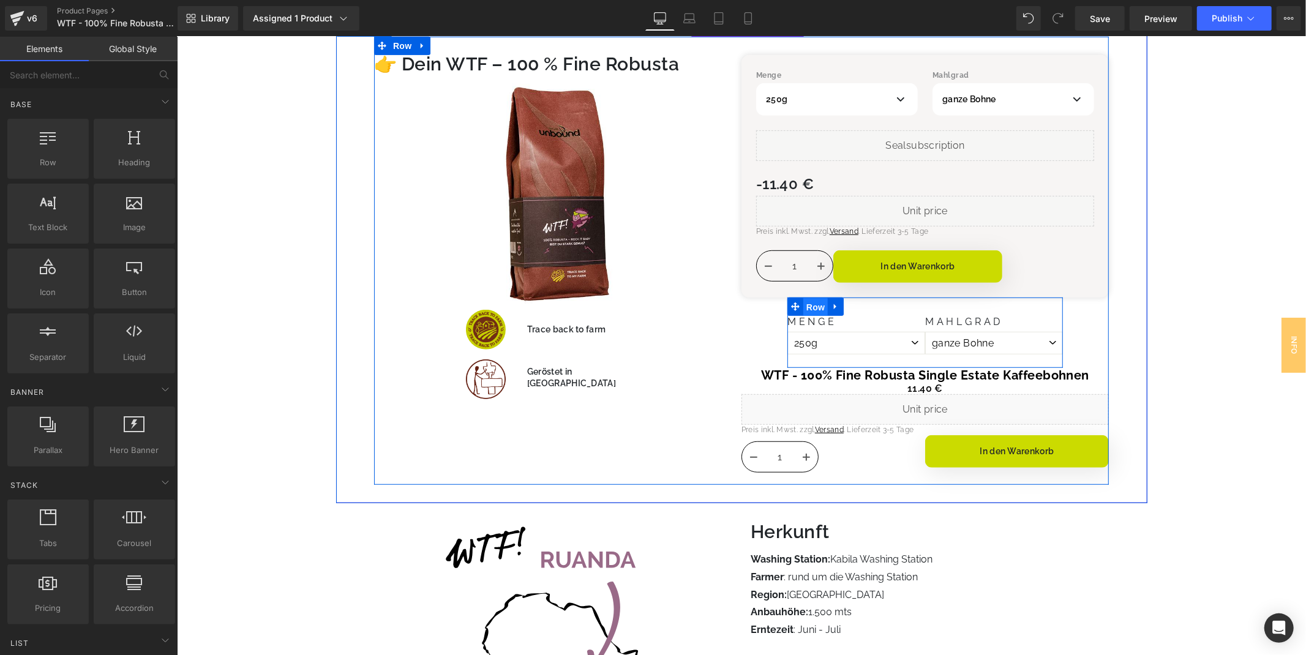
click at [806, 302] on span "Row" at bounding box center [815, 307] width 24 height 18
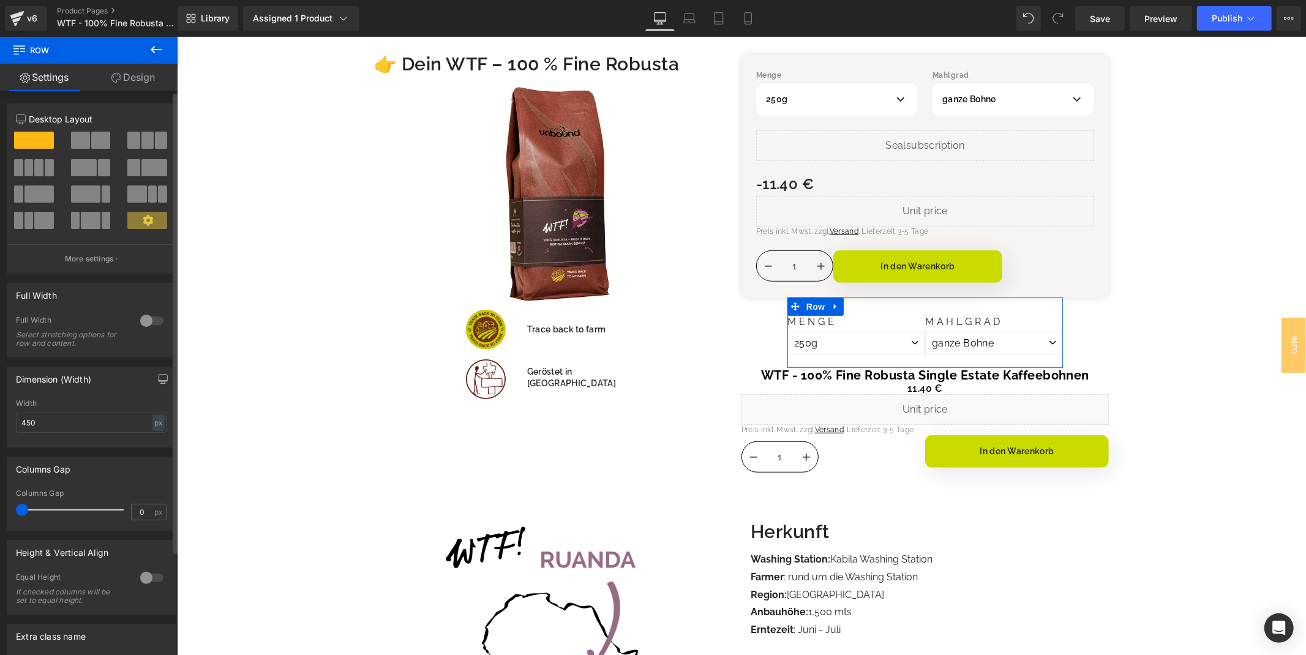
click at [100, 138] on span at bounding box center [100, 140] width 19 height 17
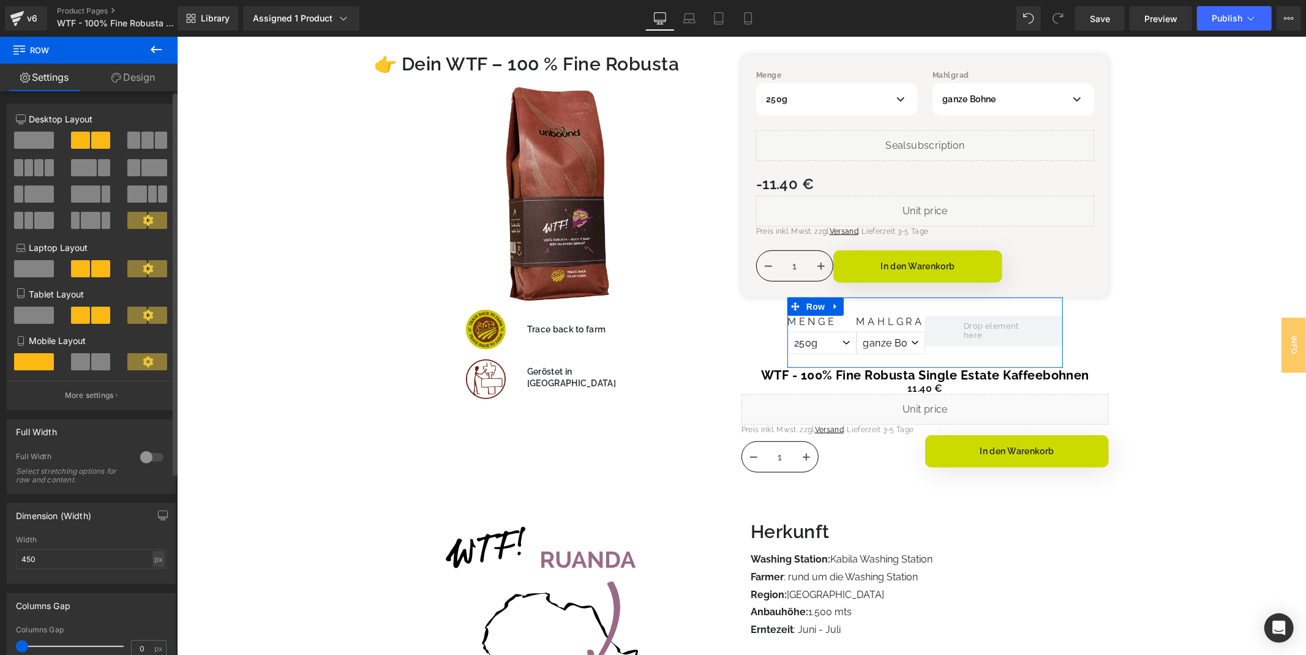
click at [37, 141] on span at bounding box center [34, 140] width 40 height 17
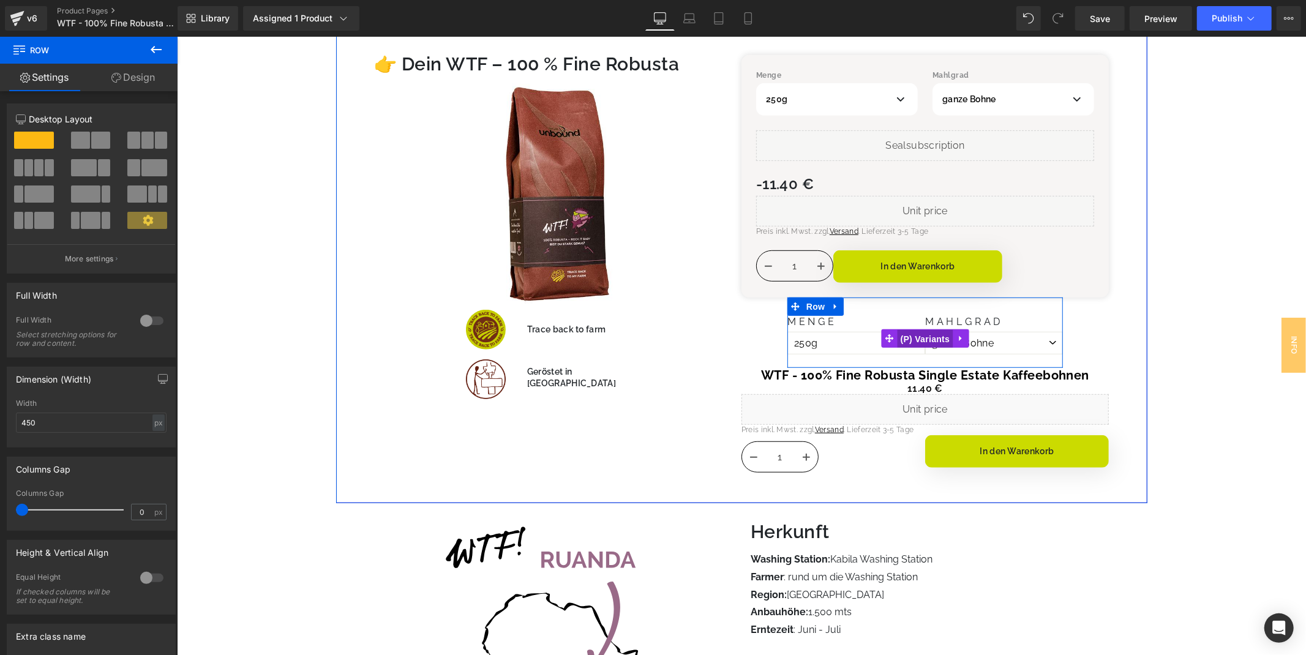
click at [936, 339] on span "(P) Variants" at bounding box center [925, 338] width 56 height 18
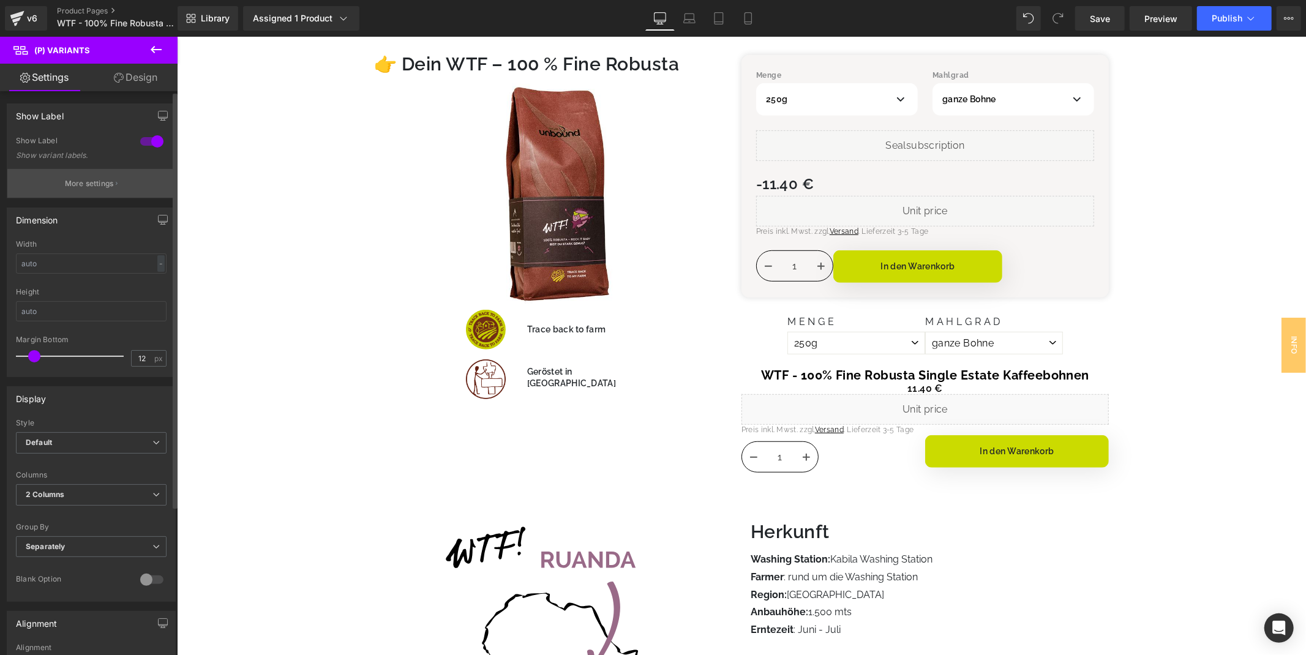
click at [107, 189] on p "More settings" at bounding box center [89, 183] width 49 height 11
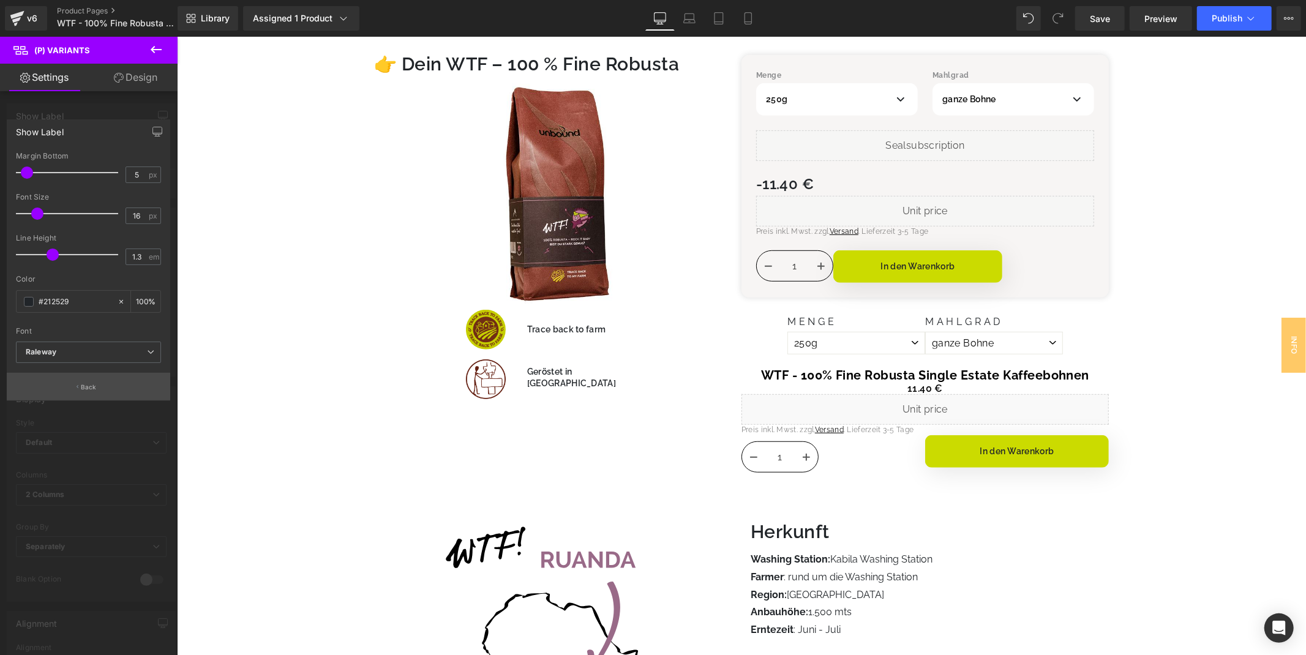
click at [66, 387] on button "Back" at bounding box center [88, 387] width 163 height 28
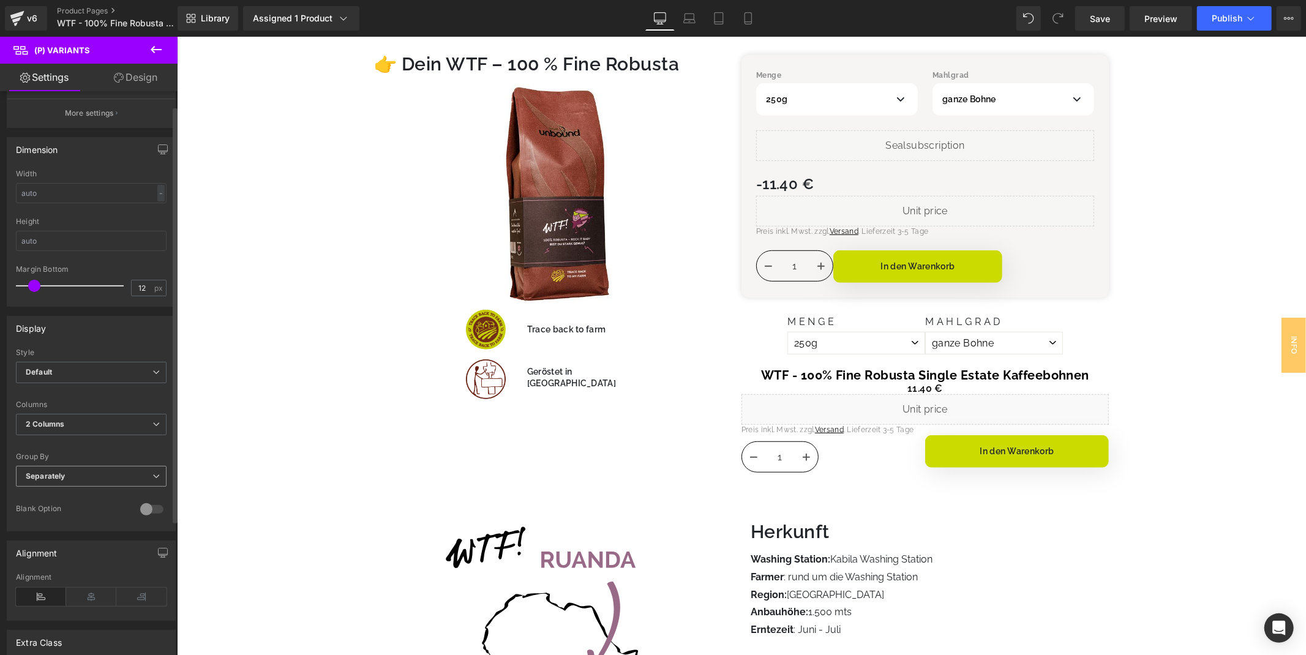
scroll to position [136, 0]
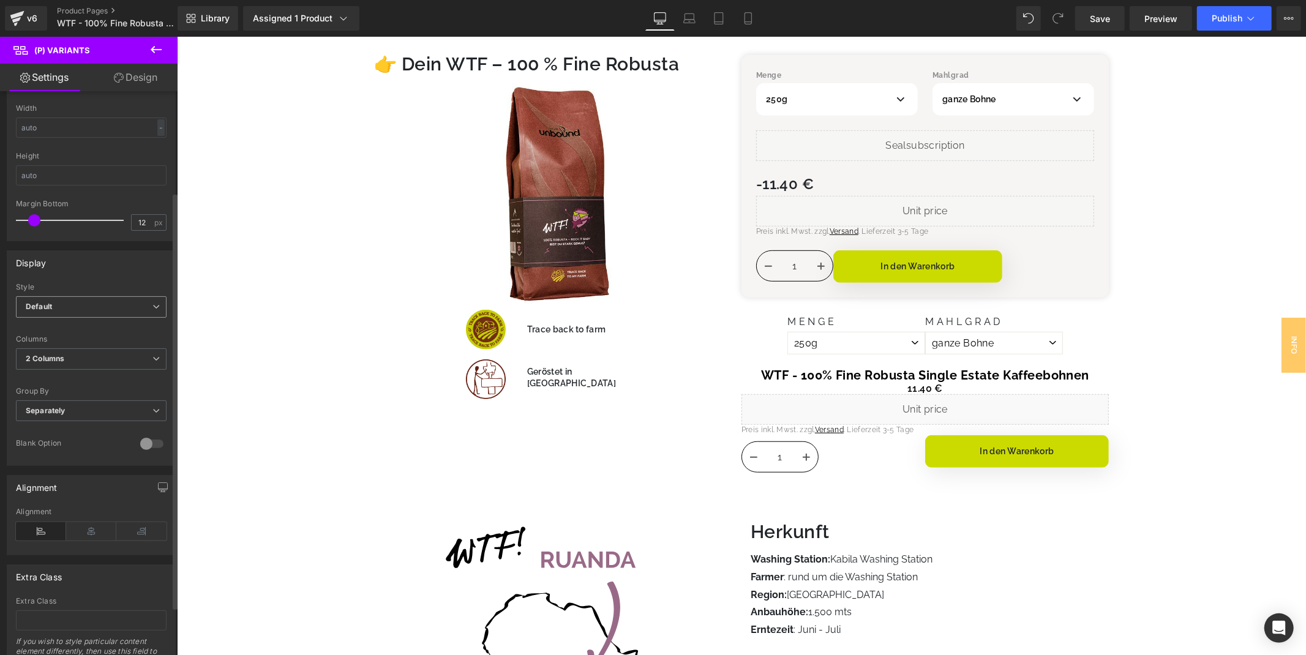
click at [89, 313] on span "Default" at bounding box center [91, 306] width 151 height 21
click at [75, 344] on li "Inline" at bounding box center [89, 347] width 146 height 18
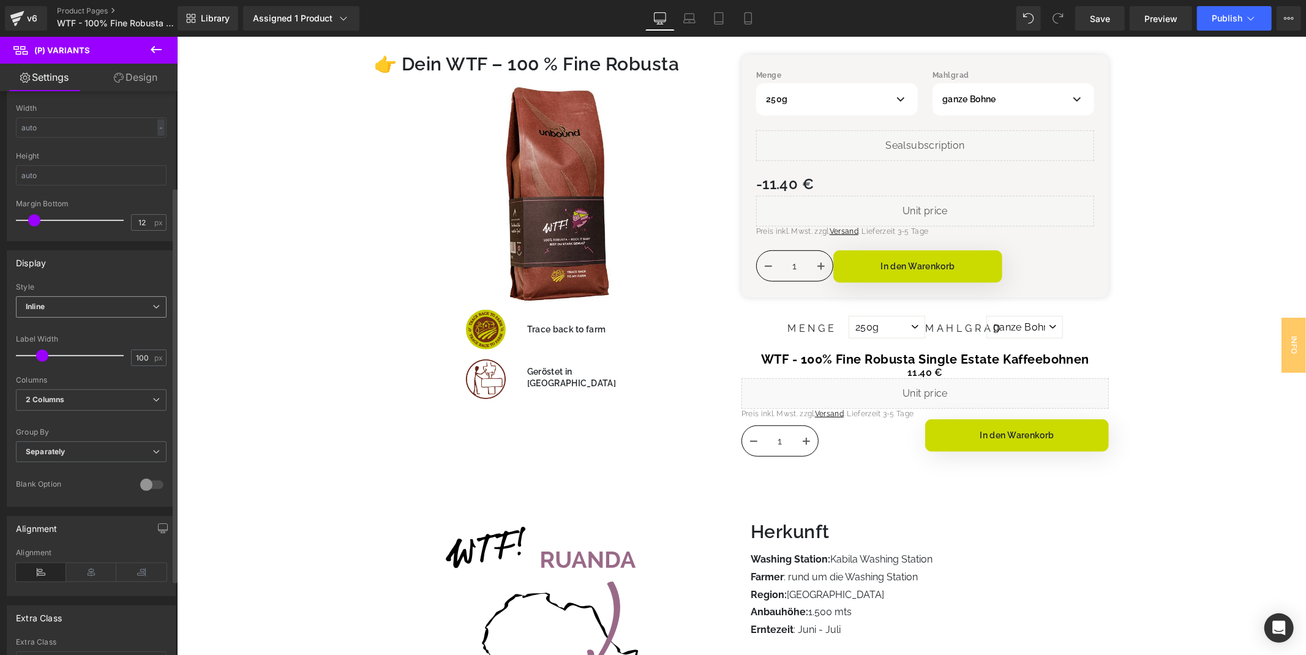
click at [78, 304] on span "Inline" at bounding box center [91, 306] width 151 height 21
click at [80, 331] on li "Default" at bounding box center [89, 329] width 146 height 18
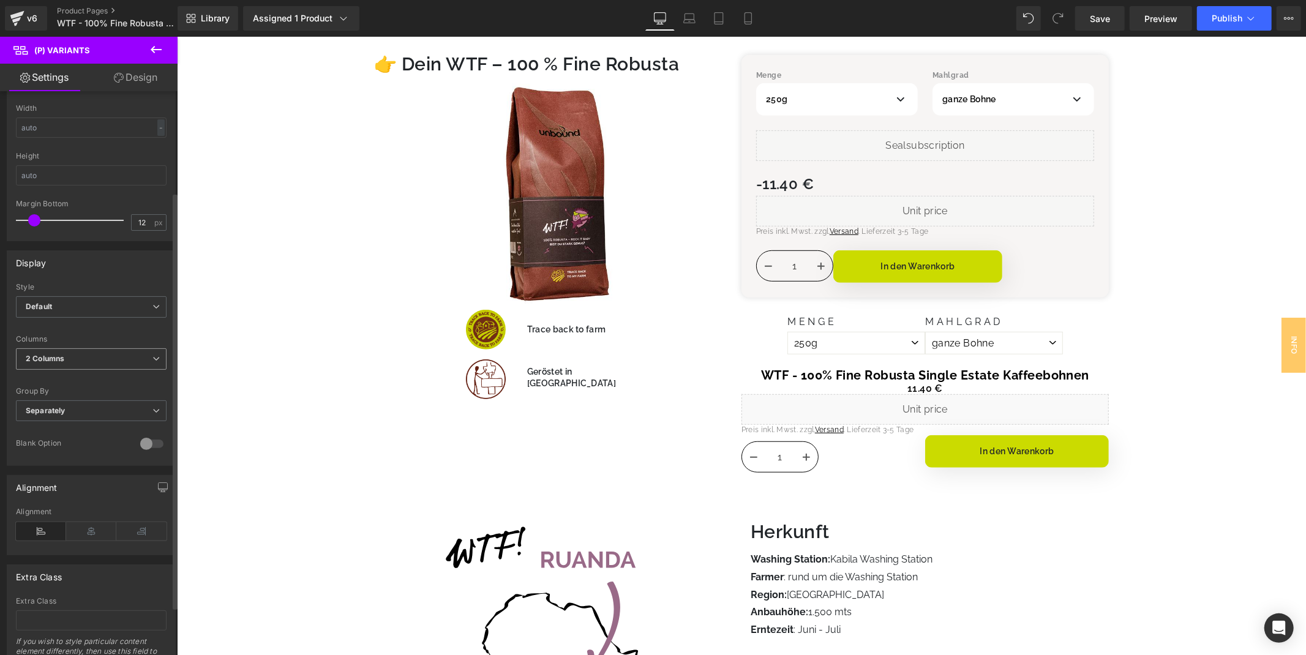
click at [63, 367] on span "2 Columns" at bounding box center [91, 358] width 151 height 21
click at [56, 383] on div "1 Column" at bounding box center [50, 381] width 32 height 9
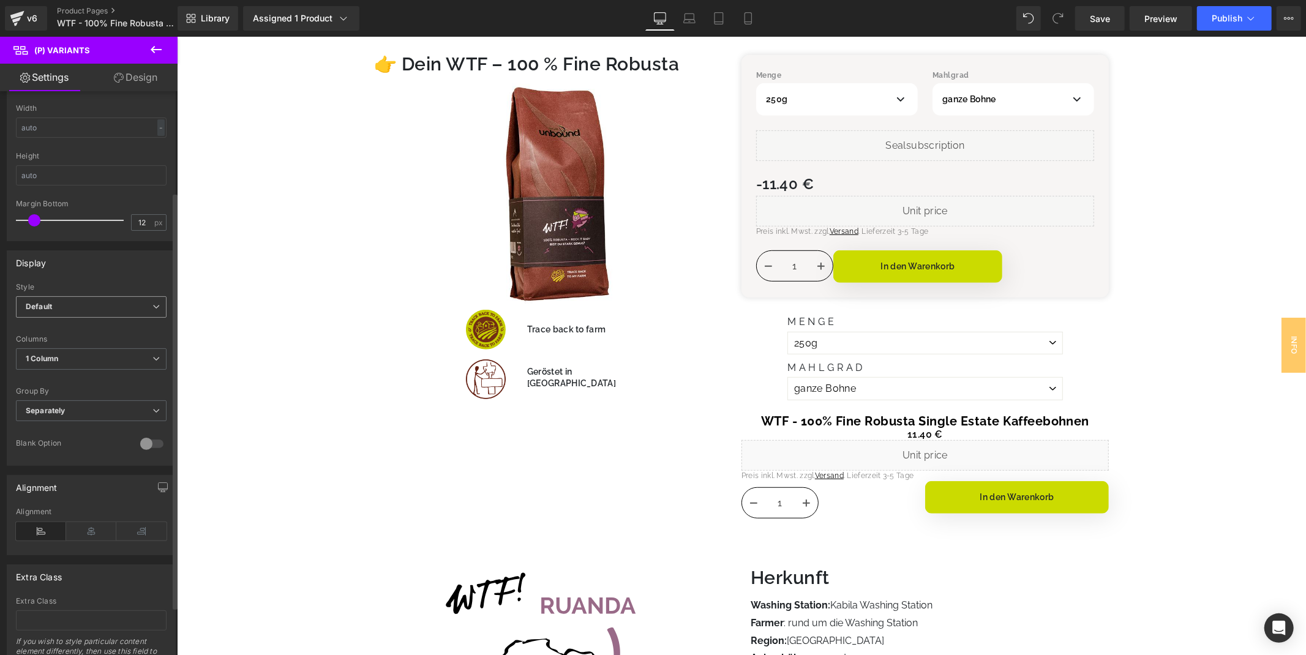
click at [87, 301] on span "Default" at bounding box center [91, 306] width 151 height 21
click at [83, 337] on li "Default" at bounding box center [89, 329] width 146 height 18
click at [89, 310] on span "Default" at bounding box center [91, 306] width 151 height 21
click at [85, 344] on li "Inline" at bounding box center [89, 347] width 146 height 18
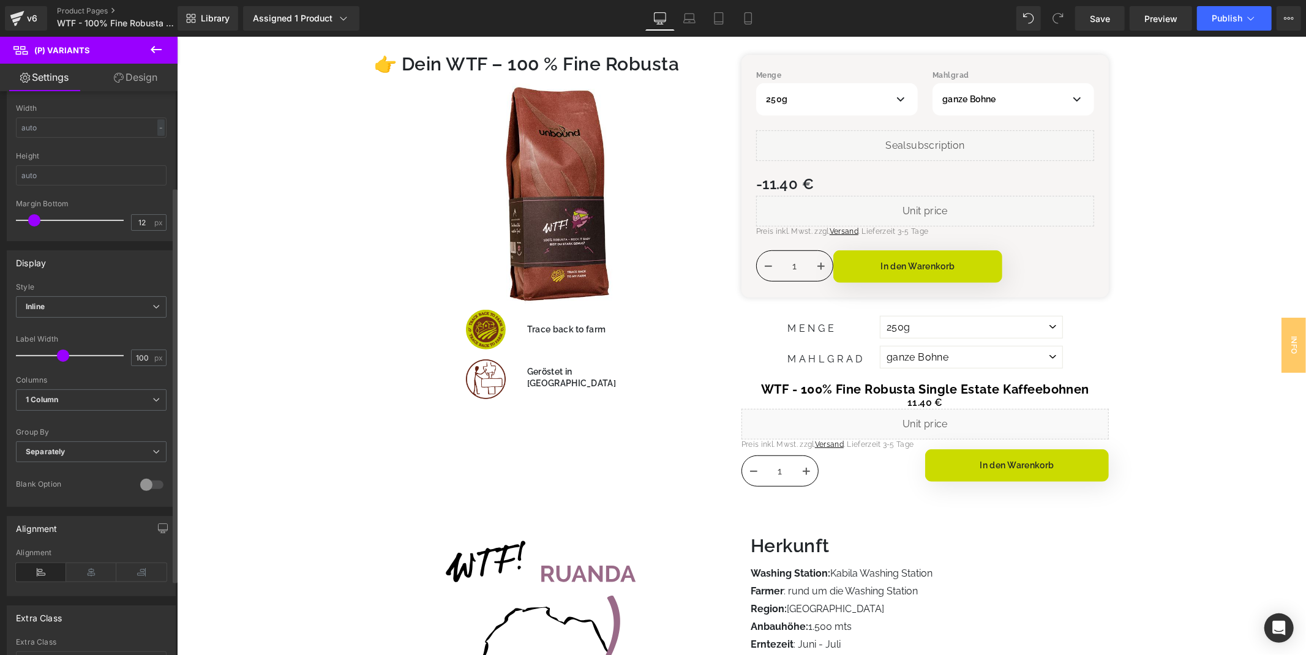
drag, startPoint x: 45, startPoint y: 355, endPoint x: 64, endPoint y: 362, distance: 20.7
click at [64, 362] on div at bounding box center [73, 356] width 102 height 24
click at [141, 356] on input "100" at bounding box center [142, 357] width 21 height 15
type input "150"
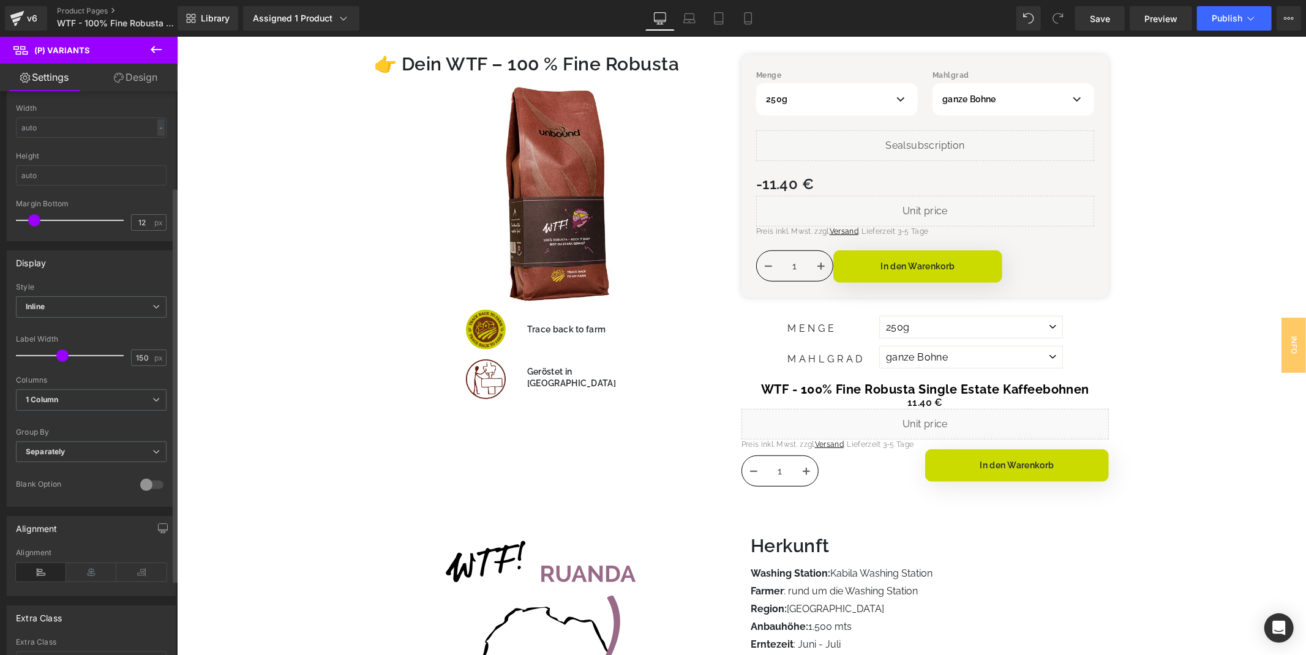
click at [140, 327] on div at bounding box center [91, 328] width 151 height 8
click at [50, 460] on span "Separately" at bounding box center [91, 452] width 151 height 21
click at [50, 460] on span "Separately" at bounding box center [89, 452] width 146 height 21
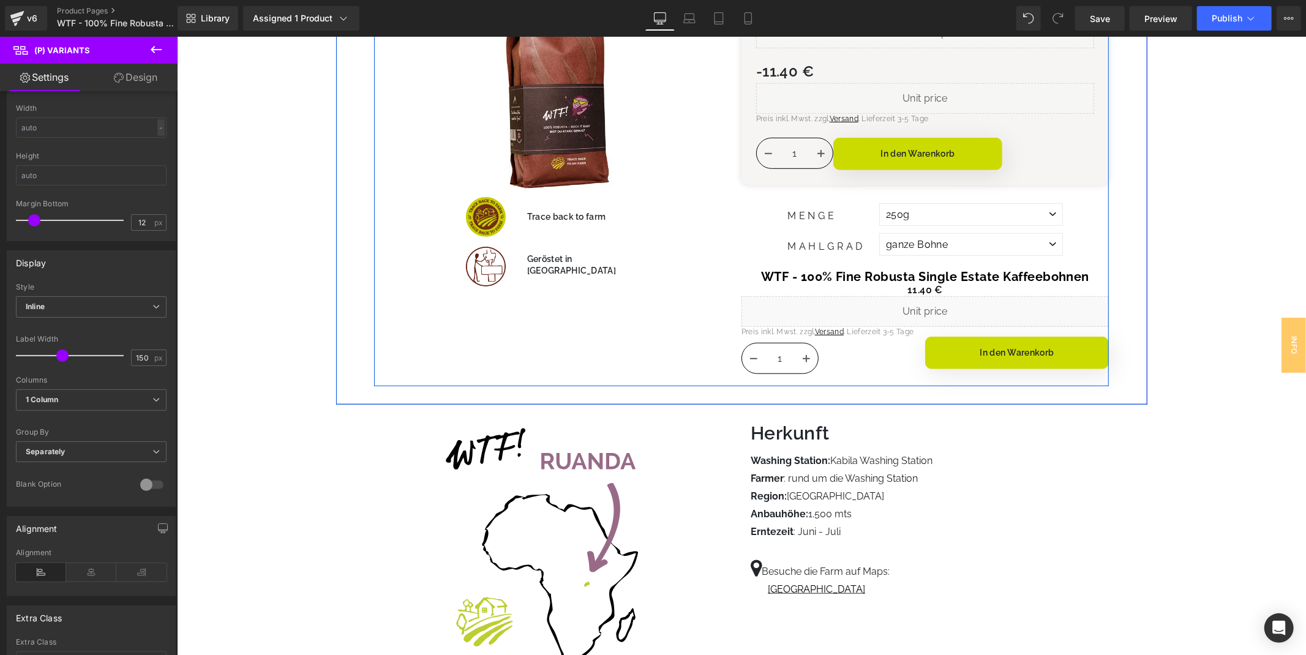
scroll to position [680, 0]
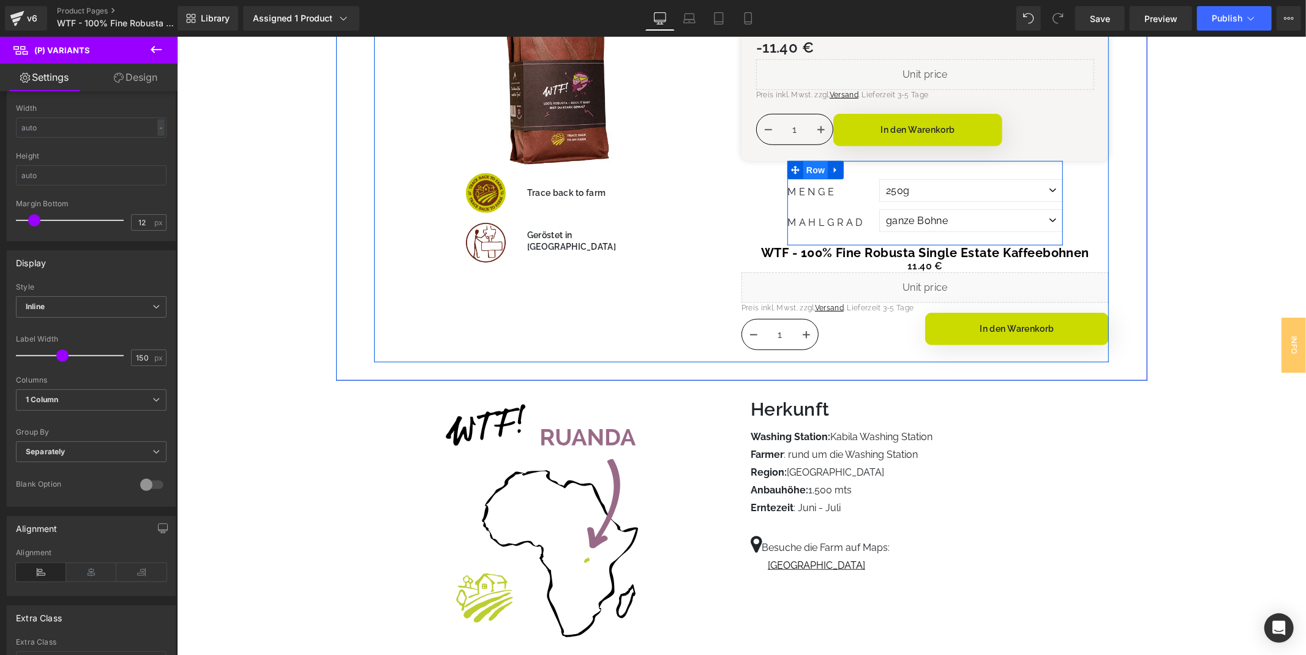
click at [812, 168] on span "Row" at bounding box center [815, 169] width 24 height 18
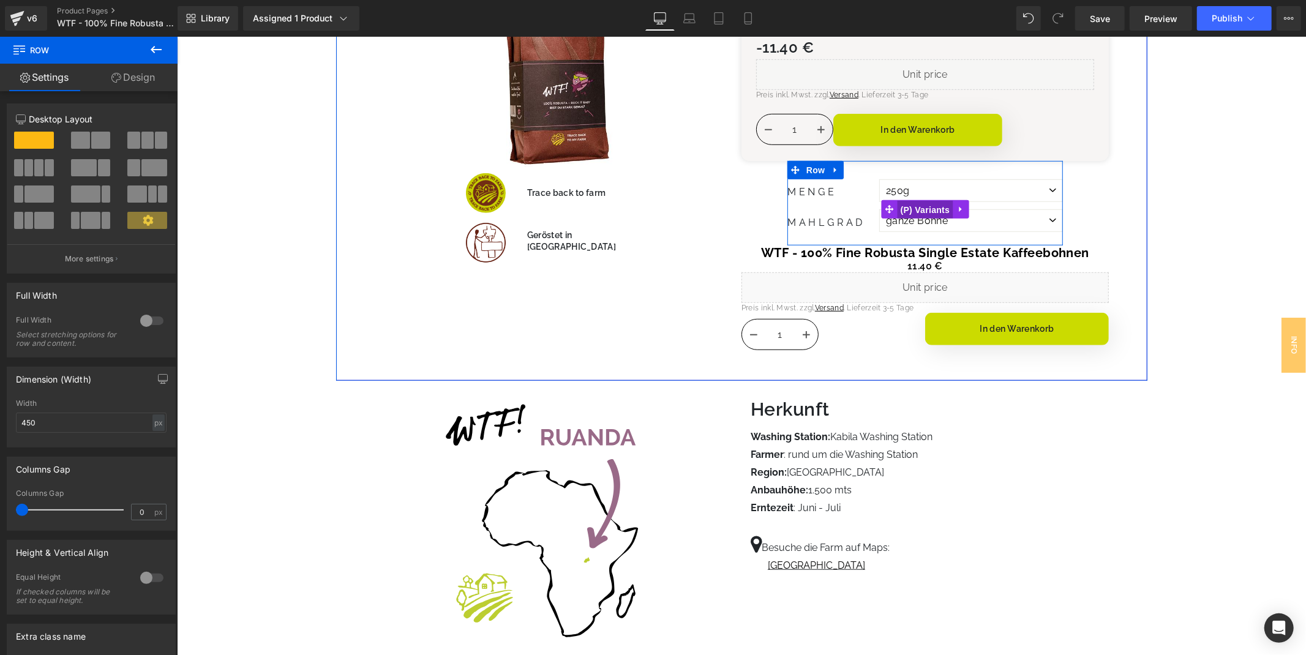
click at [919, 208] on span "(P) Variants" at bounding box center [925, 209] width 56 height 18
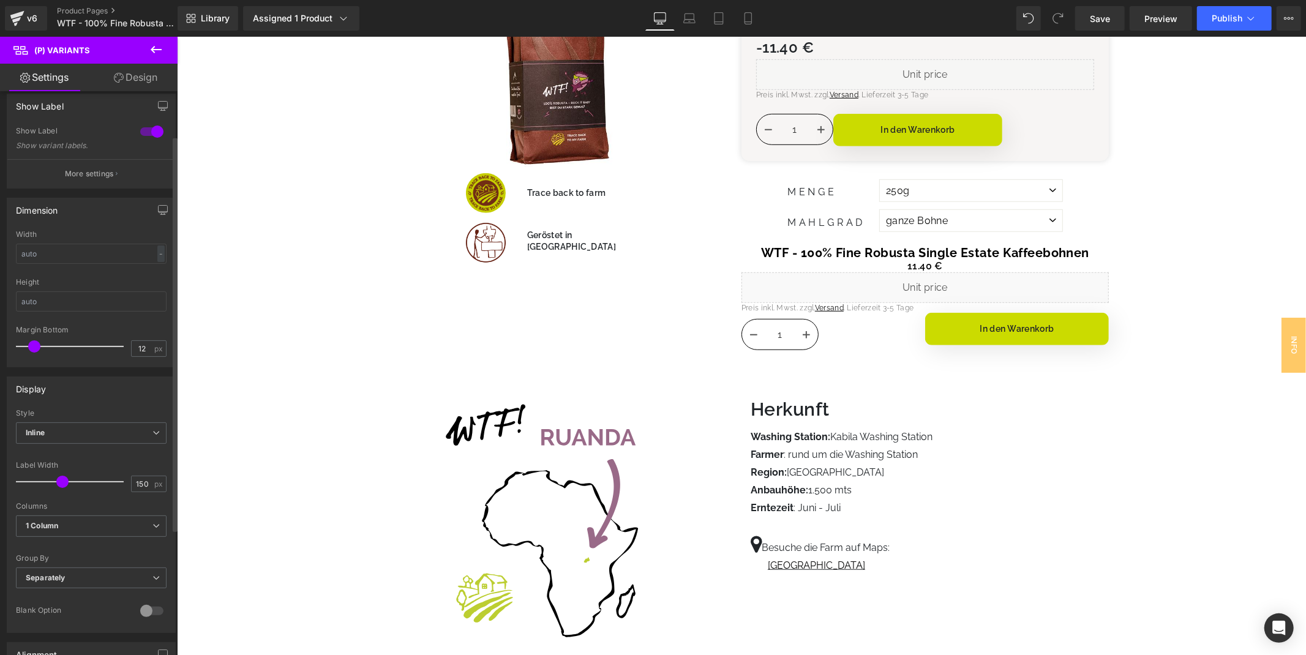
scroll to position [0, 0]
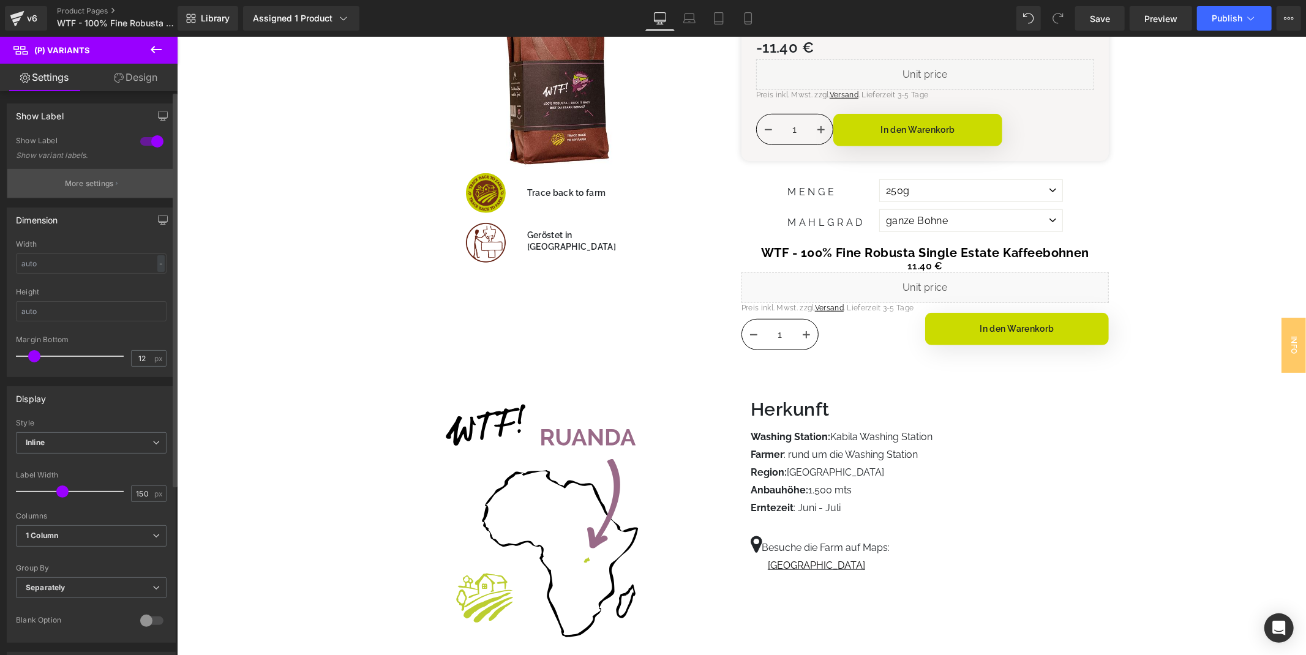
click at [78, 182] on p "More settings" at bounding box center [89, 183] width 49 height 11
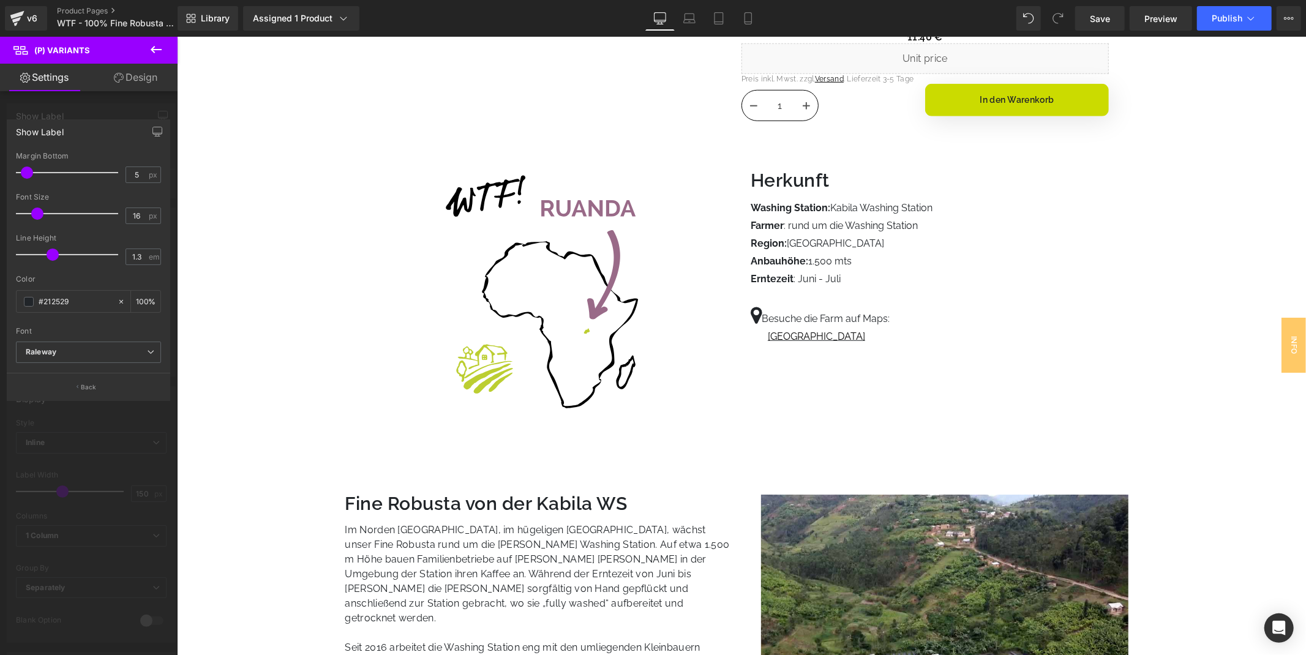
scroll to position [952, 0]
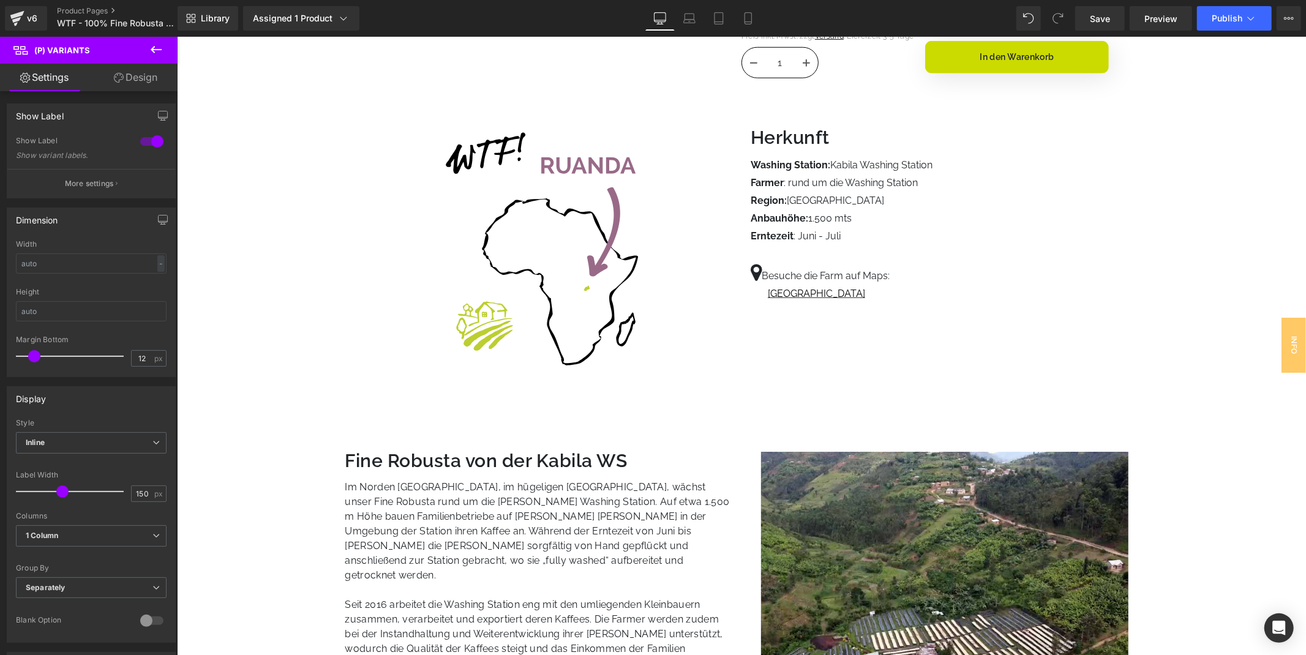
click at [400, 527] on p "Im Norden [GEOGRAPHIC_DATA], im hügeligen [GEOGRAPHIC_DATA], wächst unser Fine …" at bounding box center [539, 530] width 388 height 103
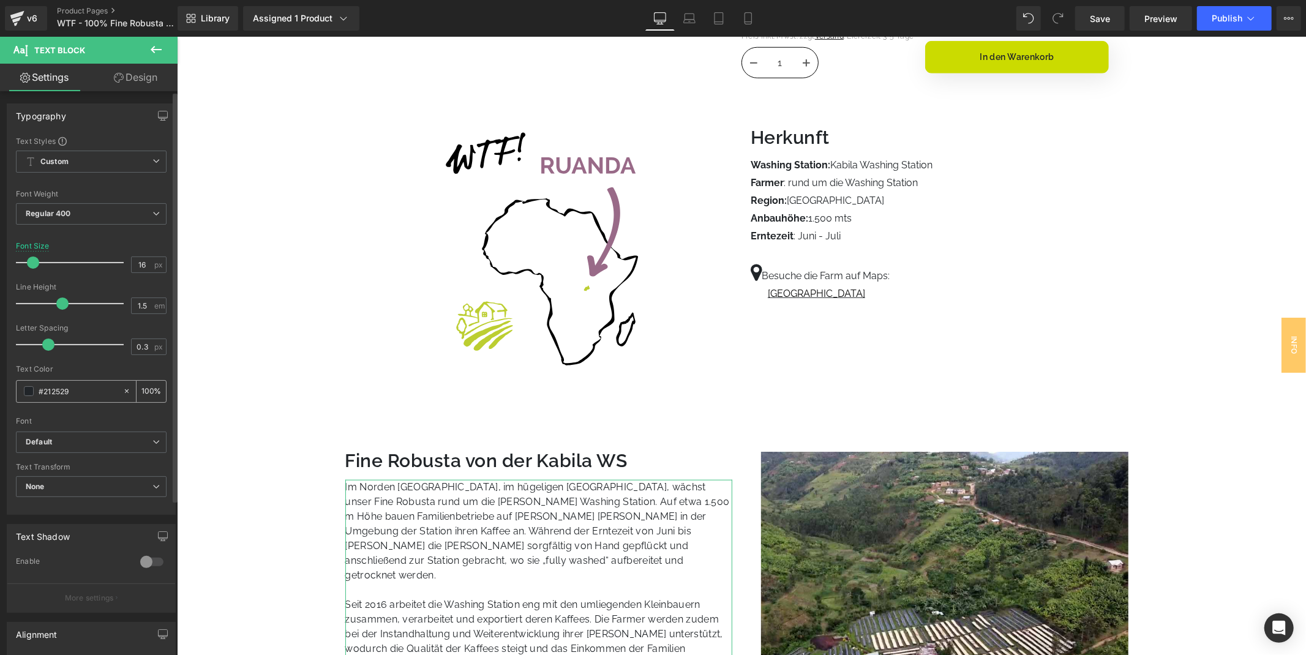
click at [53, 390] on input "#212529" at bounding box center [78, 391] width 78 height 13
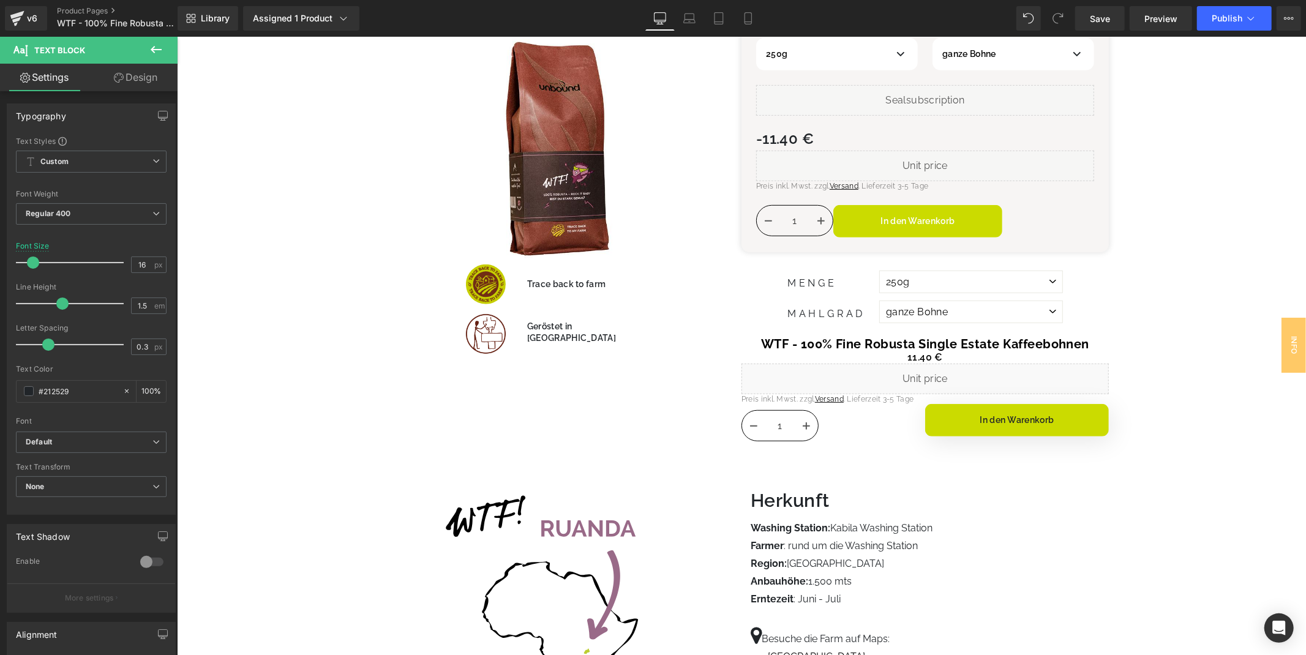
scroll to position [544, 0]
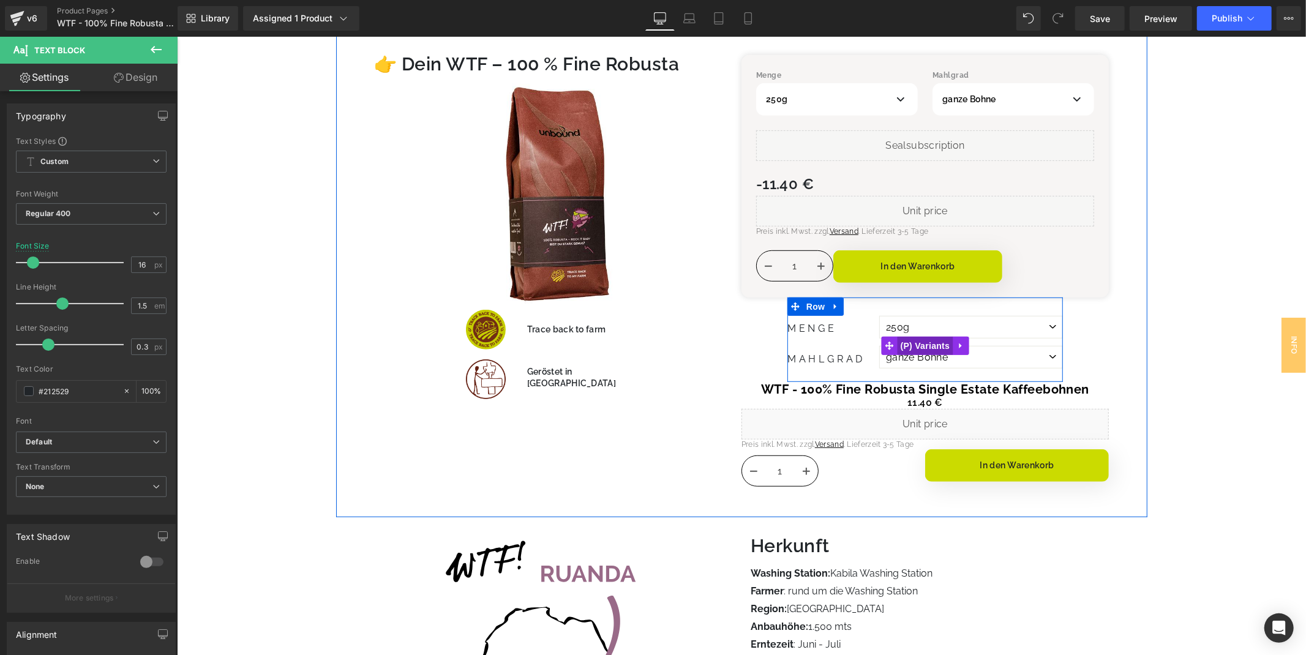
click at [925, 341] on span "(P) Variants" at bounding box center [925, 345] width 56 height 18
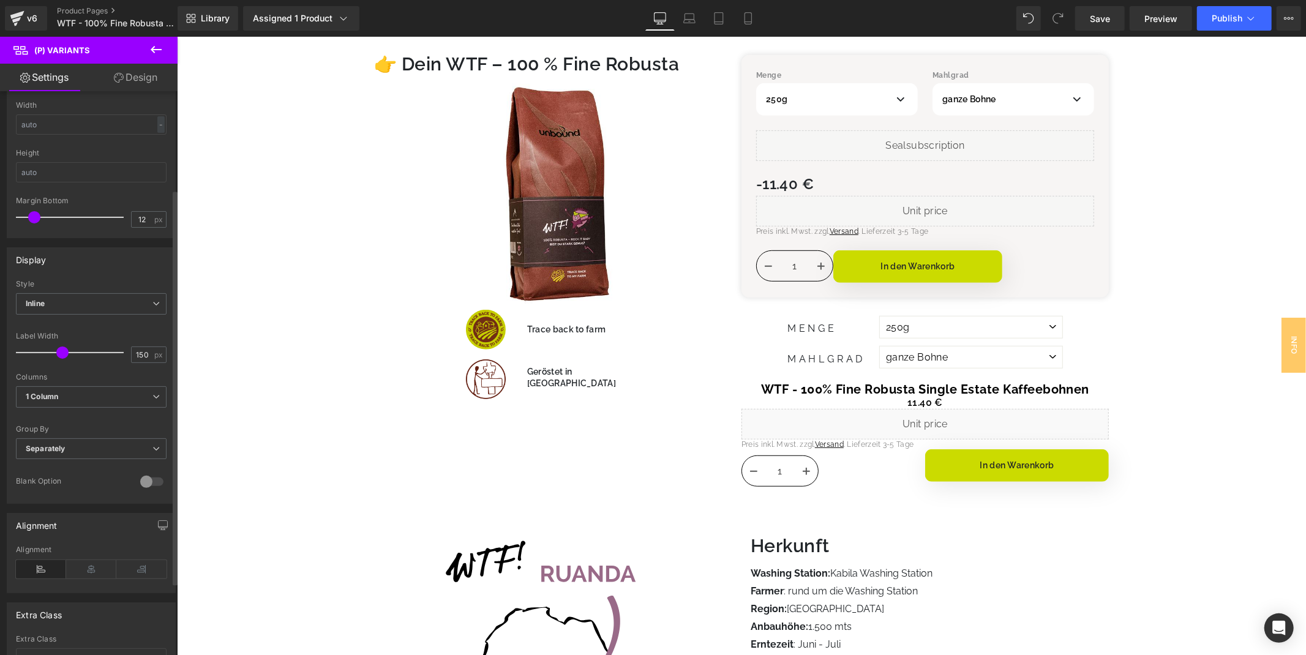
scroll to position [0, 0]
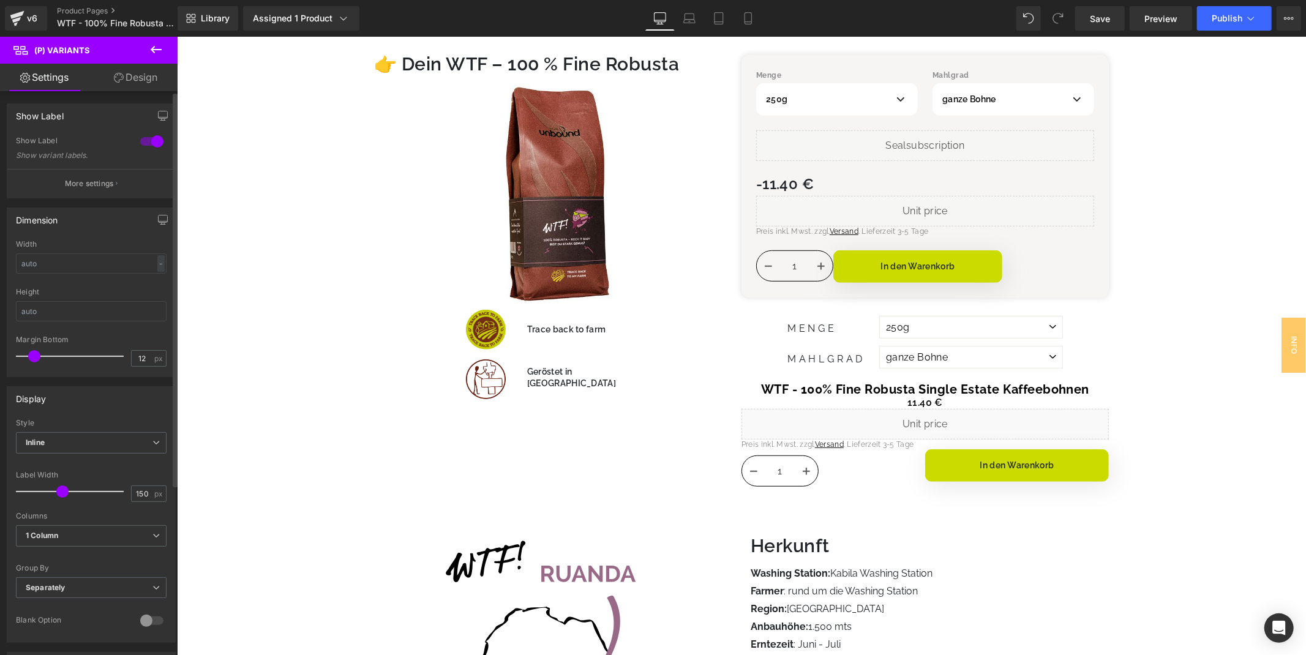
click at [102, 179] on p "More settings" at bounding box center [89, 183] width 49 height 11
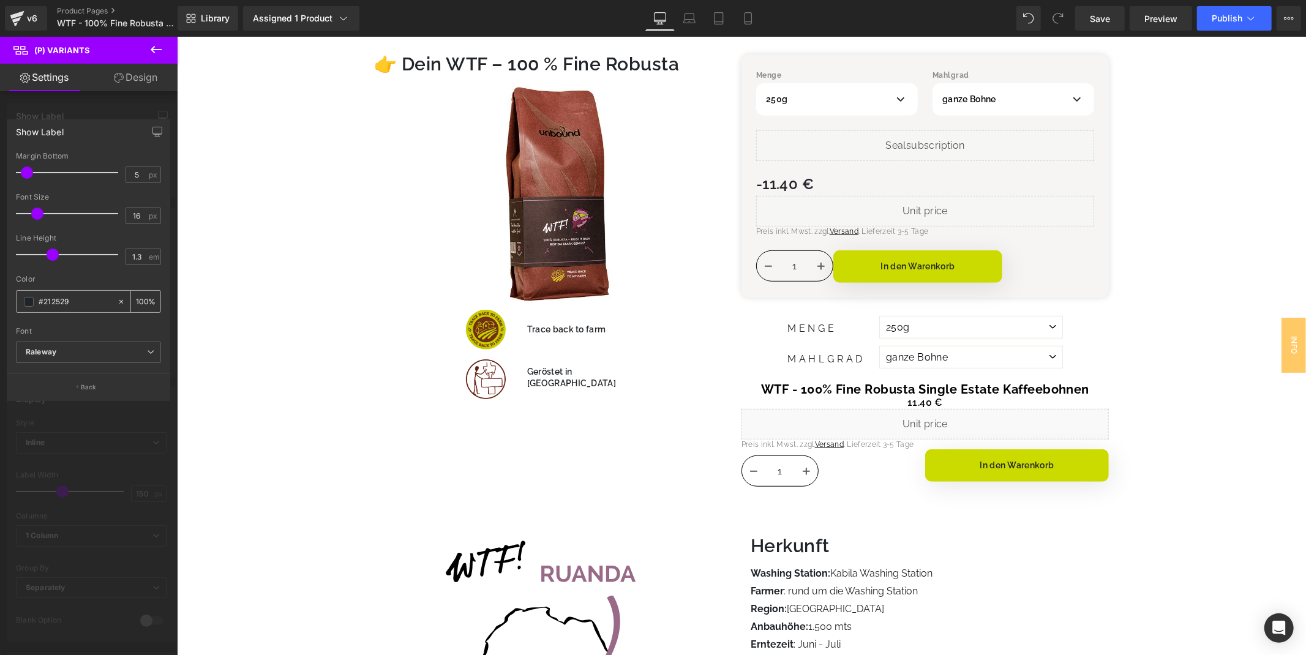
click at [61, 306] on input "#212529" at bounding box center [75, 301] width 73 height 13
click at [92, 328] on div "Font" at bounding box center [88, 331] width 145 height 9
click at [104, 388] on button "Back" at bounding box center [88, 387] width 163 height 28
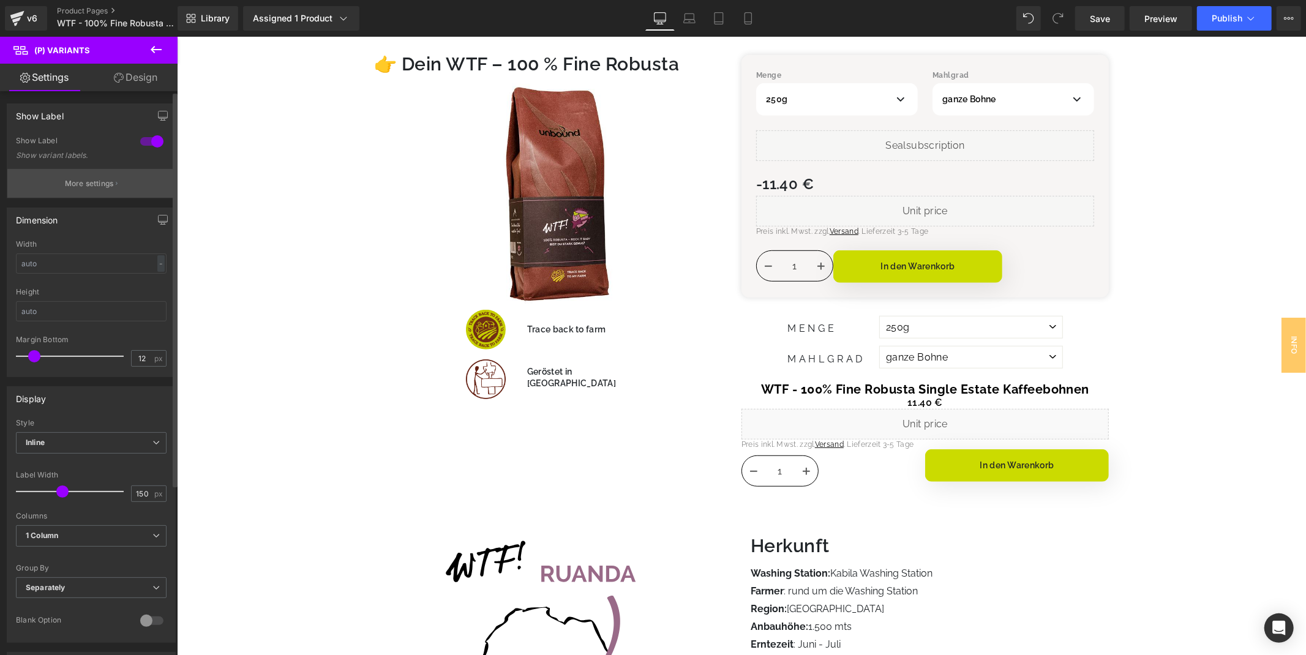
click at [107, 187] on p "More settings" at bounding box center [89, 183] width 49 height 11
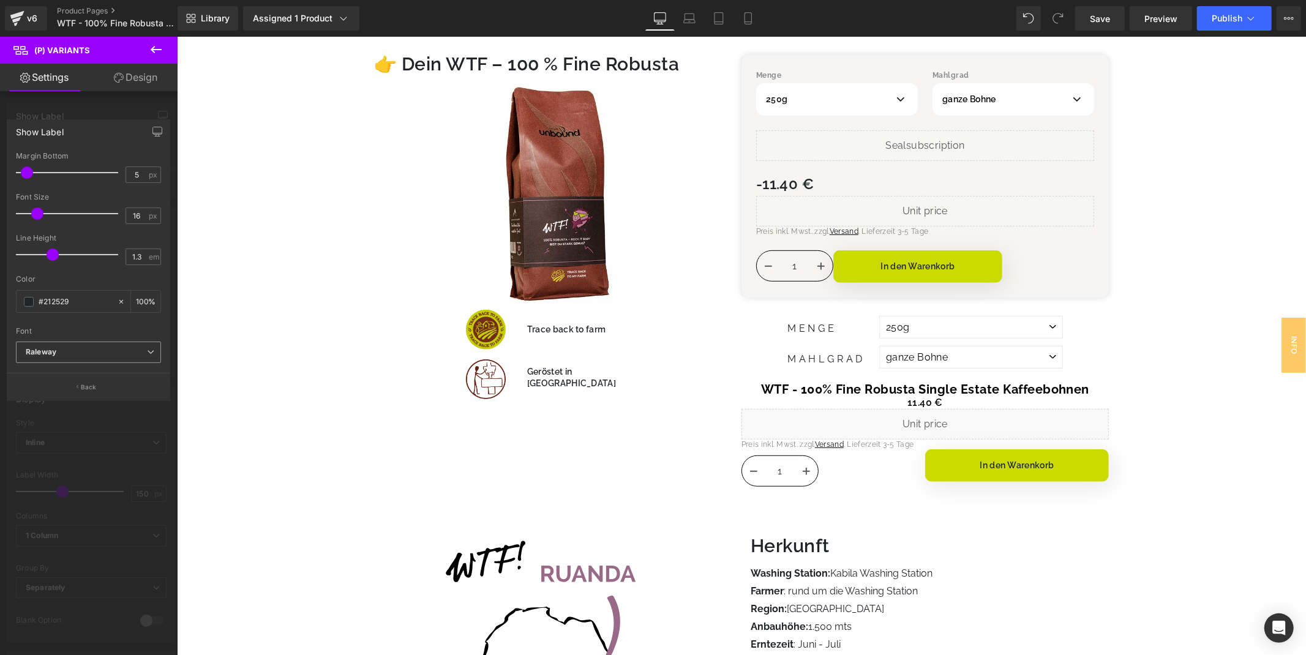
click at [76, 355] on b "Raleway" at bounding box center [86, 352] width 121 height 10
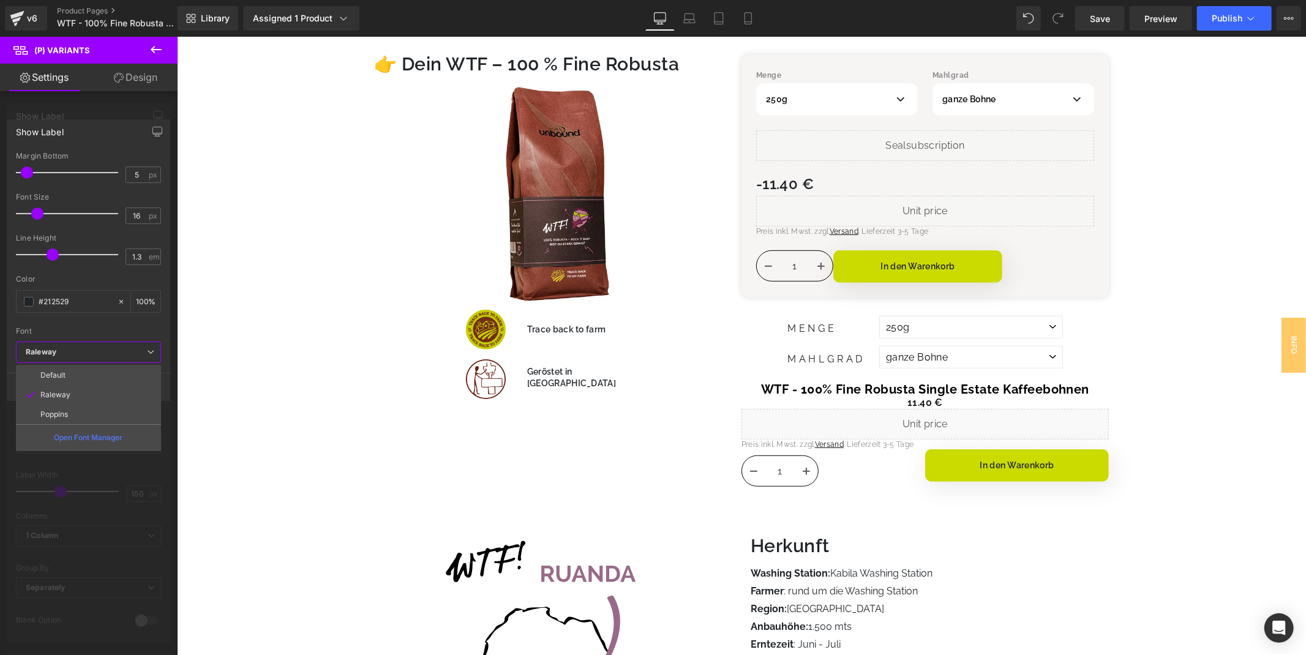
click at [76, 355] on b "Raleway" at bounding box center [86, 352] width 121 height 10
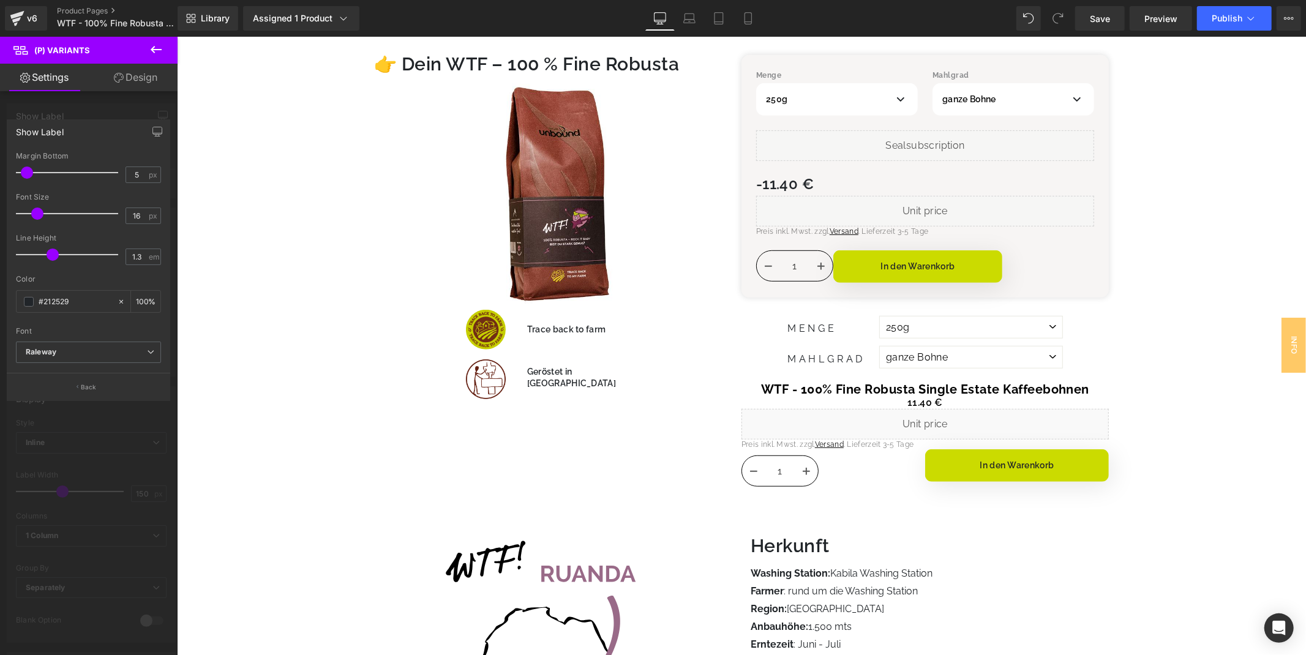
click at [112, 118] on div at bounding box center [89, 349] width 178 height 625
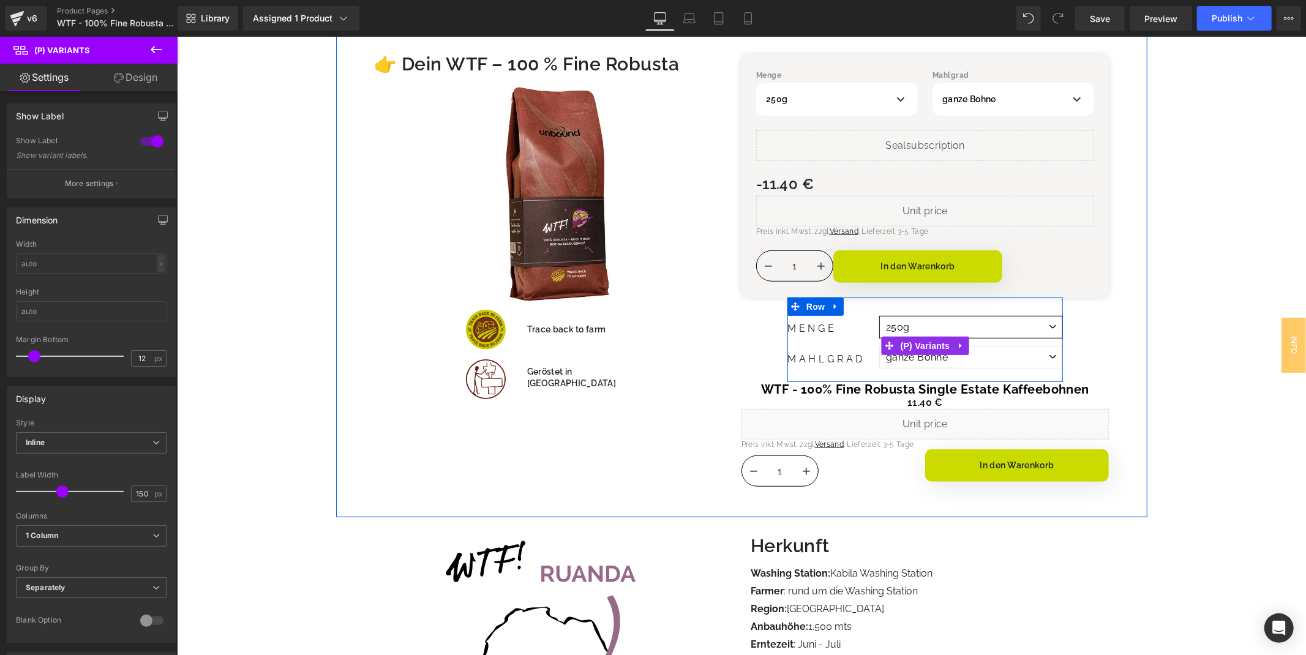
click at [959, 330] on select "250g 500g" at bounding box center [971, 326] width 184 height 23
click at [989, 359] on select "ganze Bohne Siebträger Espresso-Kocher Filterkaffee Aero-Press French Press" at bounding box center [971, 356] width 184 height 23
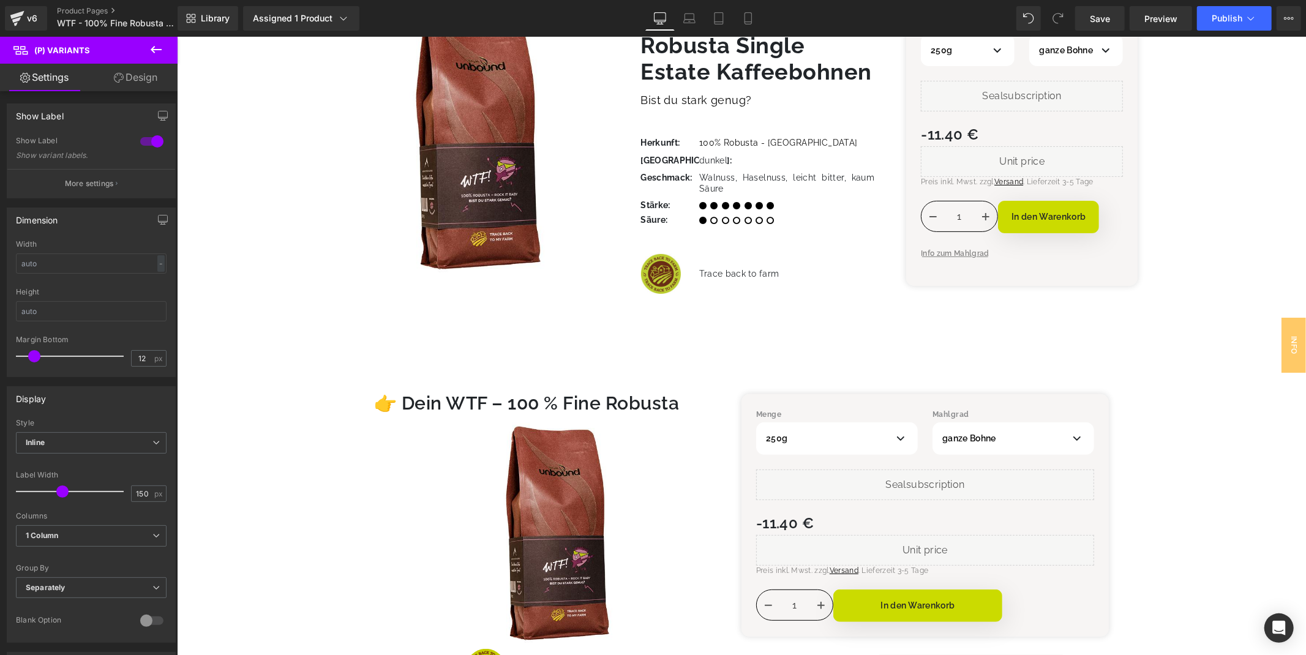
scroll to position [204, 0]
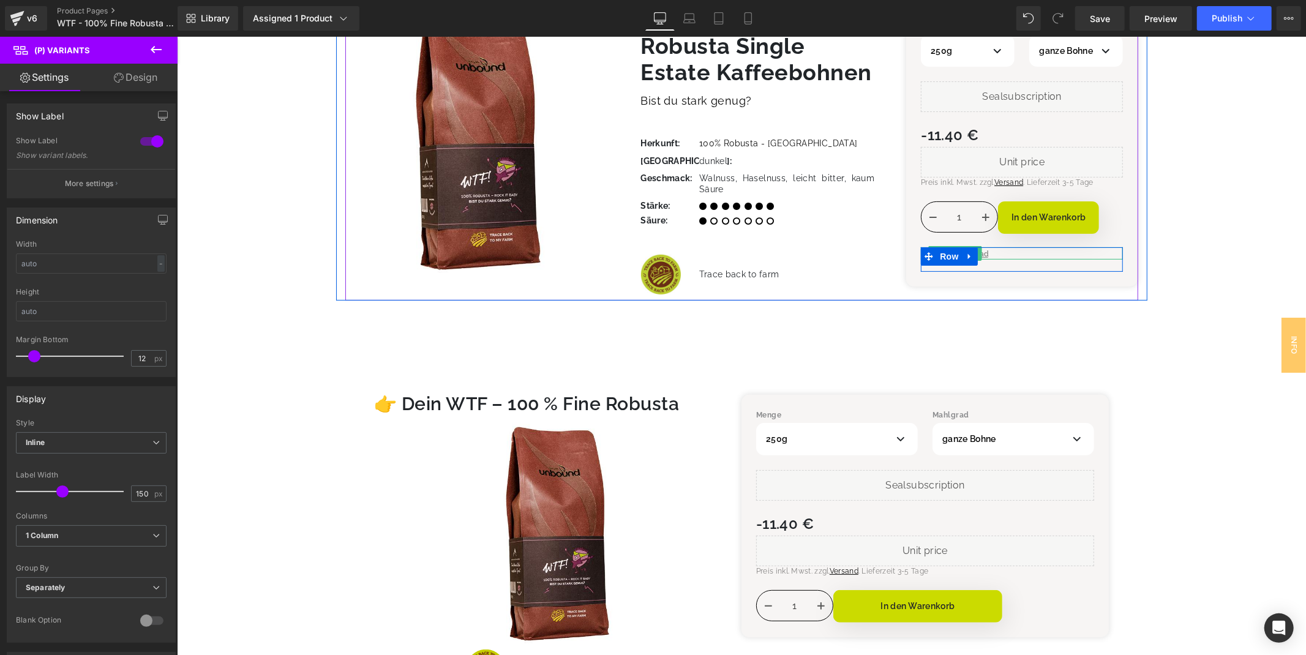
click at [995, 254] on div "Info zum Mahlgrad" at bounding box center [1021, 253] width 202 height 12
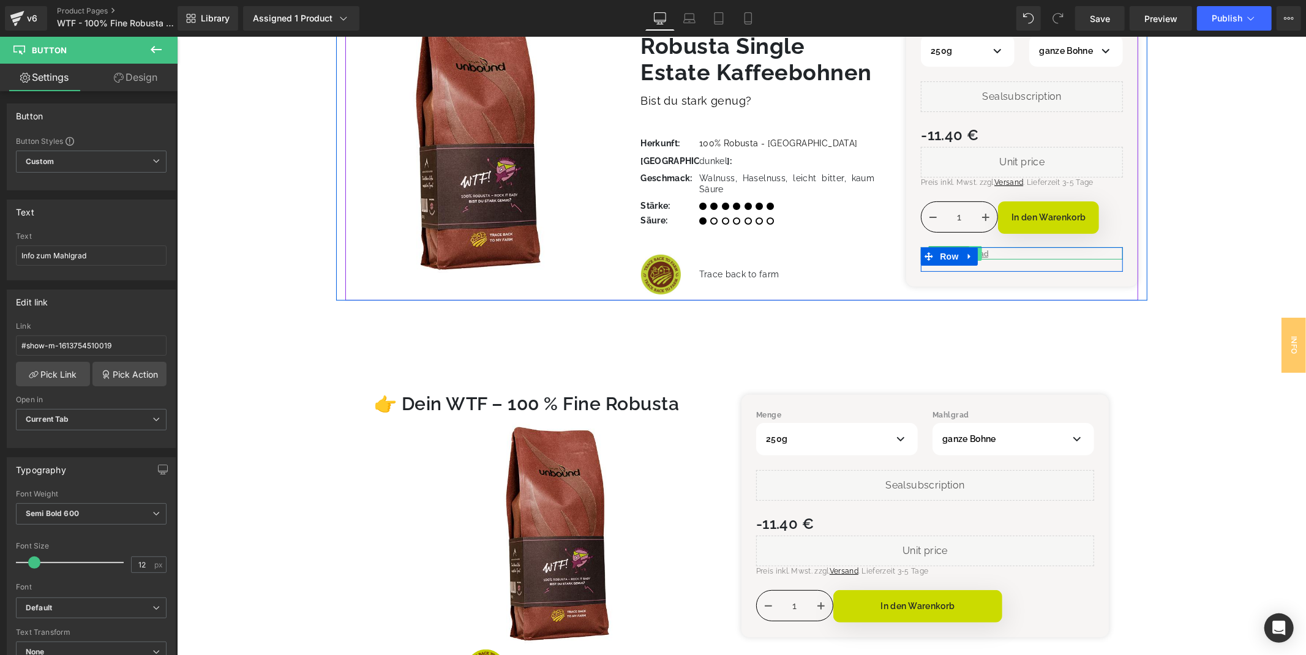
click at [978, 252] on link at bounding box center [975, 253] width 13 height 15
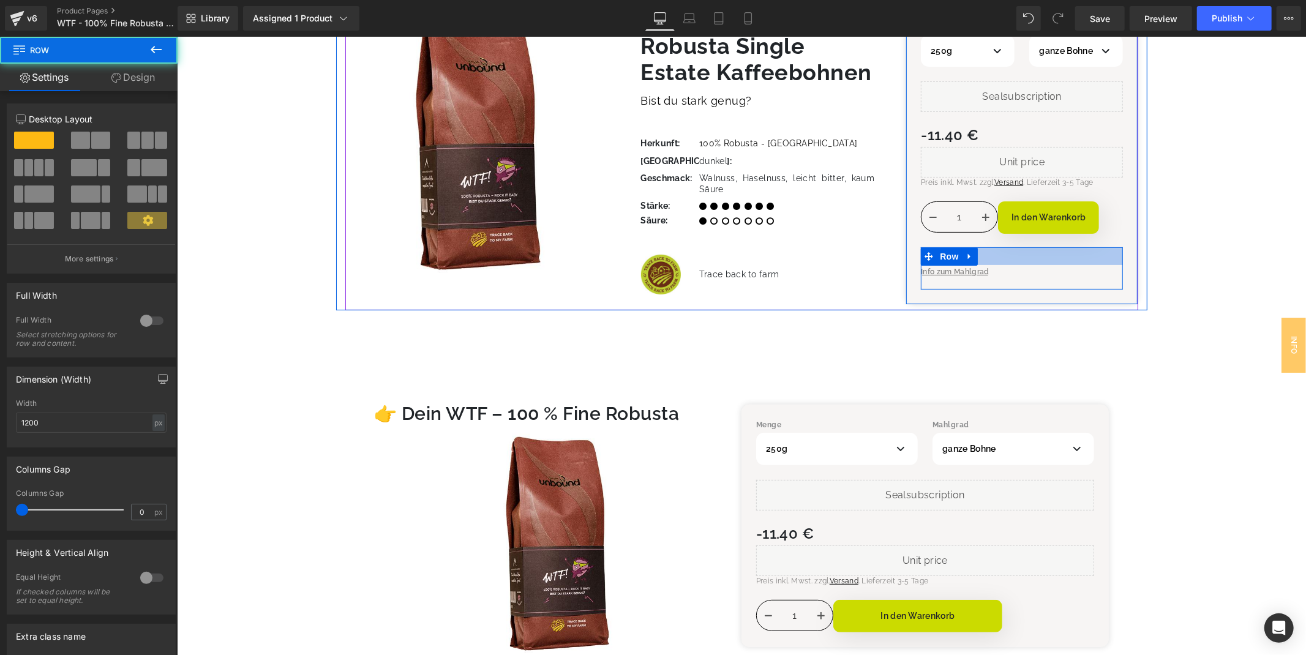
drag, startPoint x: 1024, startPoint y: 247, endPoint x: 1024, endPoint y: 270, distance: 22.7
click at [1024, 270] on div "Info zum Mahlgrad Button Row" at bounding box center [1021, 268] width 202 height 42
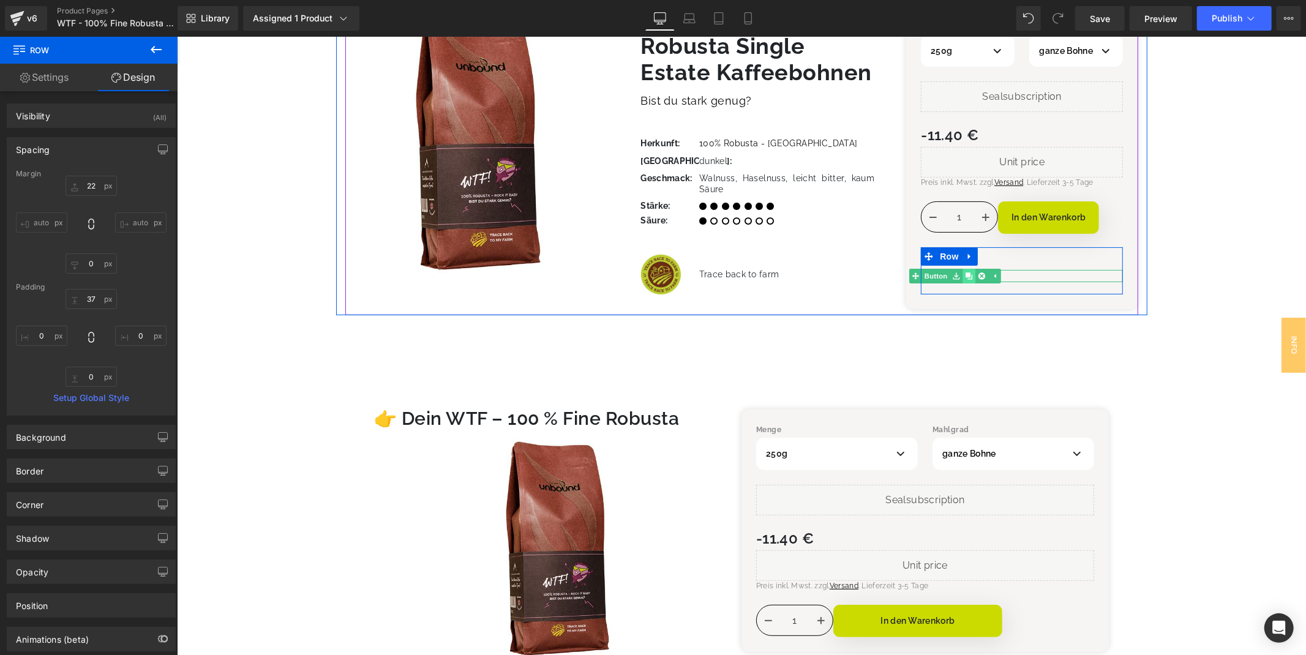
click at [968, 276] on icon at bounding box center [968, 275] width 7 height 7
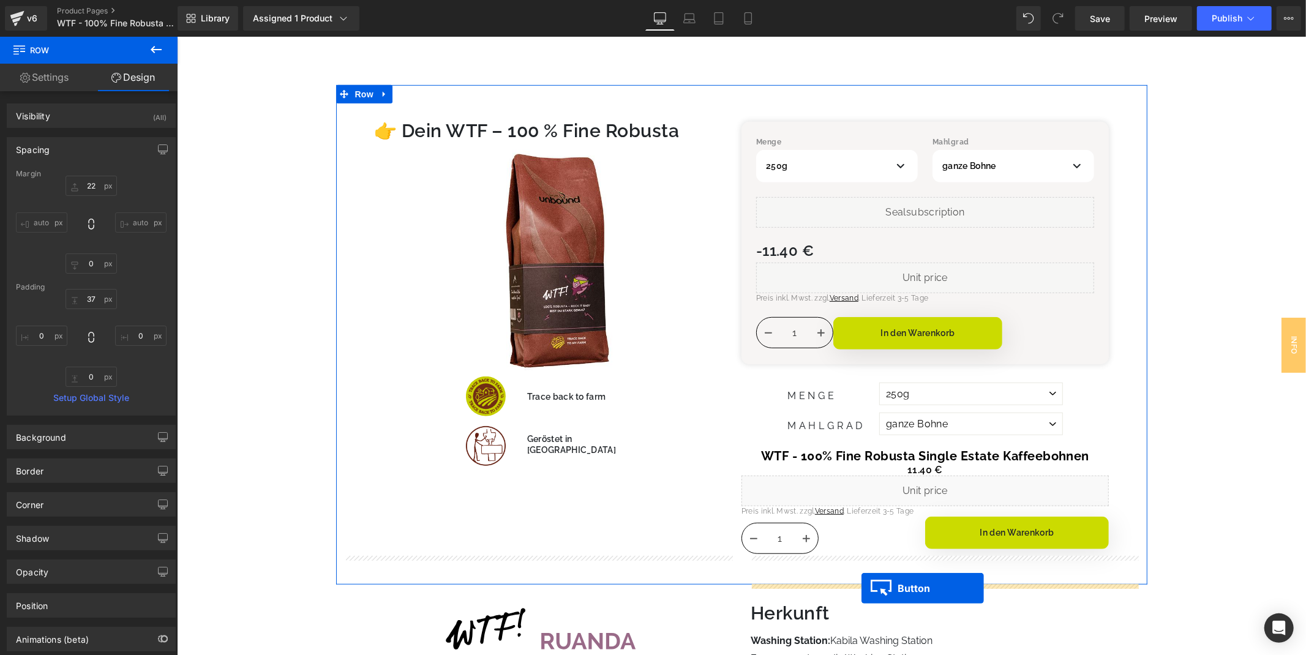
scroll to position [584, 0]
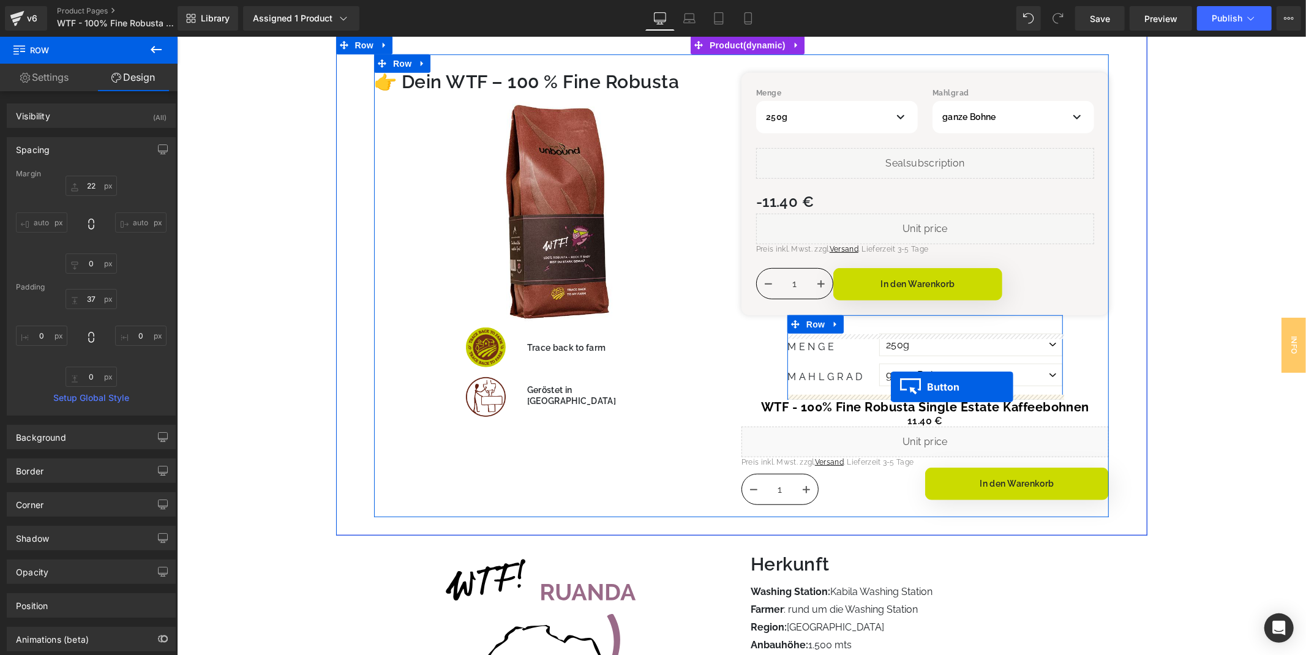
drag, startPoint x: 953, startPoint y: 300, endPoint x: 890, endPoint y: 386, distance: 106.9
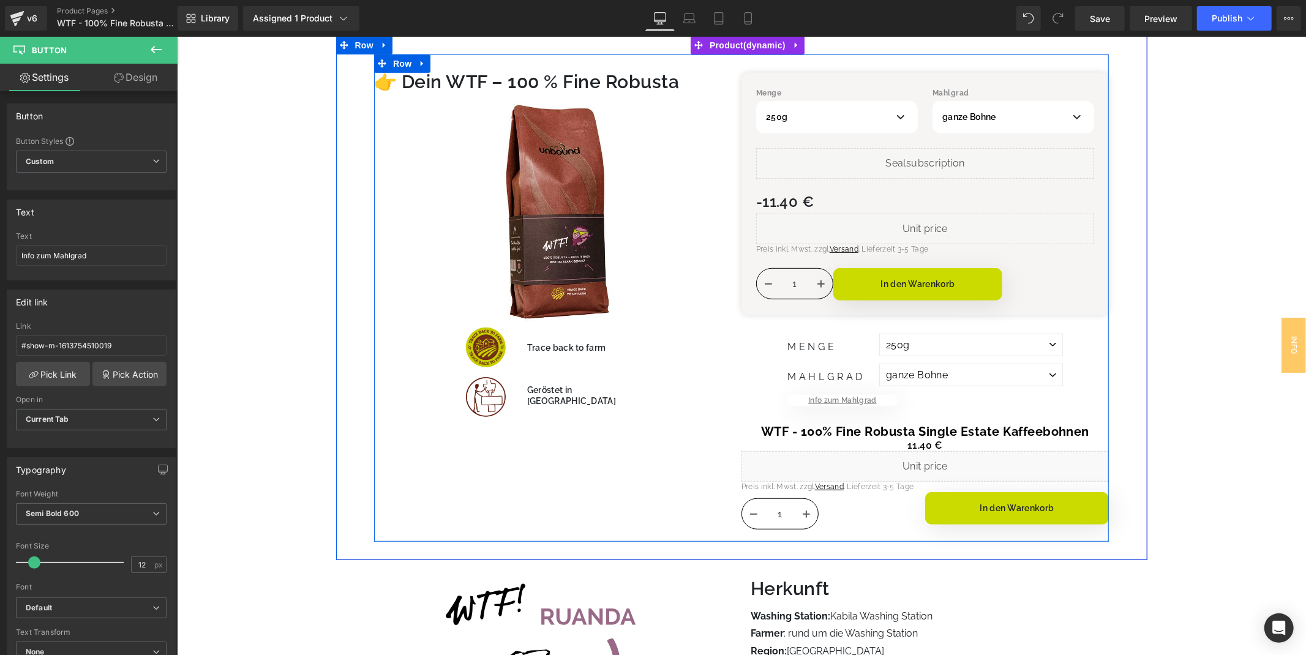
click at [745, 393] on div "Menge 250g 500g Mahlgrad ganze Bohne Siebträger Espresso-Kocher Liquid" at bounding box center [924, 303] width 367 height 462
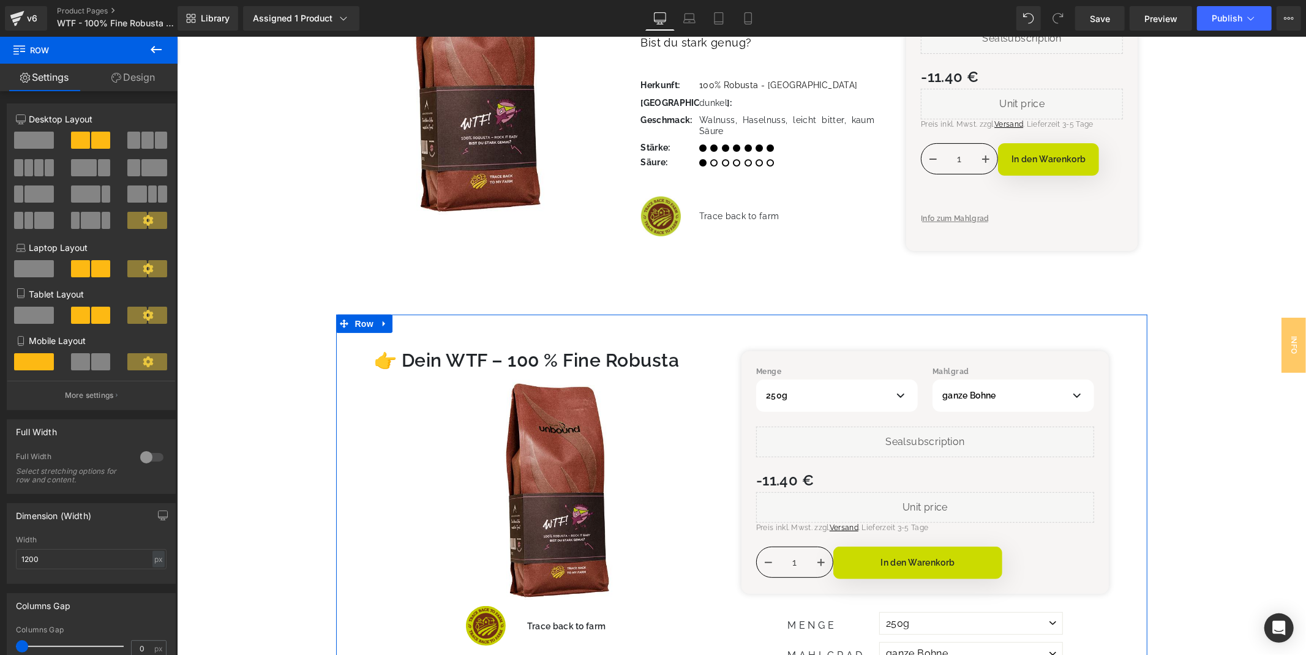
scroll to position [132, 0]
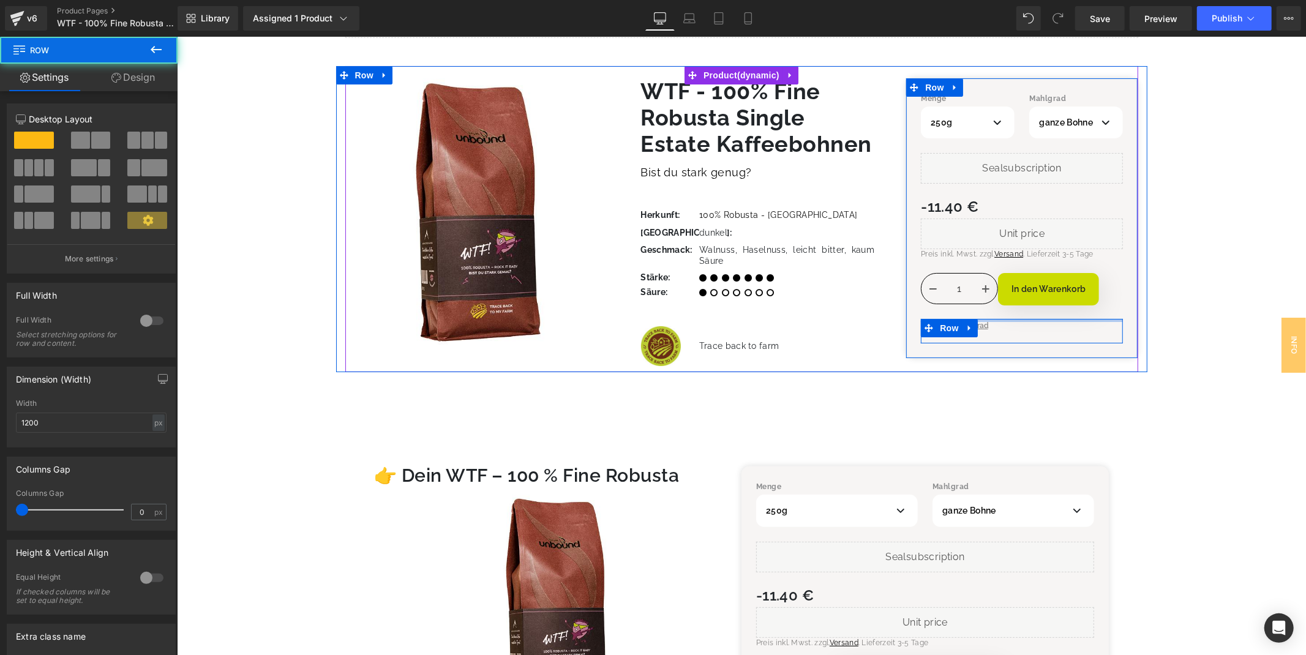
drag, startPoint x: 1013, startPoint y: 331, endPoint x: 1016, endPoint y: 267, distance: 64.4
click at [1016, 268] on div "Menge 250g 500g Mahlgrad ganze Bohne Siebträger Espresso-Kocher Liquid" at bounding box center [1021, 217] width 202 height 251
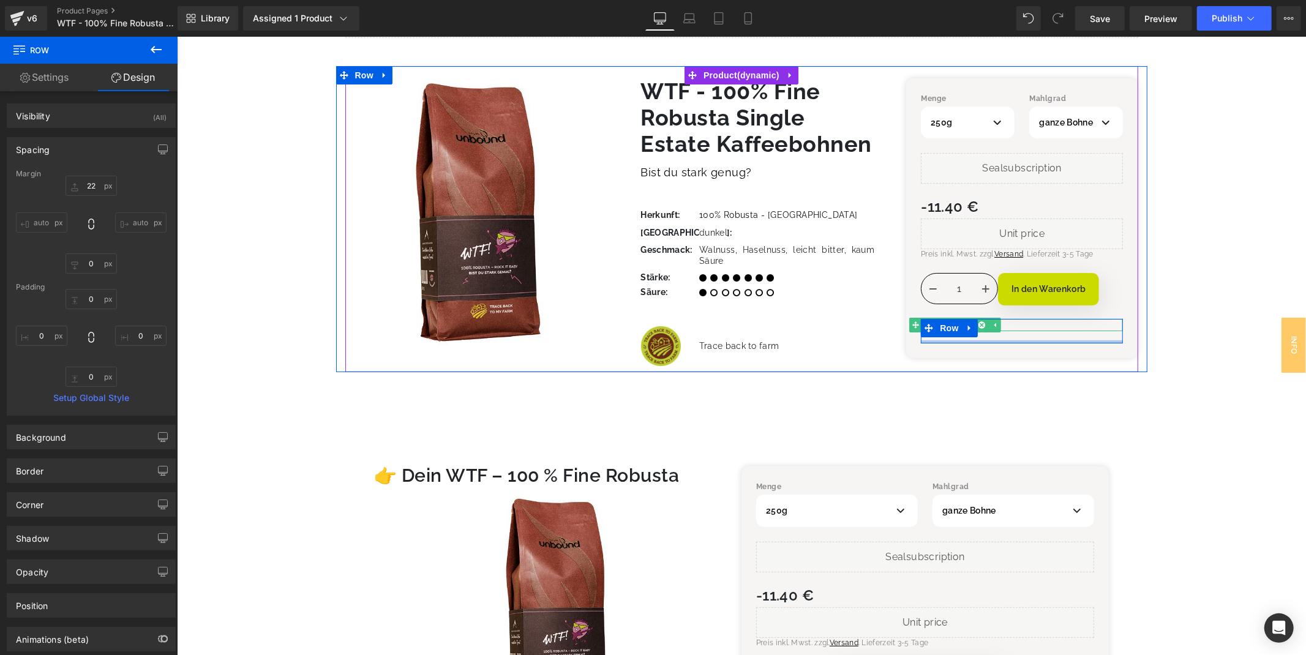
drag, startPoint x: 1010, startPoint y: 340, endPoint x: 1010, endPoint y: 326, distance: 14.7
click at [1016, 321] on div "Info zum Mahlgrad Button Row" at bounding box center [1021, 330] width 202 height 24
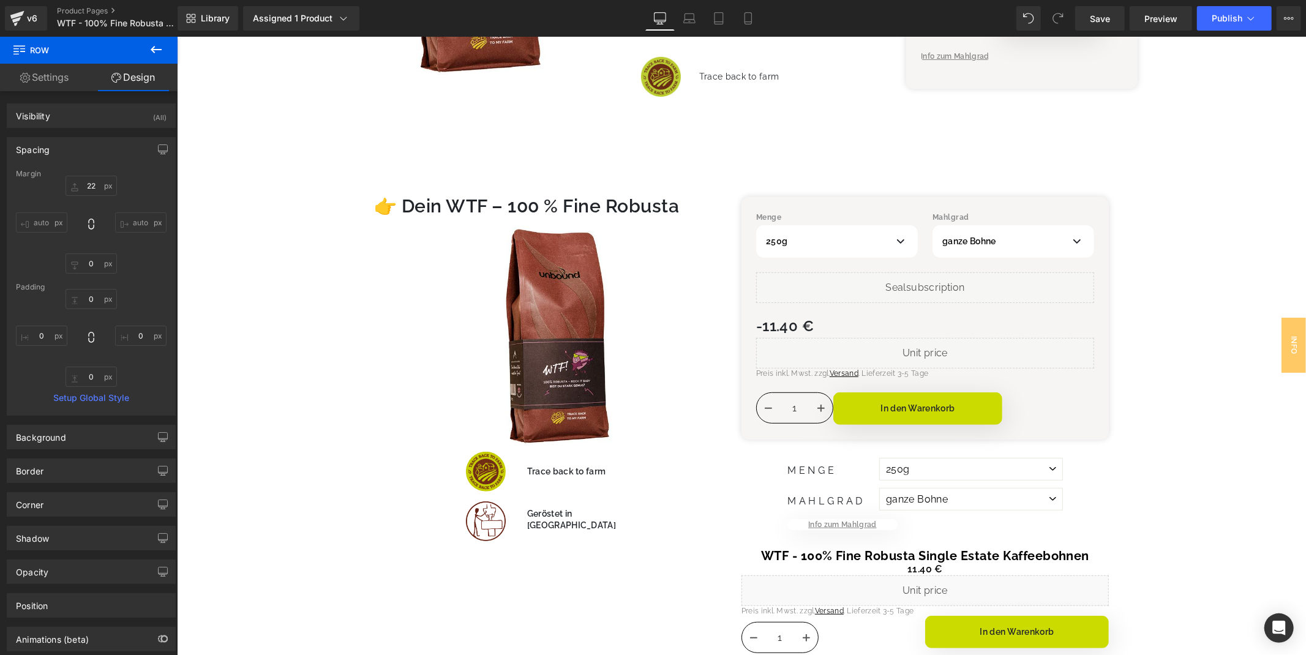
scroll to position [473, 0]
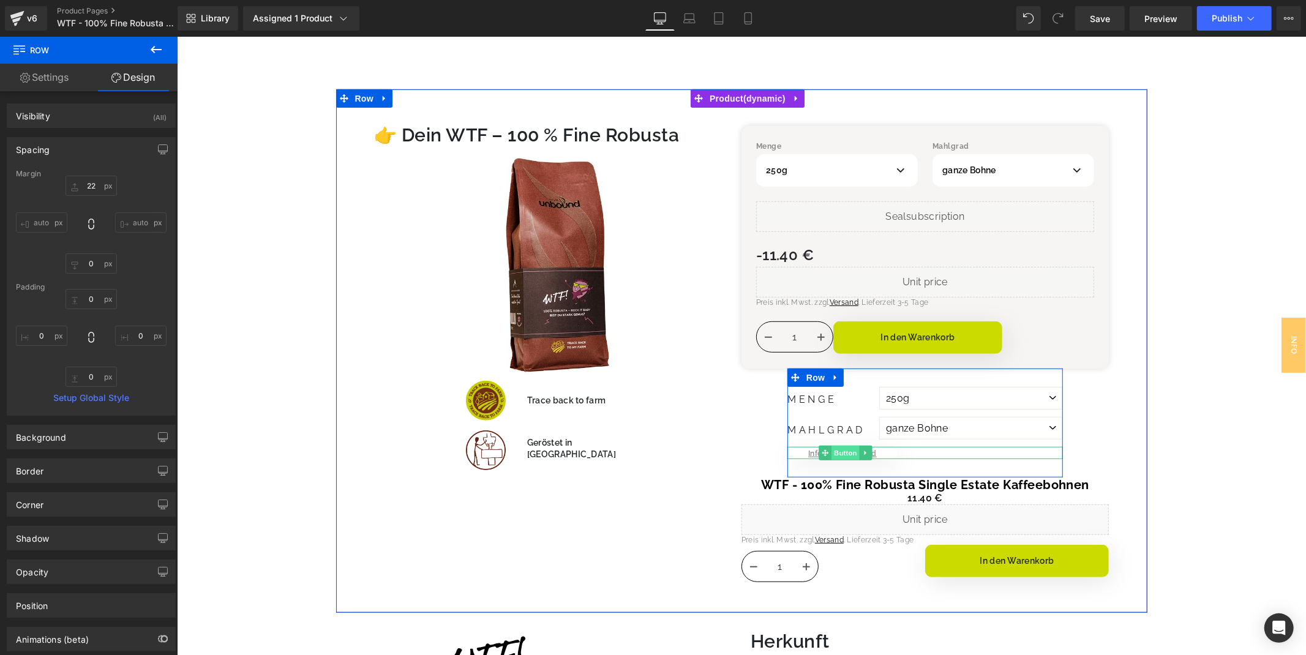
click at [844, 449] on span "Button" at bounding box center [845, 452] width 28 height 15
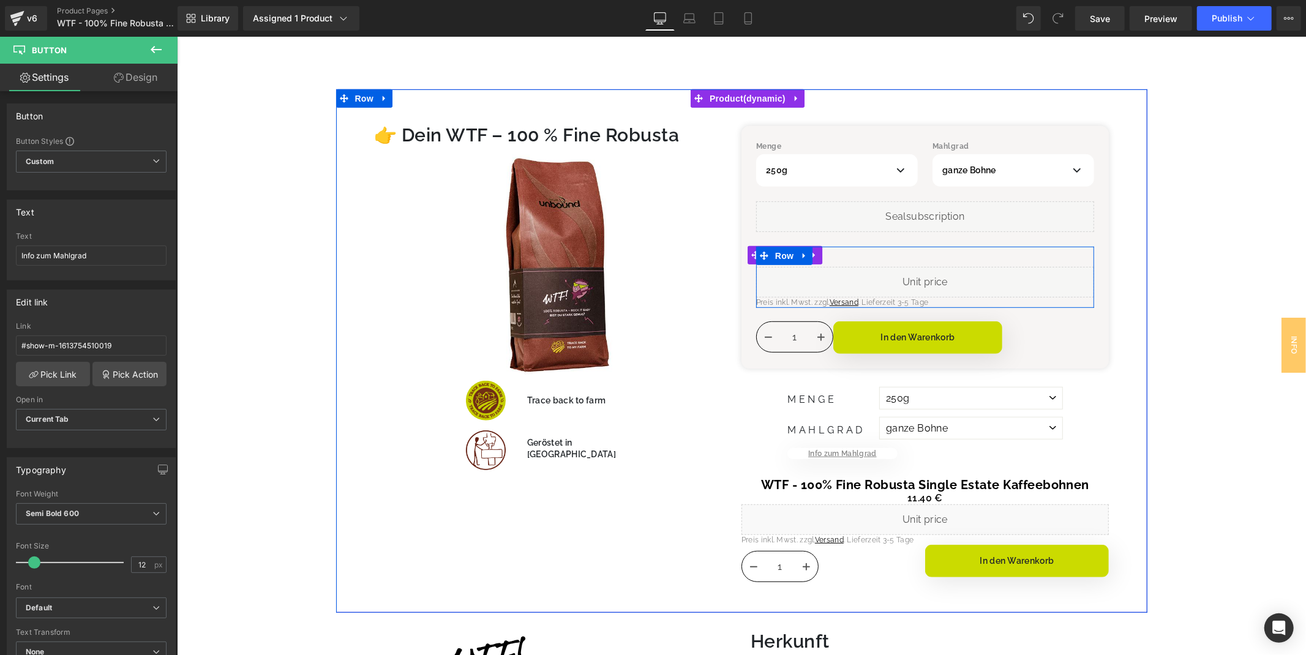
click at [845, 255] on div "0 € -11.40 € - -Infinity%" at bounding box center [925, 255] width 338 height 18
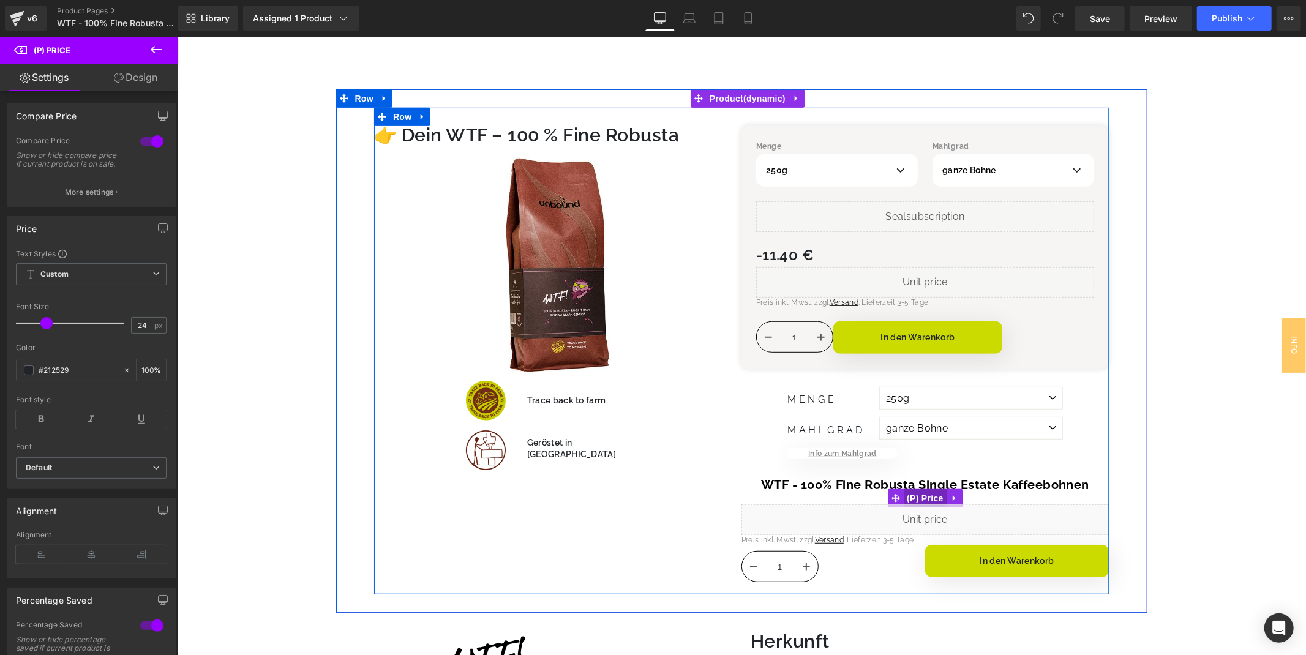
click at [930, 497] on span "(P) Price" at bounding box center [924, 498] width 43 height 18
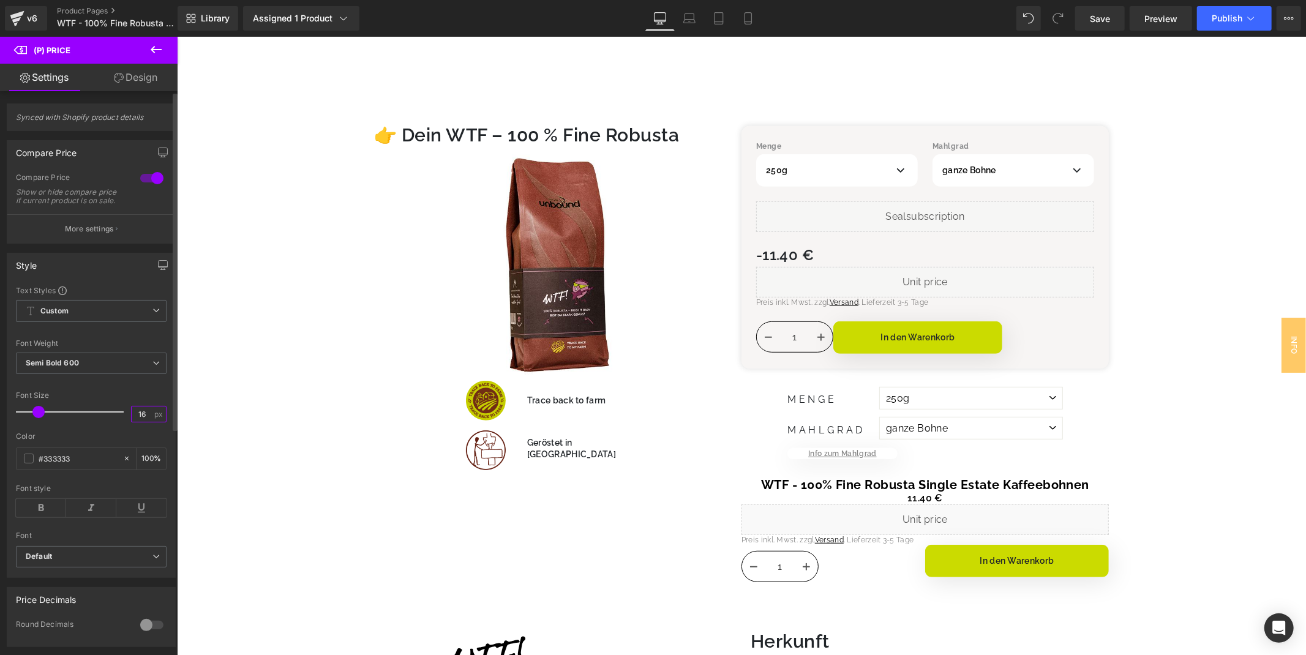
click at [138, 415] on input "16" at bounding box center [142, 414] width 21 height 15
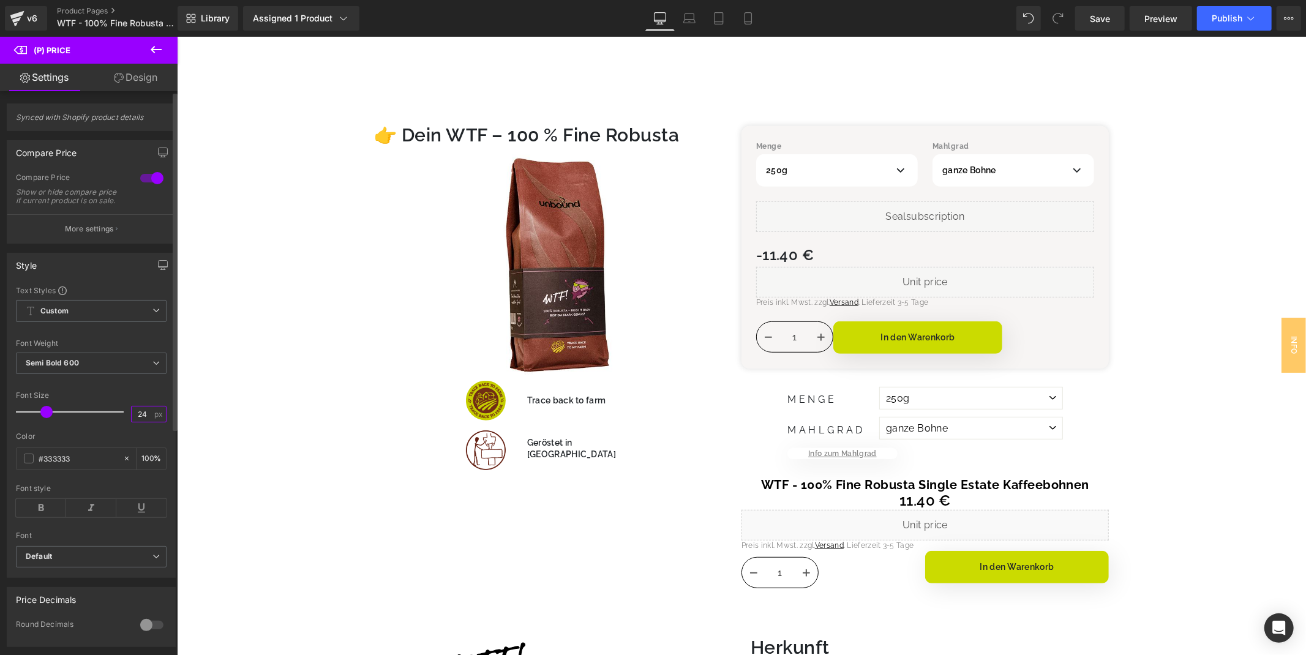
type input "2"
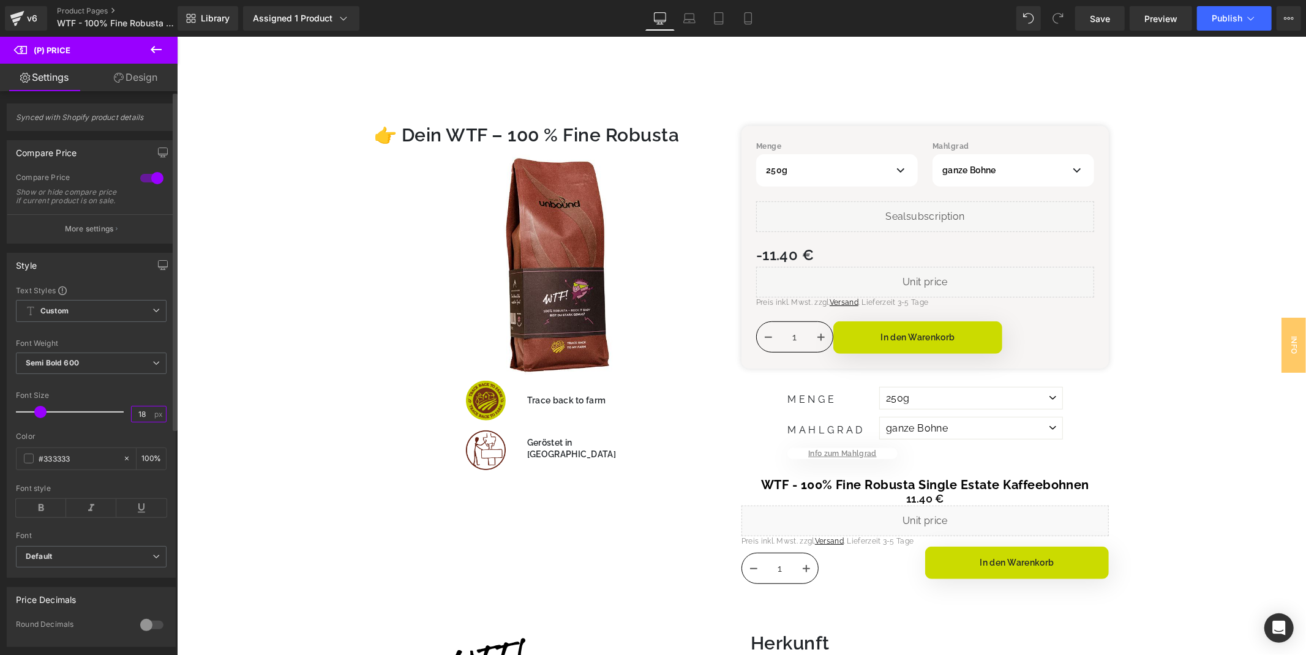
type input "1"
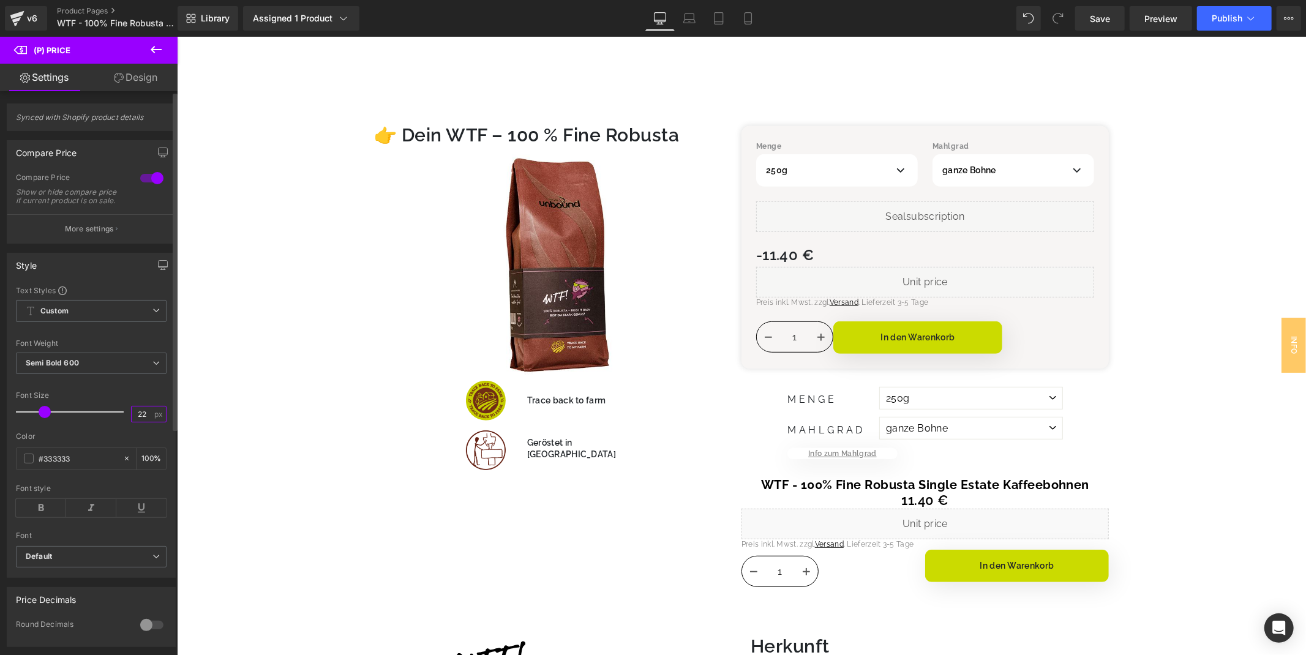
type input "2"
type input "24"
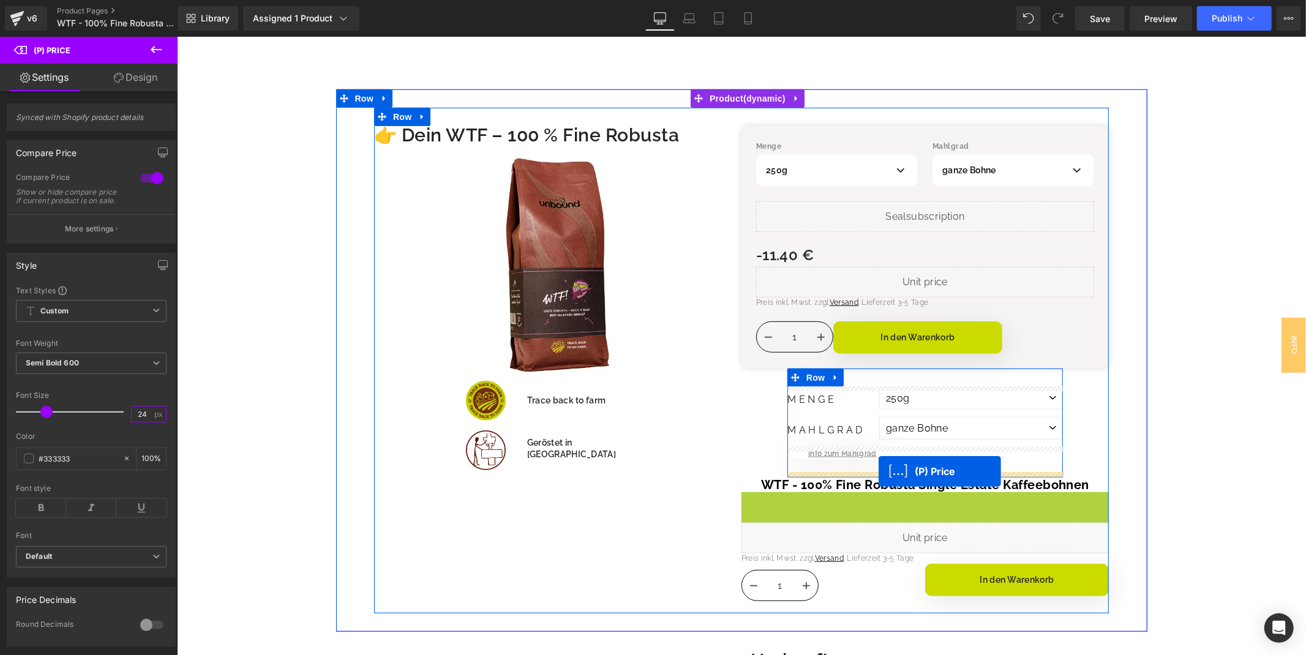
drag, startPoint x: 895, startPoint y: 503, endPoint x: 878, endPoint y: 471, distance: 36.4
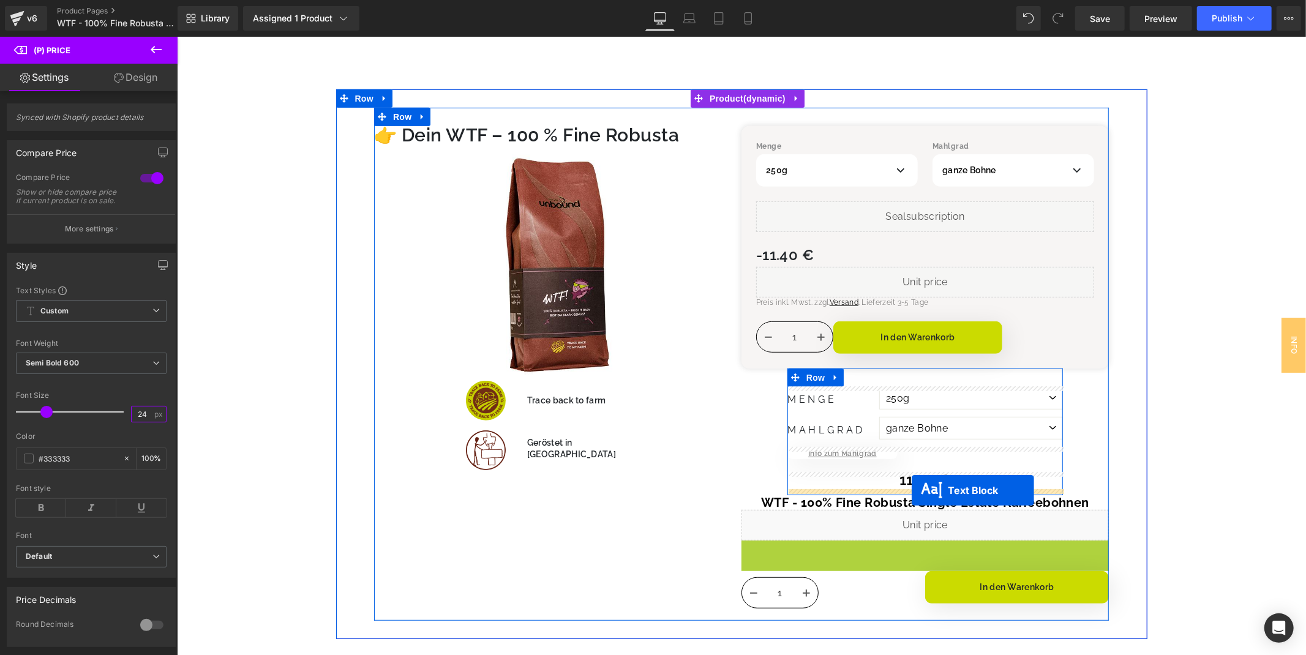
drag, startPoint x: 892, startPoint y: 543, endPoint x: 911, endPoint y: 490, distance: 56.8
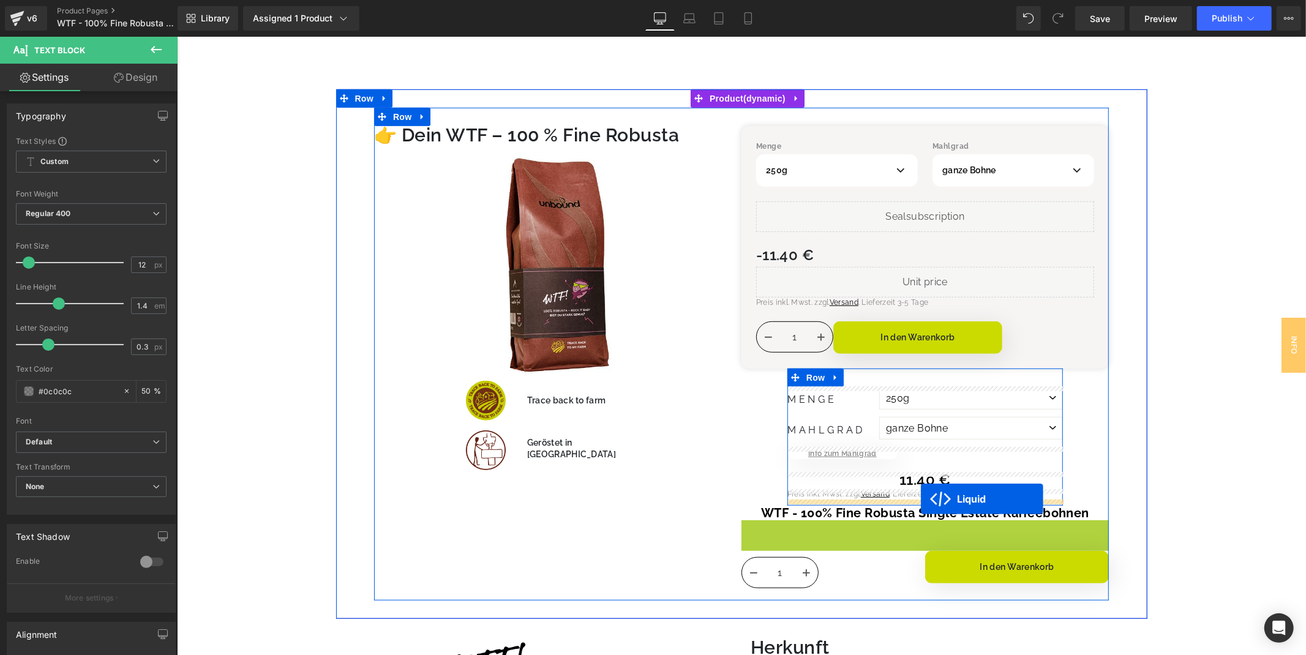
drag, startPoint x: 893, startPoint y: 527, endPoint x: 920, endPoint y: 498, distance: 39.8
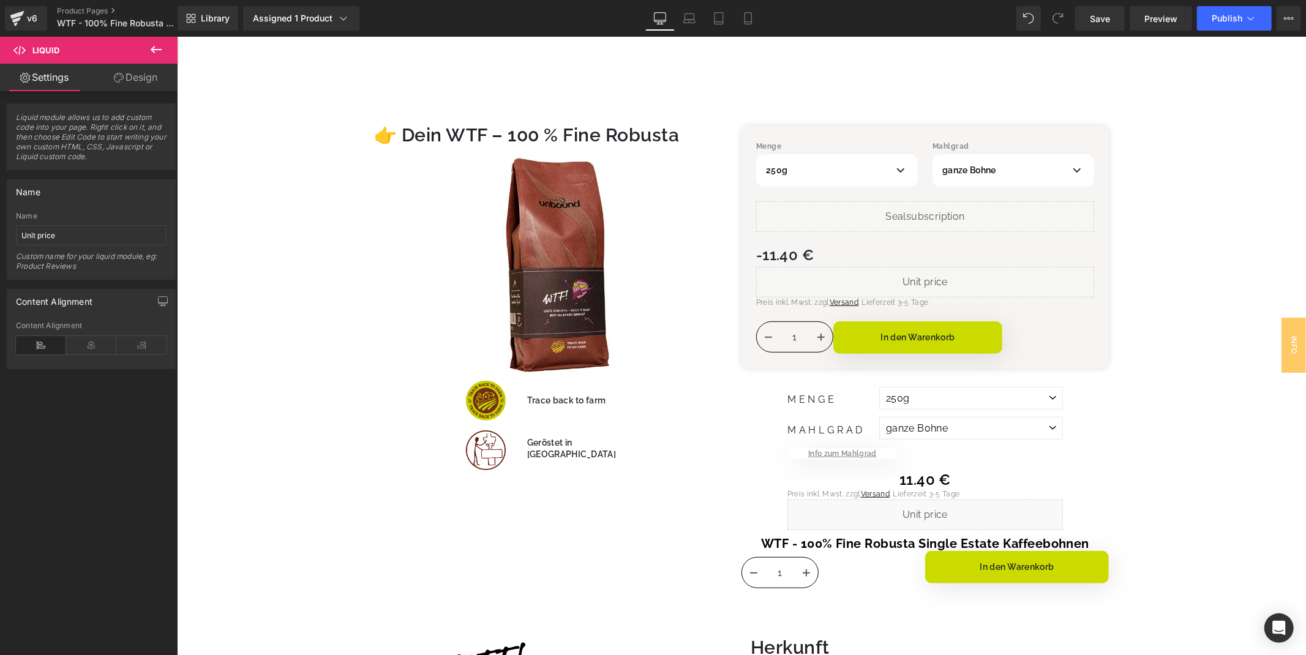
click at [162, 50] on icon at bounding box center [156, 49] width 15 height 15
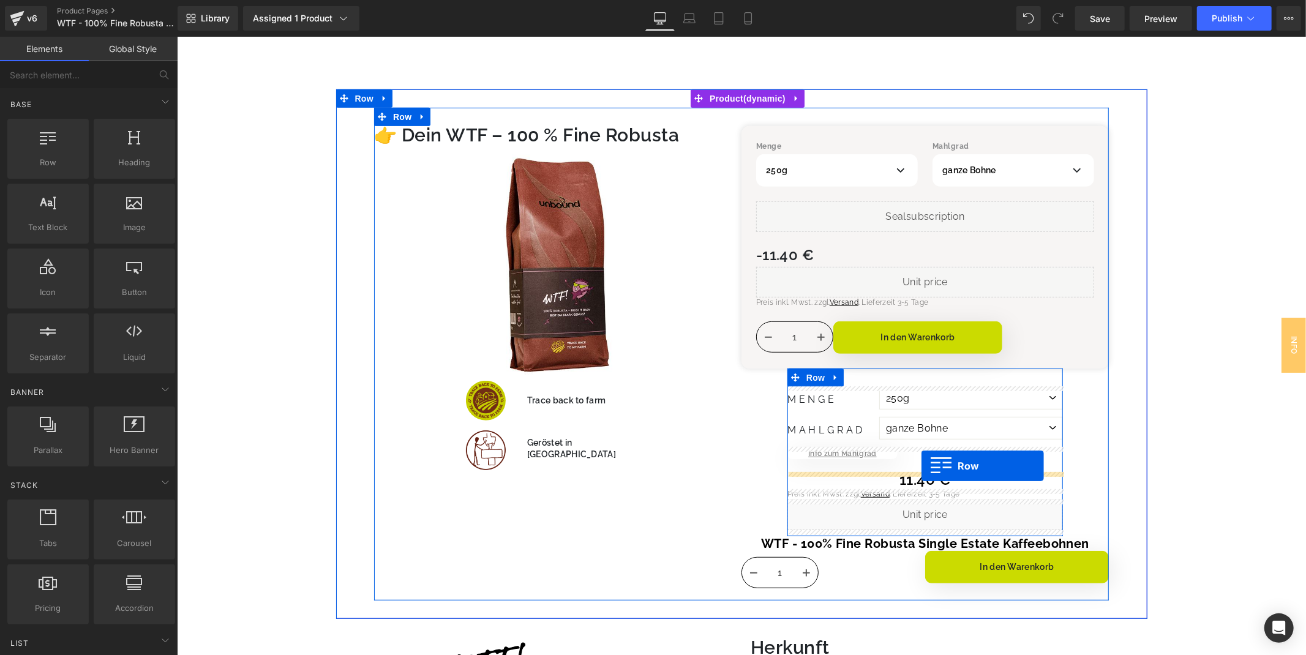
drag, startPoint x: 246, startPoint y: 188, endPoint x: 917, endPoint y: 465, distance: 726.0
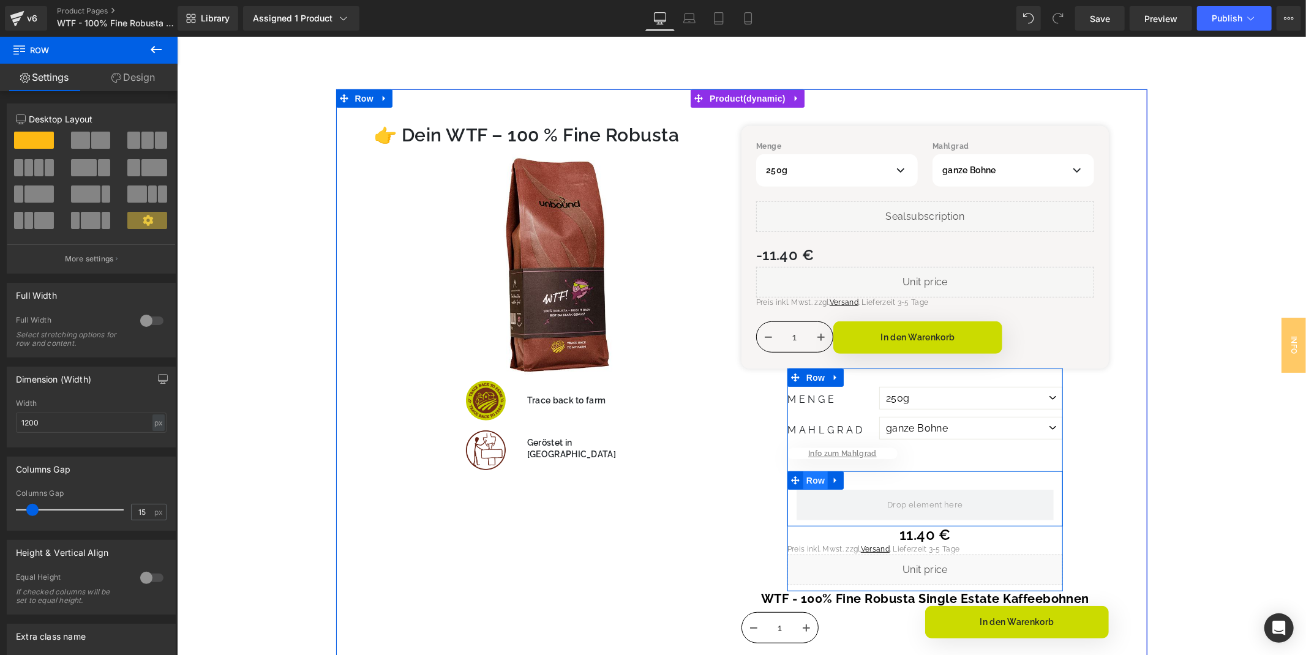
click at [816, 487] on span "Row" at bounding box center [815, 480] width 24 height 18
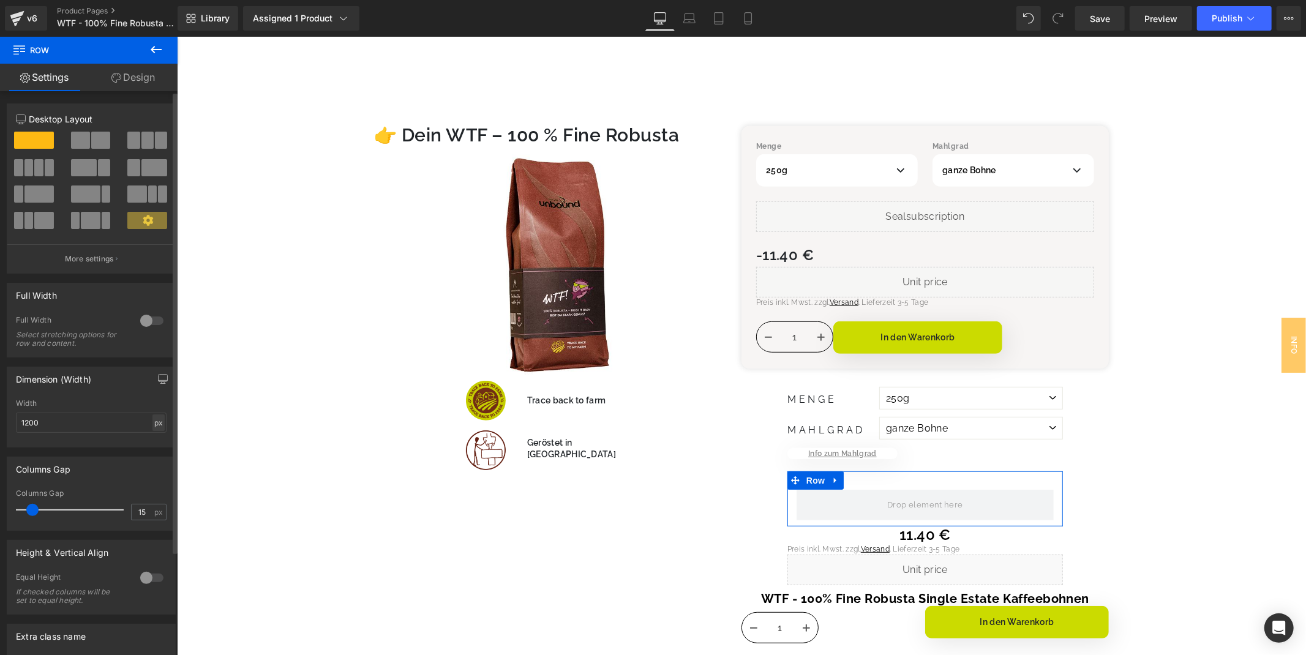
click at [154, 427] on div "px" at bounding box center [158, 423] width 12 height 17
click at [159, 445] on li "%" at bounding box center [158, 442] width 15 height 18
drag, startPoint x: 33, startPoint y: 513, endPoint x: 4, endPoint y: 513, distance: 29.4
click at [4, 513] on div "Columns Gap 15px Columns Gap 15 px" at bounding box center [91, 489] width 183 height 83
click at [77, 137] on span at bounding box center [80, 140] width 19 height 17
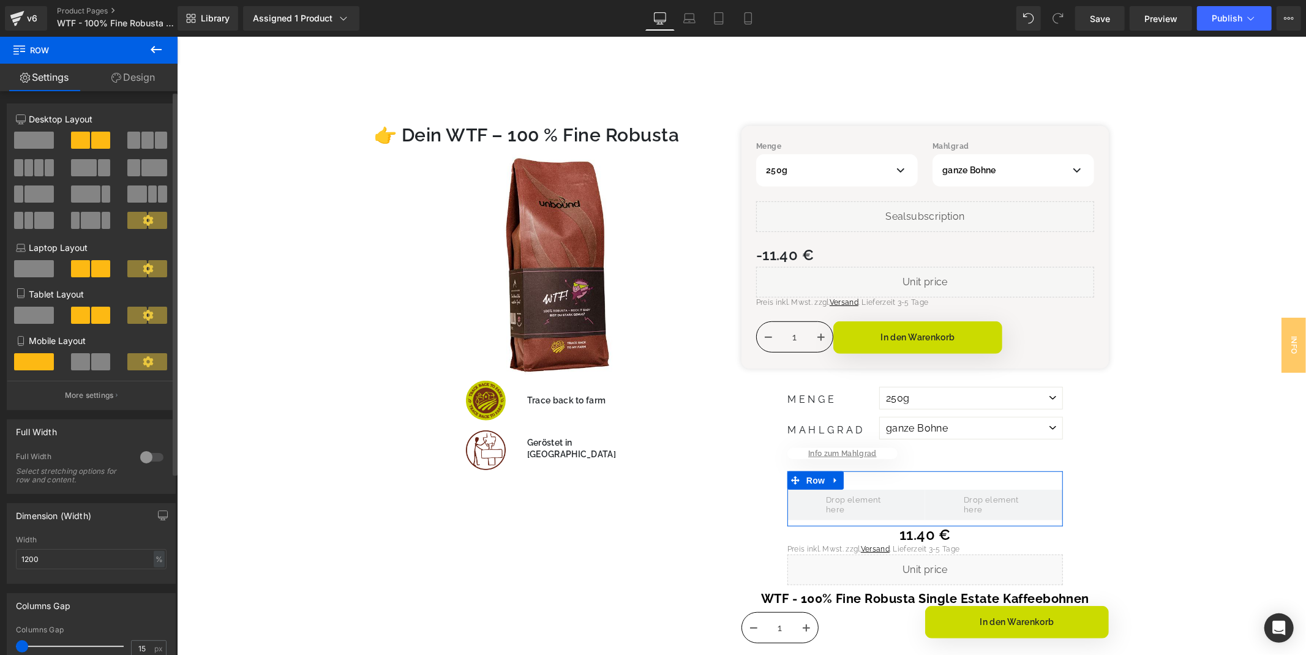
click at [80, 366] on span at bounding box center [80, 361] width 19 height 17
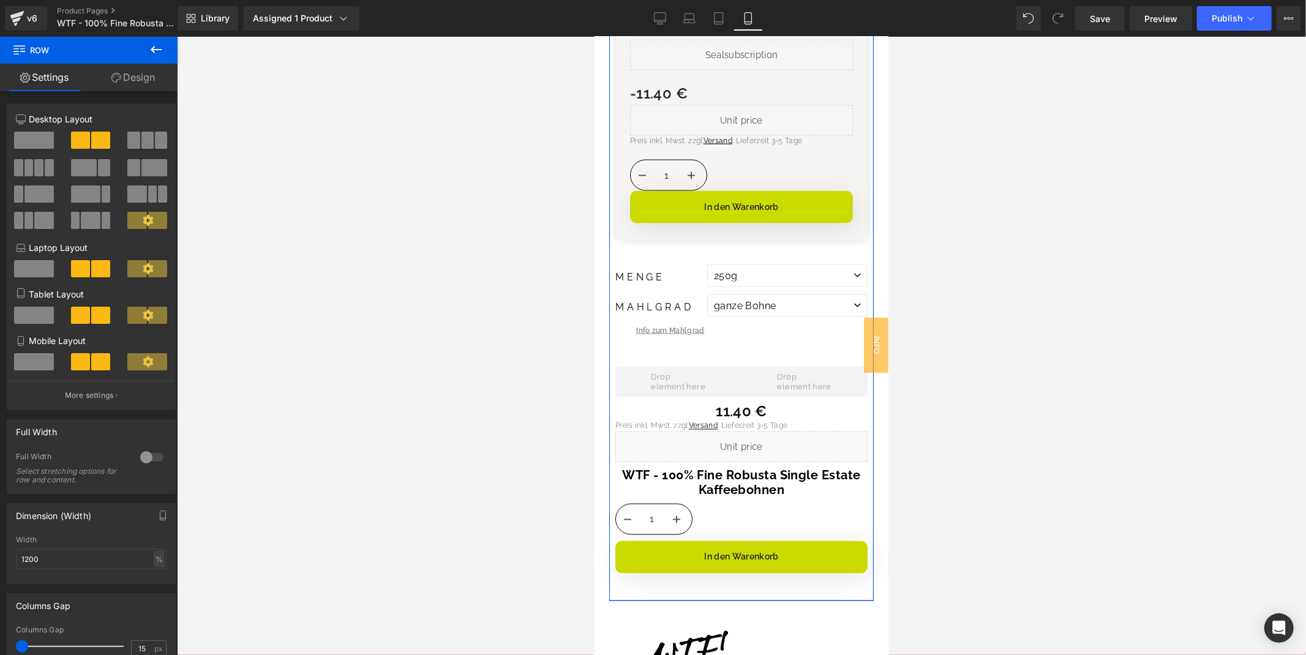
scroll to position [1615, 0]
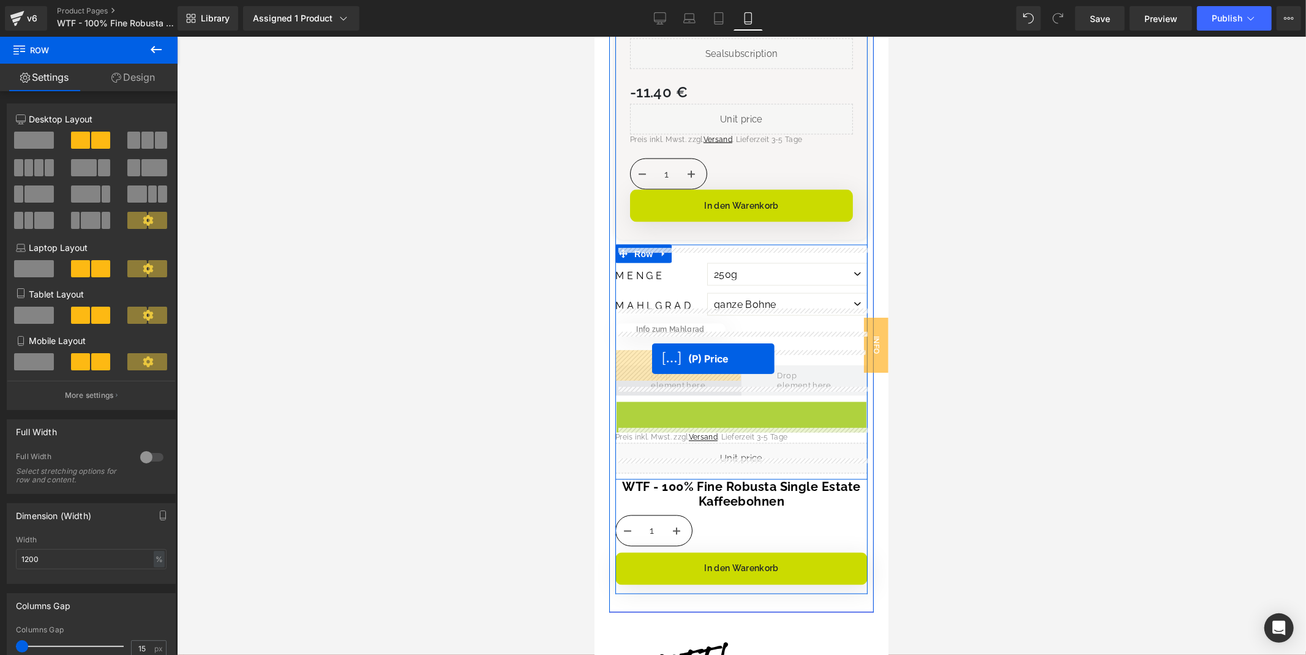
drag, startPoint x: 733, startPoint y: 396, endPoint x: 648, endPoint y: 359, distance: 92.1
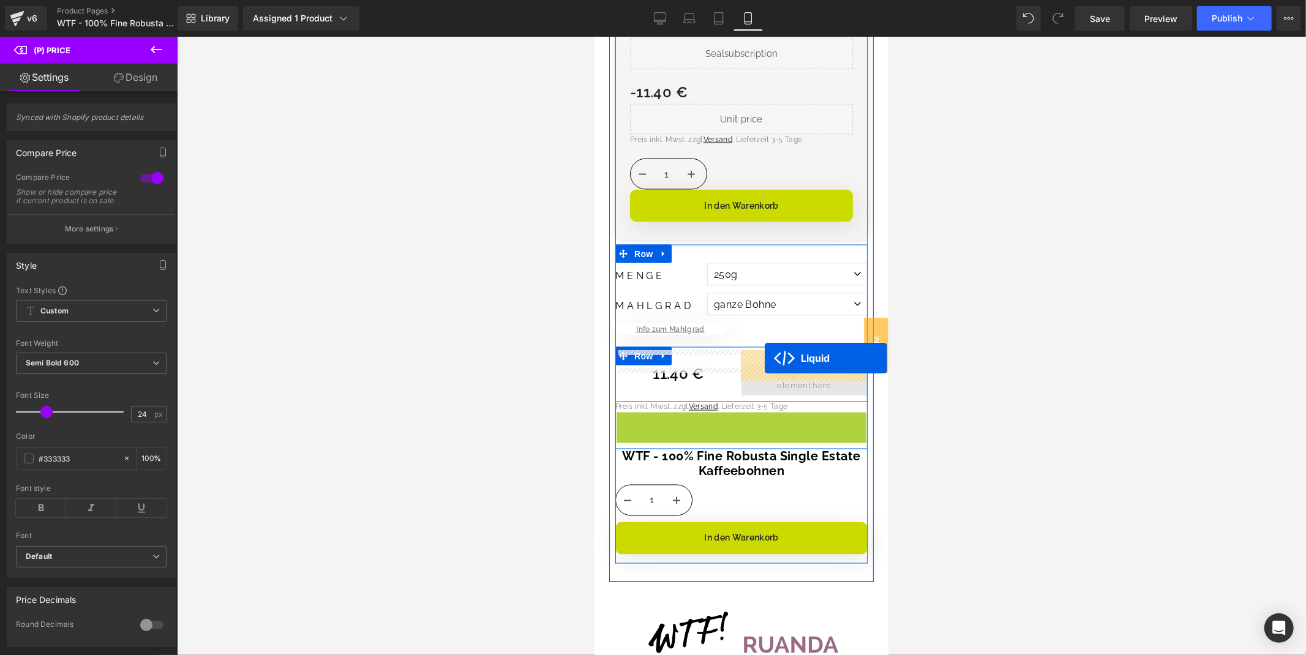
drag, startPoint x: 726, startPoint y: 405, endPoint x: 764, endPoint y: 358, distance: 61.0
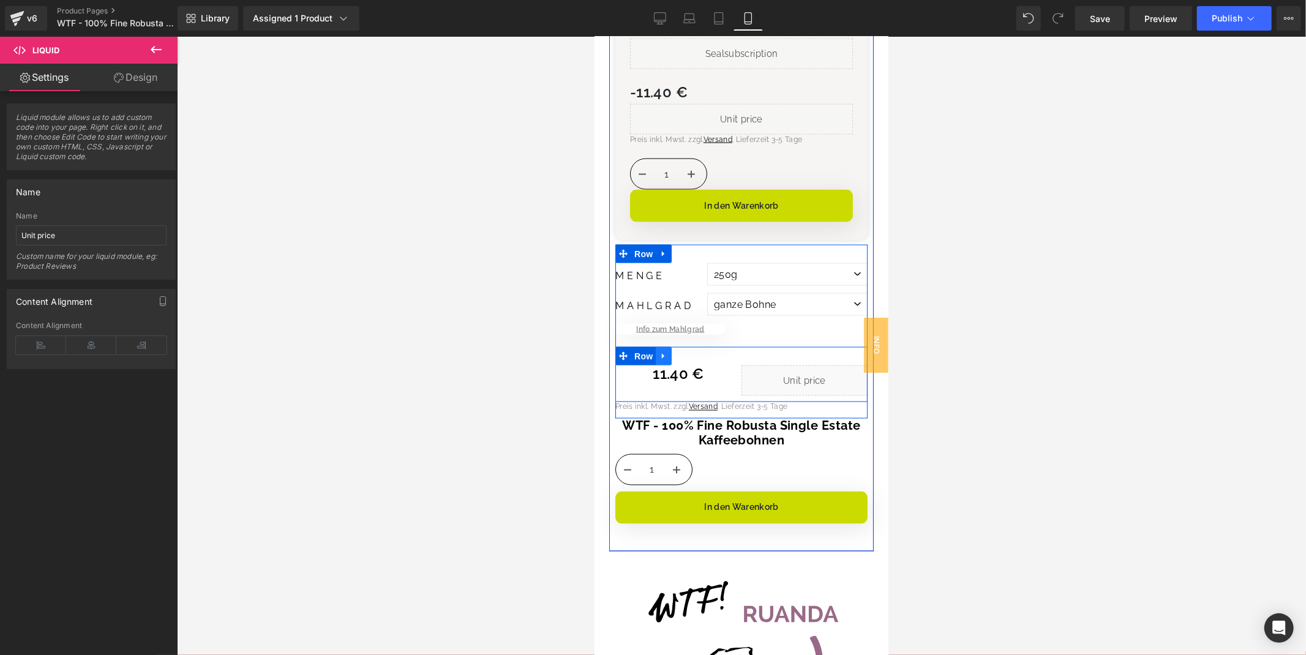
click at [667, 351] on icon at bounding box center [663, 355] width 9 height 9
click at [683, 351] on icon at bounding box center [679, 355] width 9 height 9
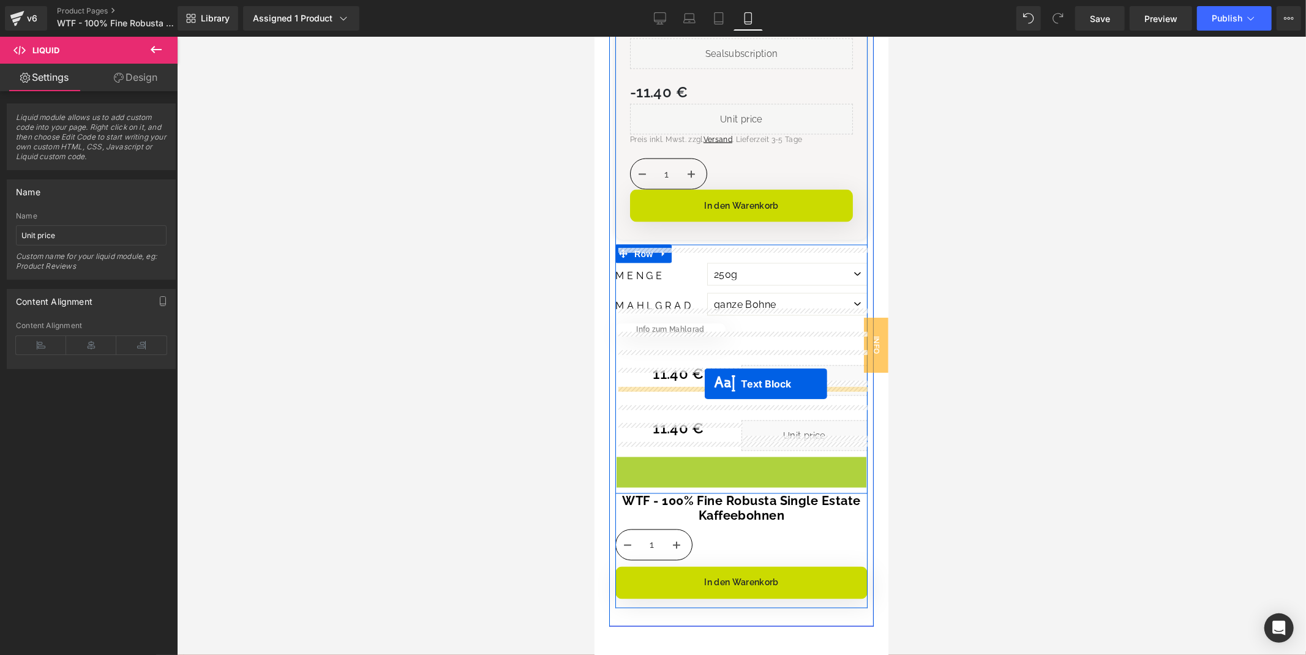
drag, startPoint x: 709, startPoint y: 448, endPoint x: 704, endPoint y: 383, distance: 64.5
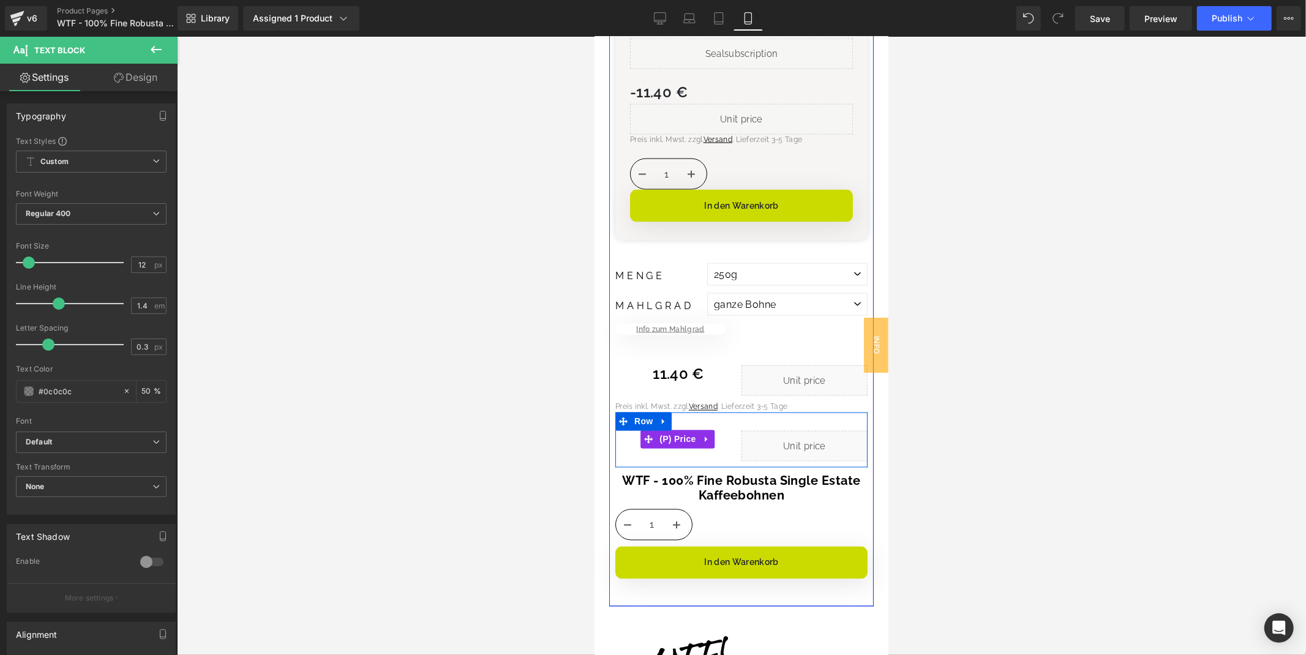
click at [710, 430] on link at bounding box center [707, 439] width 16 height 18
click at [713, 435] on icon at bounding box center [714, 439] width 9 height 9
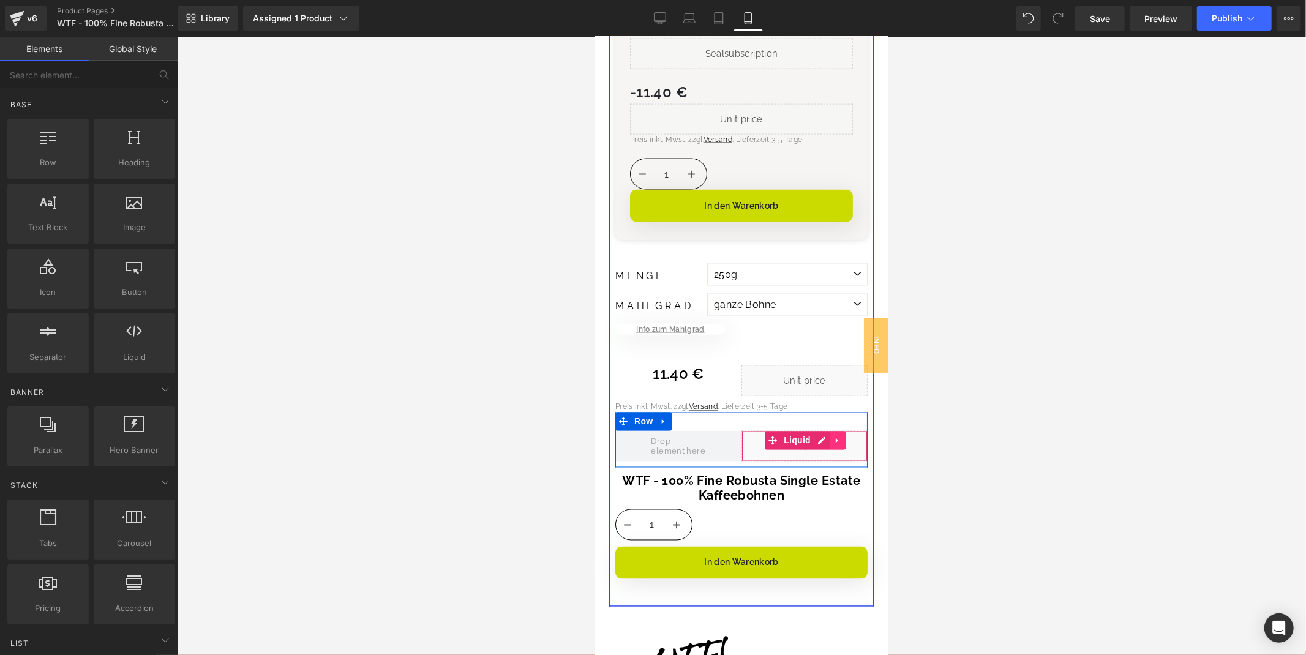
click at [835, 438] on icon at bounding box center [836, 441] width 2 height 6
click at [841, 436] on icon at bounding box center [845, 440] width 9 height 9
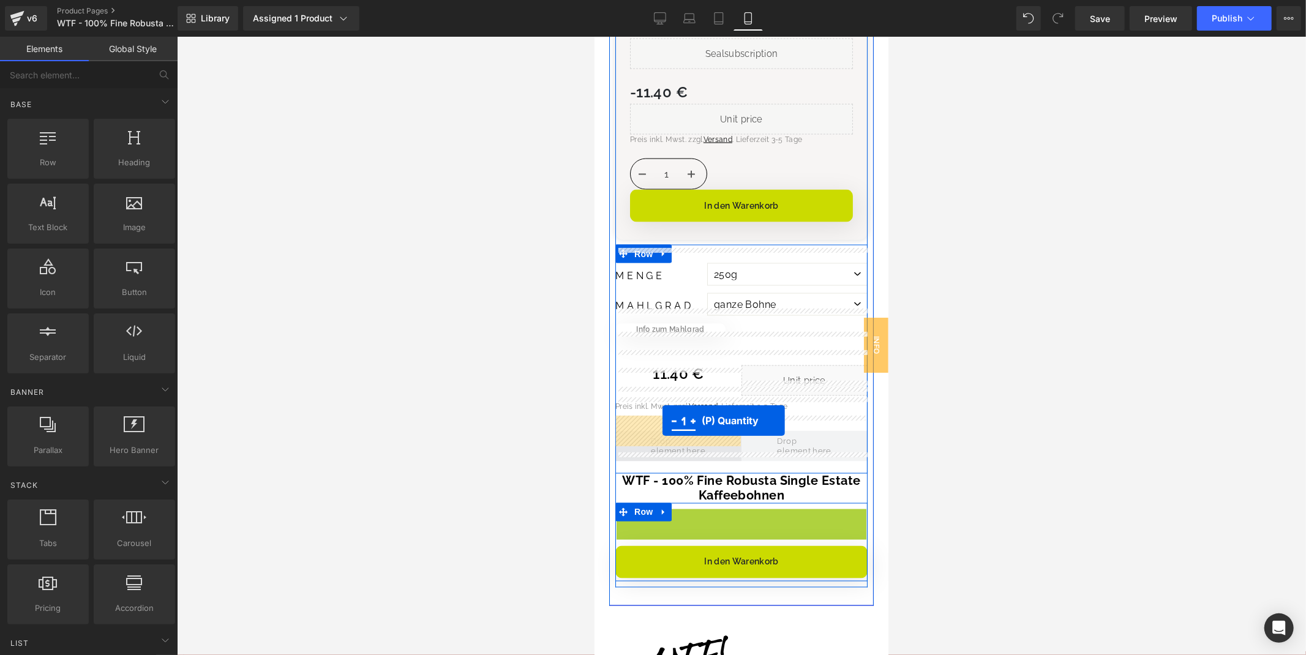
drag, startPoint x: 728, startPoint y: 512, endPoint x: 662, endPoint y: 420, distance: 113.2
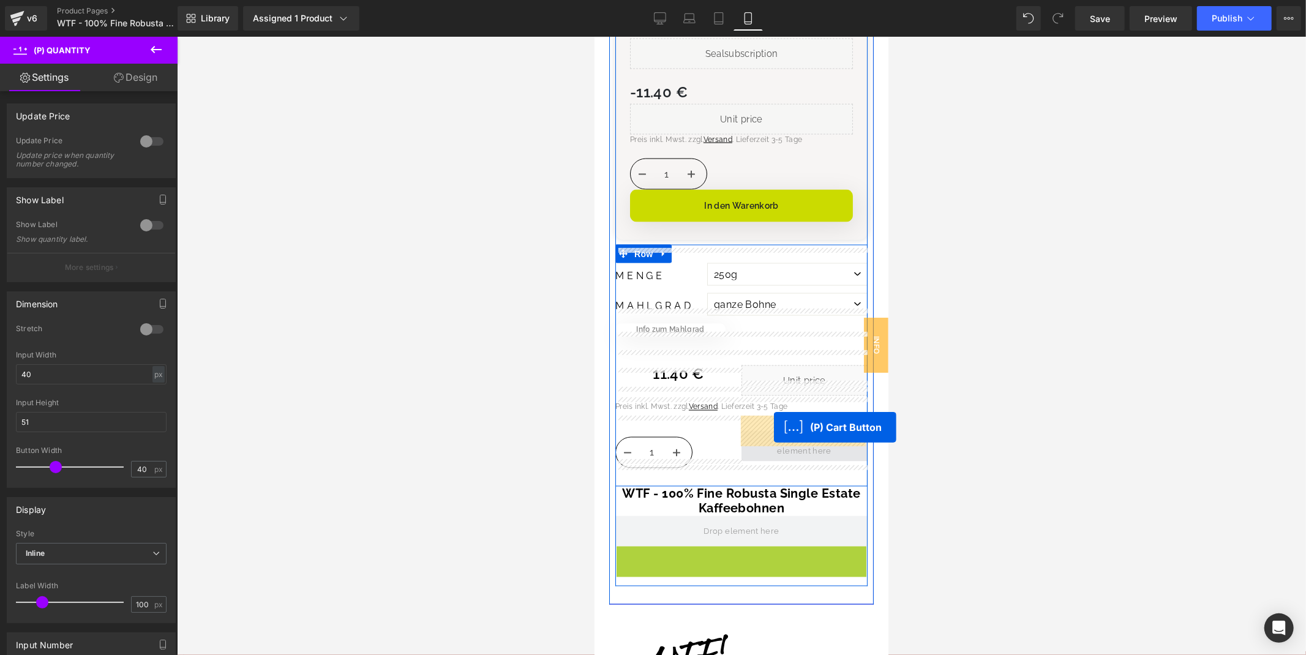
drag, startPoint x: 737, startPoint y: 547, endPoint x: 773, endPoint y: 427, distance: 126.1
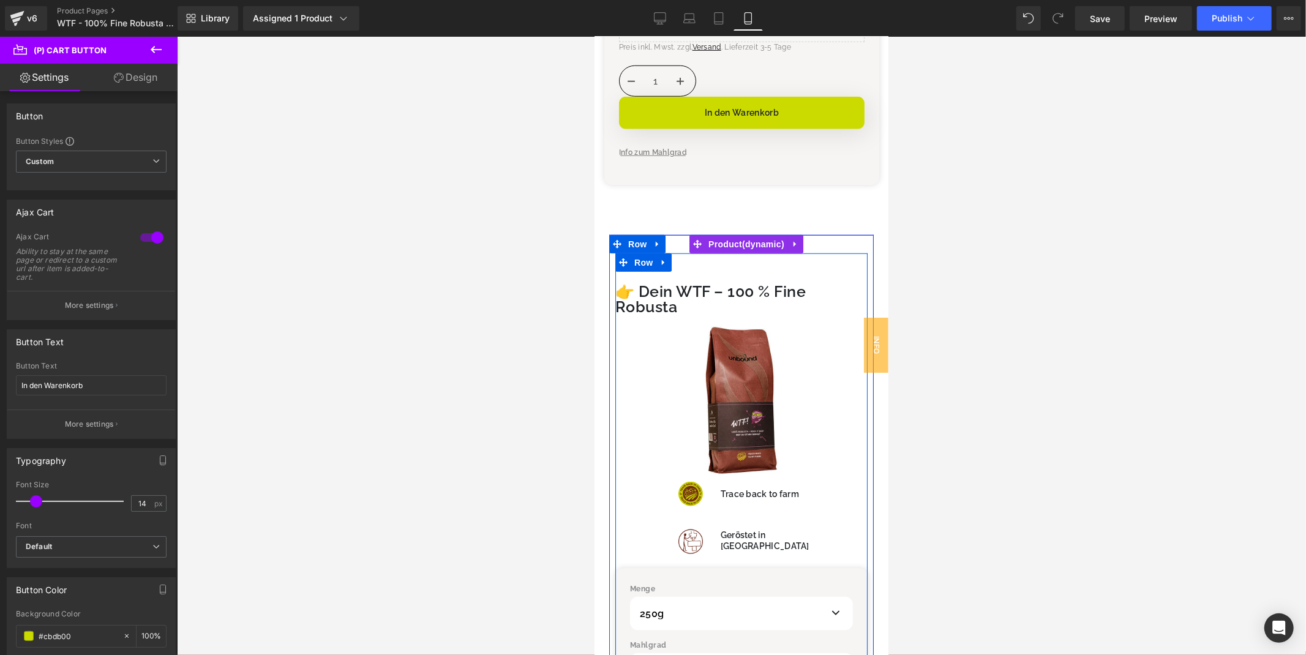
scroll to position [731, 0]
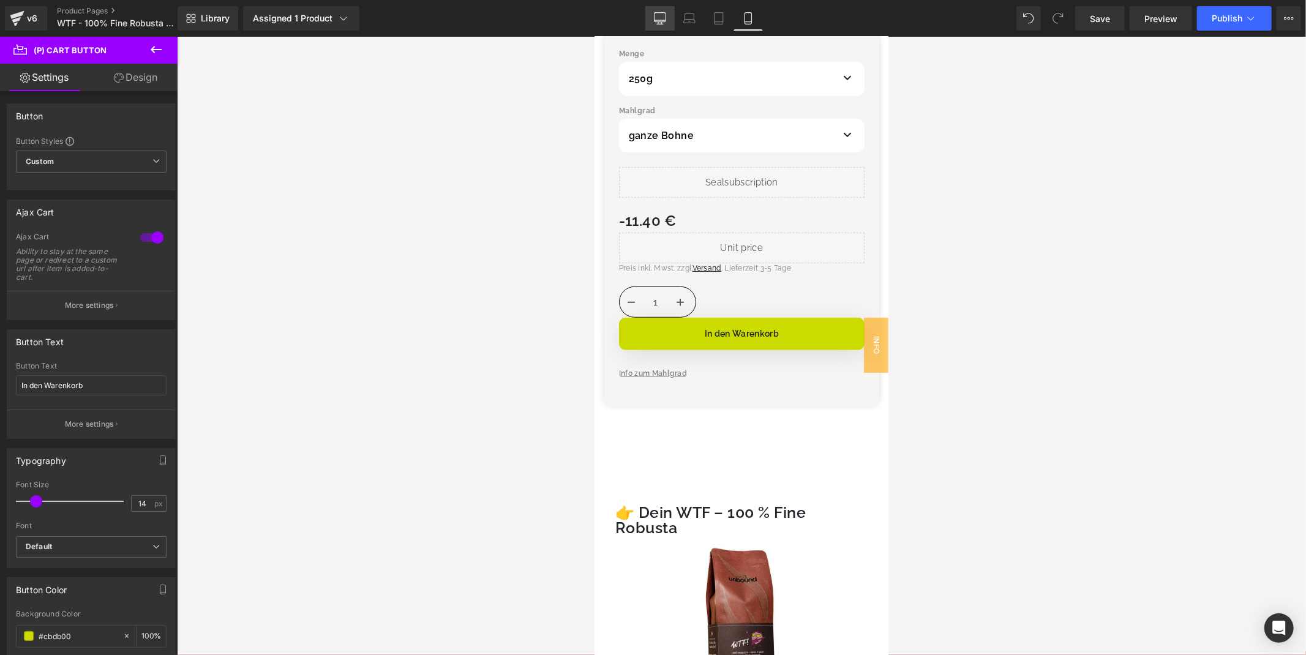
click at [663, 27] on link "Desktop" at bounding box center [659, 18] width 29 height 24
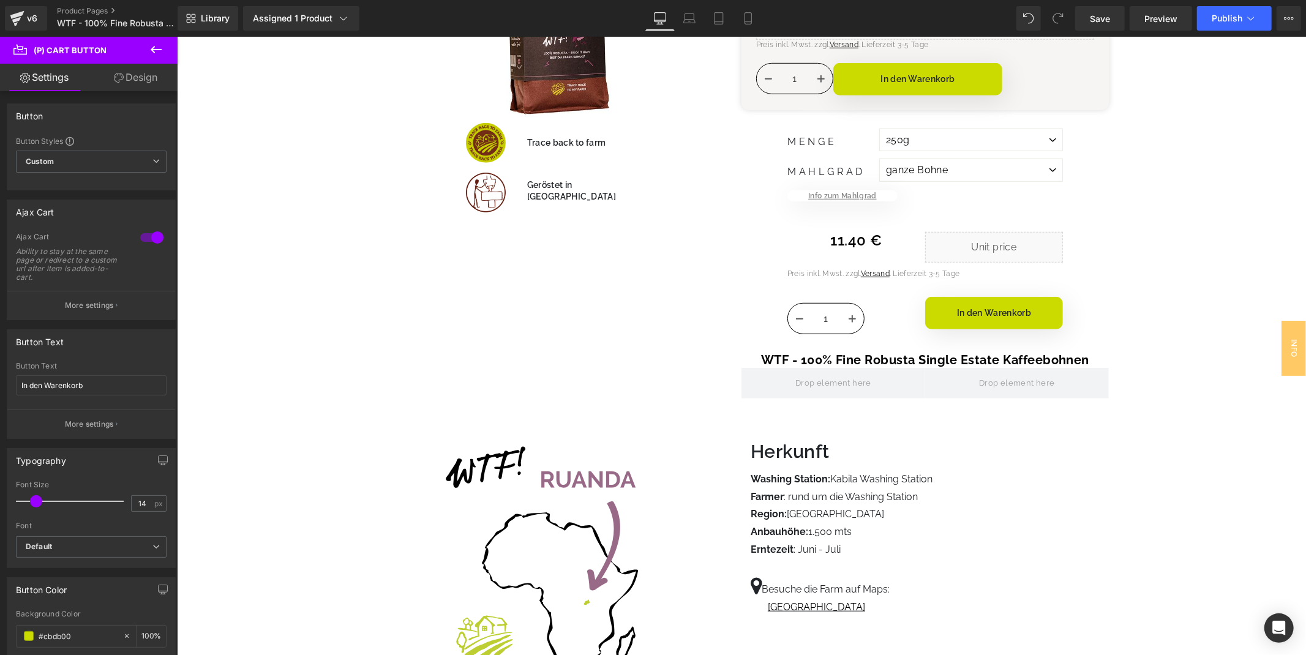
scroll to position [0, 0]
